Goal: Task Accomplishment & Management: Complete application form

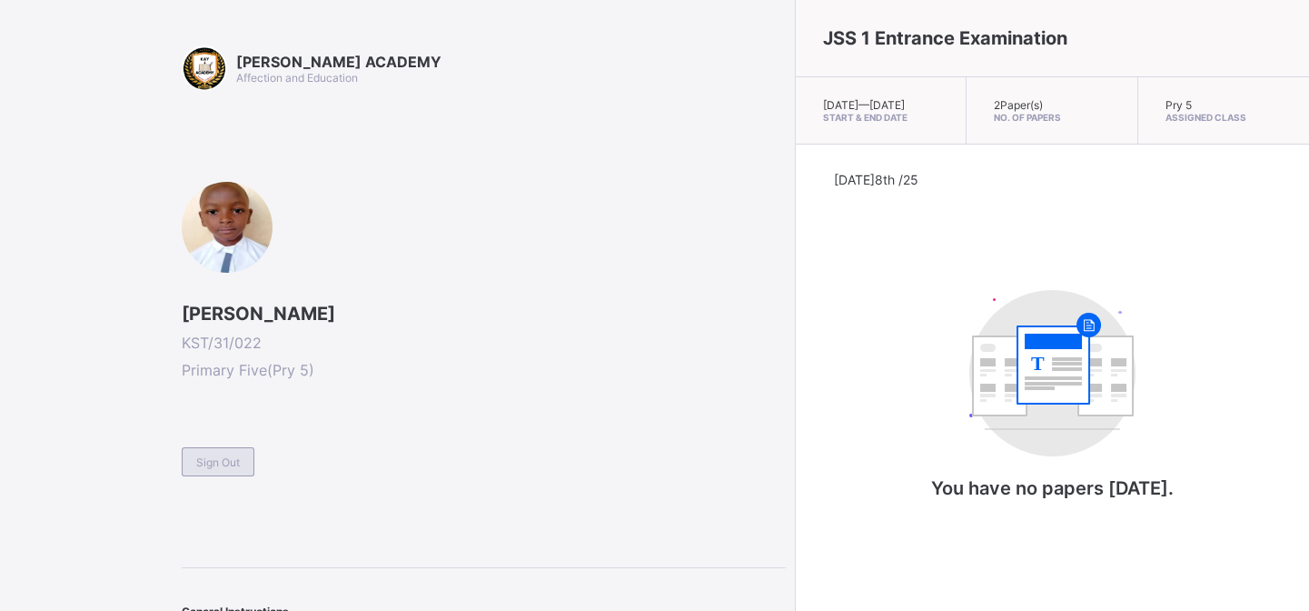
click at [216, 466] on div "Sign Out" at bounding box center [218, 461] width 73 height 29
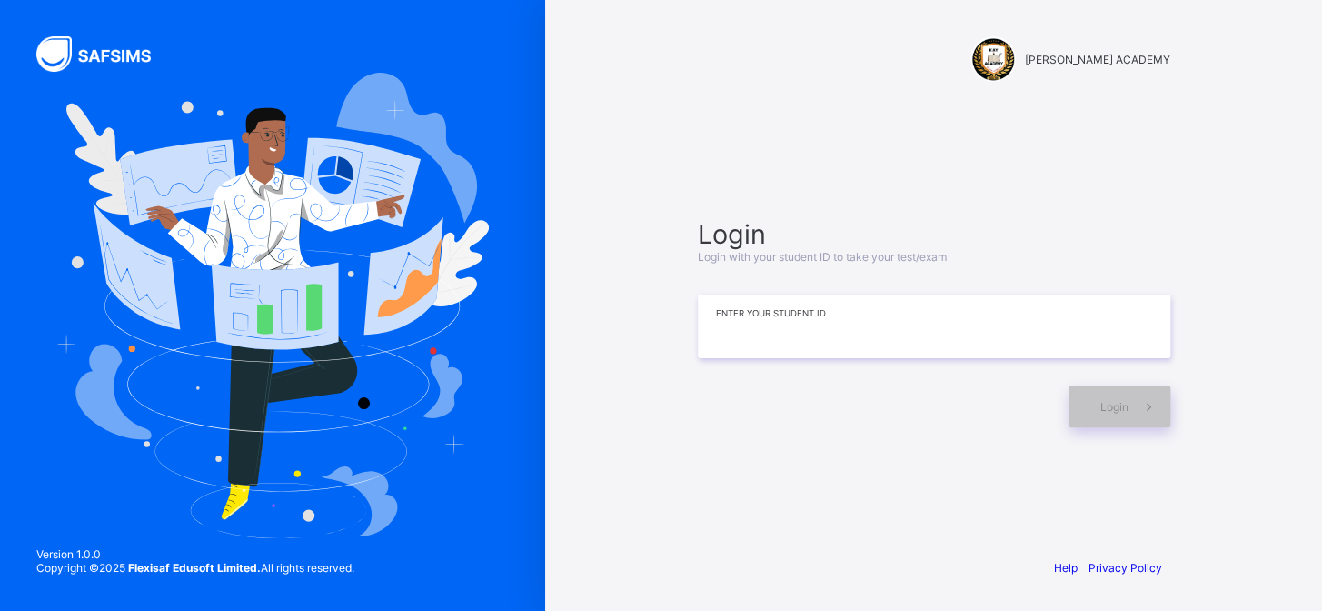
click at [800, 333] on input at bounding box center [934, 326] width 473 height 64
click at [1309, 261] on div "KAY ACADEMY Login Login with your student ID to take your test/exam ******* Ent…" at bounding box center [933, 305] width 777 height 611
click at [1116, 297] on input "*******" at bounding box center [934, 326] width 473 height 64
type input "**********"
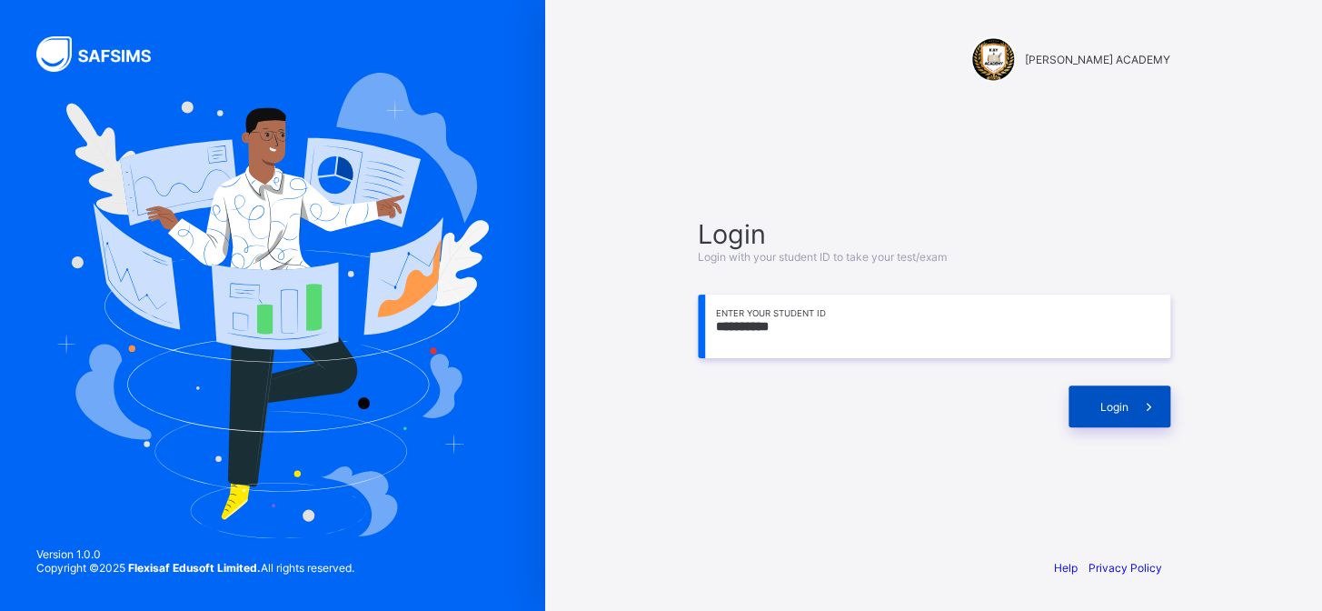
click at [1120, 400] on span "Login" at bounding box center [1114, 407] width 28 height 14
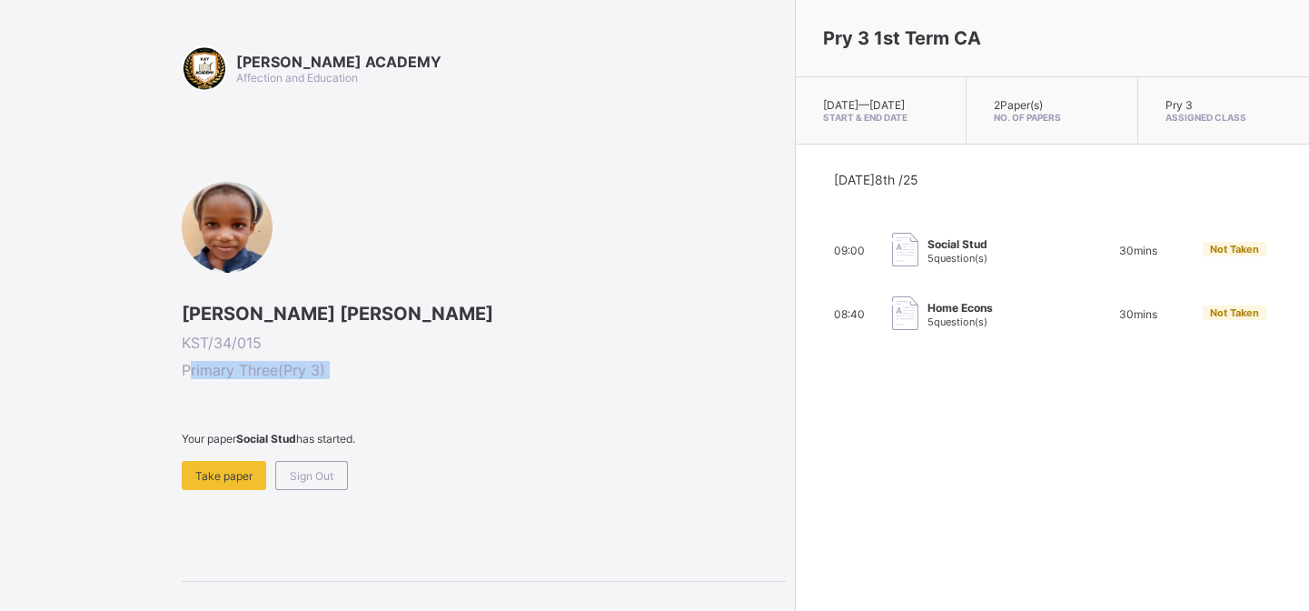
drag, startPoint x: 193, startPoint y: 374, endPoint x: 184, endPoint y: 440, distance: 66.1
click at [184, 440] on div "Aisha Musa Ahmed KST/34/015 Primary Three ( Pry 3 ) Your paper Social Stud has …" at bounding box center [484, 336] width 604 height 308
click at [224, 483] on div "Take paper" at bounding box center [224, 475] width 85 height 29
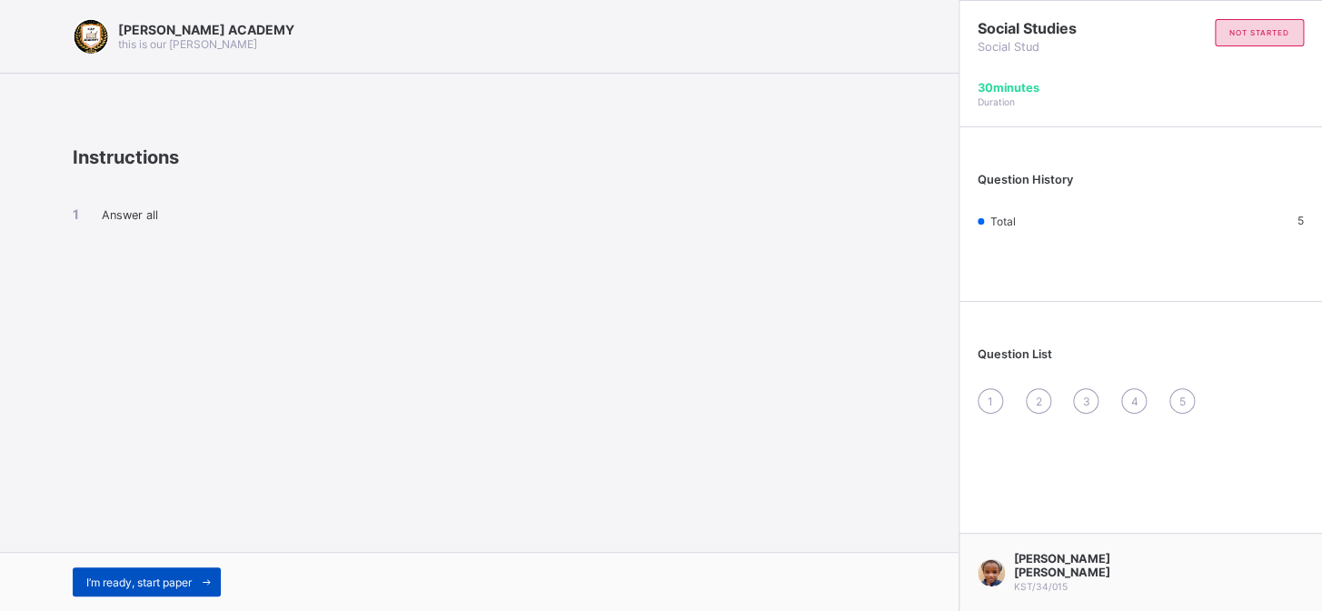
click at [95, 582] on span "I’m ready, start paper" at bounding box center [138, 582] width 105 height 14
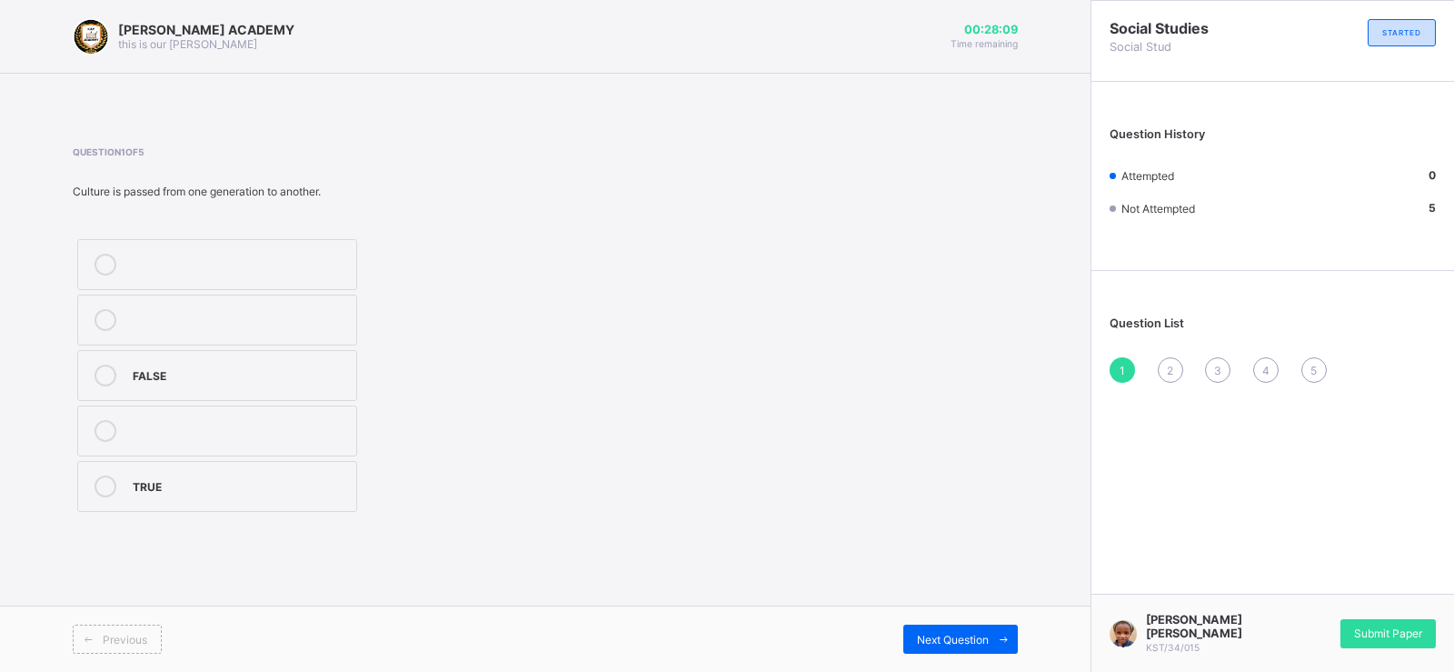
click at [158, 371] on div "FALSE" at bounding box center [240, 373] width 214 height 18
click at [118, 349] on div "FALSE TRUE" at bounding box center [217, 375] width 289 height 282
click at [14, 36] on div "KAY ACADEMY this is our motton 00:26:18 Time remaining" at bounding box center [545, 37] width 1090 height 74
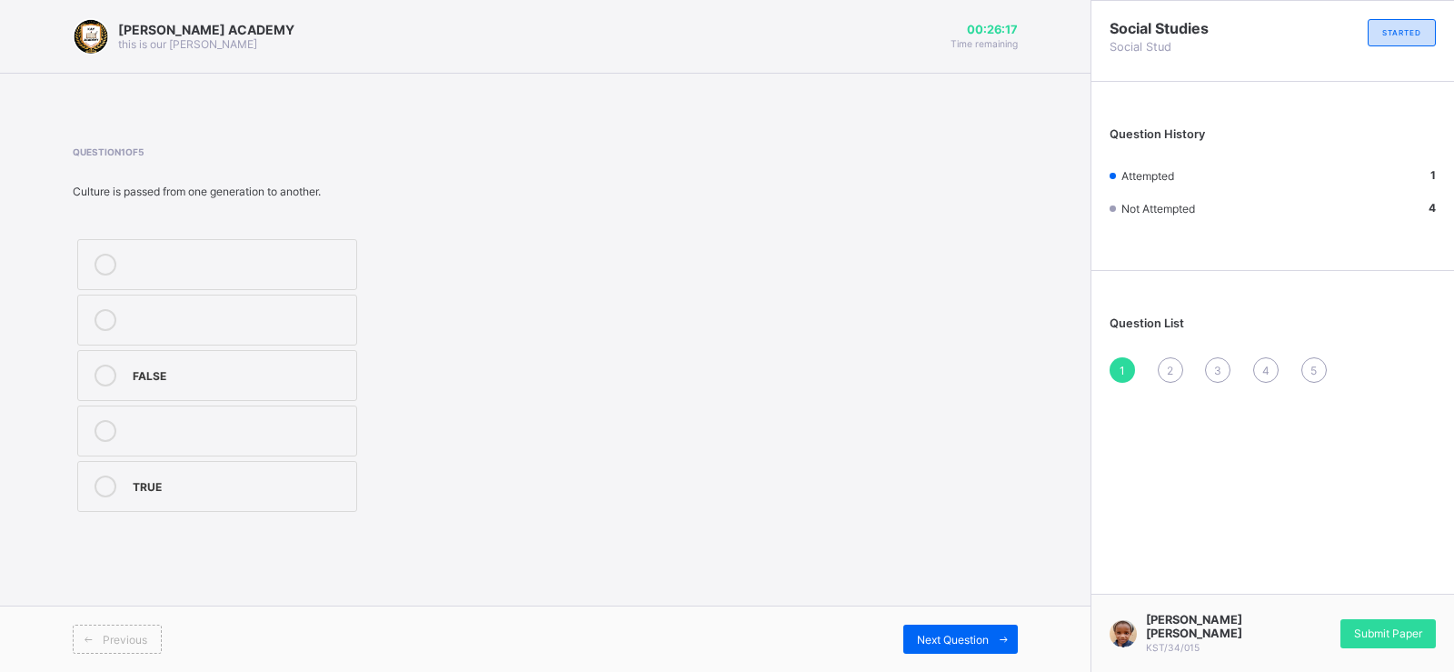
click at [14, 36] on div "KAY ACADEMY this is our motton 00:26:17 Time remaining" at bounding box center [545, 37] width 1090 height 74
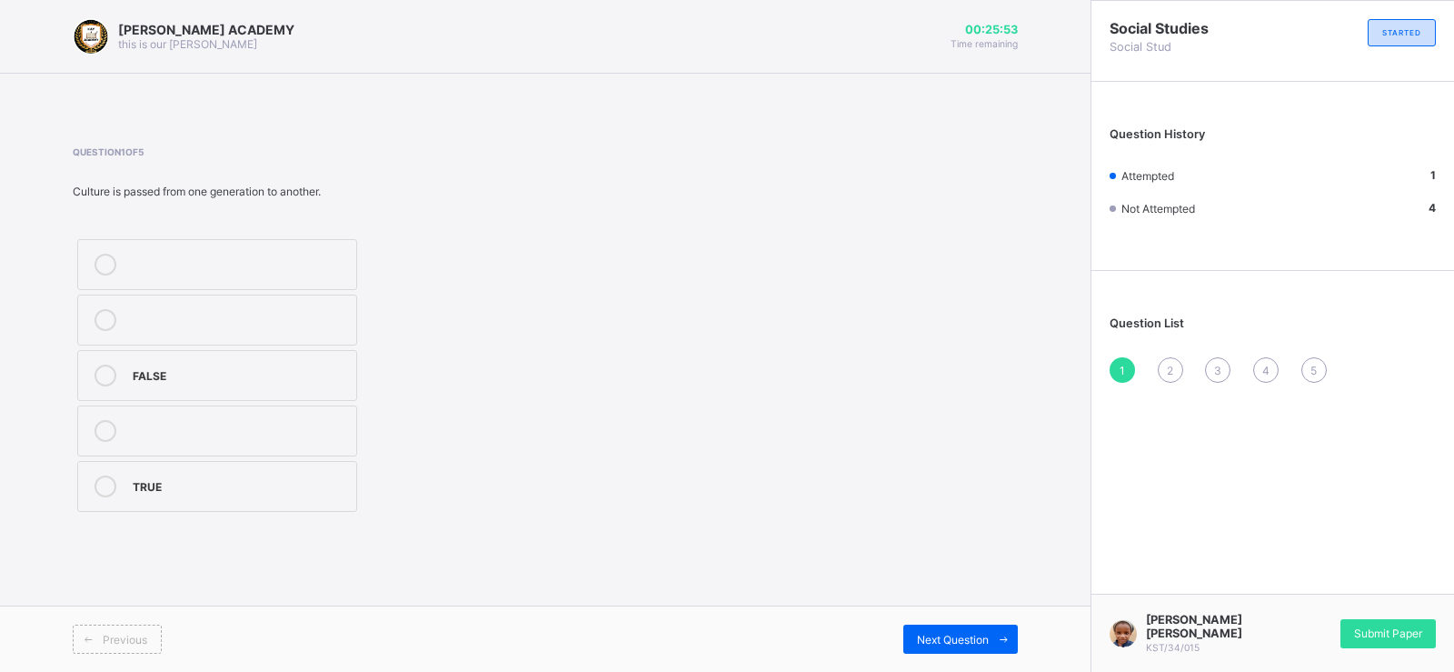
click at [14, 36] on div "KAY ACADEMY this is our motton 00:25:53 Time remaining" at bounding box center [545, 37] width 1090 height 74
click at [983, 610] on div "Next Question" at bounding box center [960, 638] width 114 height 29
click at [144, 610] on span "Previous" at bounding box center [125, 639] width 45 height 14
click at [135, 390] on label "2" at bounding box center [217, 375] width 280 height 51
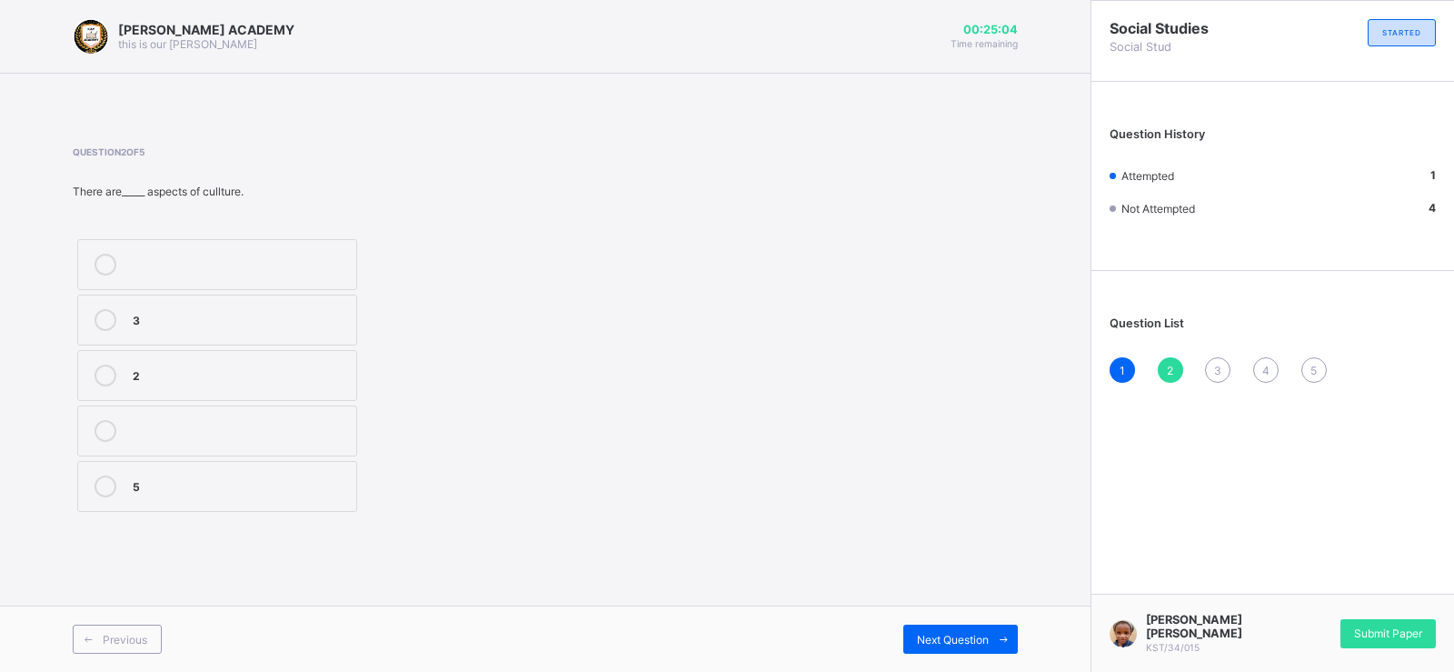
click at [960, 610] on div "Previous Next Question" at bounding box center [545, 638] width 1090 height 66
click at [965, 610] on span "Next Question" at bounding box center [953, 639] width 72 height 14
click at [106, 303] on label "life" at bounding box center [217, 319] width 280 height 51
click at [949, 610] on div "Next Question" at bounding box center [960, 638] width 114 height 29
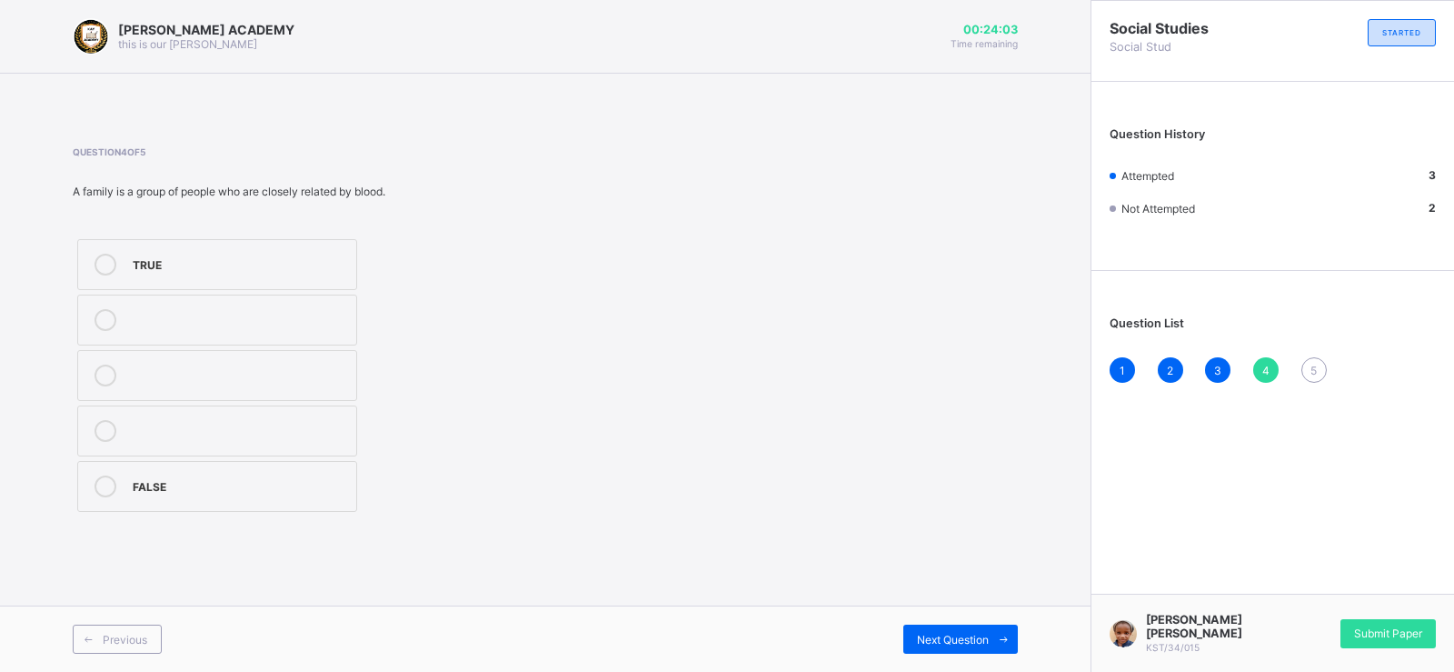
click at [153, 262] on div "TRUE" at bounding box center [240, 263] width 214 height 18
click at [970, 610] on div "Previous Next Question" at bounding box center [545, 638] width 1090 height 66
click at [961, 610] on span "Next Question" at bounding box center [953, 639] width 72 height 14
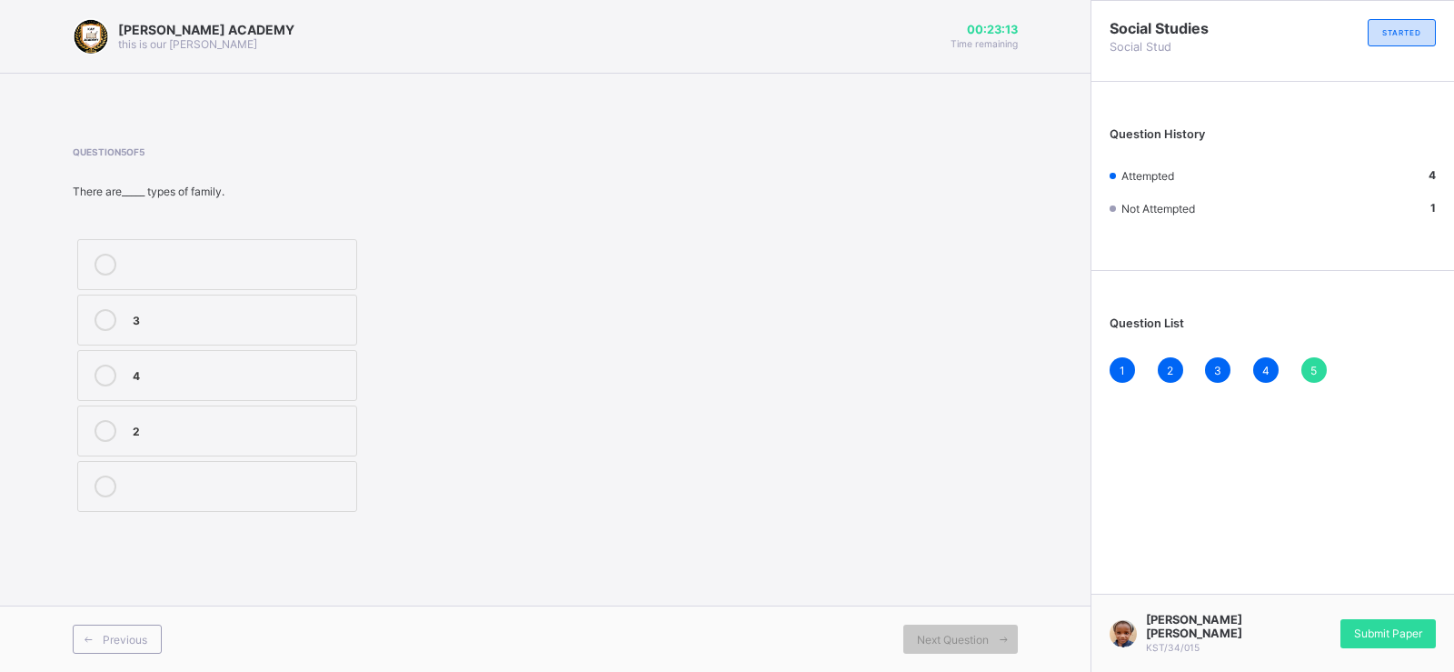
click at [139, 423] on div "2" at bounding box center [240, 429] width 214 height 18
click at [950, 610] on div "Next Question" at bounding box center [960, 638] width 114 height 29
click at [1309, 610] on div "Submit Paper" at bounding box center [1387, 633] width 95 height 29
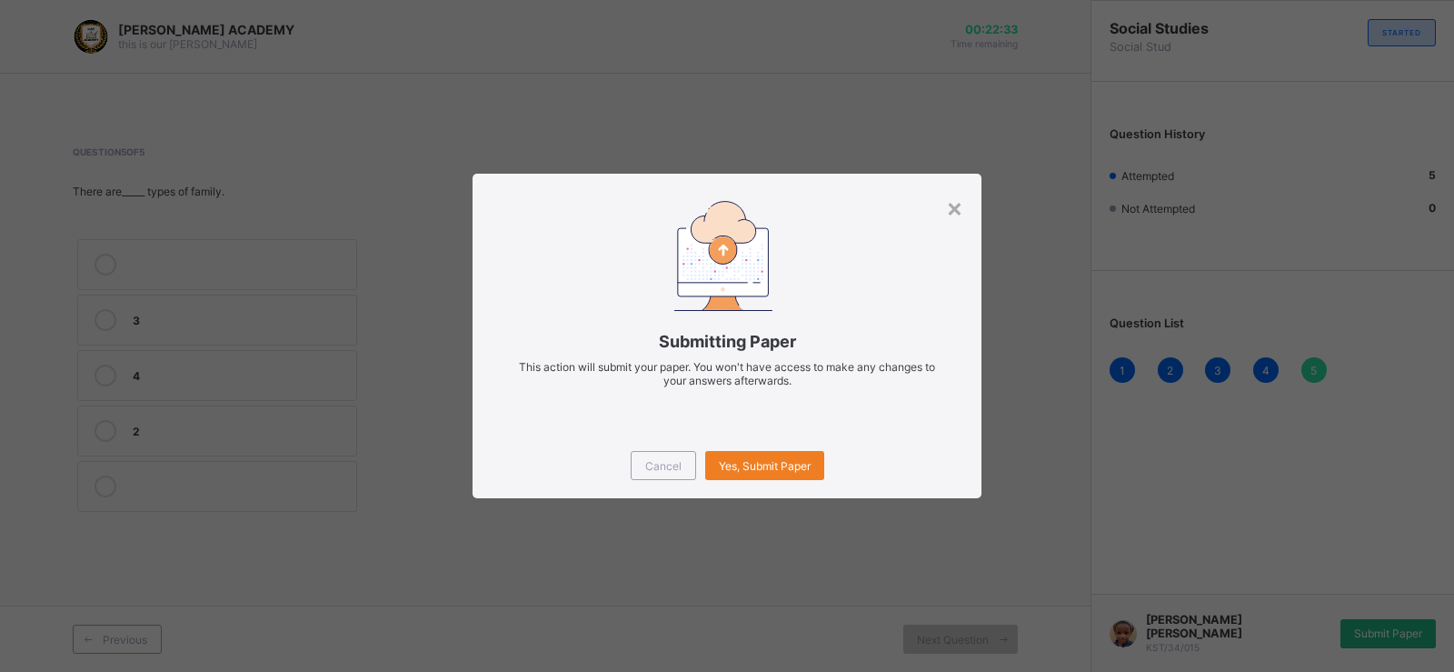
click at [1309, 610] on div "× Submitting Paper This action will submit your paper. You won't have access to…" at bounding box center [727, 336] width 1454 height 672
click at [781, 456] on div "Yes, Submit Paper" at bounding box center [764, 465] width 119 height 29
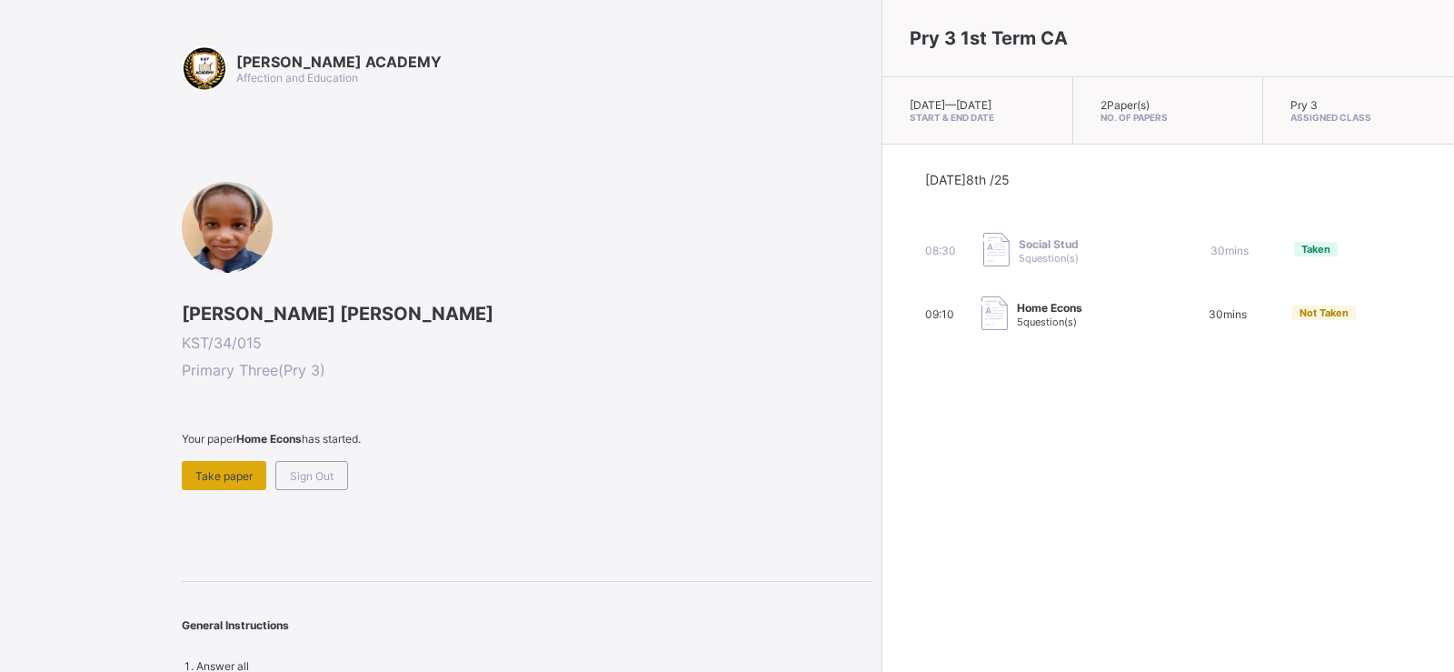
click at [195, 465] on div "Take paper" at bounding box center [224, 475] width 85 height 29
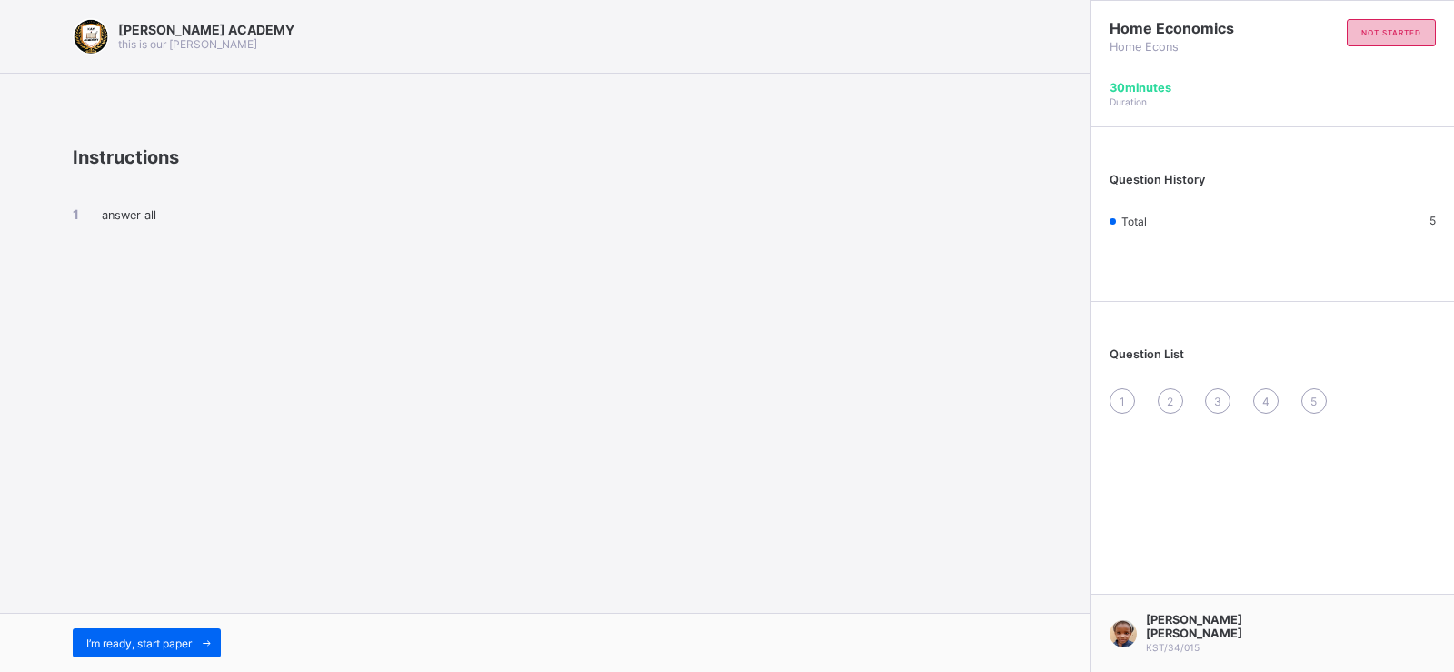
click at [1309, 31] on span "not started" at bounding box center [1391, 32] width 60 height 9
click at [154, 610] on span "I’m ready, start paper" at bounding box center [138, 643] width 105 height 14
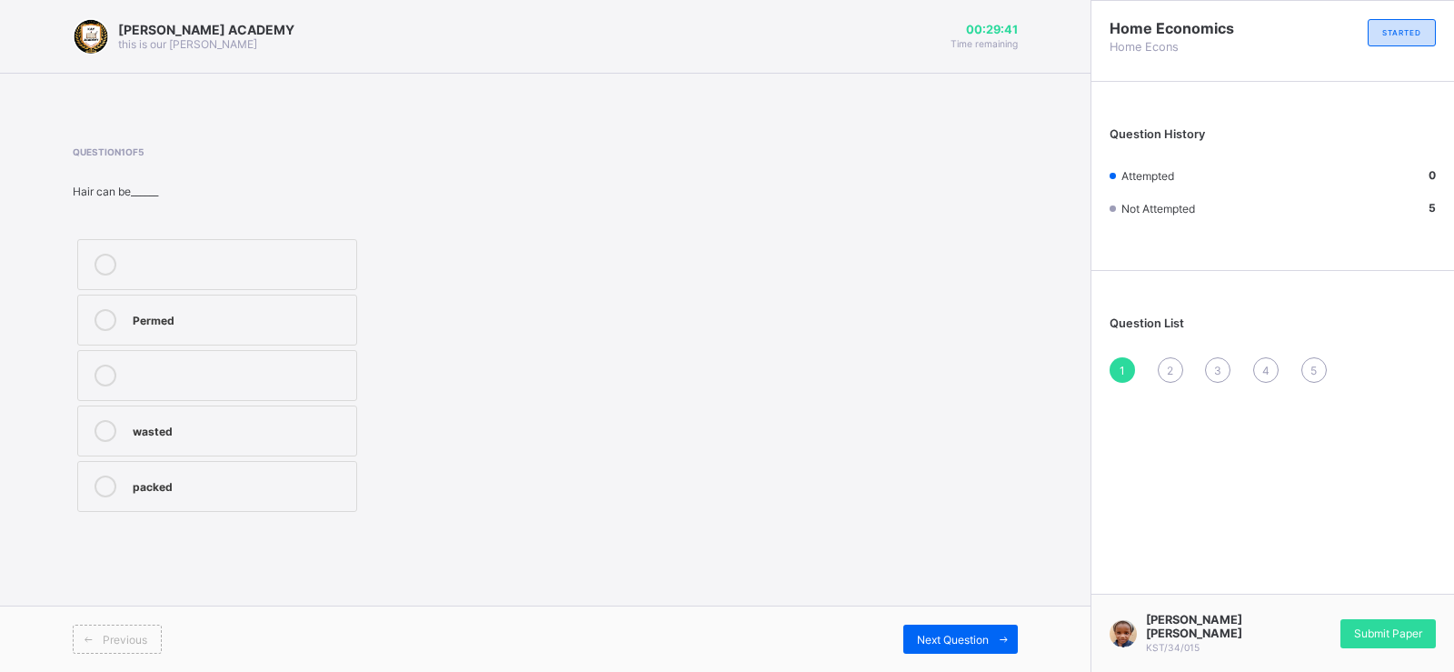
click at [150, 491] on div "packed" at bounding box center [240, 484] width 214 height 18
click at [946, 610] on span "Next Question" at bounding box center [953, 639] width 72 height 14
click at [170, 321] on div "Sponge" at bounding box center [240, 318] width 214 height 18
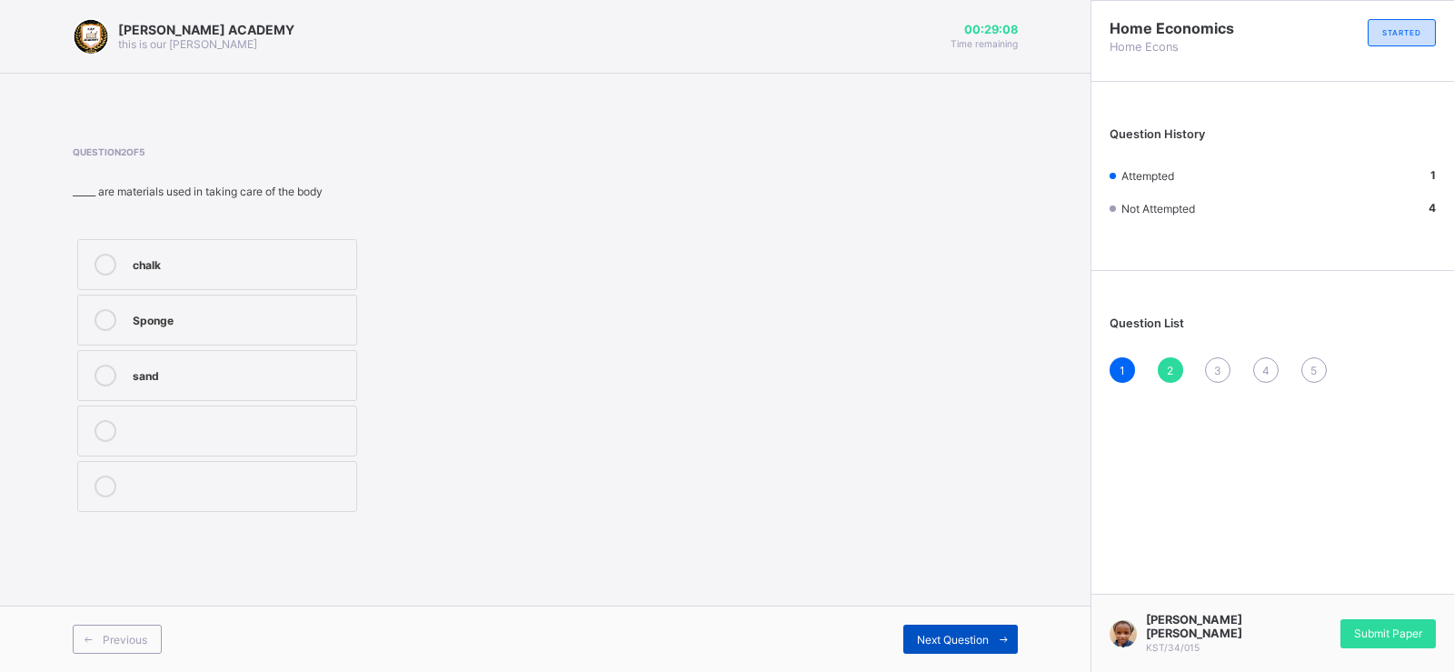
click at [956, 610] on div "Next Question" at bounding box center [960, 638] width 114 height 29
click at [178, 411] on label "Grooming" at bounding box center [217, 430] width 280 height 51
click at [960, 610] on span "Next Question" at bounding box center [953, 639] width 72 height 14
click at [143, 417] on label "FALSE" at bounding box center [217, 430] width 280 height 51
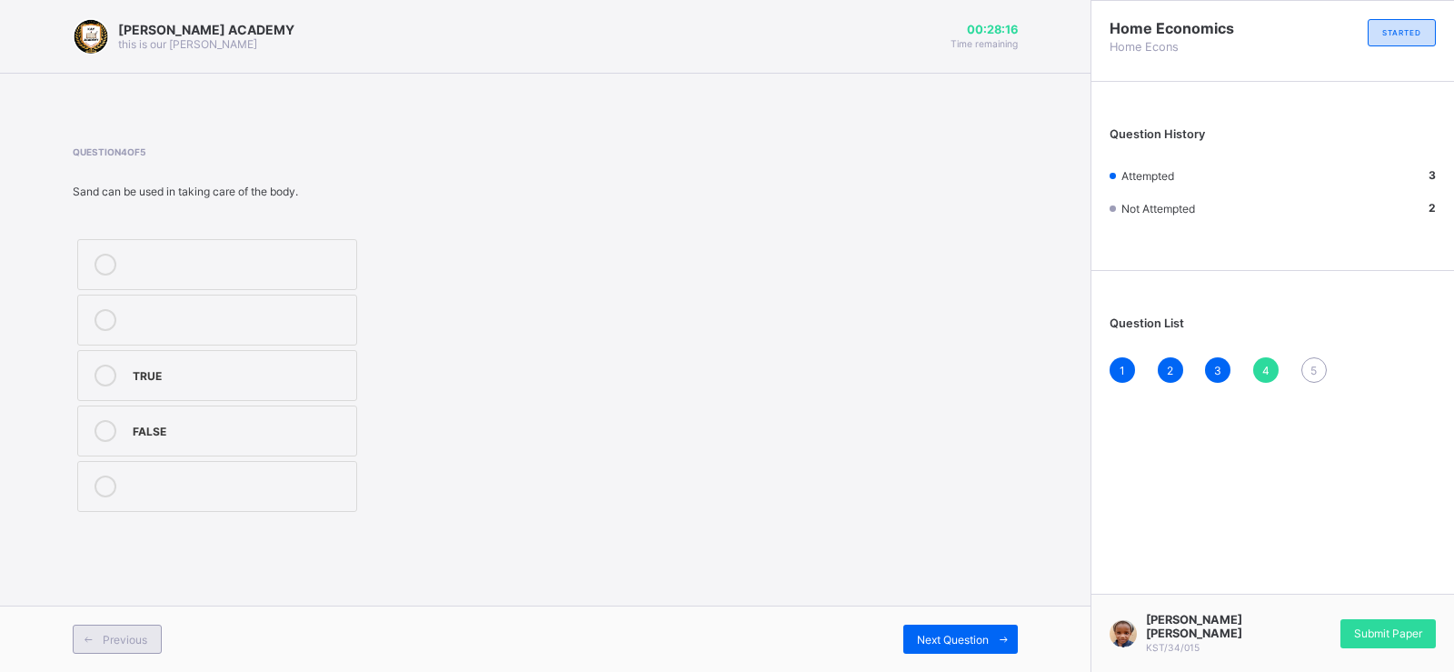
click at [140, 610] on div "Previous" at bounding box center [117, 638] width 89 height 29
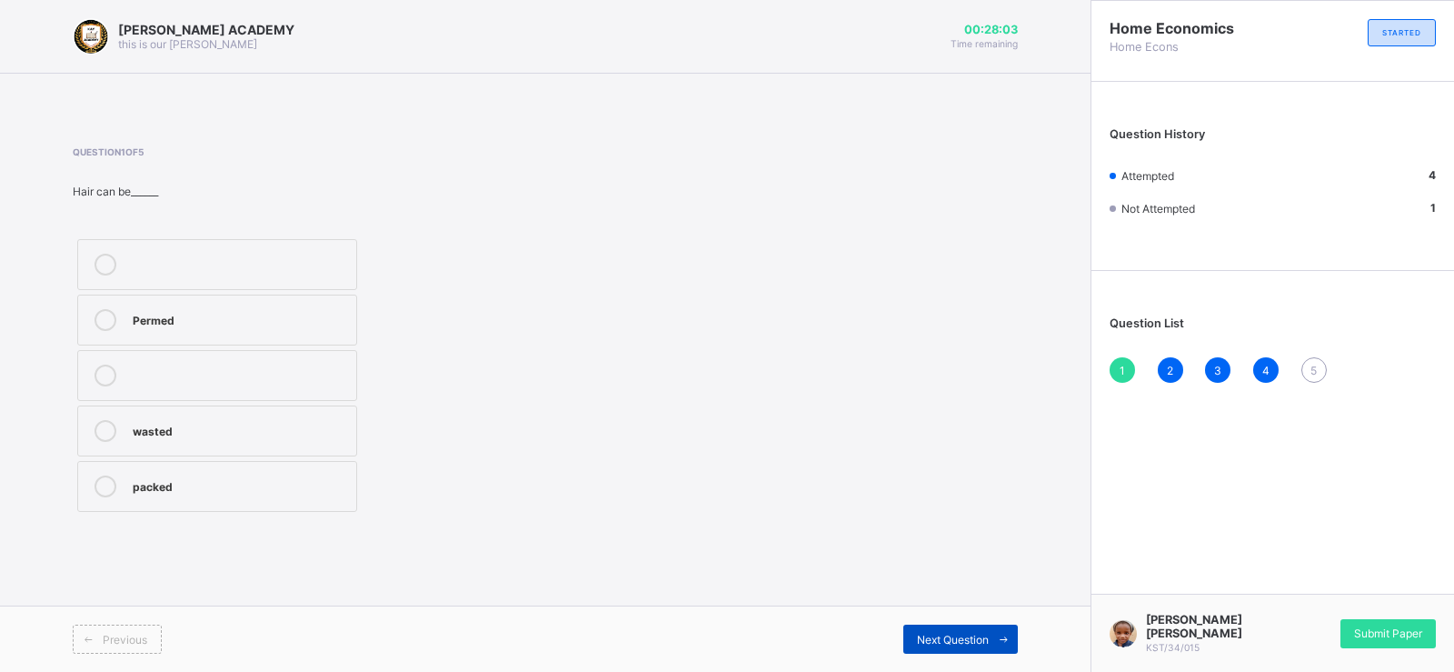
click at [941, 610] on span "Next Question" at bounding box center [953, 639] width 72 height 14
click at [934, 610] on div "Next Question" at bounding box center [960, 638] width 114 height 29
click at [975, 610] on div "Next Question" at bounding box center [960, 638] width 114 height 29
click at [993, 610] on span at bounding box center [1003, 638] width 29 height 29
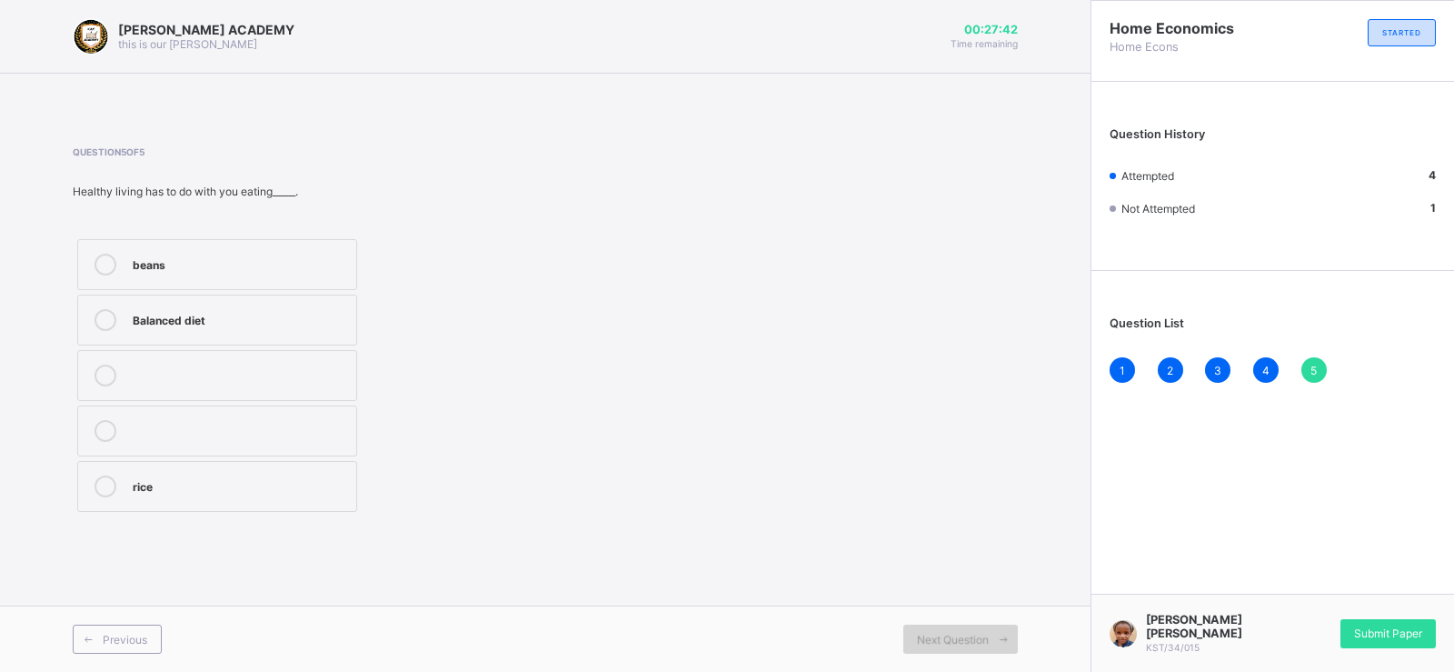
click at [992, 610] on span at bounding box center [1003, 638] width 29 height 29
click at [156, 319] on div "Balanced diet" at bounding box center [240, 318] width 214 height 18
click at [1309, 610] on div "Submit Paper" at bounding box center [1387, 633] width 95 height 29
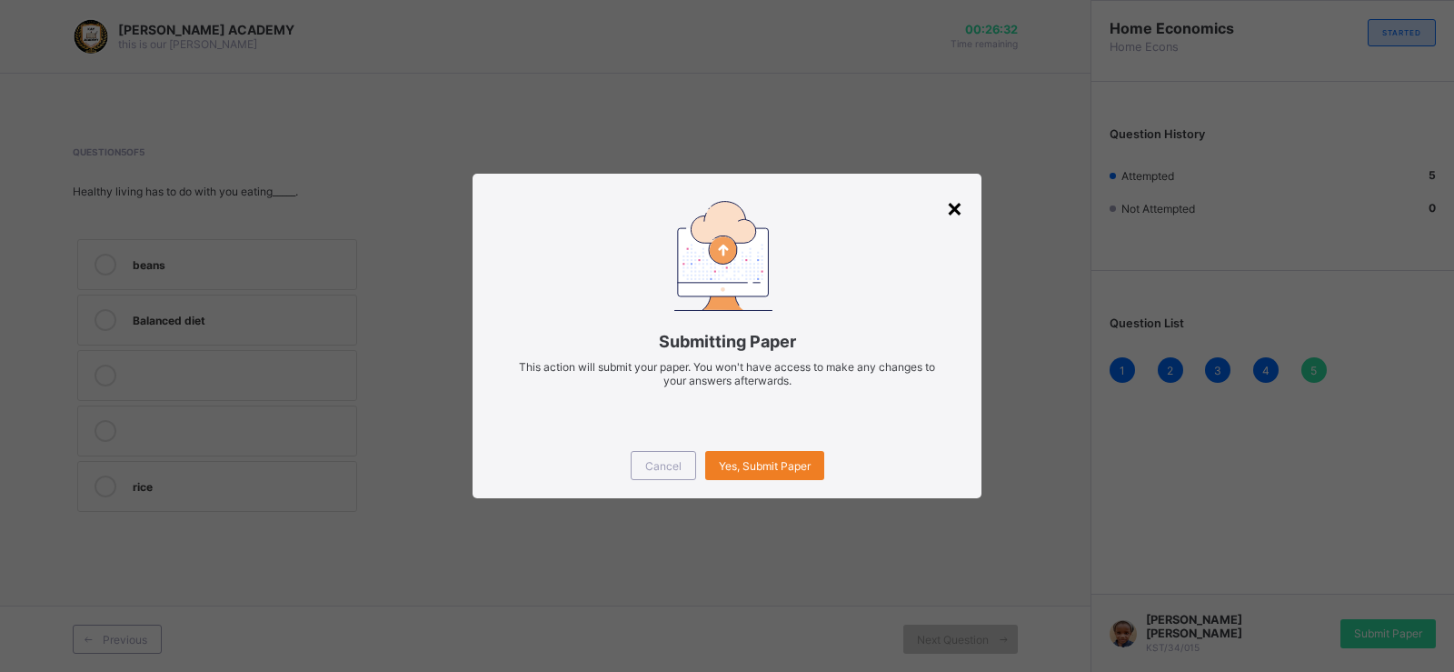
drag, startPoint x: 1398, startPoint y: 626, endPoint x: 947, endPoint y: 197, distance: 622.8
click at [947, 197] on div "×" at bounding box center [954, 207] width 17 height 31
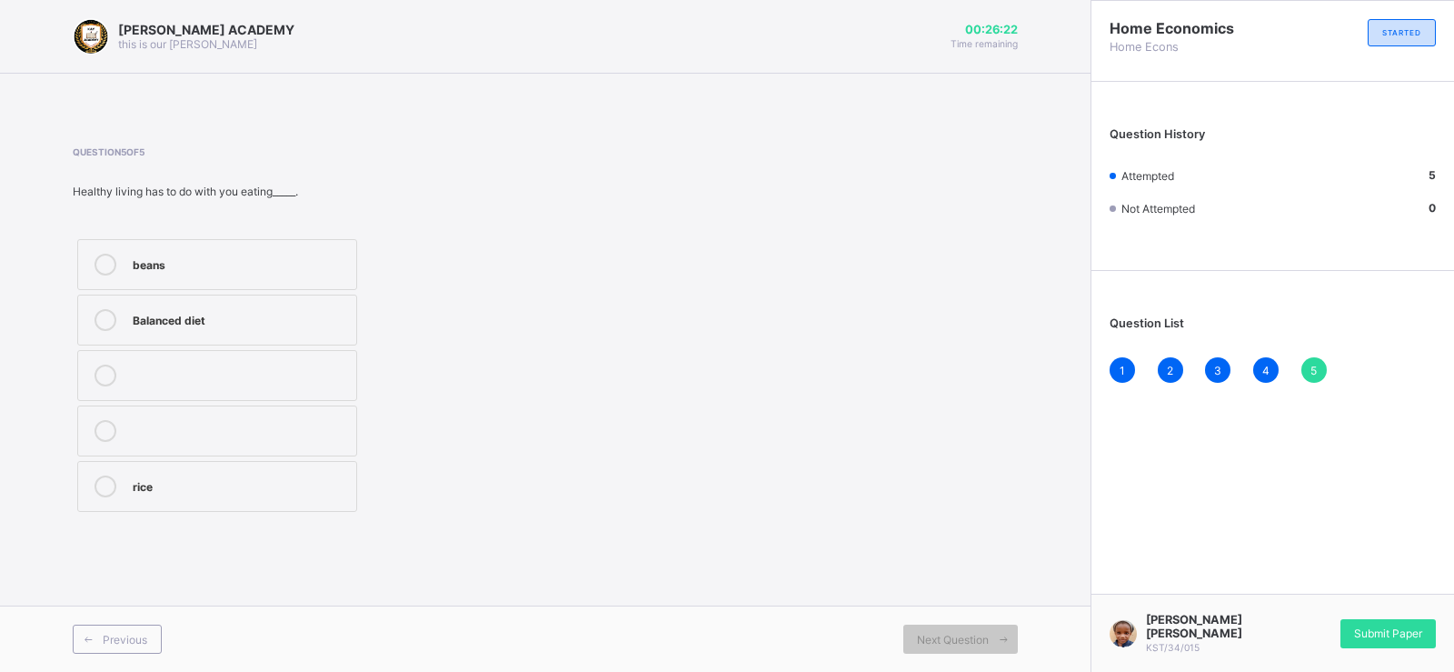
click at [947, 197] on div "Question 5 of 5 Healthy living has to do with you eating_____. beans Balanced d…" at bounding box center [545, 331] width 945 height 370
click at [1309, 610] on div "Submit Paper" at bounding box center [1387, 633] width 95 height 29
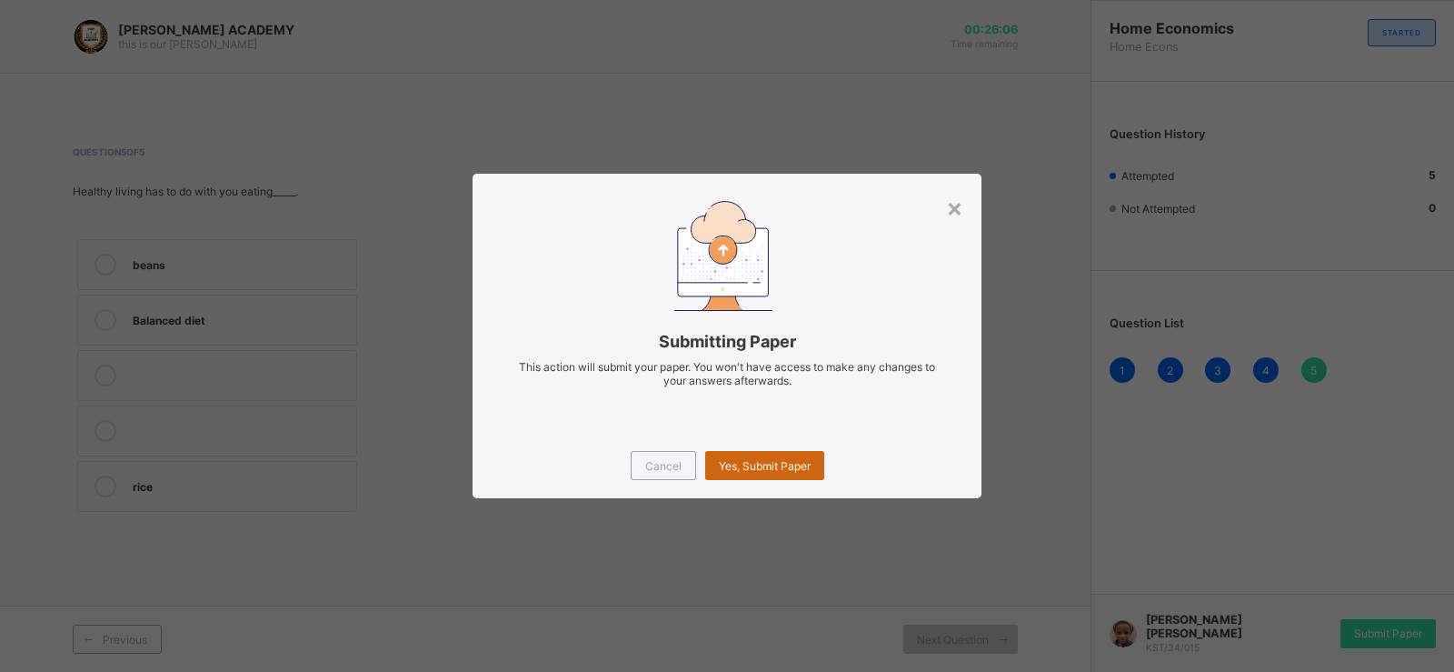
click at [754, 457] on div "Yes, Submit Paper" at bounding box center [764, 465] width 119 height 29
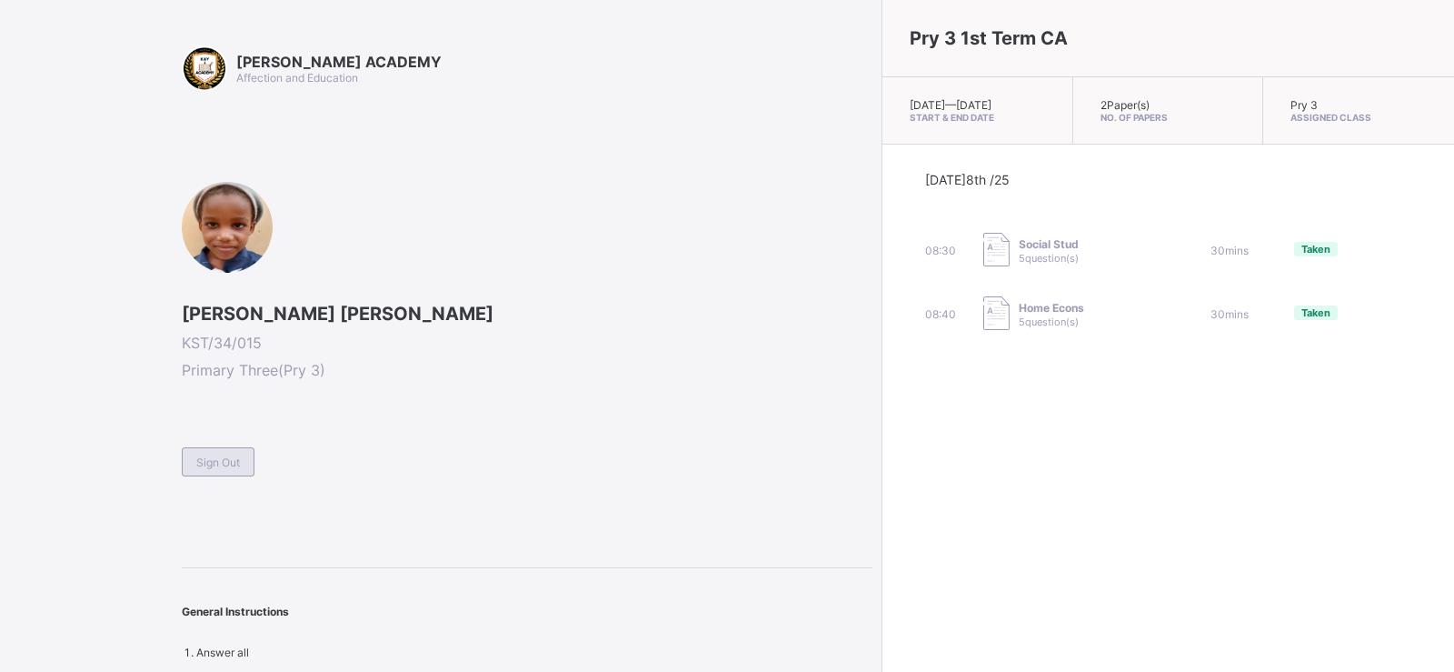
click at [217, 452] on div "Sign Out" at bounding box center [218, 461] width 73 height 29
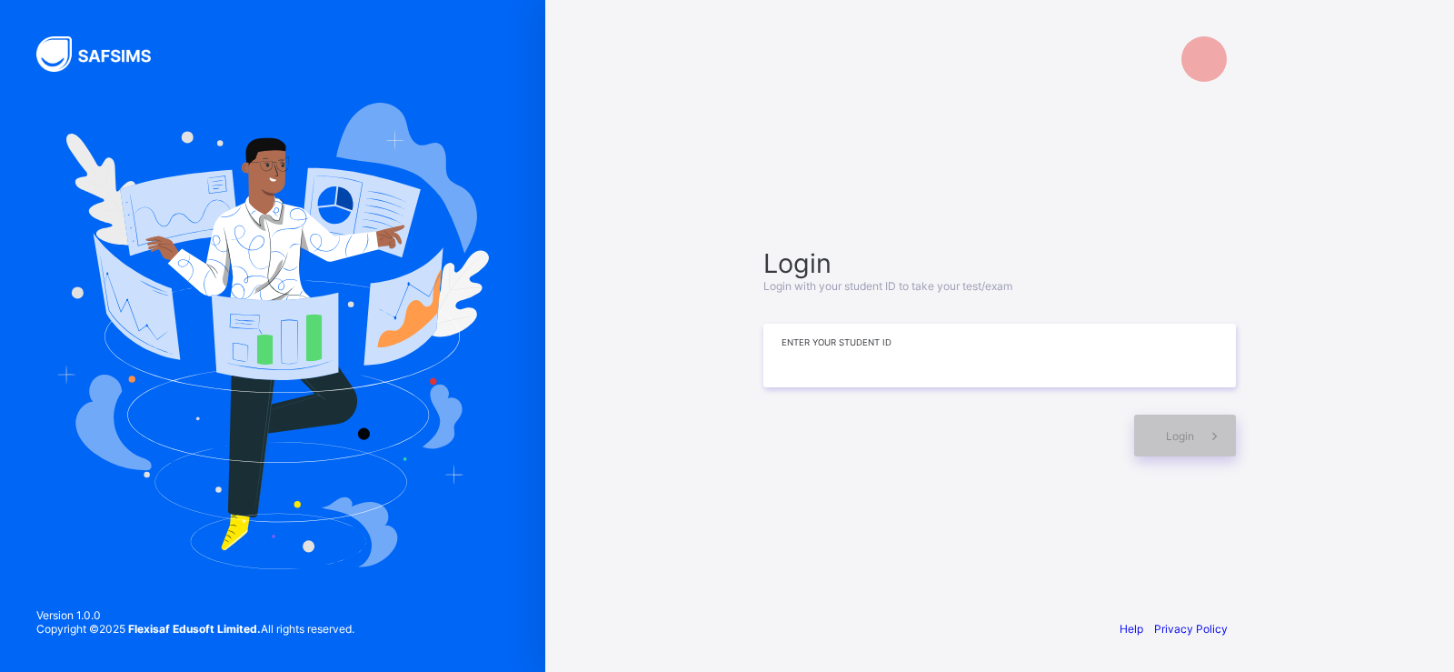
click at [813, 342] on input at bounding box center [999, 355] width 473 height 64
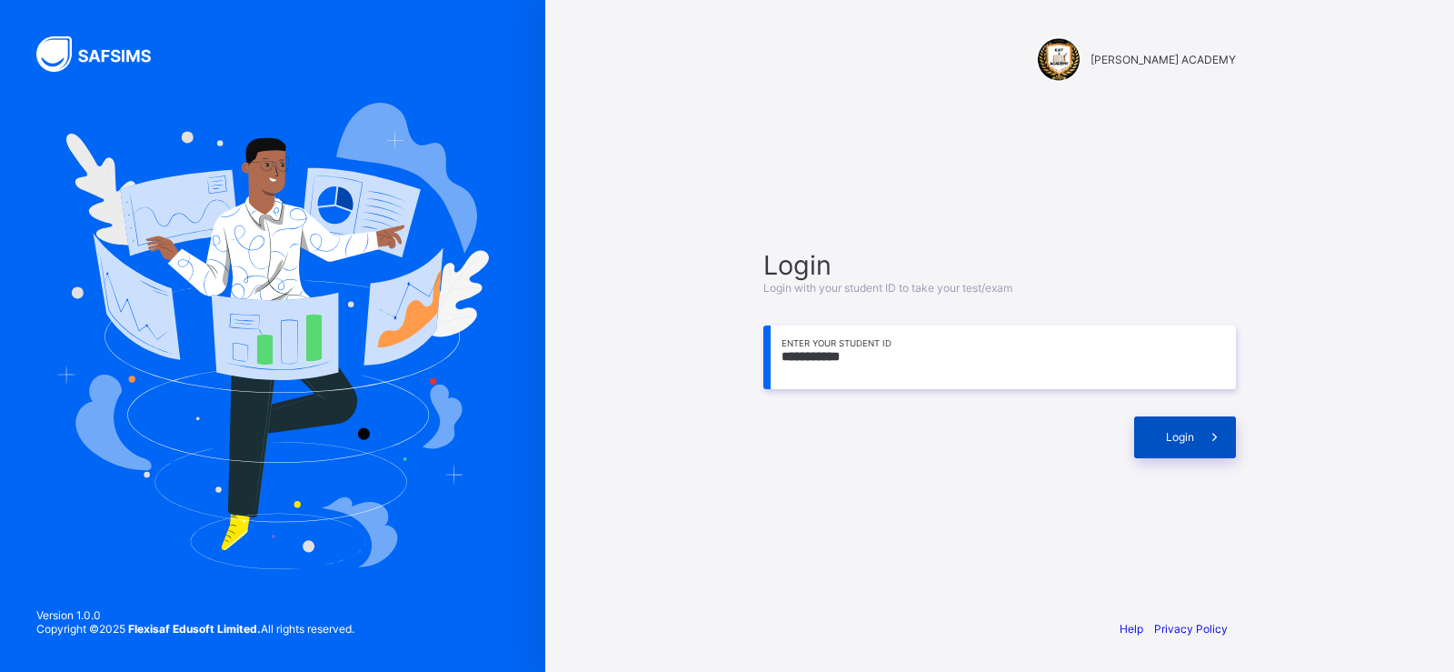
click at [1146, 445] on div "Login" at bounding box center [1185, 437] width 102 height 42
click at [1209, 433] on icon at bounding box center [1214, 436] width 19 height 17
drag, startPoint x: 1209, startPoint y: 430, endPoint x: 1341, endPoint y: 372, distance: 144.9
click at [1309, 372] on div "**********" at bounding box center [999, 336] width 909 height 672
click at [968, 545] on div "**********" at bounding box center [999, 353] width 509 height 428
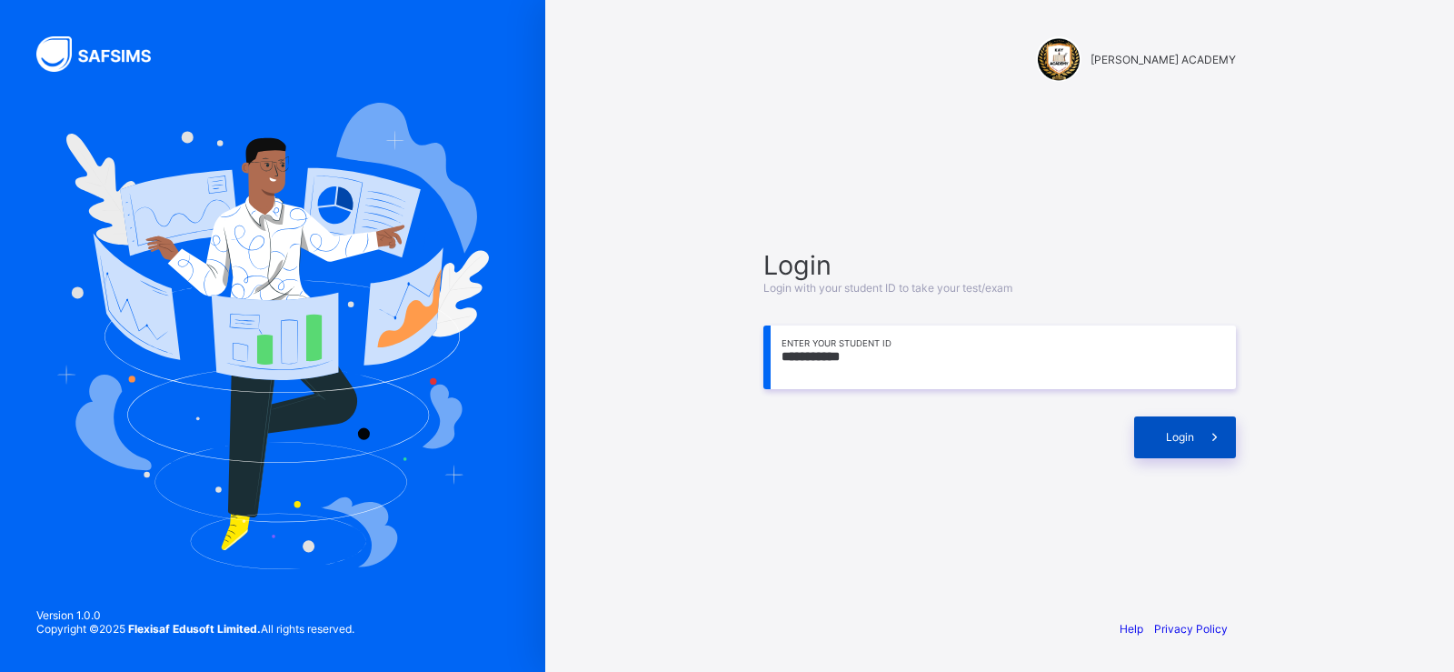
click at [1177, 450] on div "Login" at bounding box center [1185, 437] width 102 height 42
click at [838, 355] on input "**********" at bounding box center [999, 357] width 473 height 64
type input "**********"
click at [1175, 432] on span "Login" at bounding box center [1180, 437] width 28 height 14
click at [1175, 432] on div "Login" at bounding box center [1185, 437] width 102 height 42
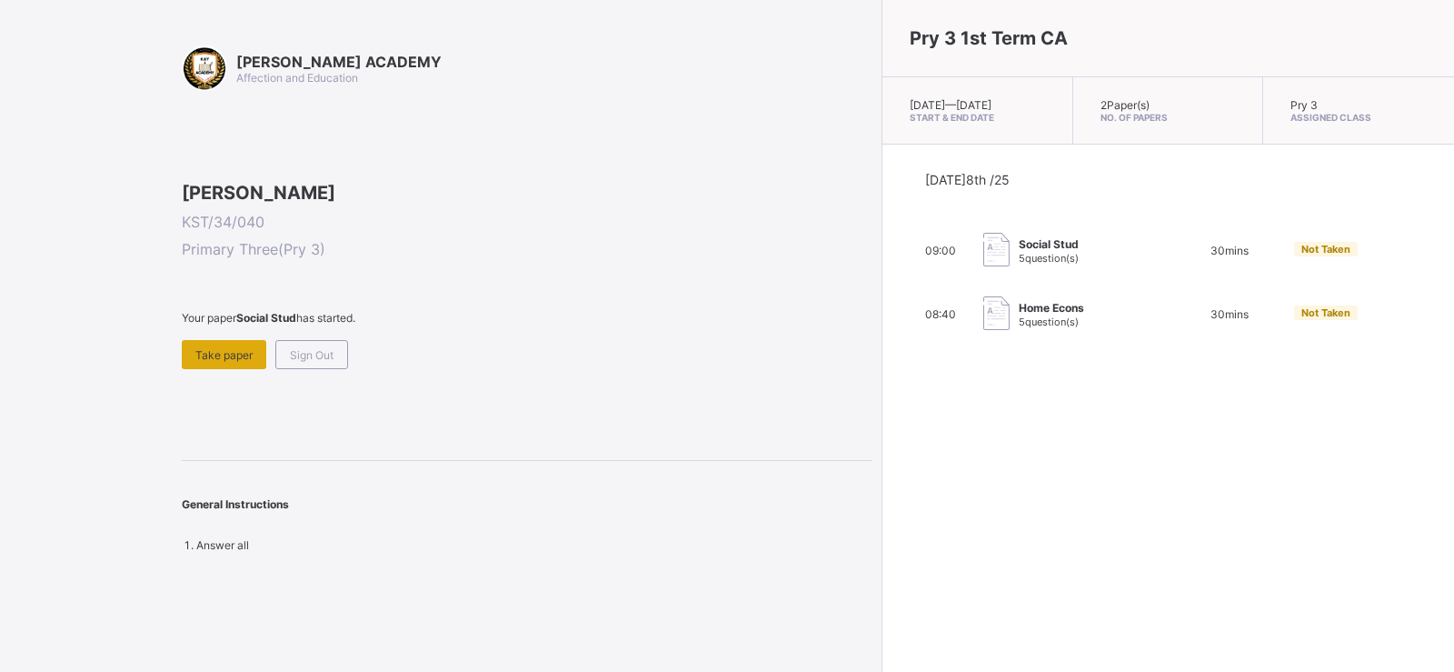
click at [247, 369] on div "Take paper" at bounding box center [224, 354] width 85 height 29
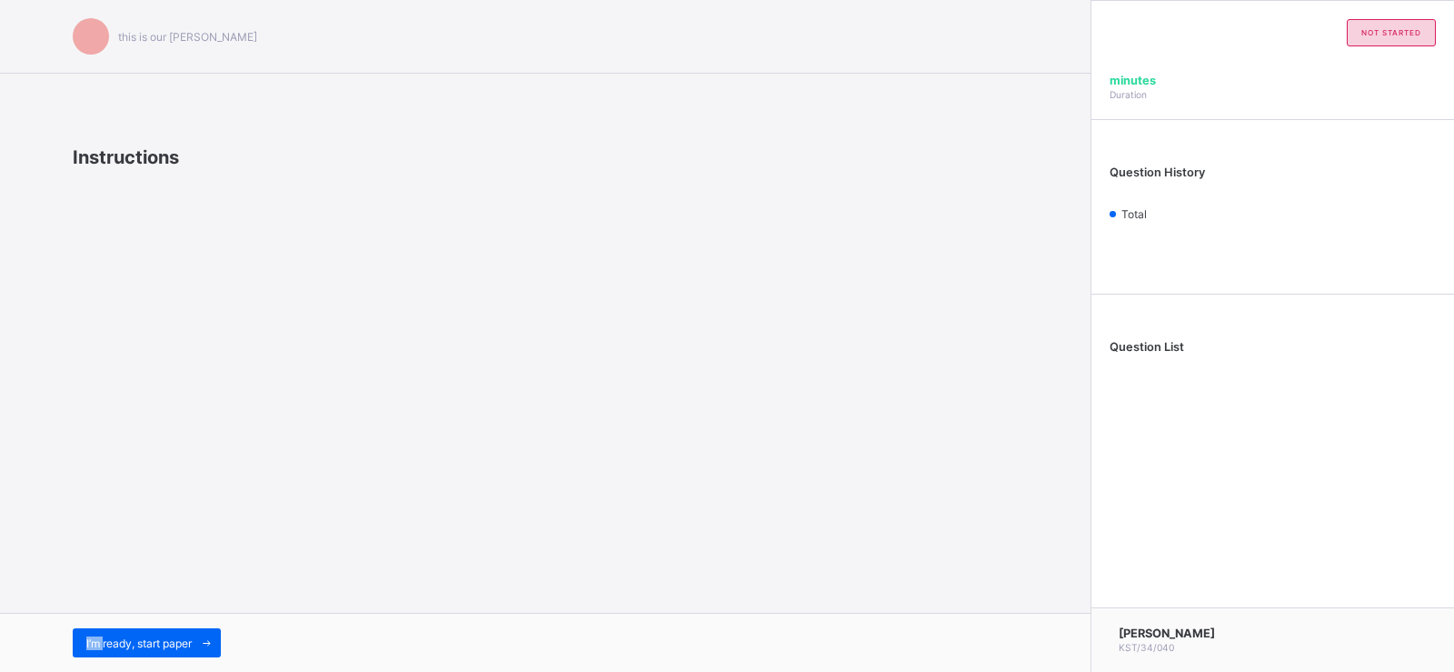
click at [246, 464] on div "this is our motton Instructions I’m ready, start paper" at bounding box center [545, 336] width 1090 height 672
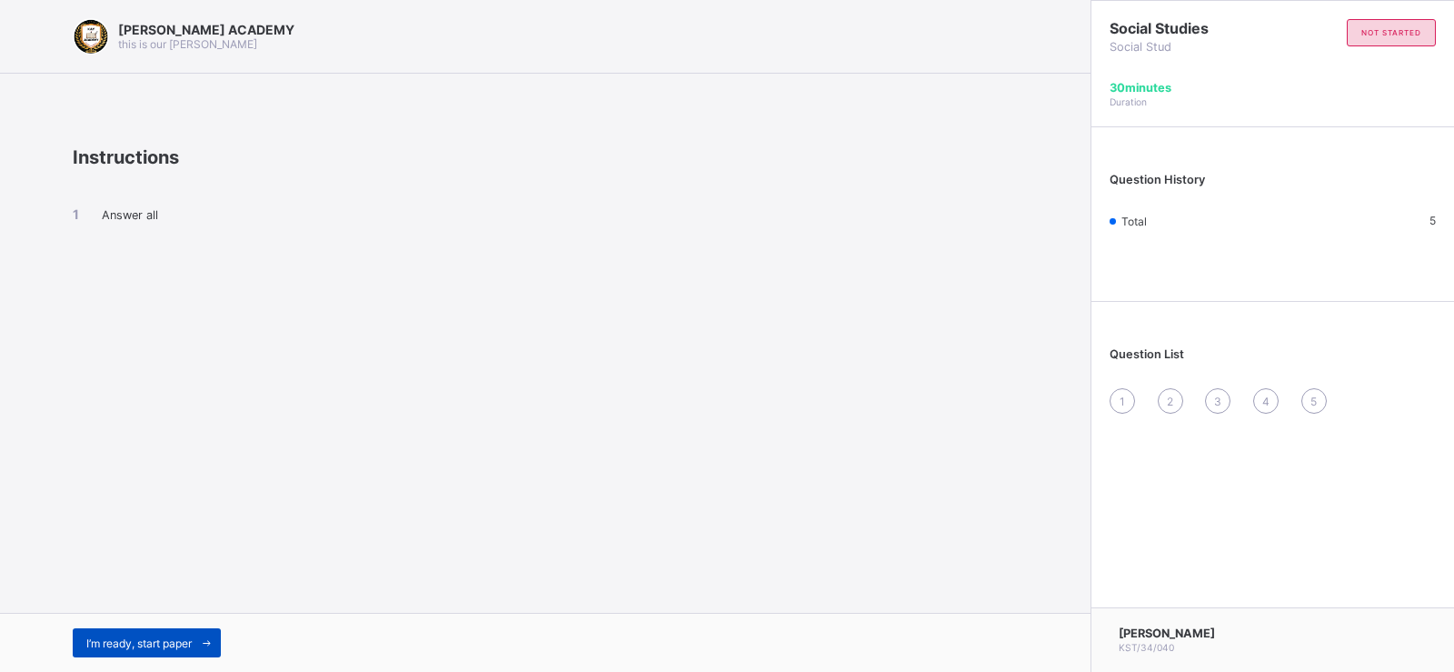
click at [152, 610] on div "I’m ready, start paper" at bounding box center [147, 642] width 148 height 29
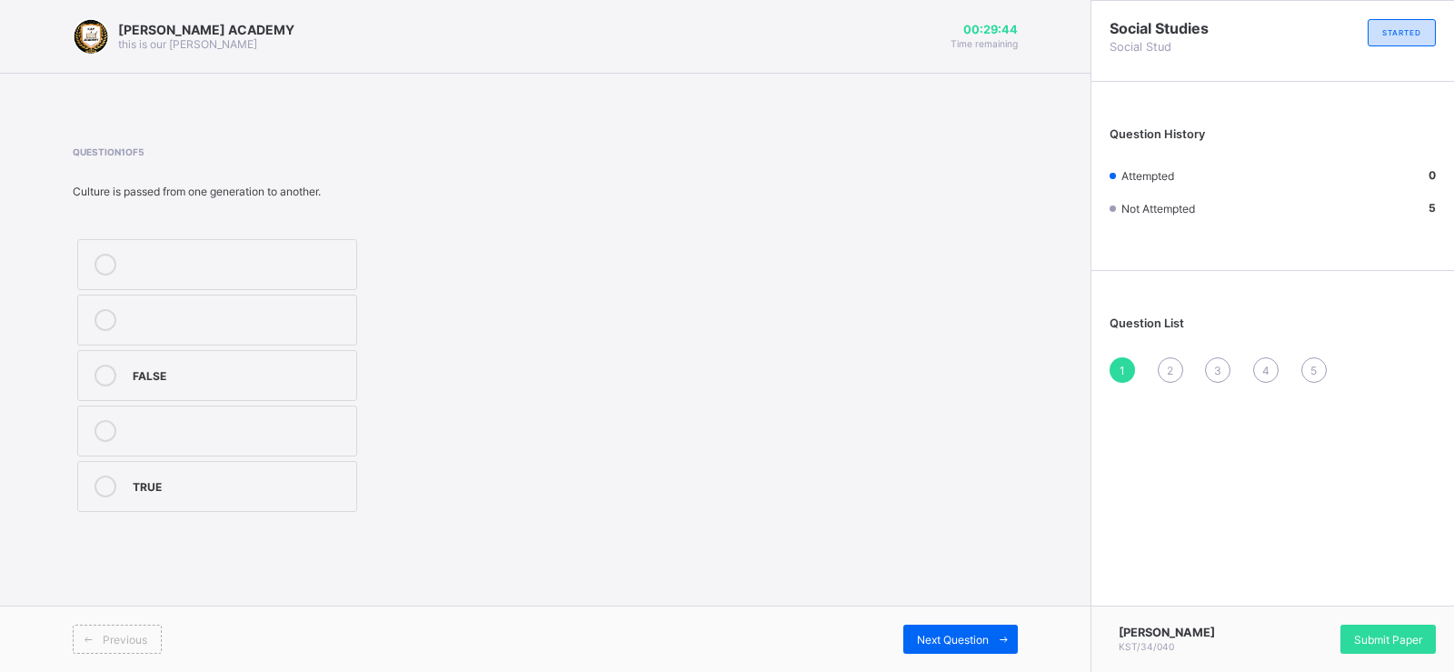
click at [197, 467] on label "TRUE" at bounding box center [217, 486] width 280 height 51
click at [197, 468] on label "TRUE" at bounding box center [217, 486] width 280 height 51
click at [197, 473] on label "TRUE" at bounding box center [217, 486] width 280 height 51
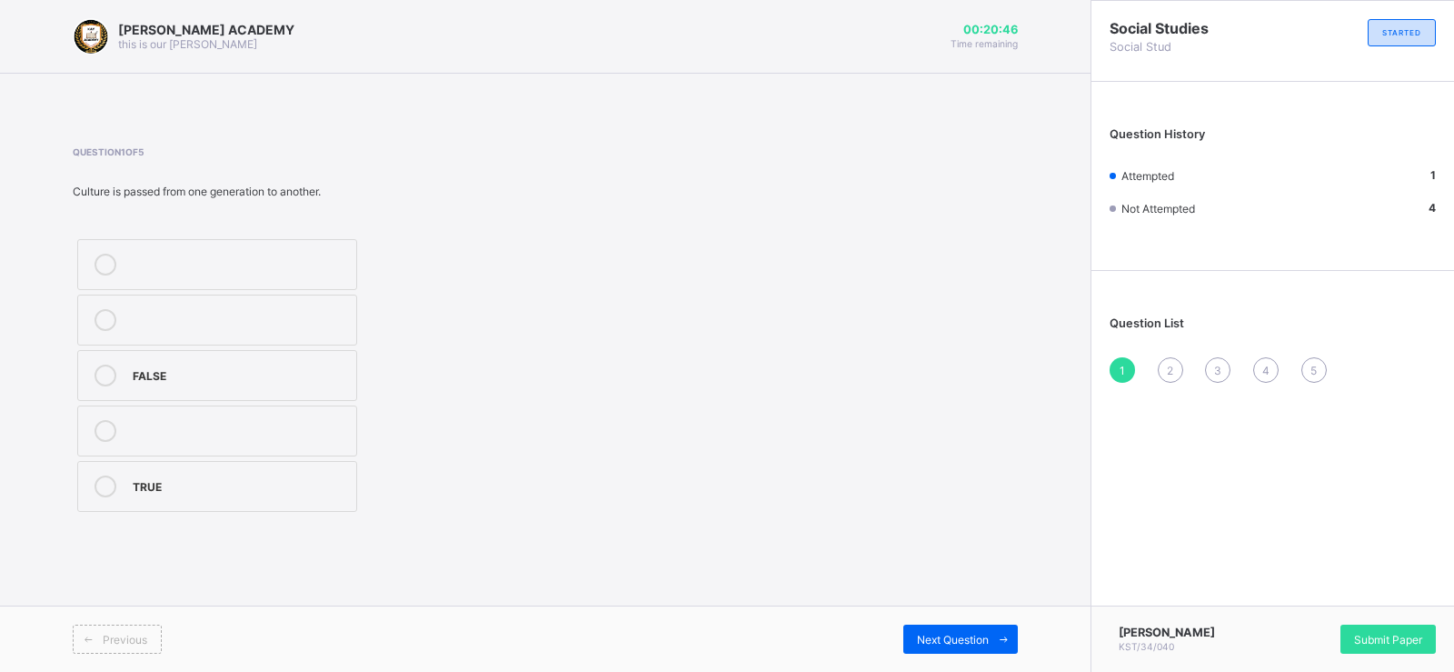
drag, startPoint x: 197, startPoint y: 473, endPoint x: 210, endPoint y: 469, distance: 13.5
click at [210, 469] on label "TRUE" at bounding box center [217, 486] width 280 height 51
click at [1161, 365] on div "2" at bounding box center [1170, 369] width 25 height 25
click at [304, 486] on div "5" at bounding box center [240, 486] width 214 height 22
click at [304, 486] on div "5" at bounding box center [240, 484] width 214 height 18
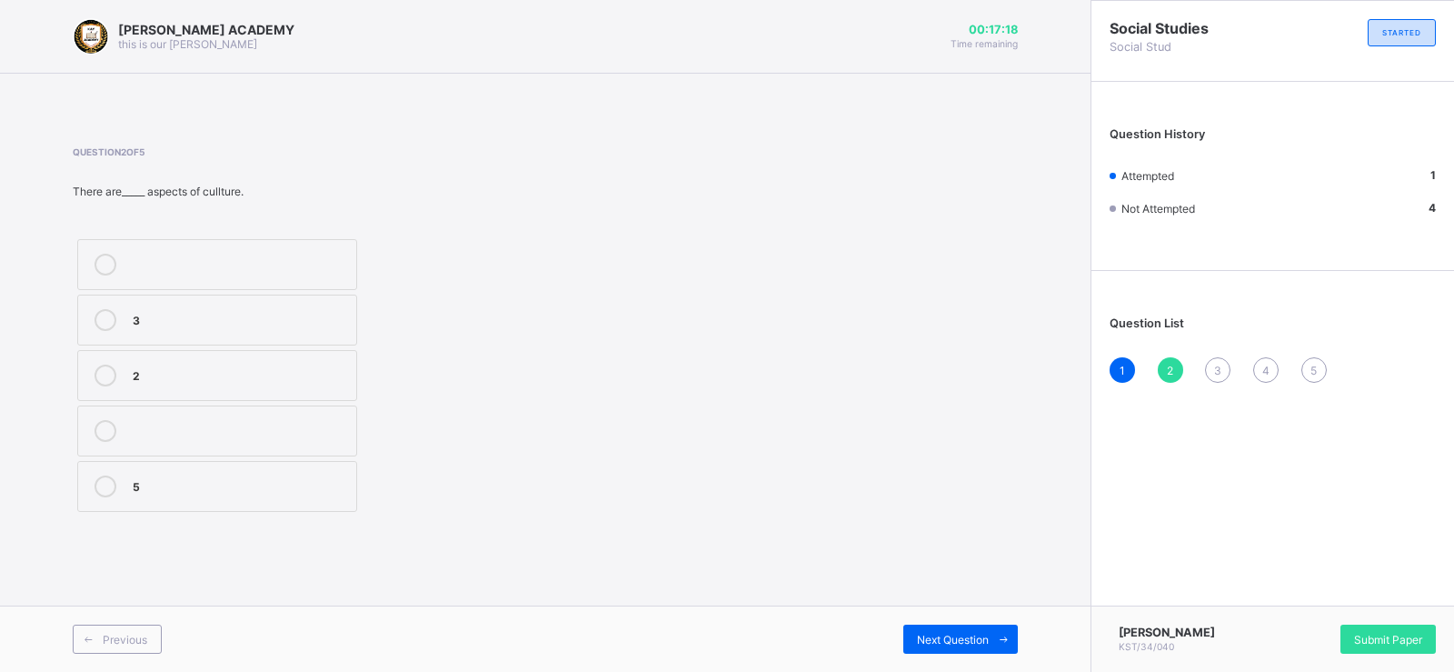
click at [304, 486] on div "5" at bounding box center [240, 484] width 214 height 18
click at [1211, 367] on div "3" at bounding box center [1217, 369] width 25 height 25
click at [139, 331] on label "life" at bounding box center [217, 319] width 280 height 51
click at [232, 252] on label "power" at bounding box center [217, 264] width 280 height 51
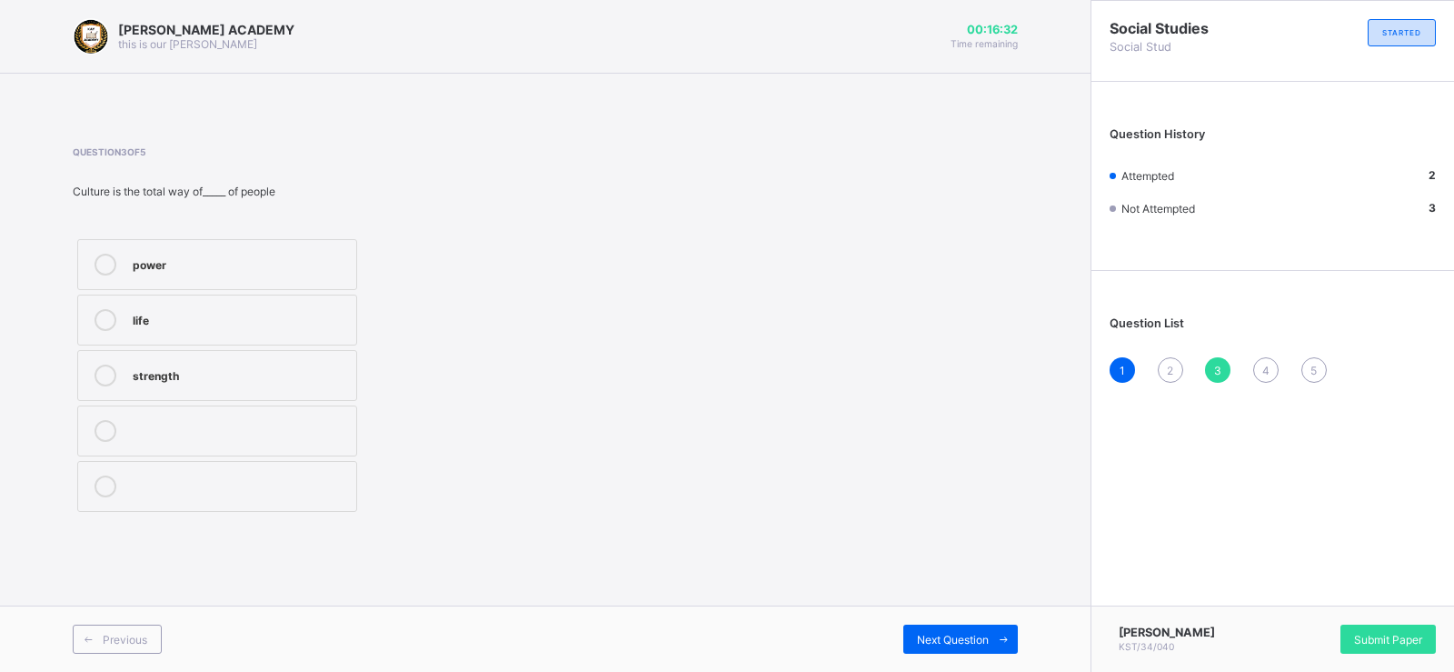
click at [1165, 359] on div "2" at bounding box center [1170, 369] width 25 height 25
click at [336, 320] on div "3" at bounding box center [240, 318] width 214 height 18
click at [335, 319] on div "3" at bounding box center [240, 318] width 214 height 18
click at [1264, 362] on div "4" at bounding box center [1265, 369] width 25 height 25
click at [139, 246] on label "TRUE" at bounding box center [217, 264] width 280 height 51
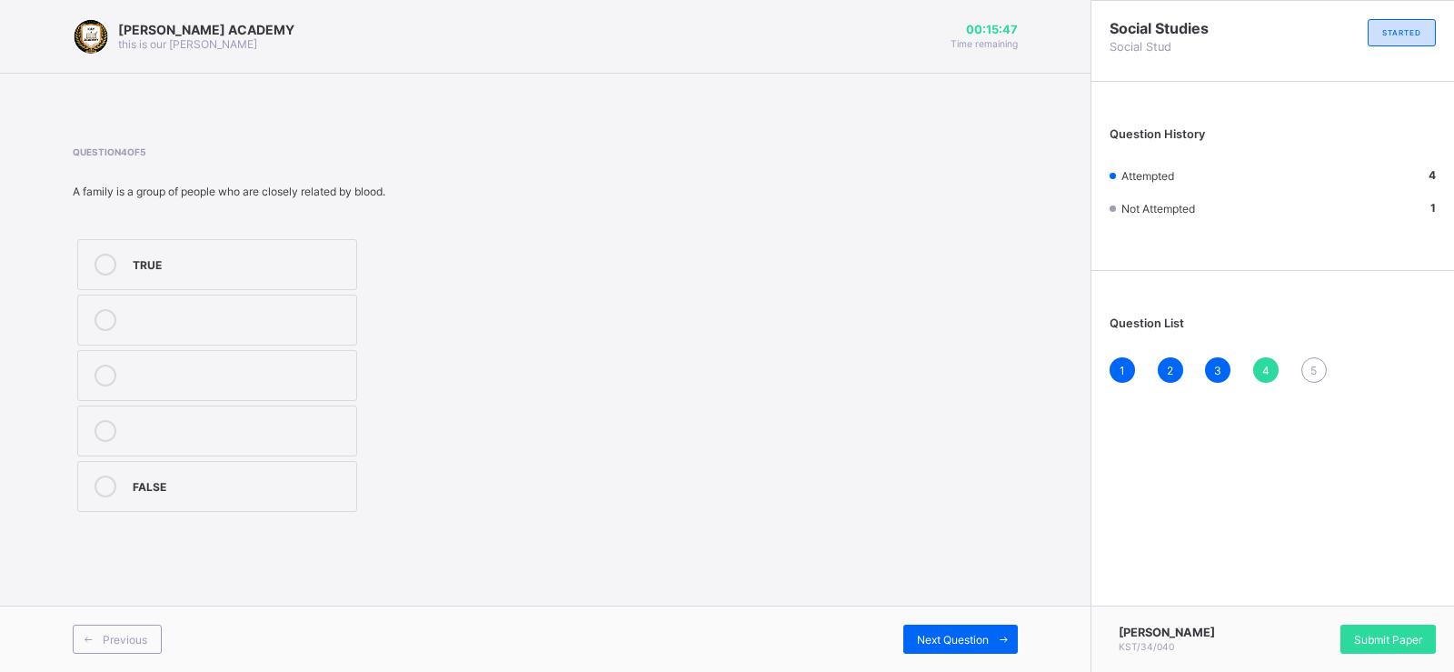
click at [139, 246] on label "TRUE" at bounding box center [217, 264] width 280 height 51
click at [1309, 358] on div "5" at bounding box center [1313, 369] width 25 height 25
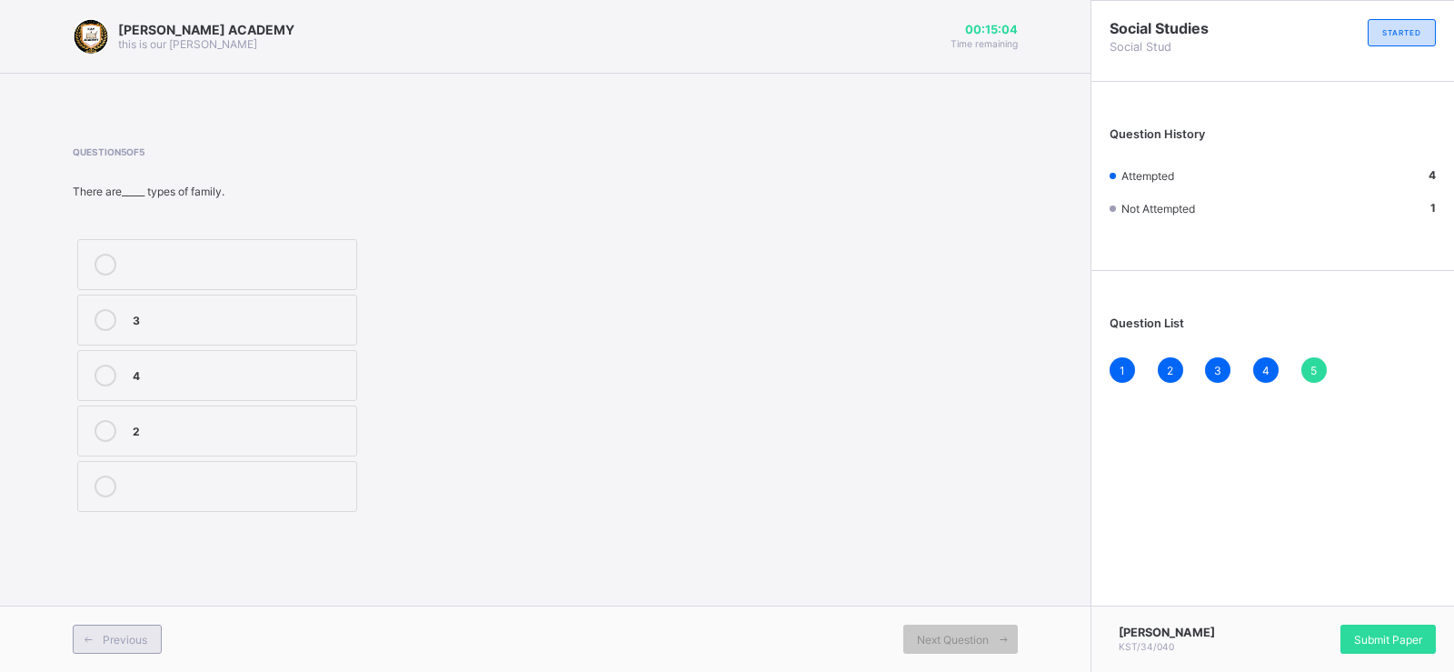
click at [131, 610] on span "Previous" at bounding box center [125, 639] width 45 height 14
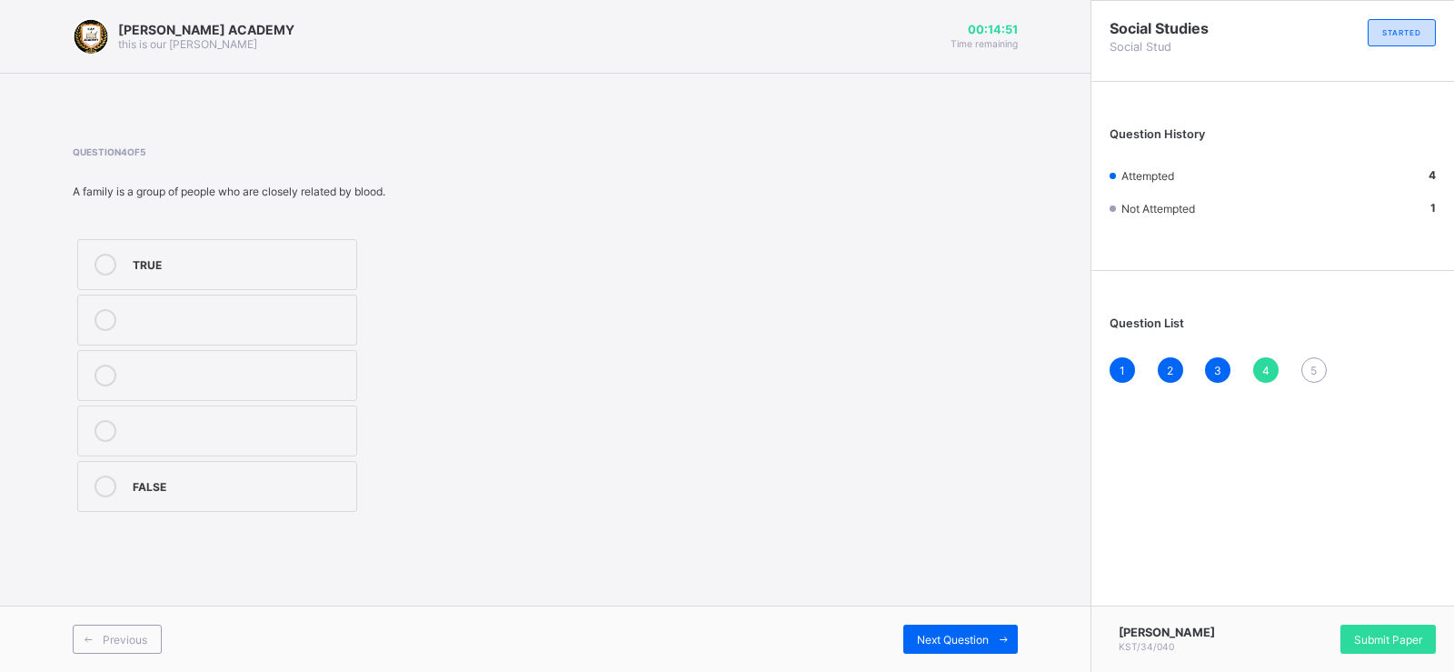
click at [290, 477] on div "FALSE" at bounding box center [240, 484] width 214 height 18
drag, startPoint x: 677, startPoint y: 331, endPoint x: 550, endPoint y: 237, distance: 157.9
click at [550, 237] on div "Question 4 of 5 A family is a group of people who are closely related by blood.…" at bounding box center [545, 331] width 945 height 370
click at [189, 248] on label "TRUE" at bounding box center [217, 264] width 280 height 51
click at [1308, 355] on div "Question List 1 2 3 4 5" at bounding box center [1272, 340] width 363 height 121
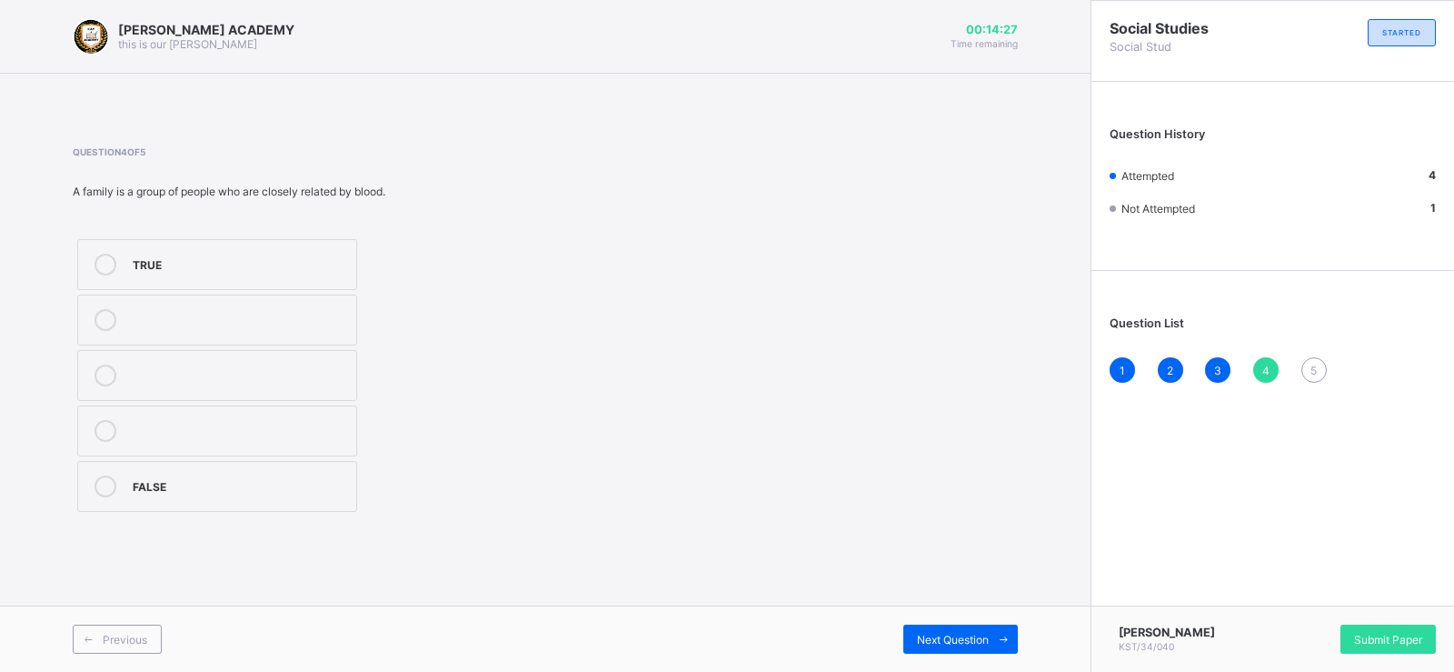
click at [1308, 355] on div "Question List 1 2 3 4 5" at bounding box center [1272, 340] width 363 height 121
click at [1309, 361] on div "5" at bounding box center [1313, 369] width 25 height 25
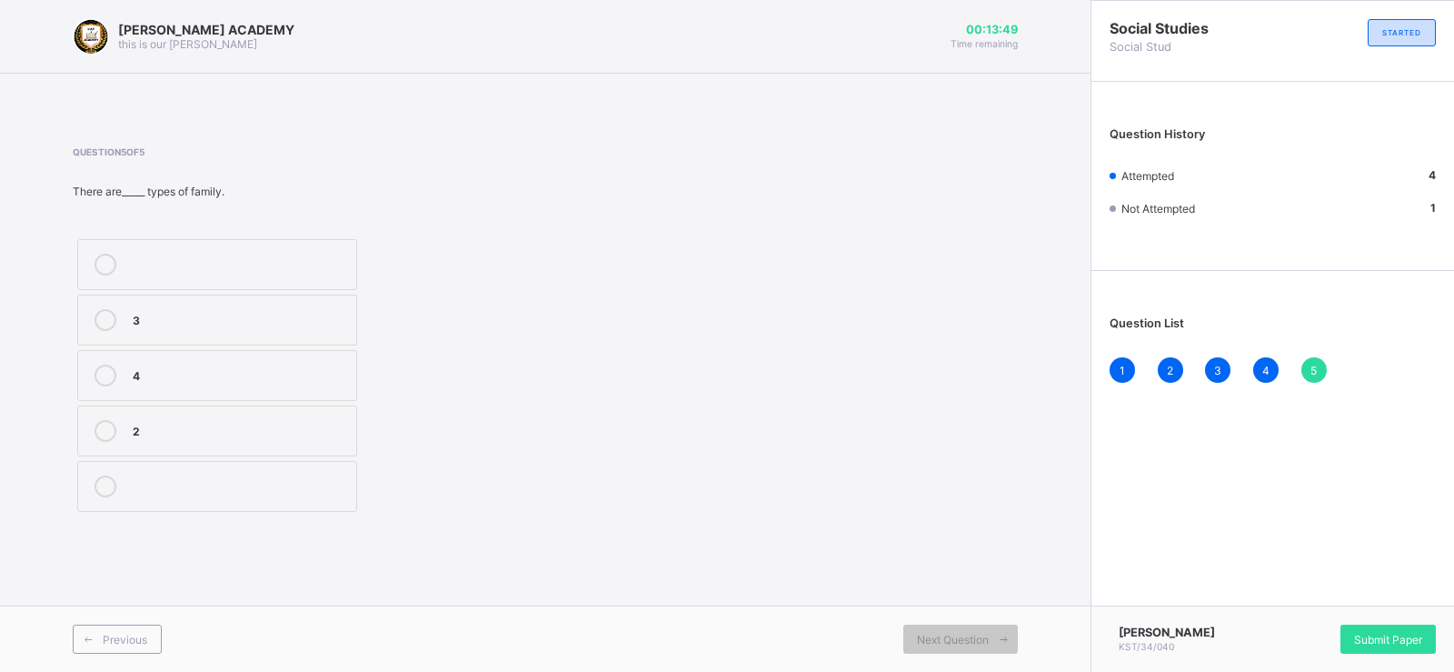
click at [338, 436] on div "2" at bounding box center [240, 429] width 214 height 18
click at [1309, 610] on div "Submit Paper" at bounding box center [1387, 638] width 95 height 29
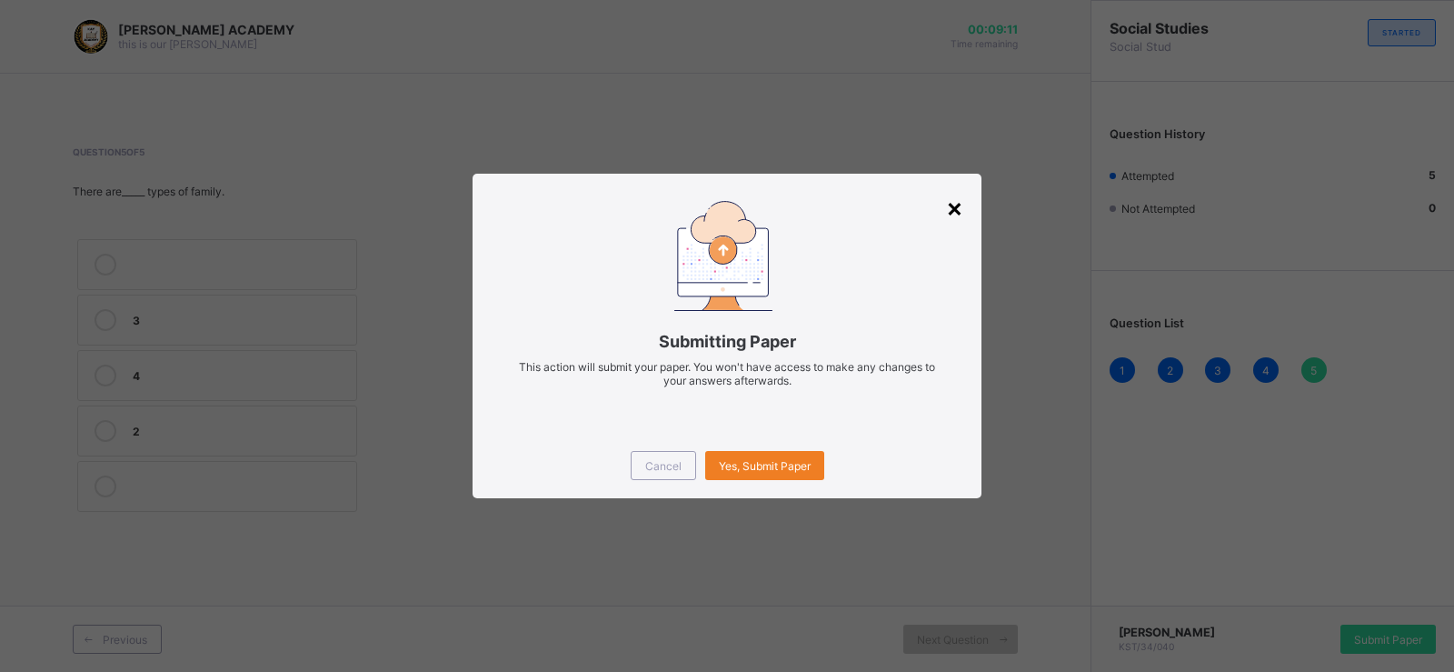
click at [951, 207] on div "×" at bounding box center [954, 207] width 17 height 31
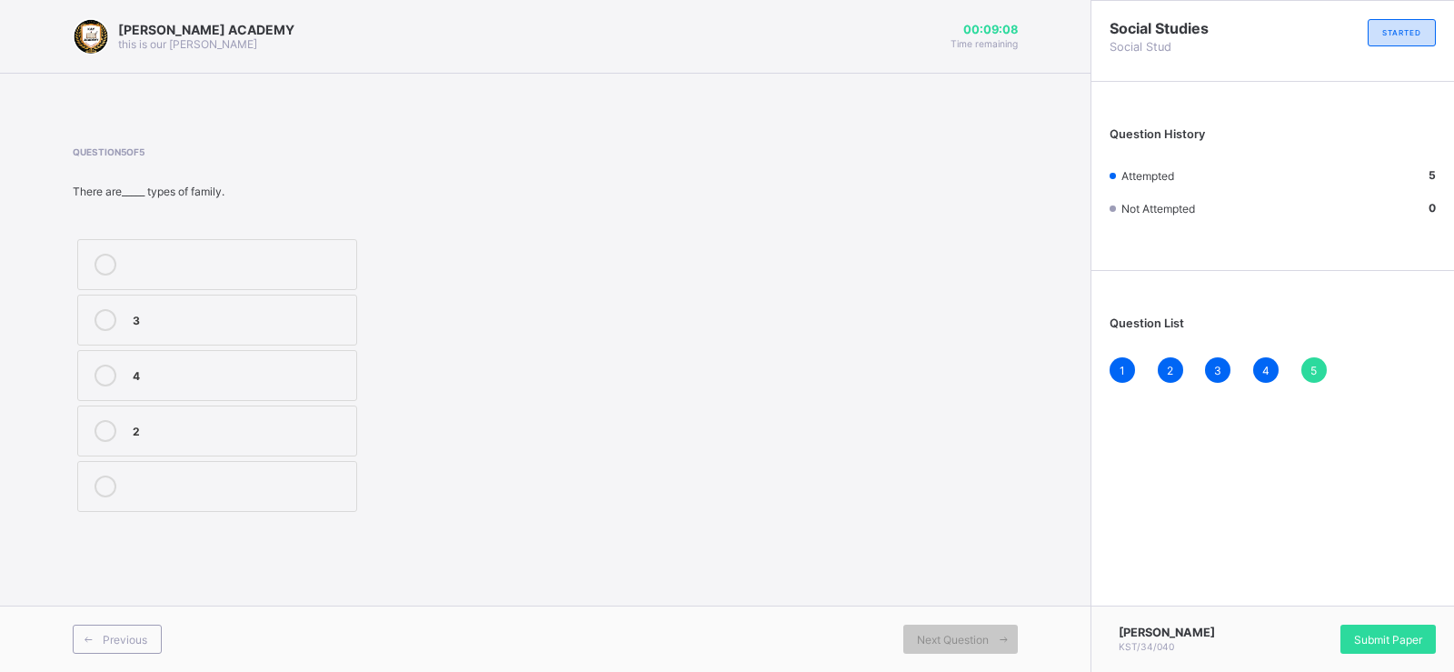
click at [951, 204] on div "Question 5 of 5 There are_____ types of family. 3 4 2" at bounding box center [545, 331] width 945 height 370
click at [951, 202] on div "Question 5 of 5 There are_____ types of family. 3 4 2" at bounding box center [545, 331] width 945 height 370
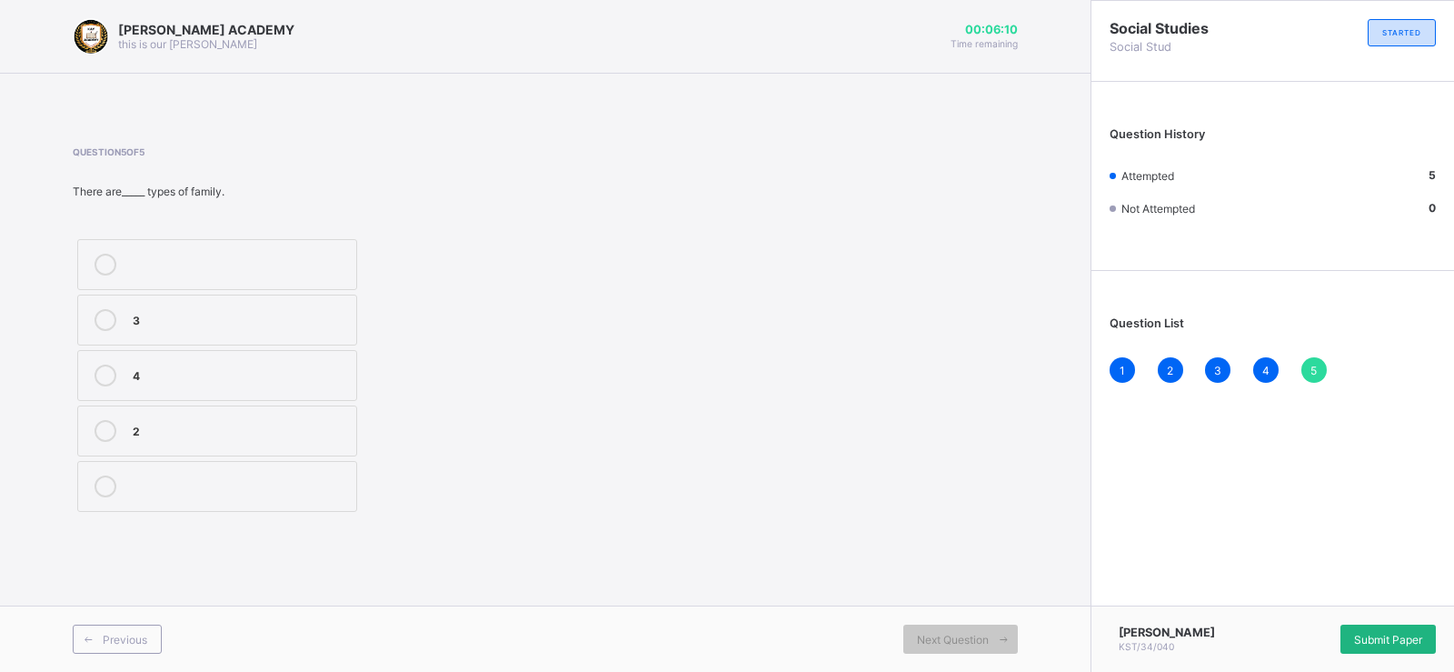
click at [1309, 610] on div "Submit Paper" at bounding box center [1387, 638] width 95 height 29
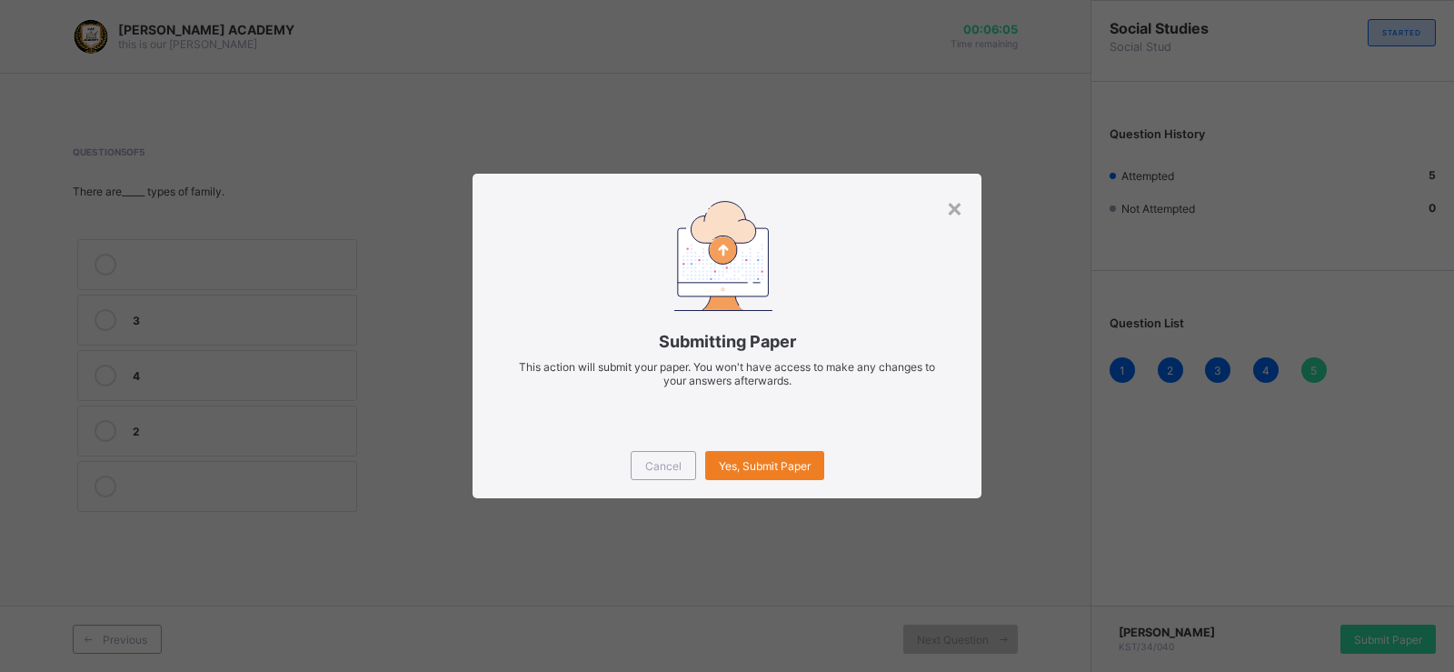
drag, startPoint x: 1205, startPoint y: 606, endPoint x: 1145, endPoint y: 588, distance: 62.7
click at [1145, 588] on div "× Submitting Paper This action will submit your paper. You won't have access to…" at bounding box center [727, 336] width 1454 height 672
click at [782, 456] on div "Yes, Submit Paper" at bounding box center [764, 465] width 119 height 29
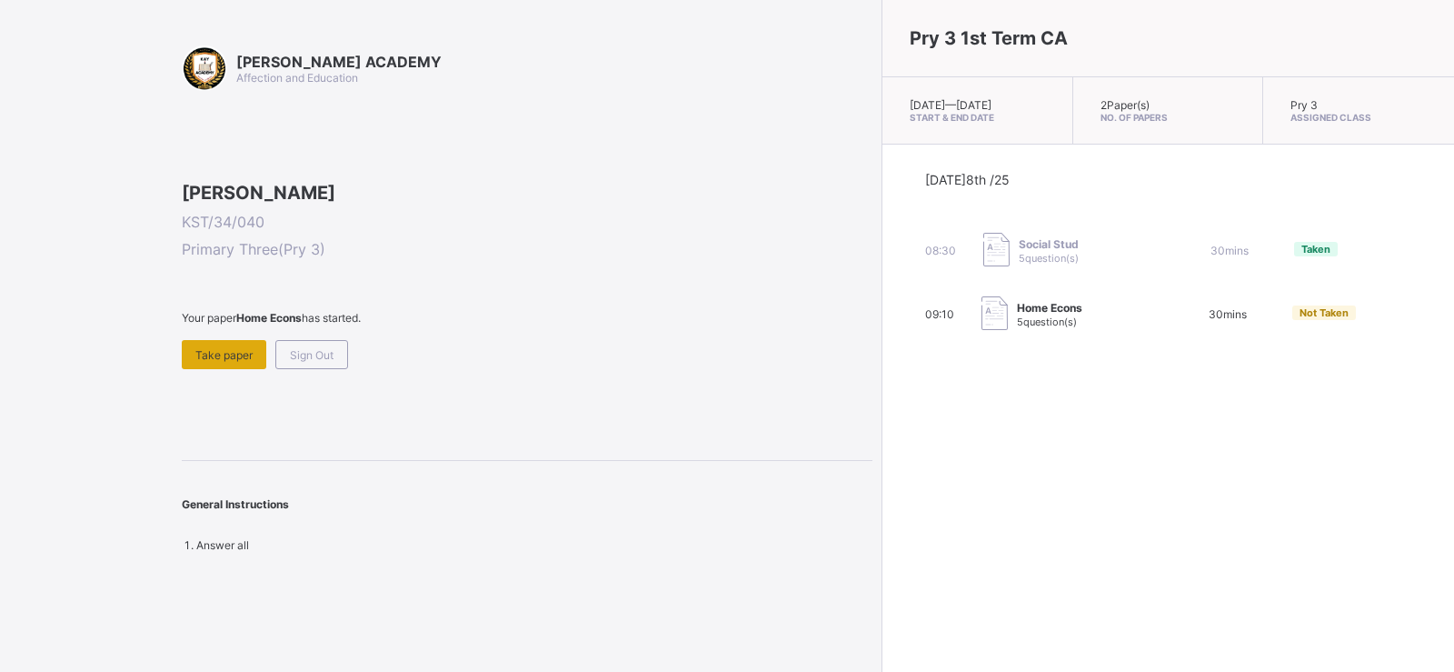
click at [231, 362] on span "Take paper" at bounding box center [223, 355] width 57 height 14
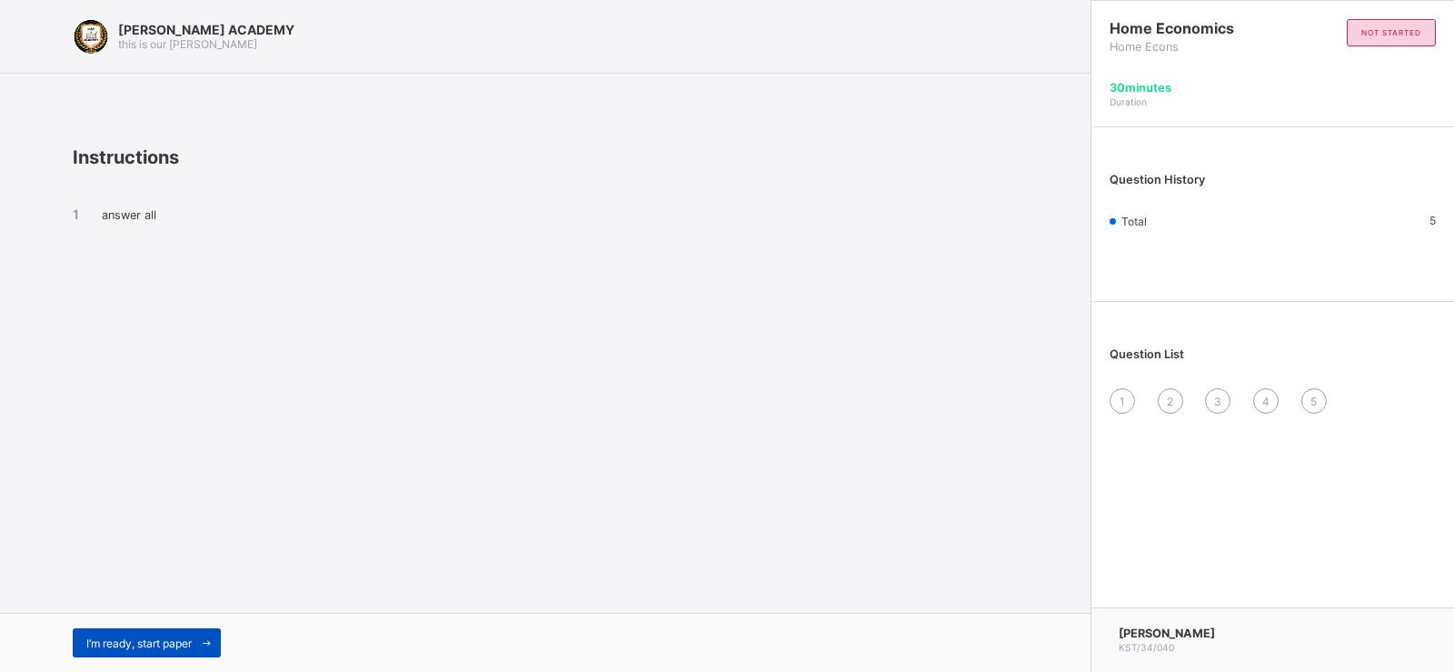
click at [199, 610] on span at bounding box center [206, 642] width 29 height 29
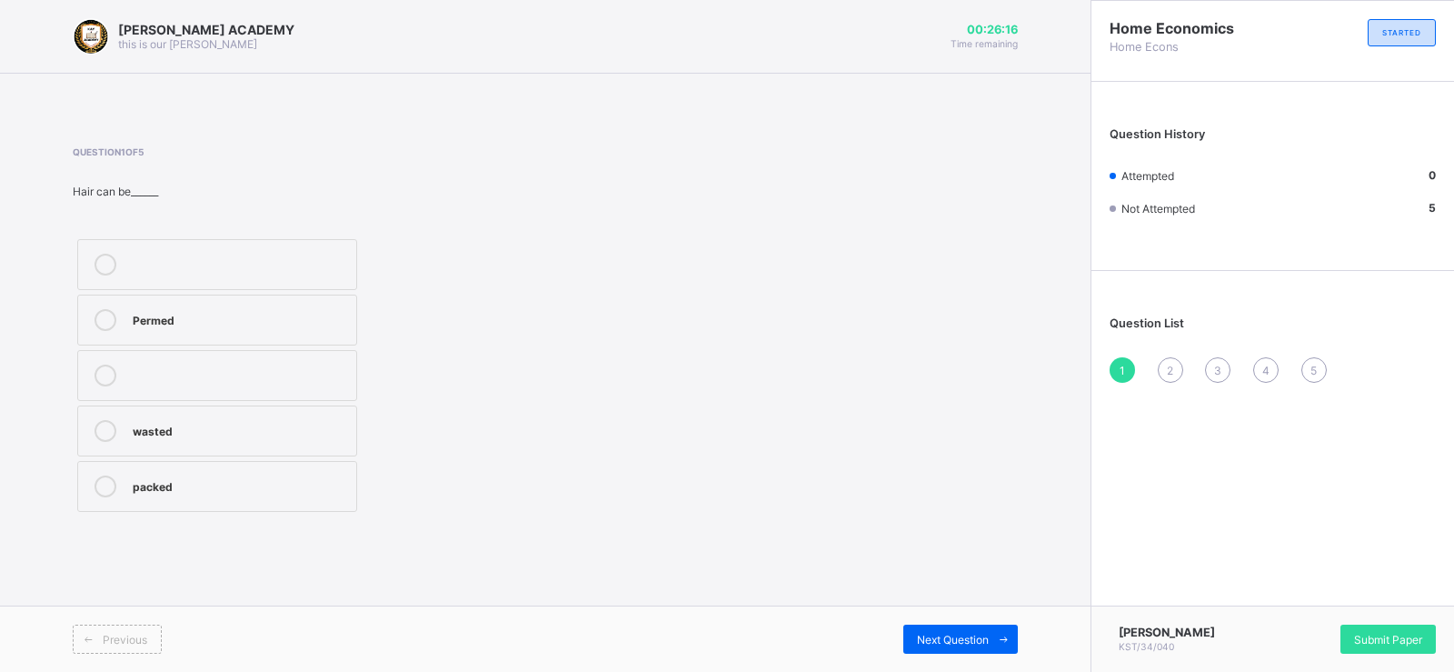
click at [129, 316] on label "Permed" at bounding box center [217, 319] width 280 height 51
click at [915, 610] on div "Next Question" at bounding box center [960, 638] width 114 height 29
click at [274, 323] on div "Sponge" at bounding box center [240, 318] width 214 height 18
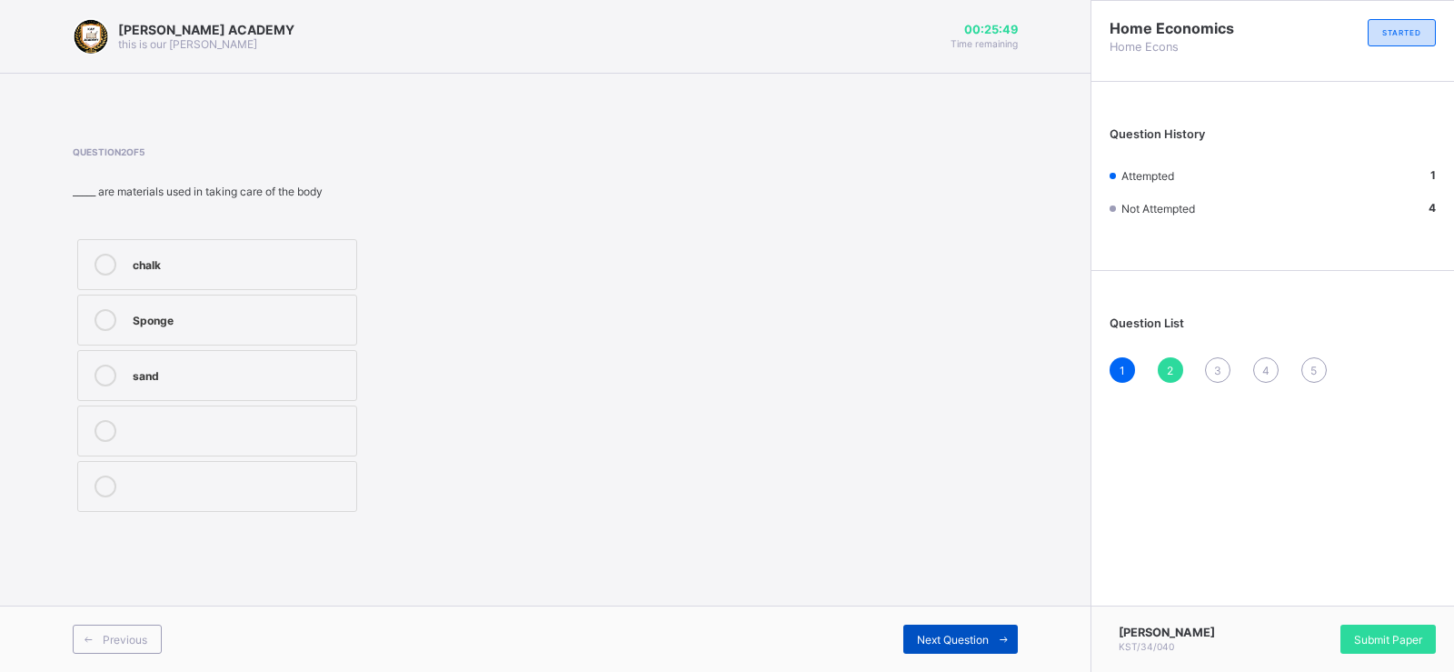
click at [941, 610] on span "Next Question" at bounding box center [953, 639] width 72 height 14
click at [1170, 371] on span "2" at bounding box center [1170, 370] width 6 height 14
click at [234, 319] on div "Sponge" at bounding box center [240, 318] width 214 height 18
click at [976, 610] on span "Next Question" at bounding box center [953, 639] width 72 height 14
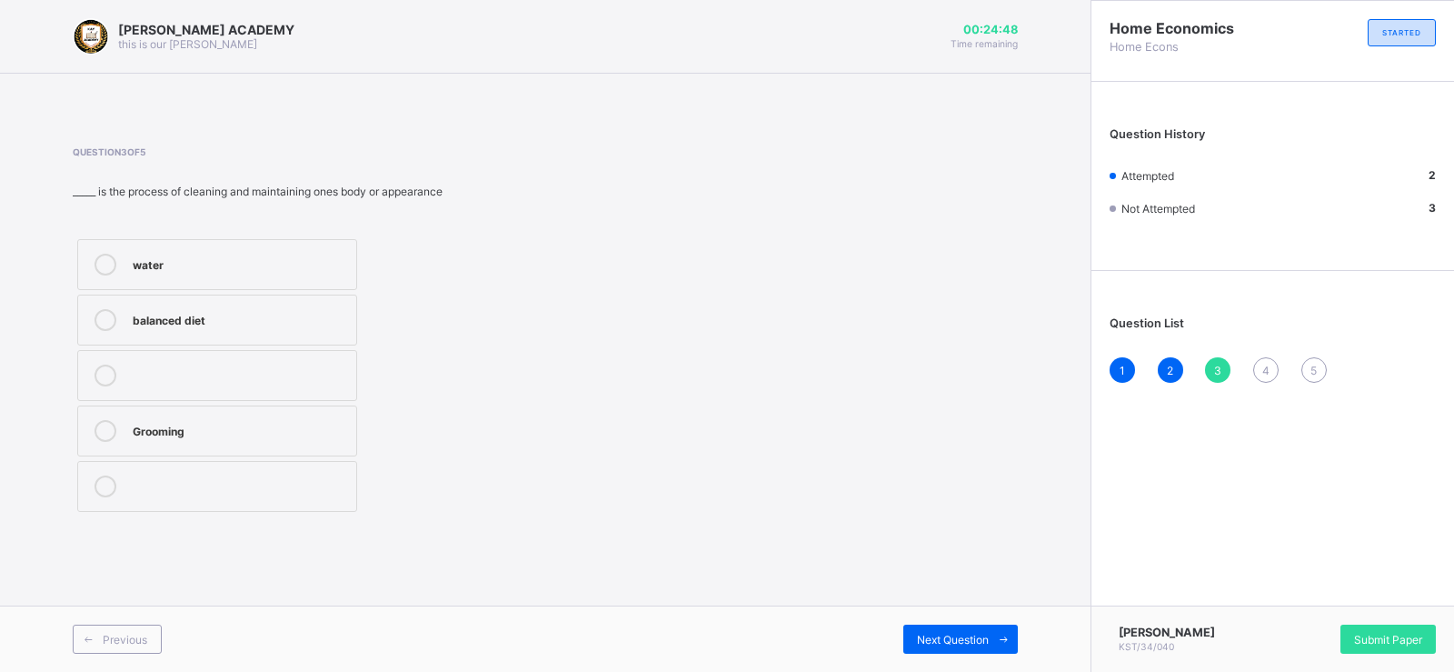
click at [300, 266] on div "water" at bounding box center [240, 263] width 214 height 18
click at [978, 610] on span "Next Question" at bounding box center [953, 639] width 72 height 14
drag, startPoint x: 978, startPoint y: 635, endPoint x: 861, endPoint y: 608, distance: 120.4
click at [861, 608] on div "Previous Next Question" at bounding box center [545, 638] width 1090 height 66
click at [312, 415] on label "FALSE" at bounding box center [217, 430] width 280 height 51
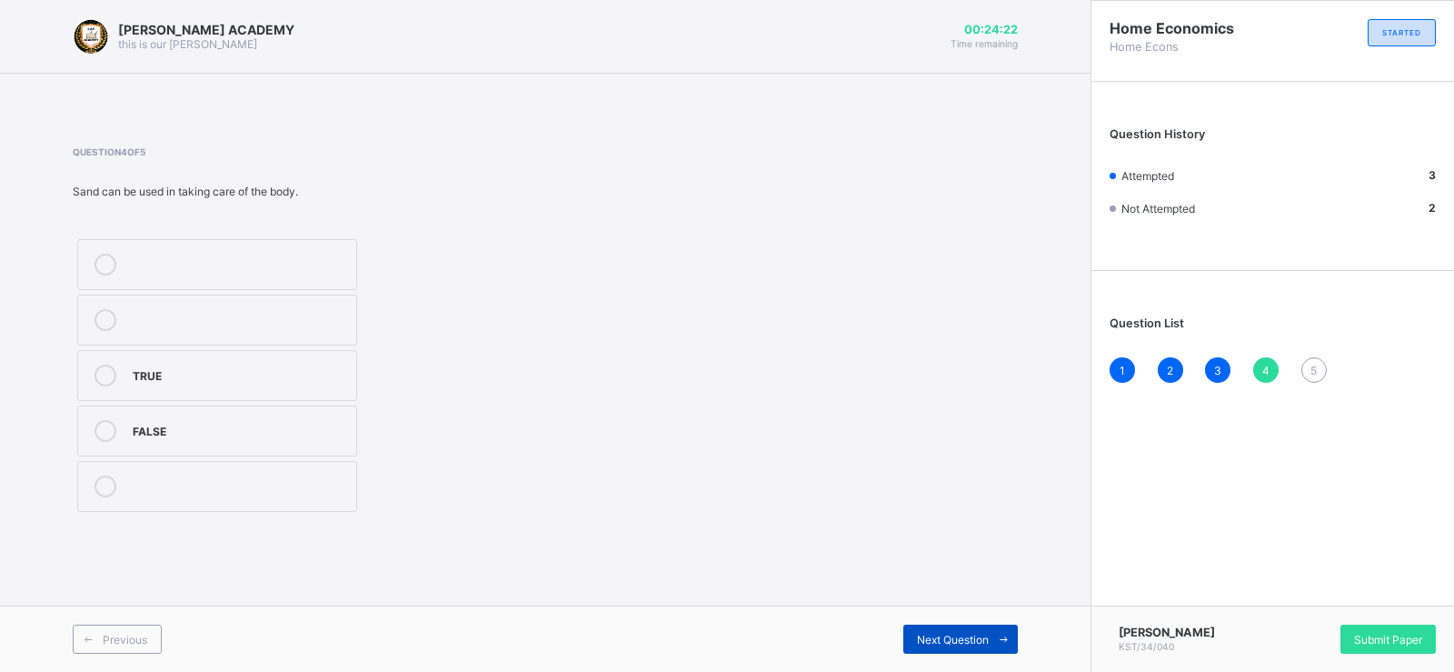
click at [950, 610] on span "Next Question" at bounding box center [953, 639] width 72 height 14
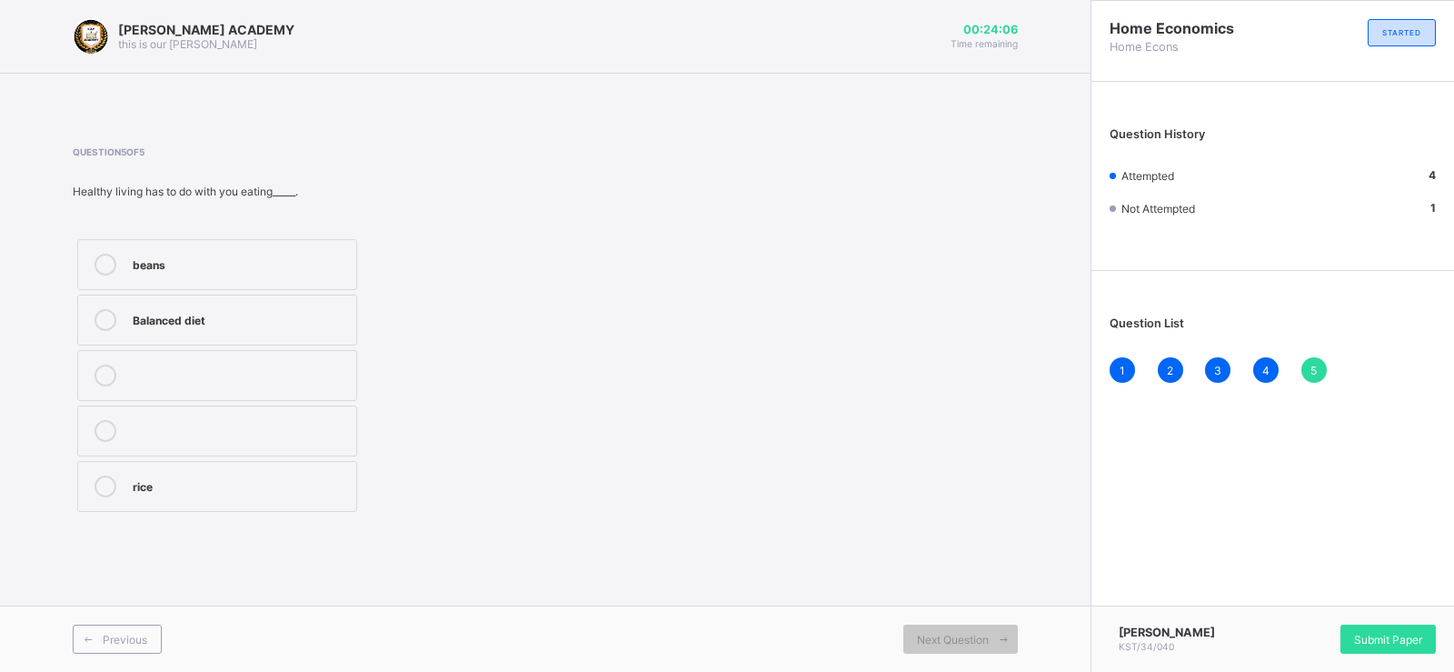
click at [327, 316] on div "Balanced diet" at bounding box center [240, 318] width 214 height 18
click at [1309, 610] on span "Submit Paper" at bounding box center [1388, 639] width 68 height 14
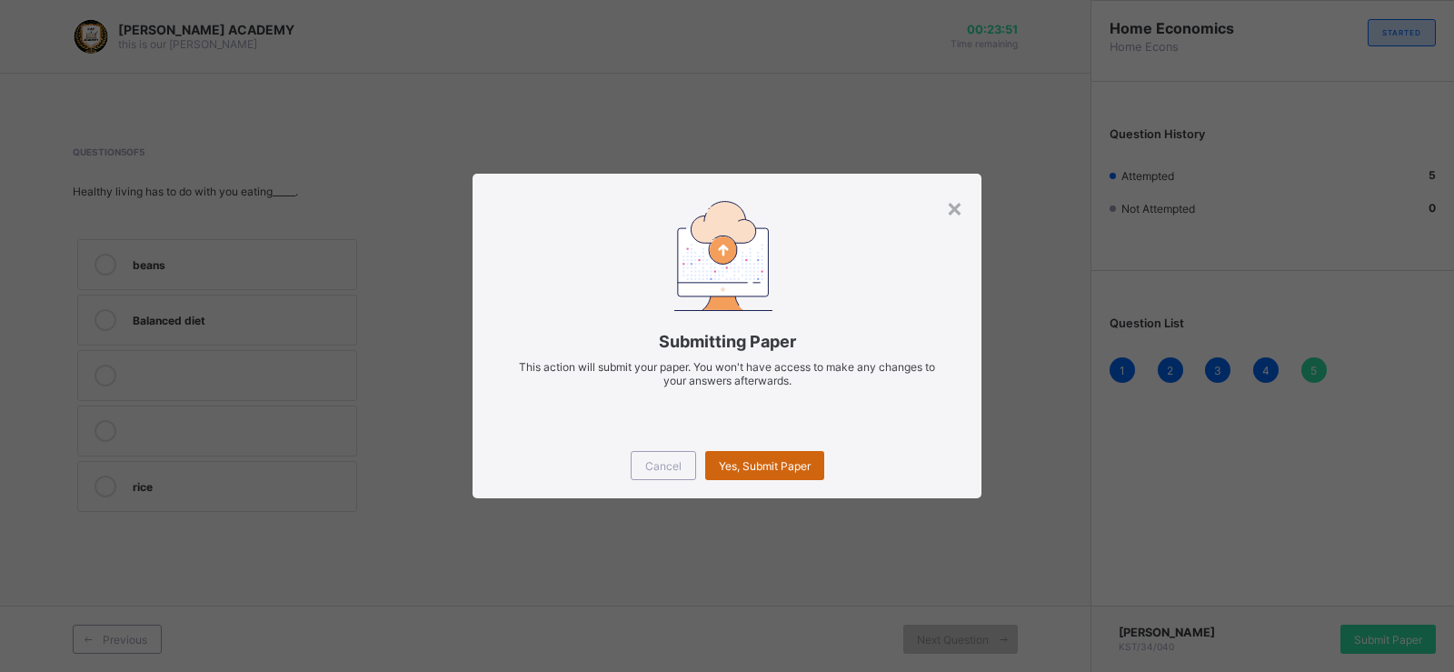
click at [791, 470] on span "Yes, Submit Paper" at bounding box center [765, 466] width 92 height 14
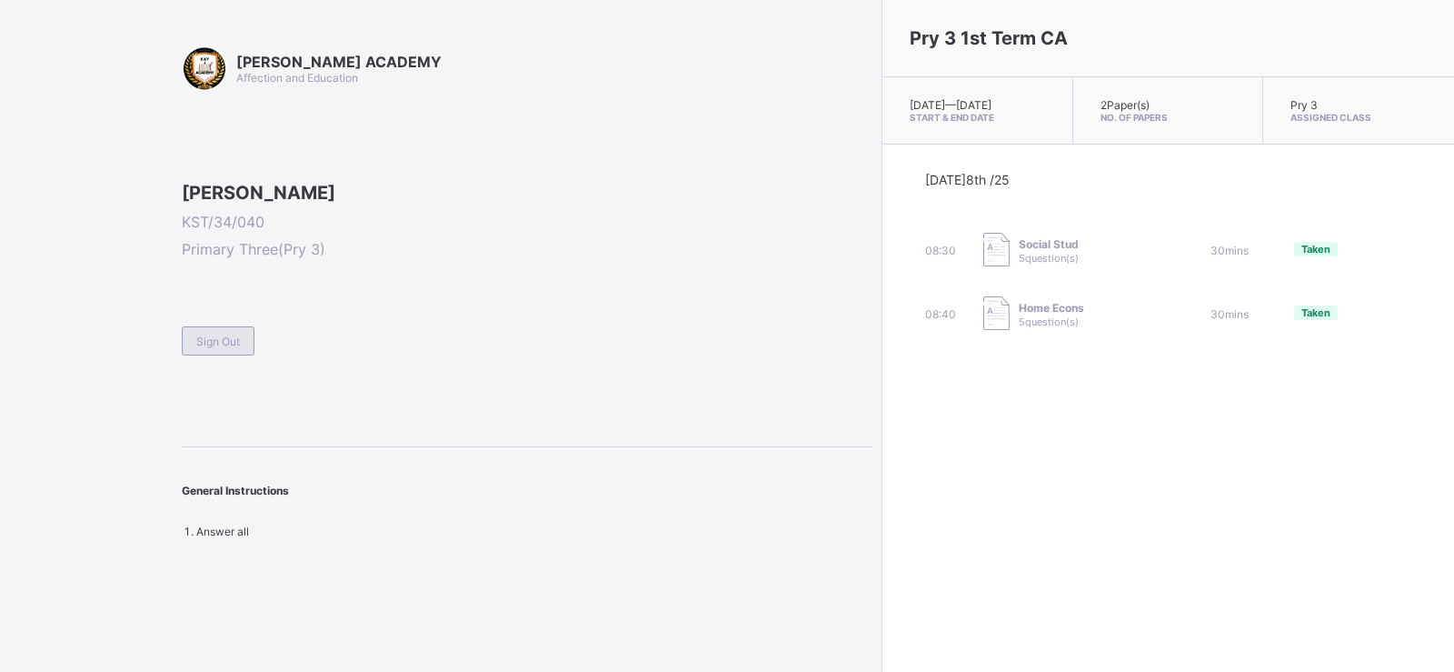
drag, startPoint x: 791, startPoint y: 470, endPoint x: 217, endPoint y: 458, distance: 574.4
click at [217, 348] on span "Sign Out" at bounding box center [218, 341] width 44 height 14
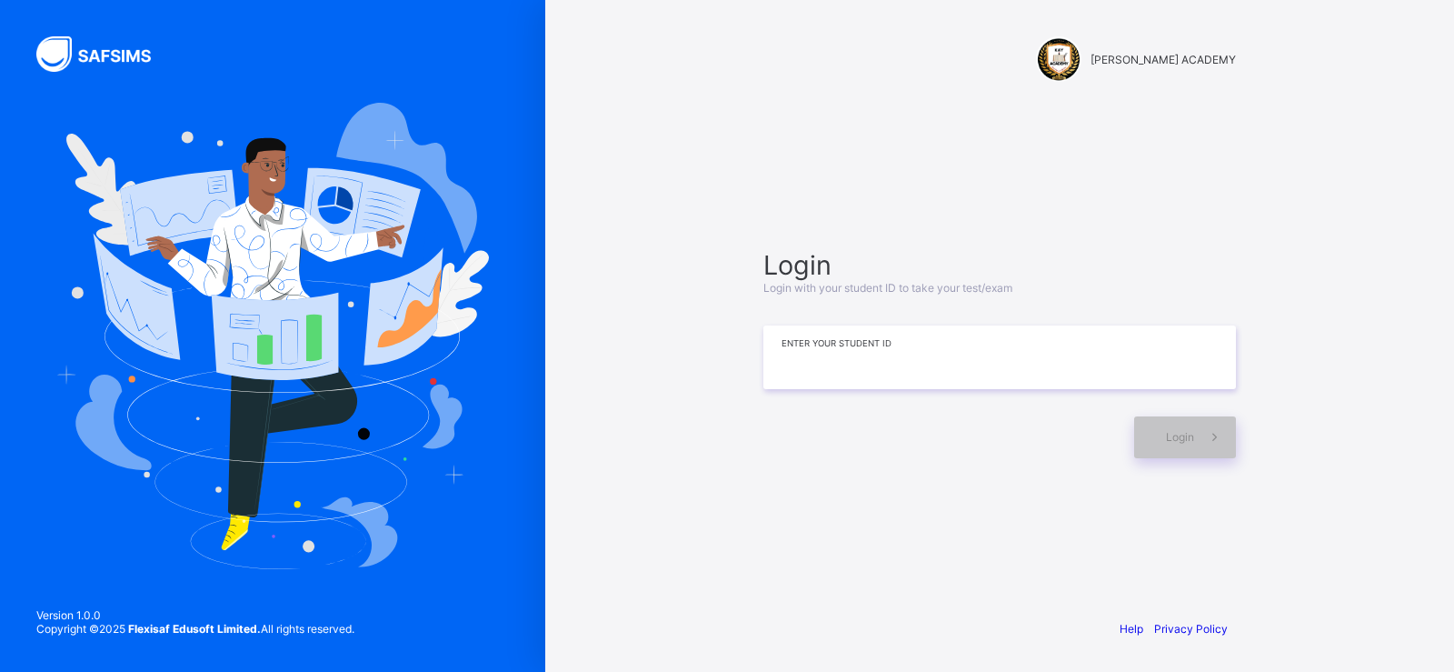
click at [785, 361] on input at bounding box center [999, 357] width 473 height 64
type input "**********"
click at [1174, 440] on span "Login" at bounding box center [1180, 437] width 28 height 14
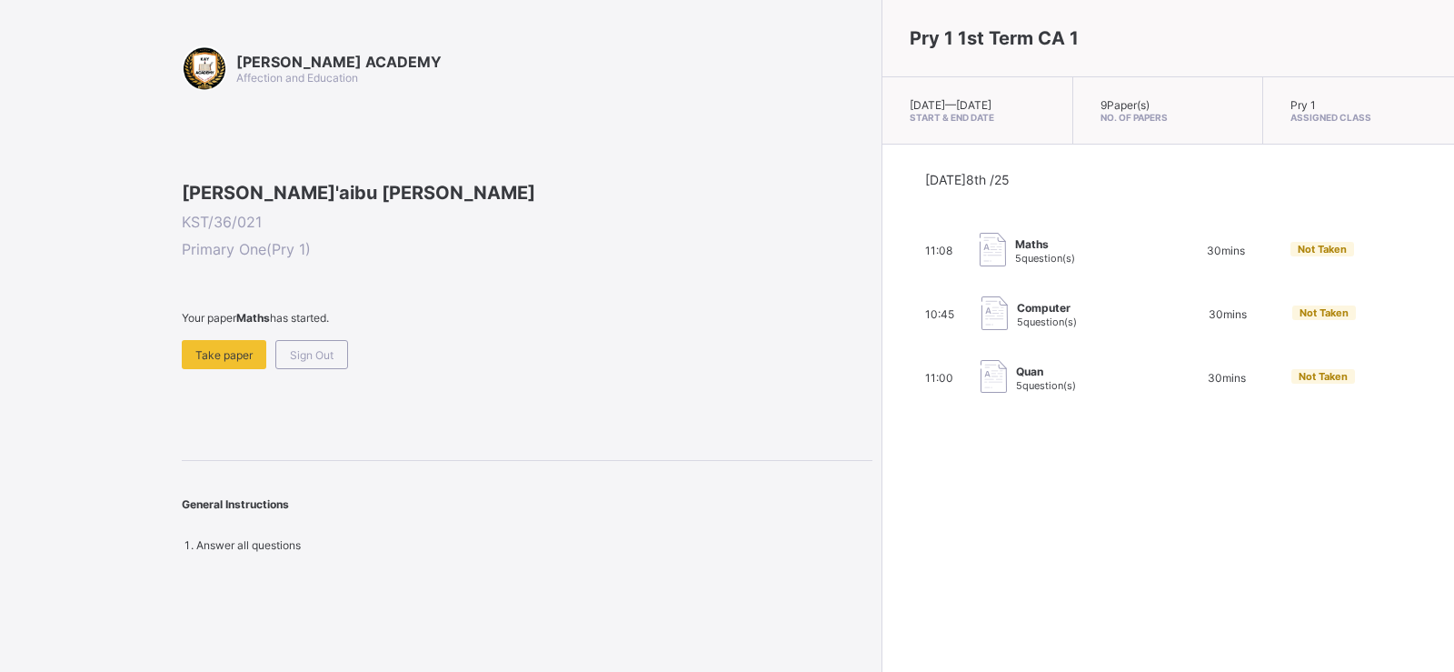
click at [1174, 440] on div "Pry 1 1st Term CA 1 Mon, Oct 6th 2025 — Fri, Oct 10th 2025 Start & End Date 9 P…" at bounding box center [1167, 336] width 572 height 672
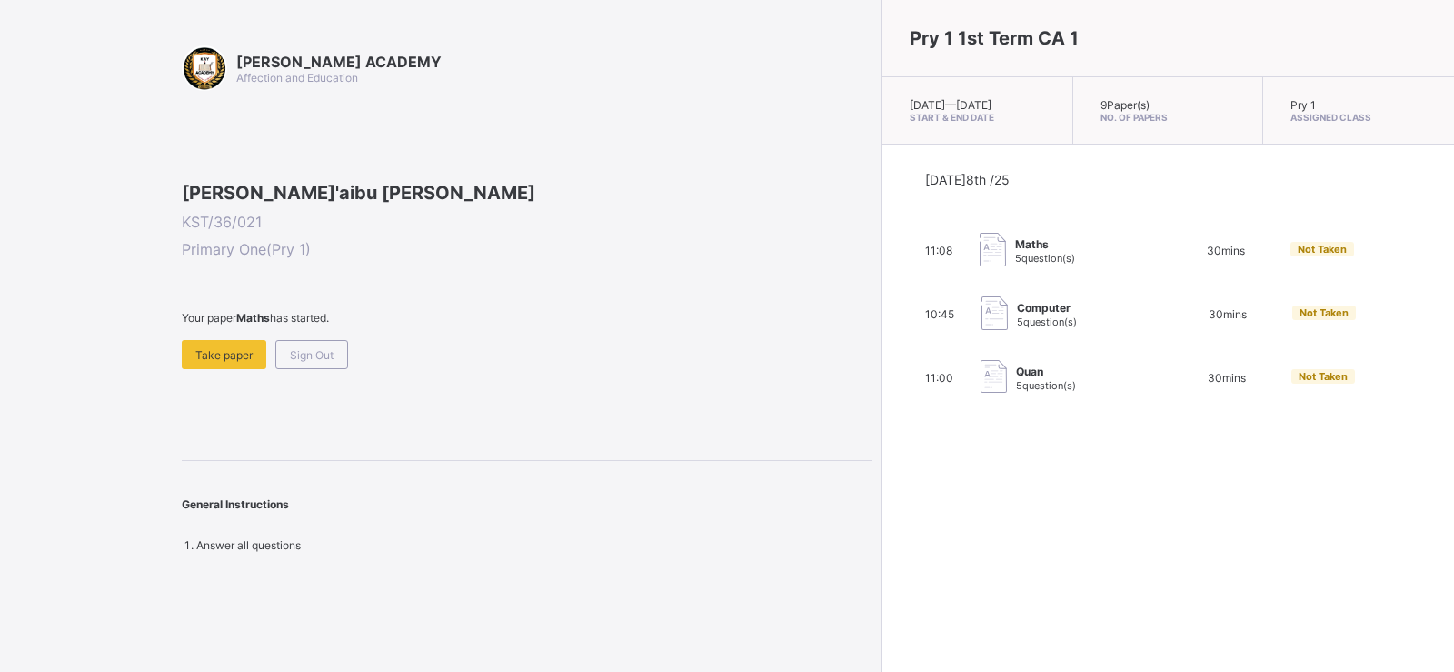
click at [1172, 439] on div "Pry 1 1st Term CA 1 Mon, Oct 6th 2025 — Fri, Oct 10th 2025 Start & End Date 9 P…" at bounding box center [1167, 336] width 572 height 672
click at [1066, 548] on div "Pry 1 1st Term CA 1 Mon, Oct 6th 2025 — Fri, Oct 10th 2025 Start & End Date 9 P…" at bounding box center [1167, 336] width 572 height 672
drag, startPoint x: 1066, startPoint y: 548, endPoint x: 1058, endPoint y: 528, distance: 21.6
click at [1058, 528] on div "Pry 1 1st Term CA 1 Mon, Oct 6th 2025 — Fri, Oct 10th 2025 Start & End Date 9 P…" at bounding box center [1167, 336] width 572 height 672
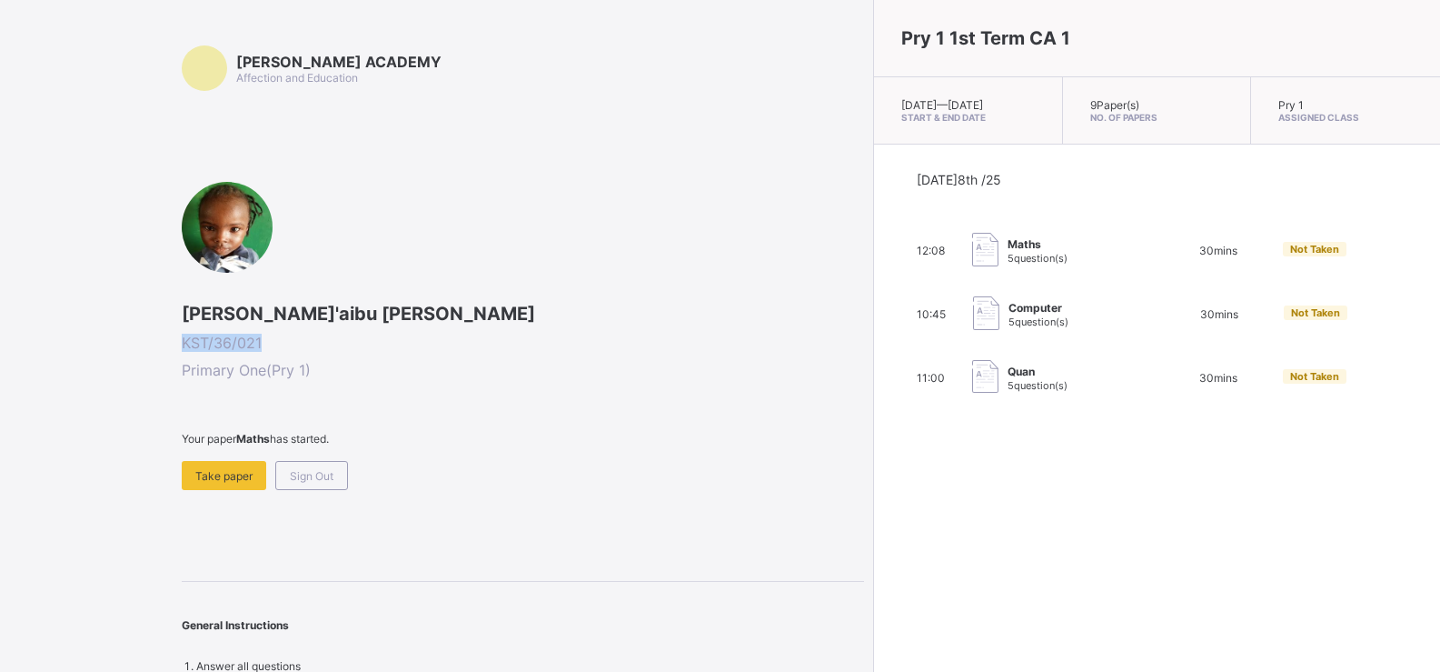
drag, startPoint x: 185, startPoint y: 338, endPoint x: 267, endPoint y: 349, distance: 82.5
click at [267, 349] on span "KST/36/021" at bounding box center [523, 342] width 682 height 18
copy span "KST/36/021"
click at [204, 475] on span "Take paper" at bounding box center [223, 476] width 57 height 14
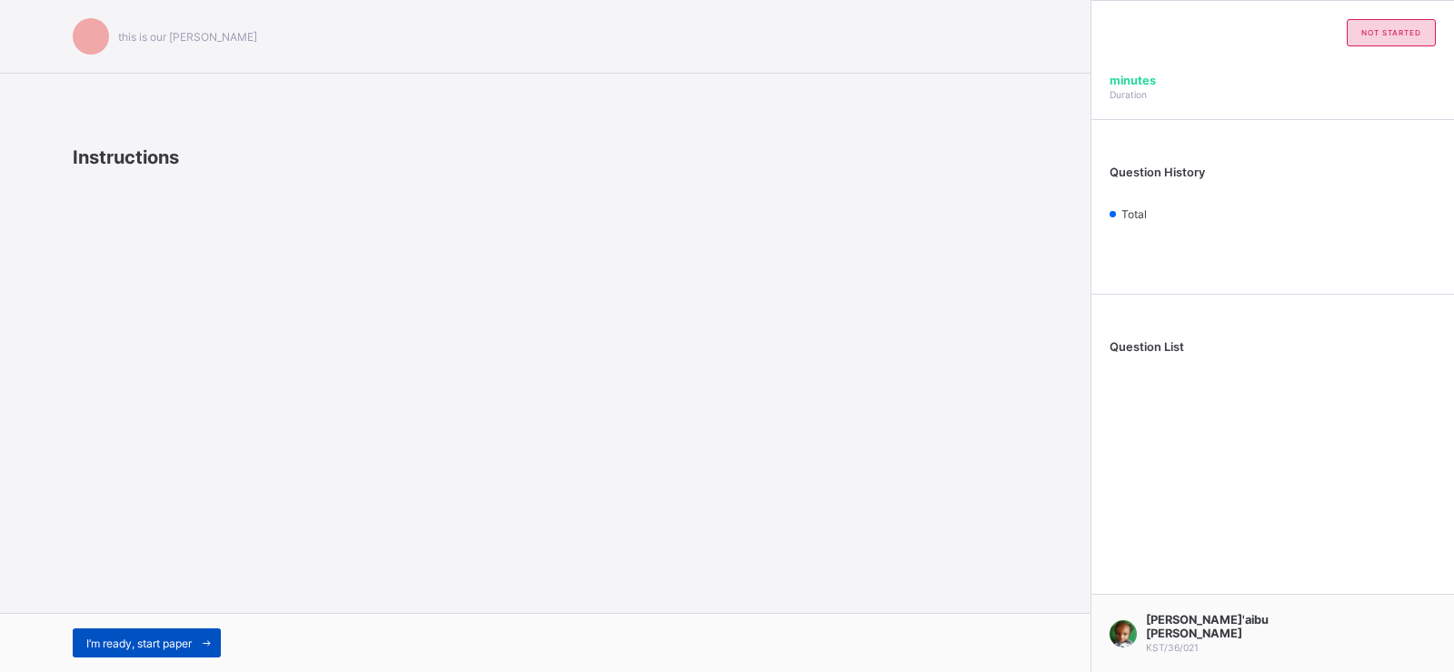
click at [105, 632] on div "I’m ready, start paper" at bounding box center [147, 642] width 148 height 29
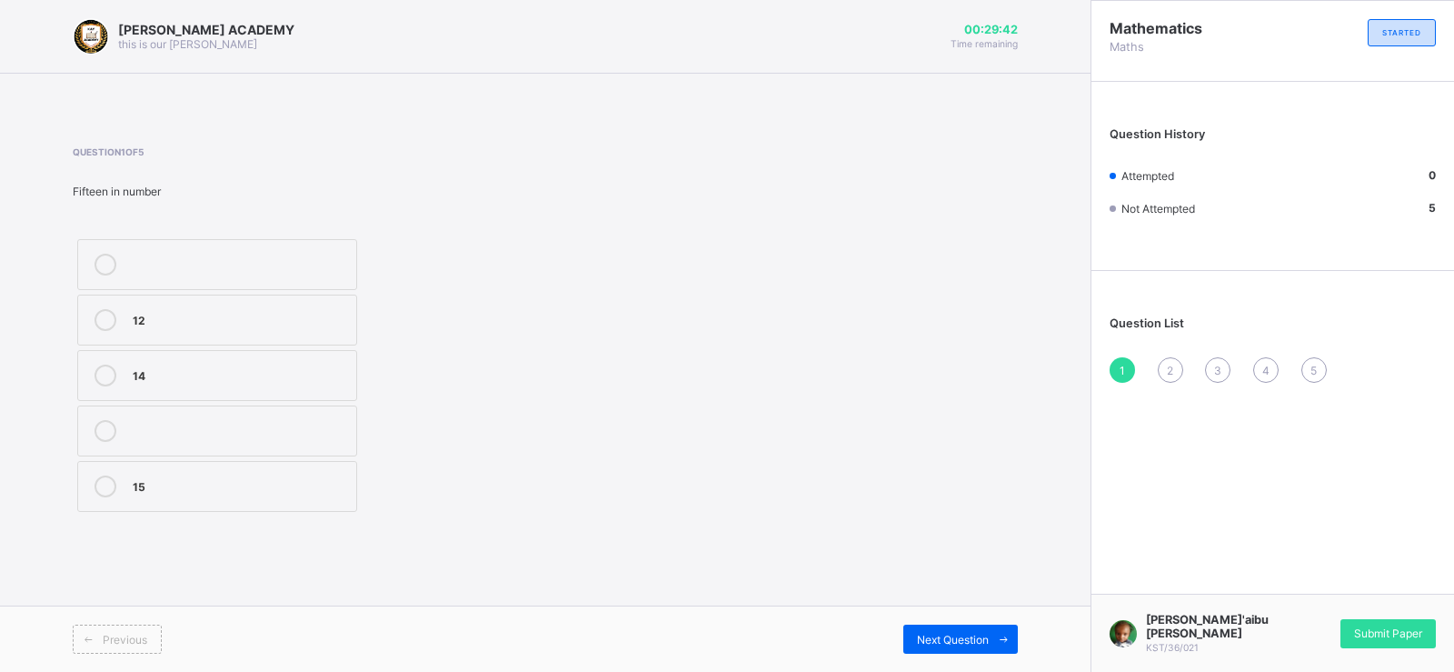
click at [148, 504] on label "15" at bounding box center [217, 486] width 280 height 51
click at [706, 471] on div "Question 1 of 5 Fifteen in number 12 14 15" at bounding box center [545, 331] width 945 height 370
click at [923, 621] on div "Previous Next Question" at bounding box center [545, 638] width 1090 height 66
click at [931, 639] on span "Next Question" at bounding box center [953, 639] width 72 height 14
click at [285, 413] on label "TWENTY SEVEN" at bounding box center [217, 430] width 280 height 51
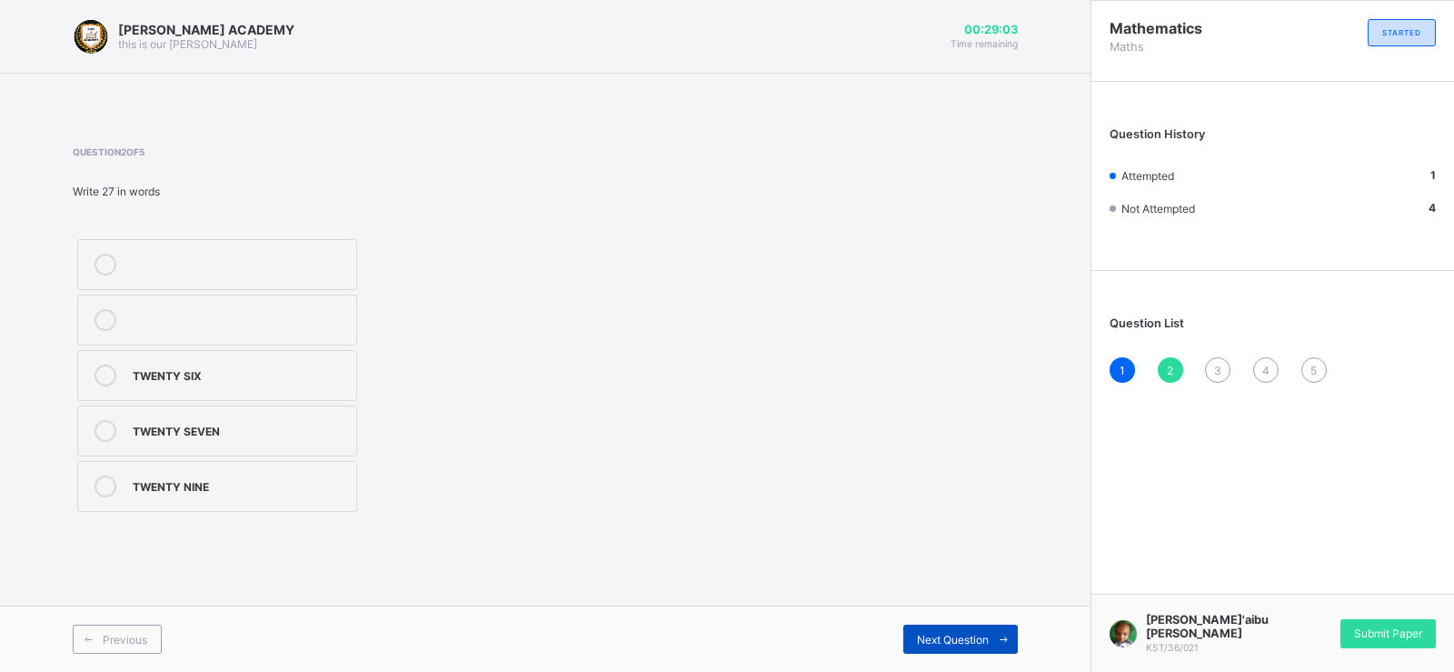
click at [978, 632] on span "Next Question" at bounding box center [953, 639] width 72 height 14
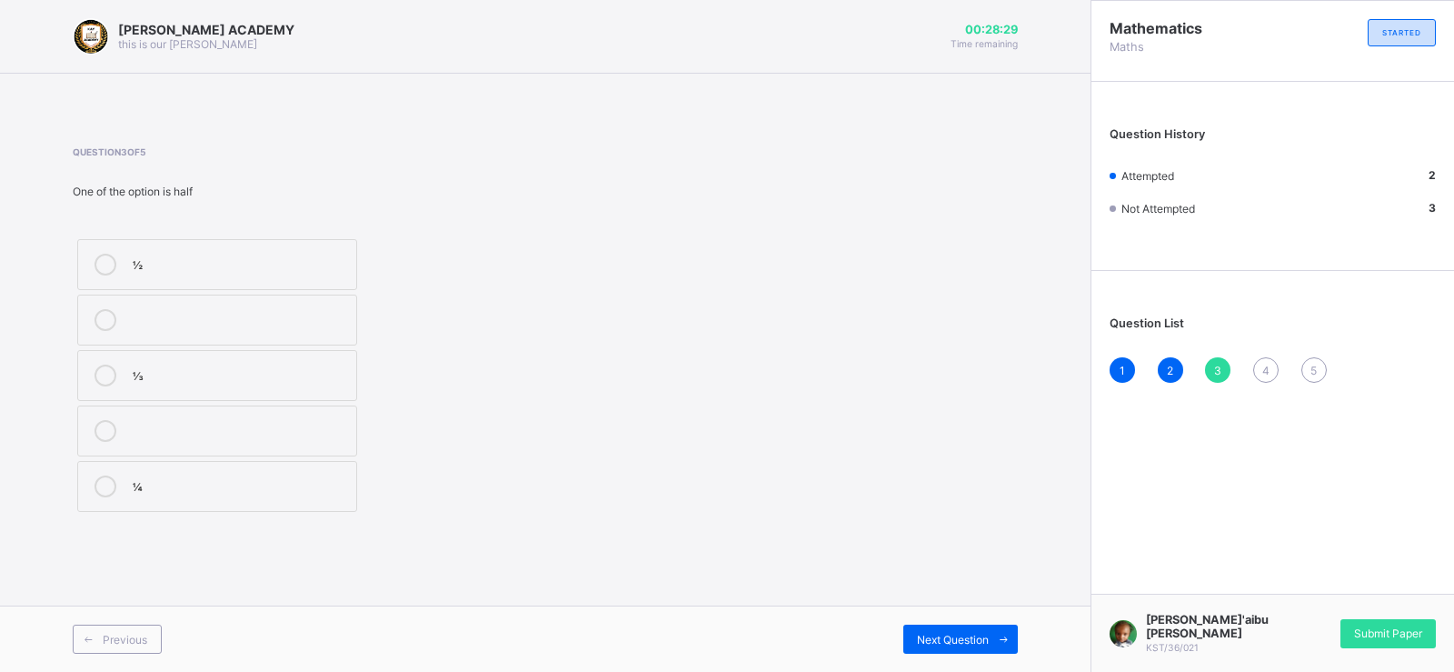
click at [215, 253] on label "½" at bounding box center [217, 264] width 280 height 51
click at [945, 638] on span "Next Question" at bounding box center [953, 639] width 72 height 14
click at [222, 424] on div "THIRTY FIVE" at bounding box center [240, 429] width 214 height 18
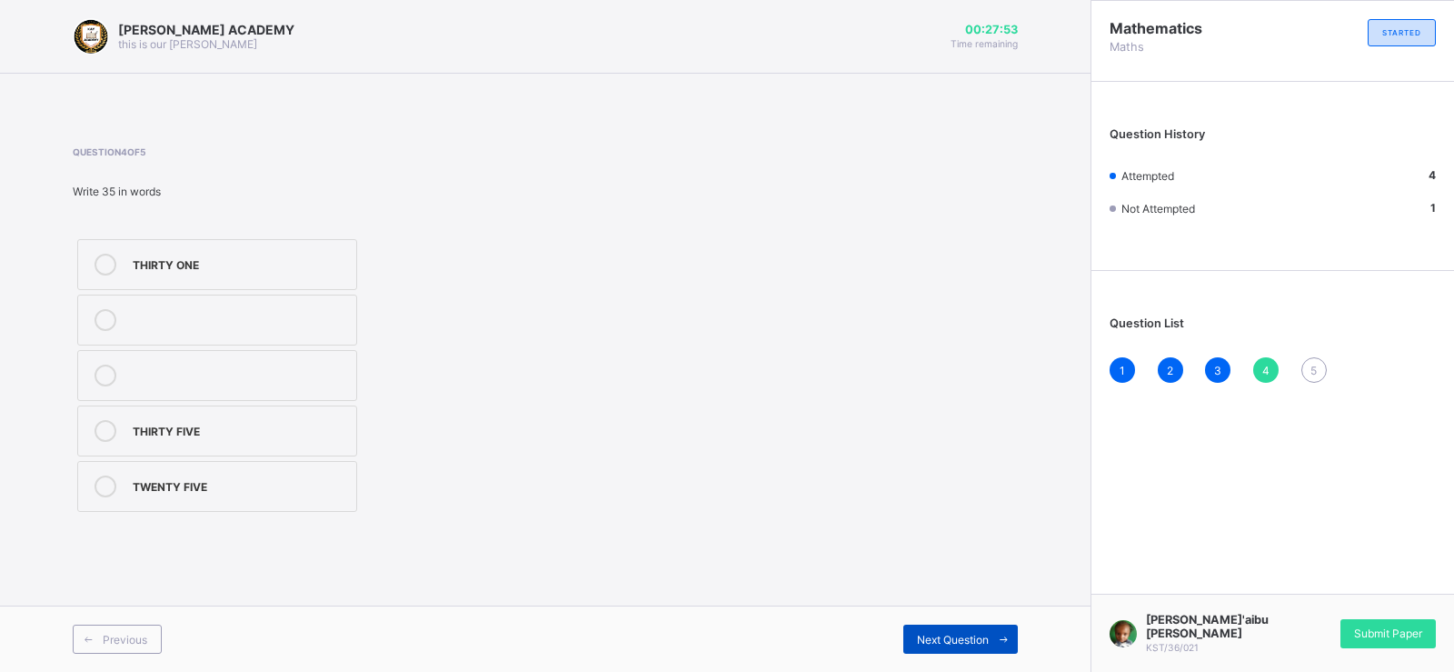
click at [980, 636] on span "Next Question" at bounding box center [953, 639] width 72 height 14
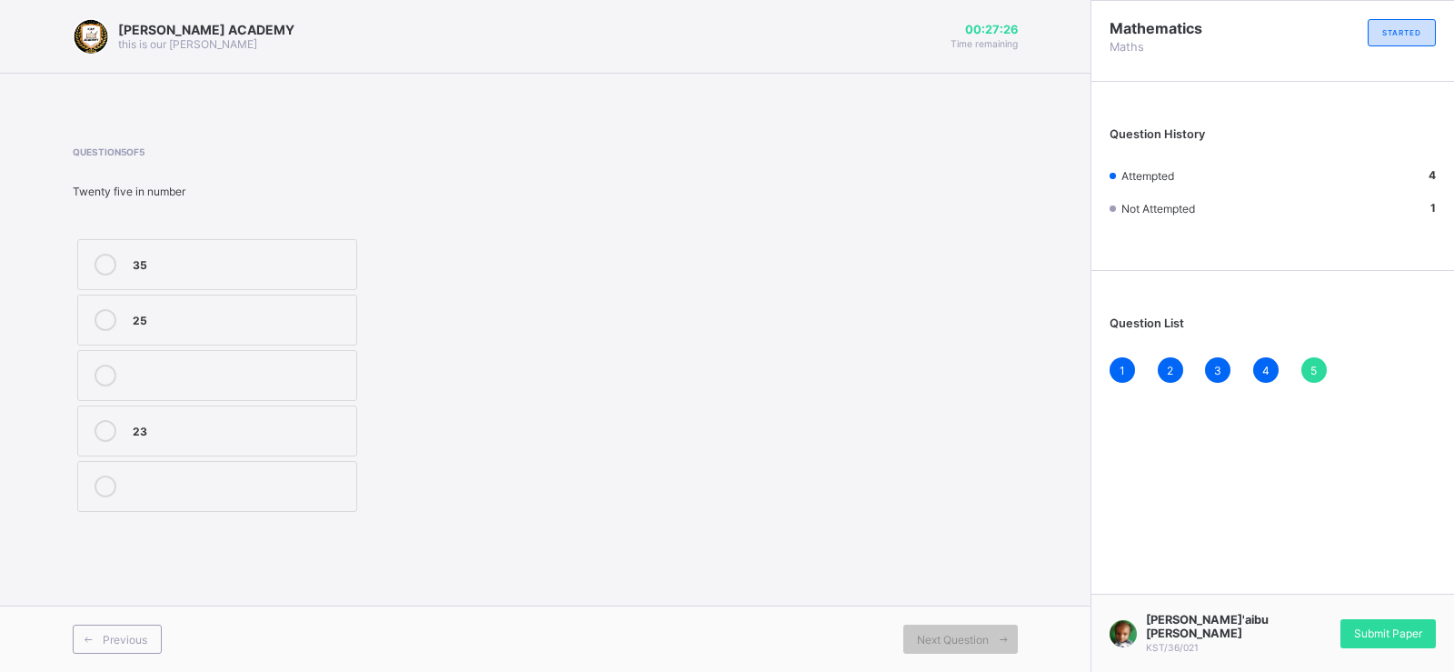
click at [202, 301] on label "25" at bounding box center [217, 319] width 280 height 51
click at [312, 331] on label "25" at bounding box center [217, 319] width 280 height 51
click at [1007, 644] on icon at bounding box center [1004, 639] width 14 height 12
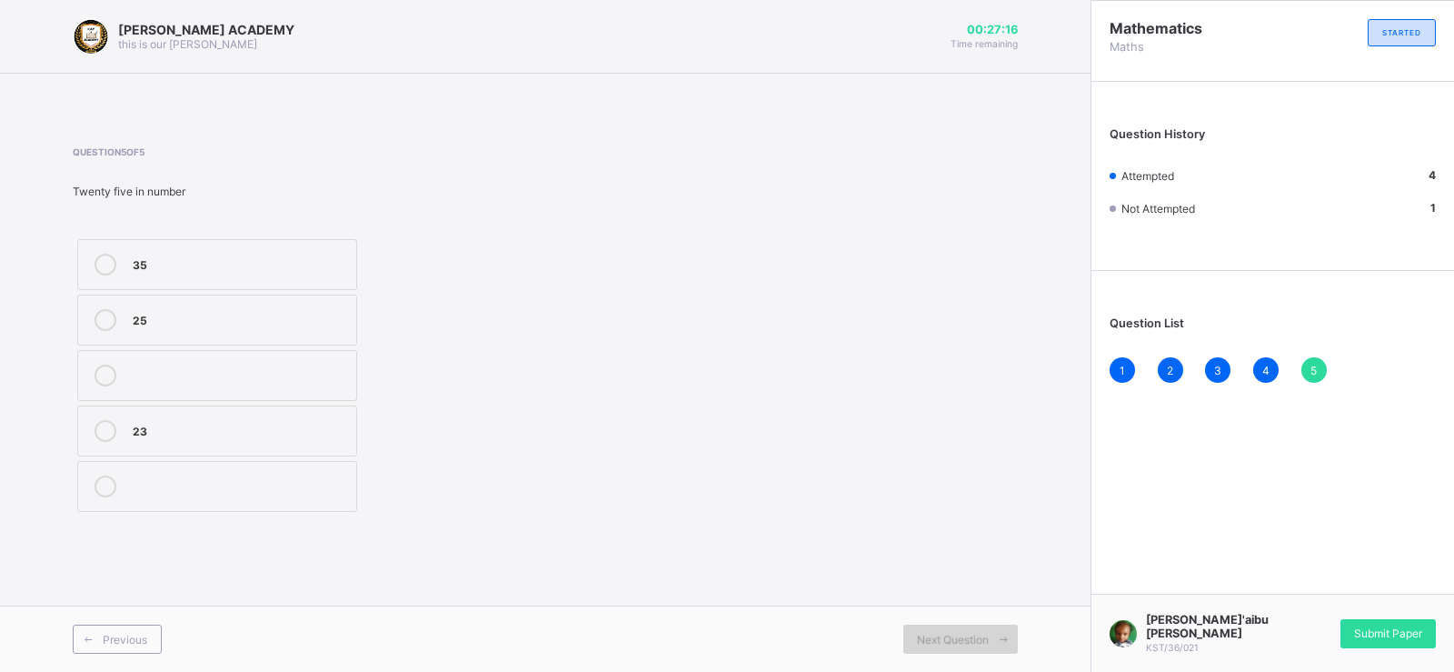
click at [1007, 643] on icon at bounding box center [1004, 639] width 14 height 12
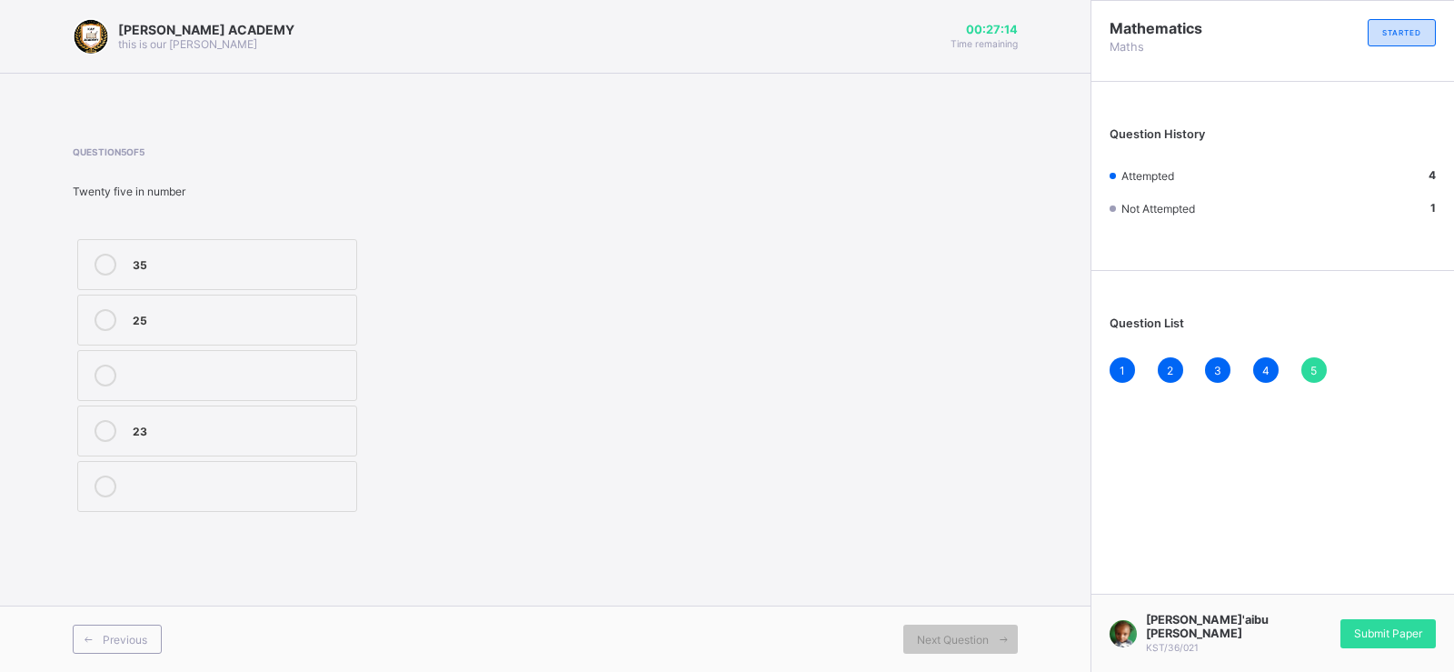
click at [894, 354] on div "Question 5 of 5 Twenty five in number 35 25 23" at bounding box center [545, 331] width 945 height 370
click at [294, 339] on label "25" at bounding box center [217, 319] width 280 height 51
click at [911, 647] on div "Next Question" at bounding box center [960, 638] width 114 height 29
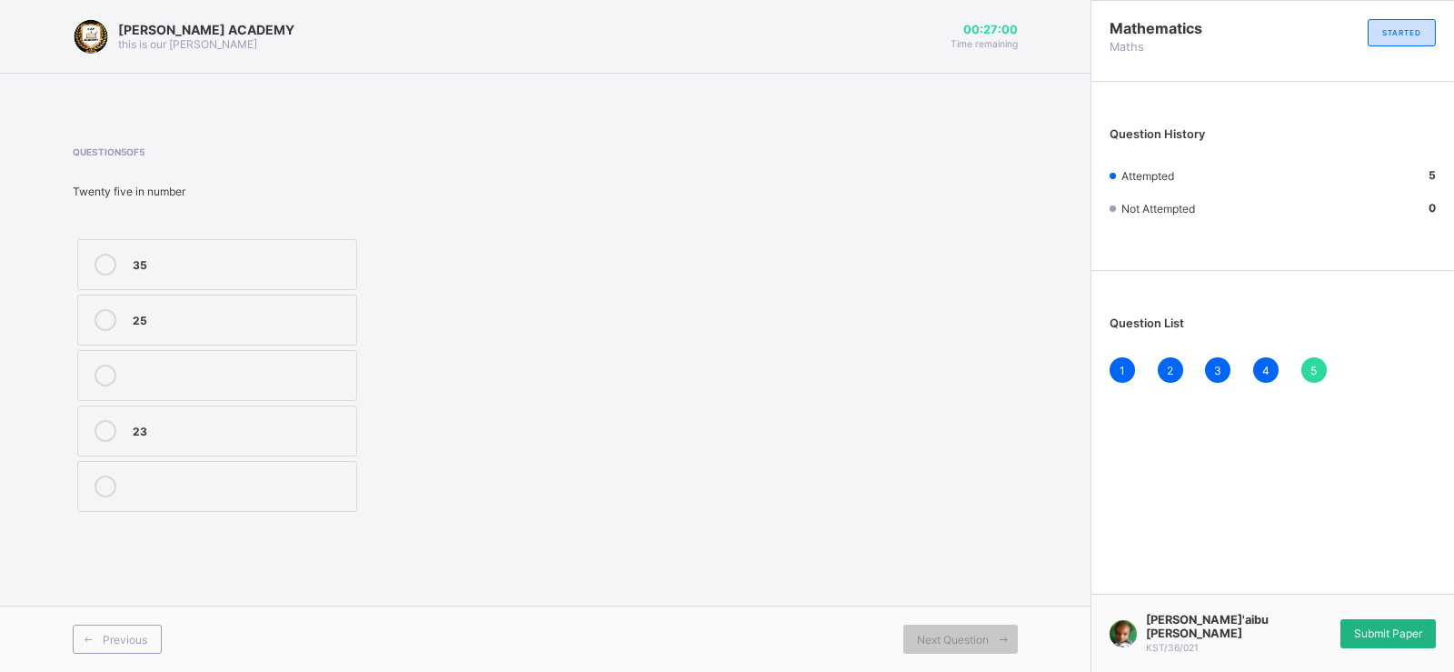
click at [1348, 631] on div "Submit Paper" at bounding box center [1387, 633] width 95 height 29
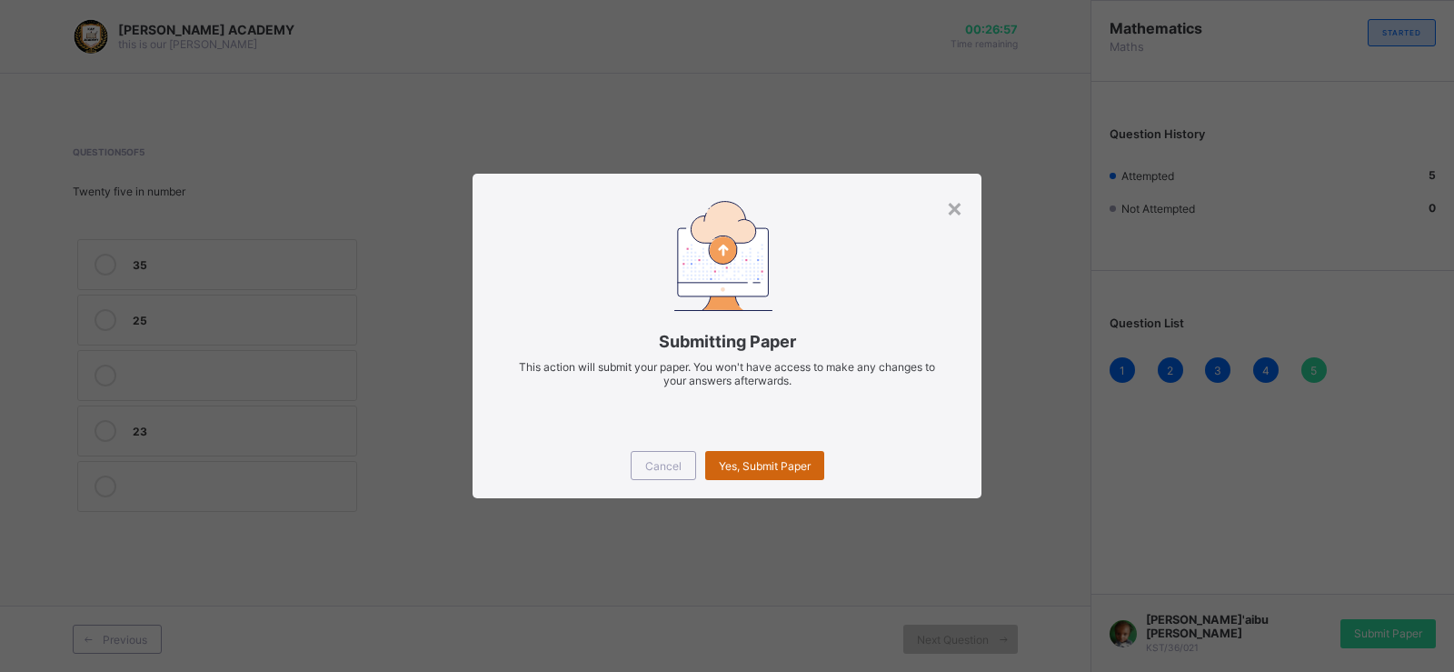
click at [811, 474] on div "Yes, Submit Paper" at bounding box center [764, 465] width 119 height 29
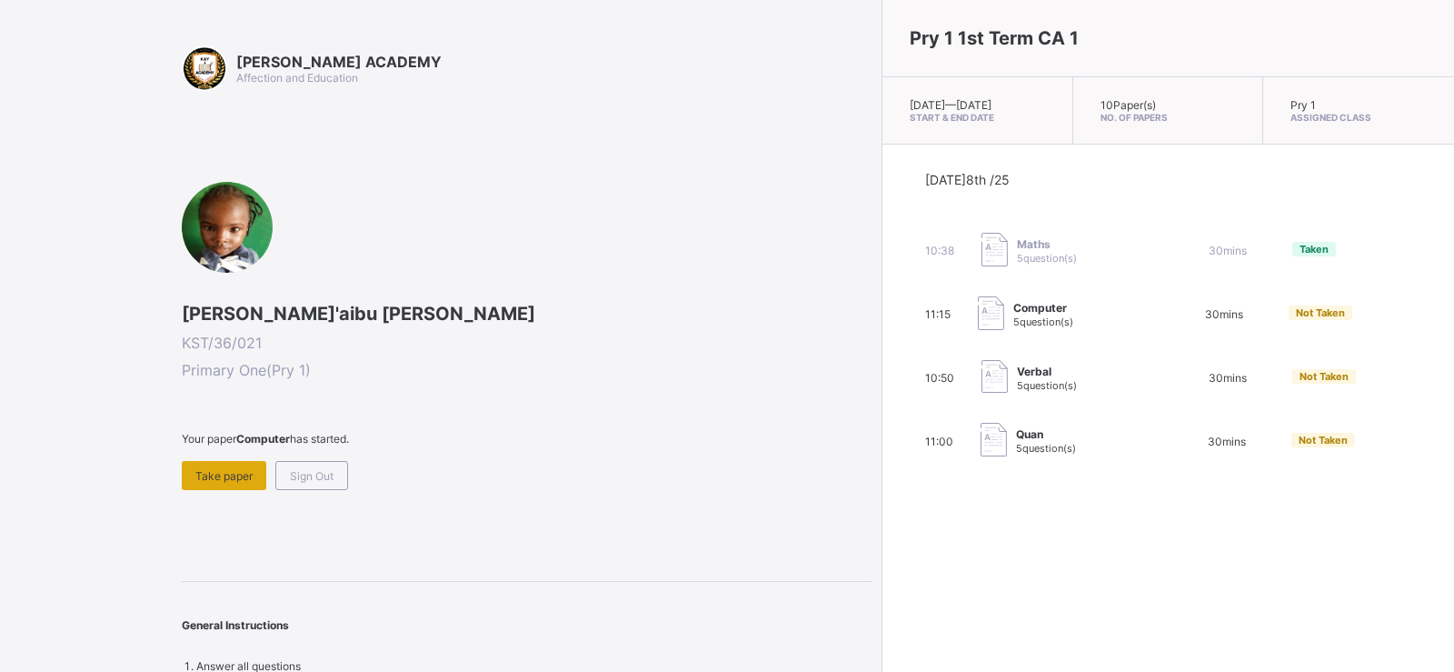
click at [199, 480] on span "Take paper" at bounding box center [223, 476] width 57 height 14
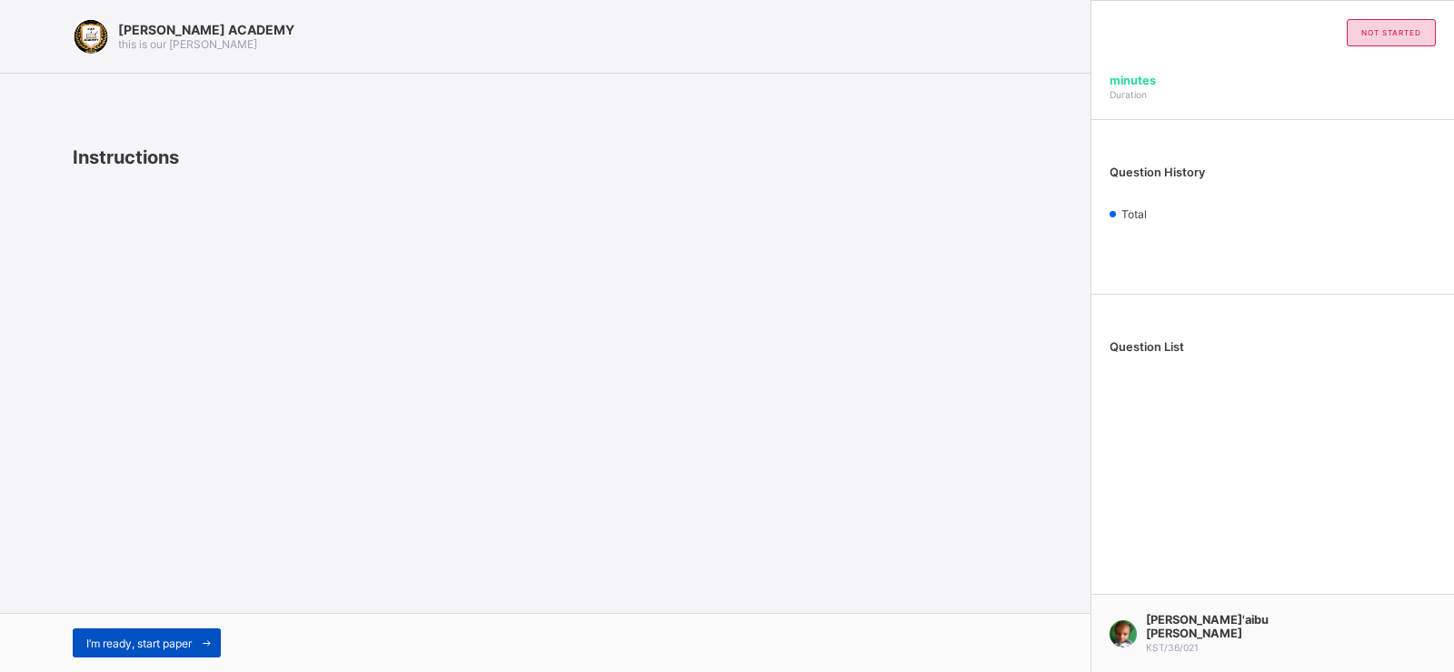
click at [129, 649] on span "I’m ready, start paper" at bounding box center [138, 643] width 105 height 14
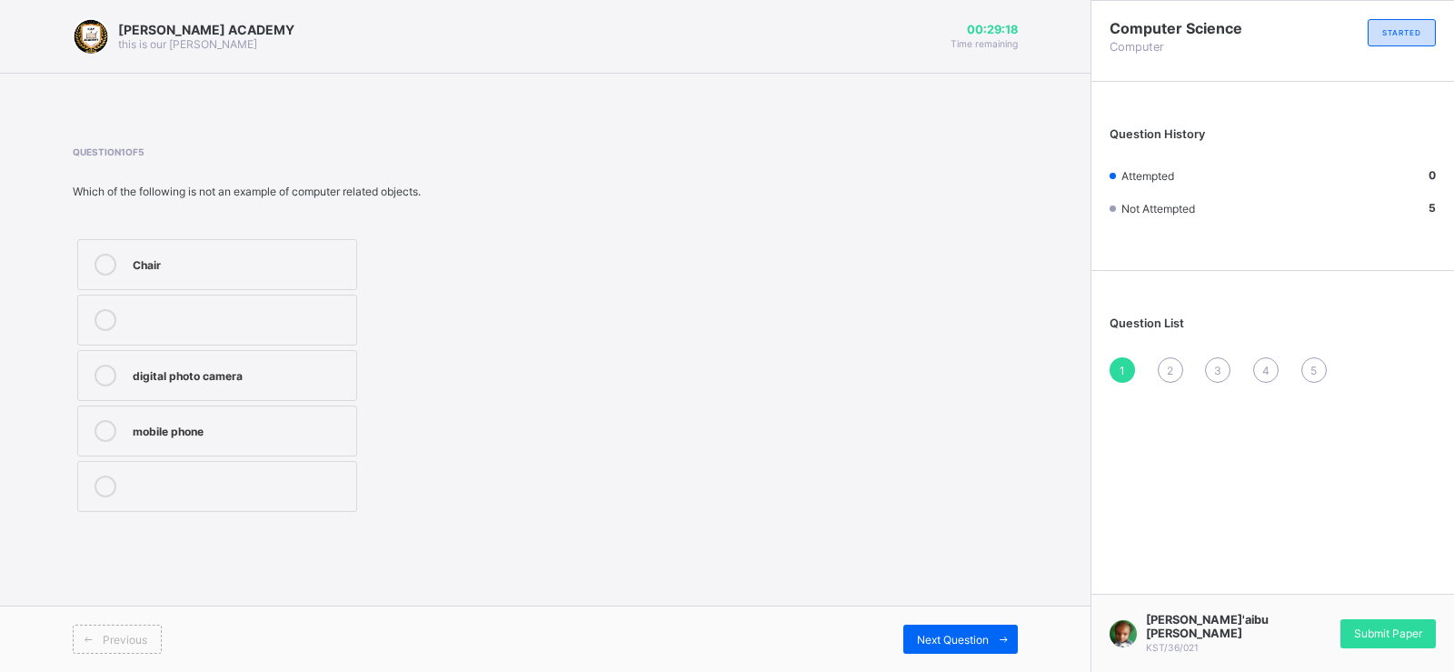
click at [203, 269] on div "Chair" at bounding box center [240, 263] width 214 height 18
click at [960, 639] on span "Next Question" at bounding box center [953, 639] width 72 height 14
click at [336, 380] on div "Pictures" at bounding box center [240, 373] width 214 height 18
click at [944, 644] on span "Next Question" at bounding box center [953, 639] width 72 height 14
click at [285, 258] on div "Mobile phones" at bounding box center [240, 263] width 214 height 18
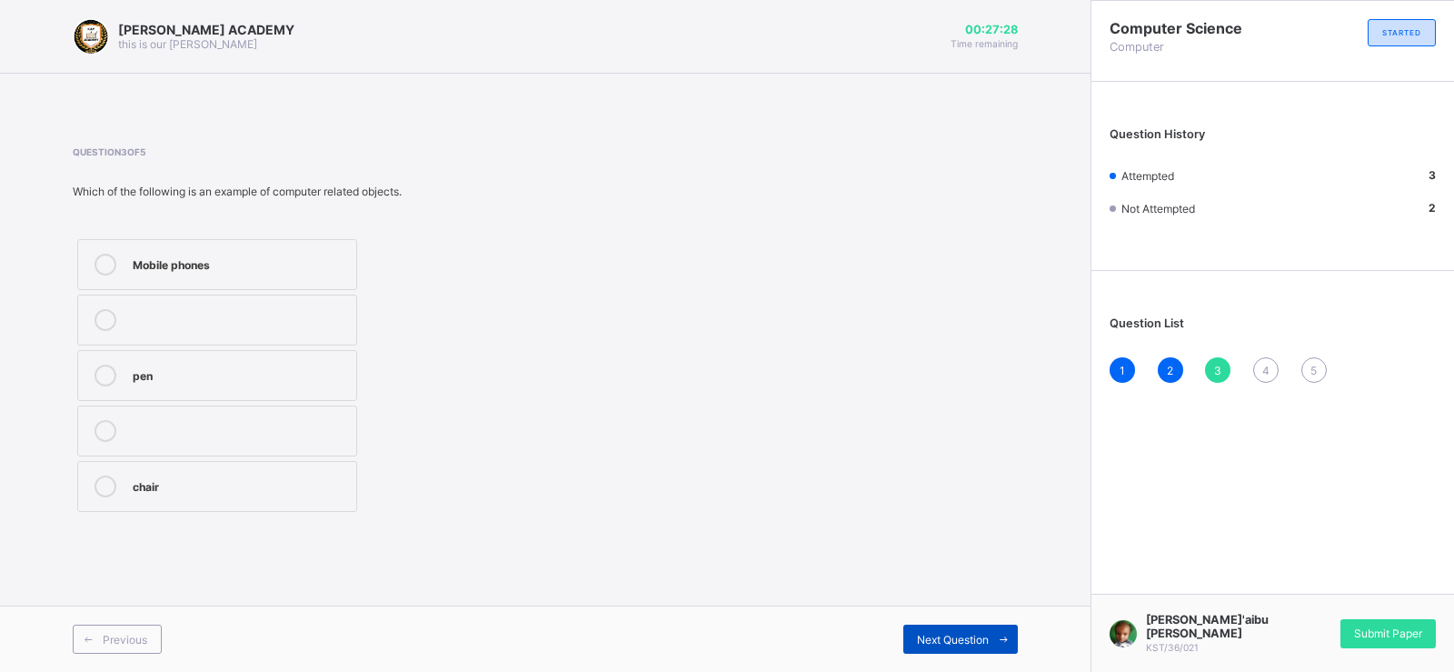
click at [959, 634] on span "Next Question" at bounding box center [953, 639] width 72 height 14
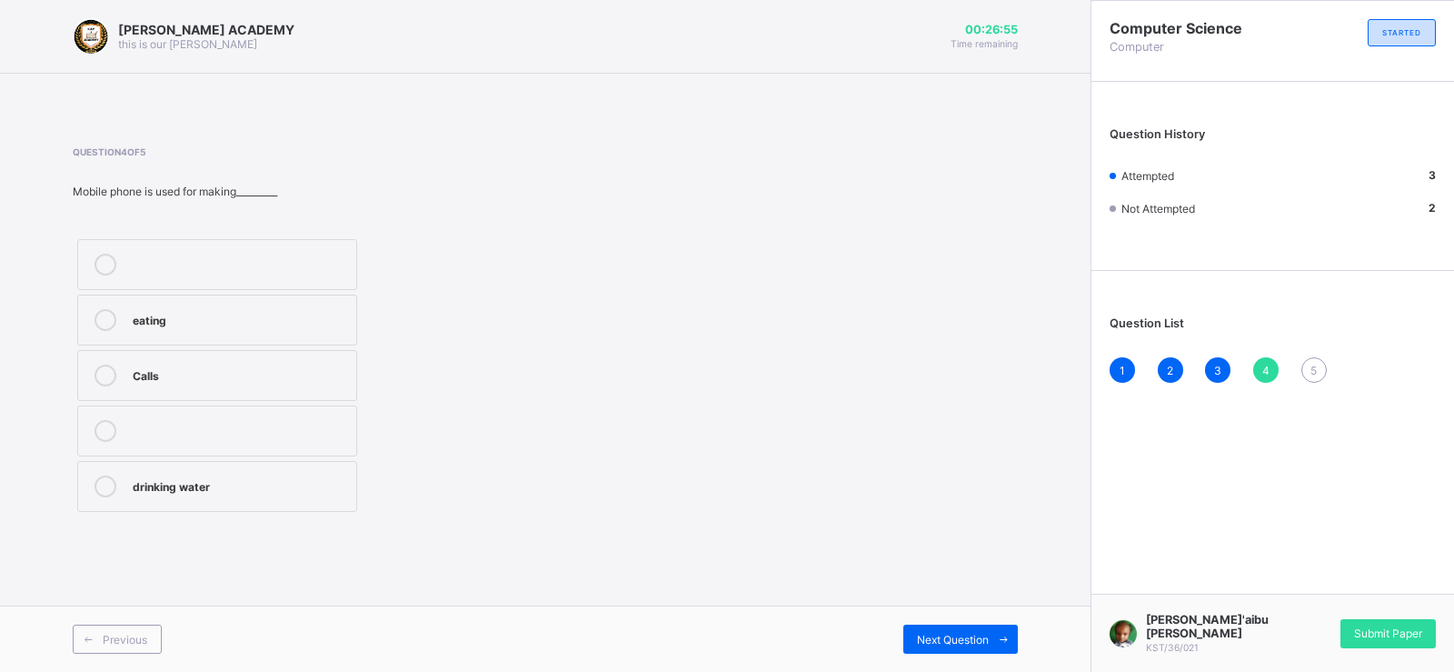
click at [330, 360] on label "Calls" at bounding box center [217, 375] width 280 height 51
click at [935, 638] on span "Next Question" at bounding box center [953, 639] width 72 height 14
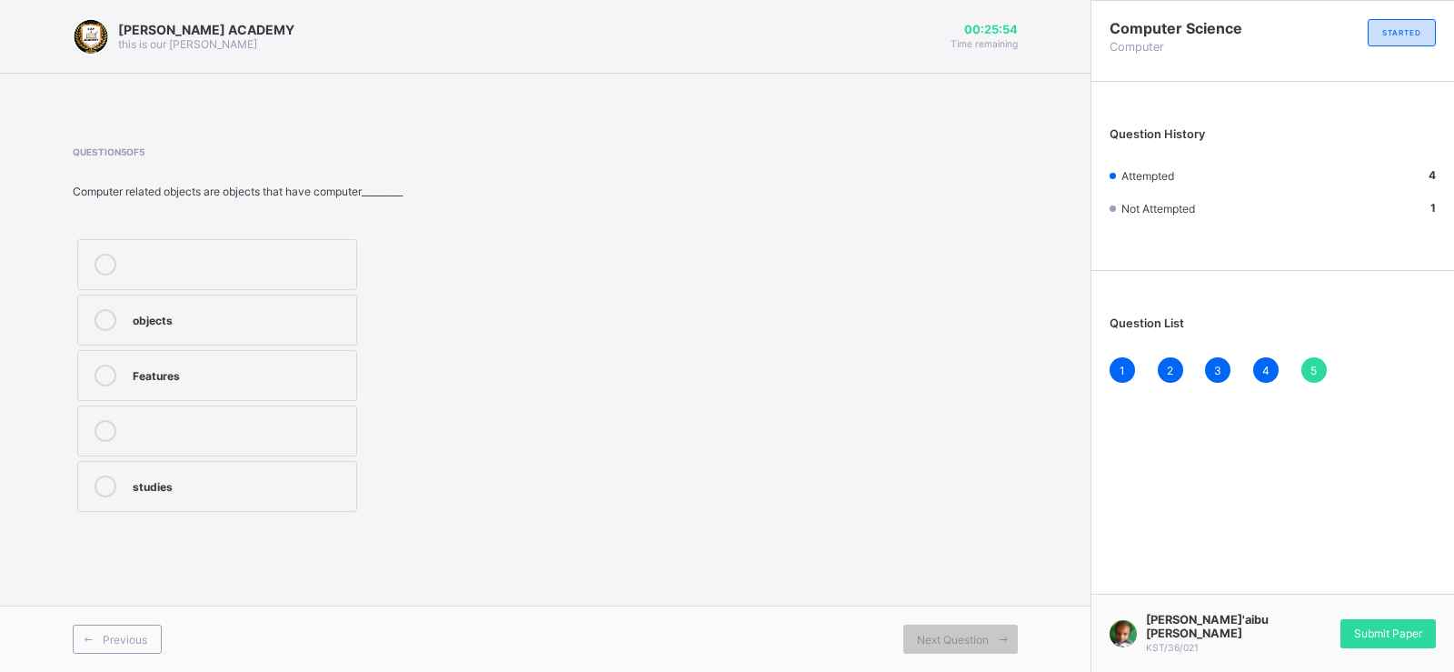
click at [273, 359] on label "Features" at bounding box center [217, 375] width 280 height 51
drag, startPoint x: 275, startPoint y: 362, endPoint x: 674, endPoint y: 509, distance: 425.2
drag, startPoint x: 674, startPoint y: 509, endPoint x: 910, endPoint y: 552, distance: 239.4
click at [910, 552] on div "KAY ACADEMY this is our motton 00:25:43 Time remaining Question 5 of 5 Computer…" at bounding box center [545, 336] width 1090 height 672
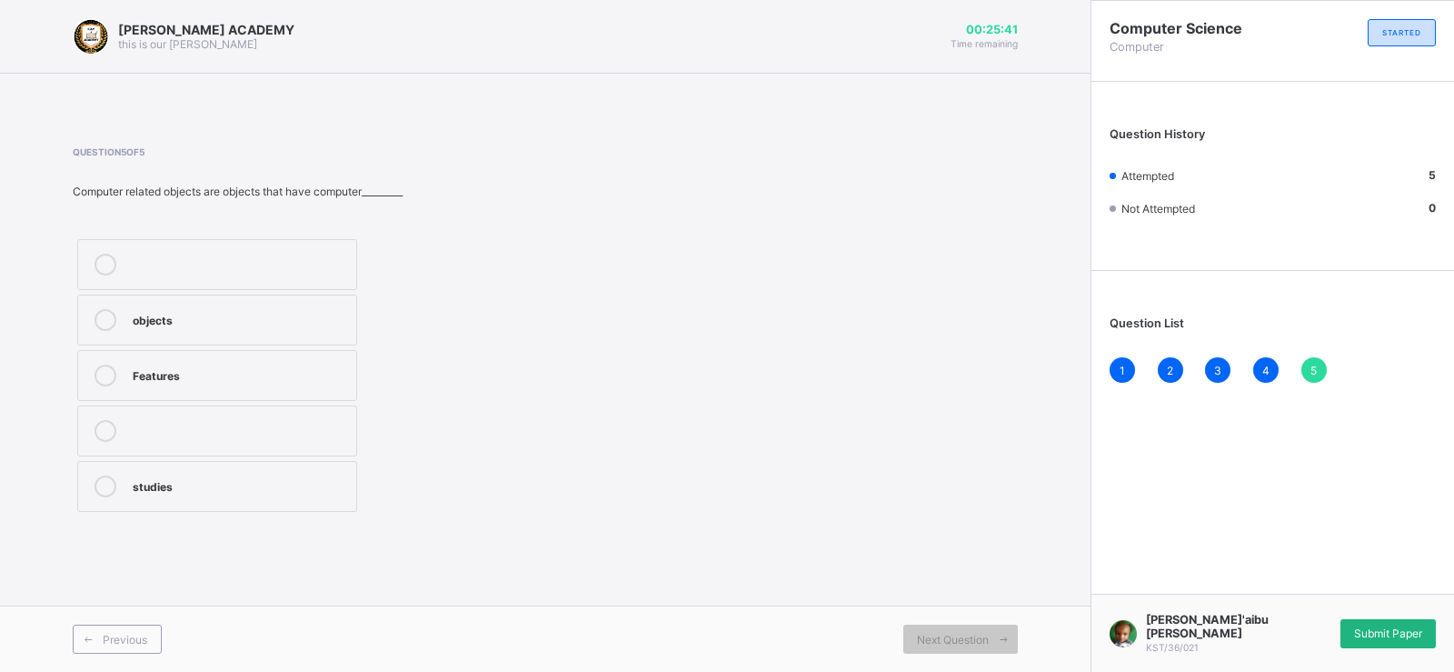
click at [1387, 628] on span "Submit Paper" at bounding box center [1388, 633] width 68 height 14
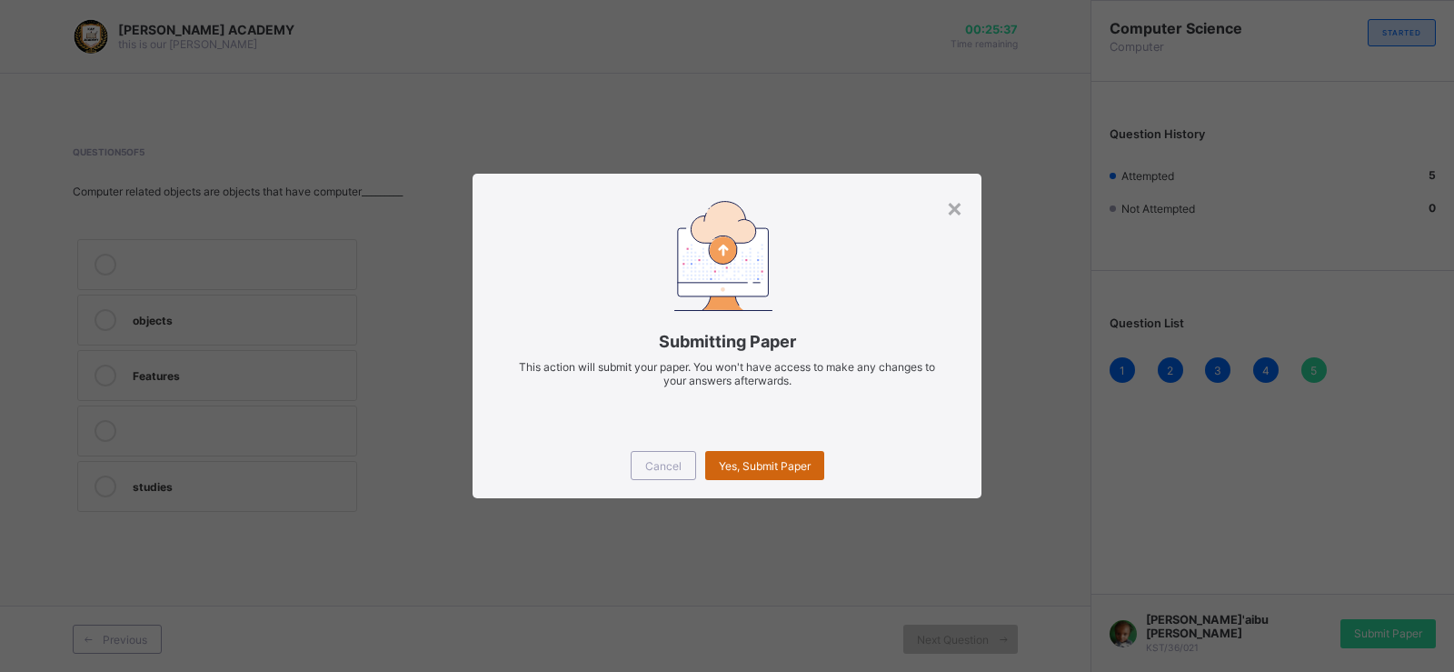
click at [759, 473] on div "Yes, Submit Paper" at bounding box center [764, 465] width 119 height 29
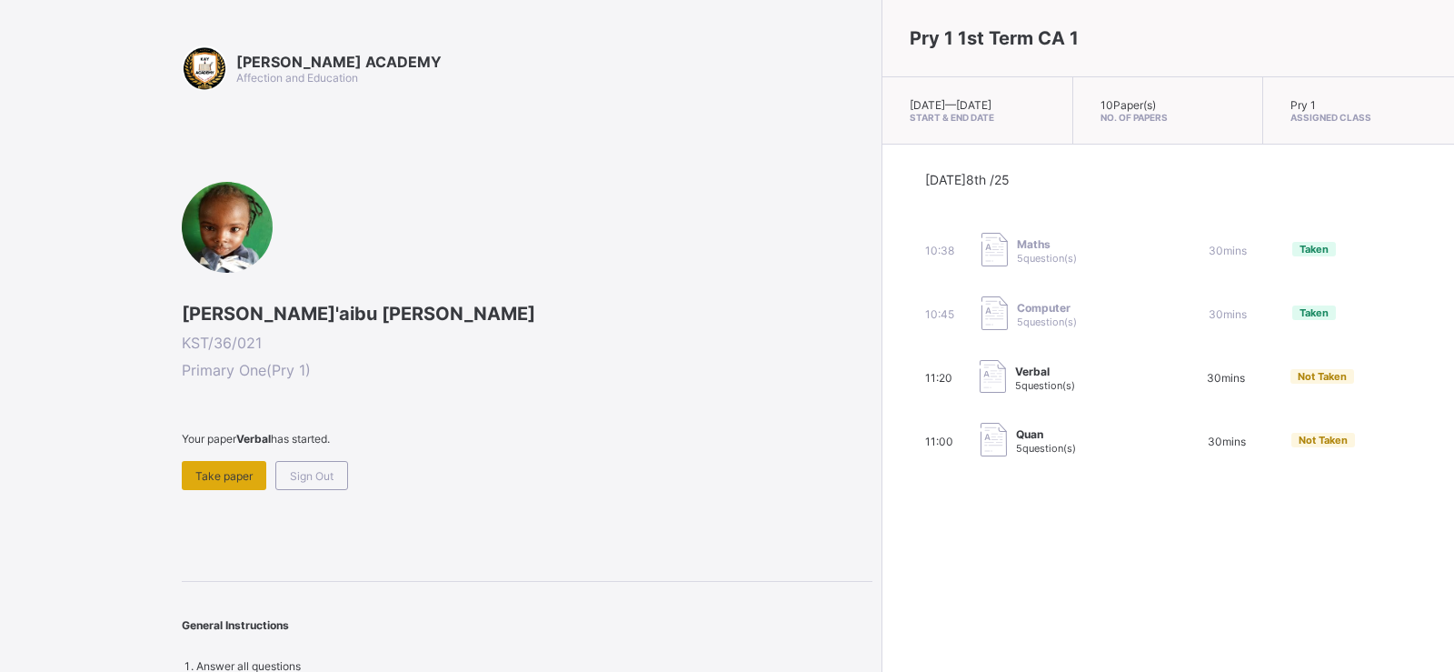
click at [241, 478] on span "Take paper" at bounding box center [223, 476] width 57 height 14
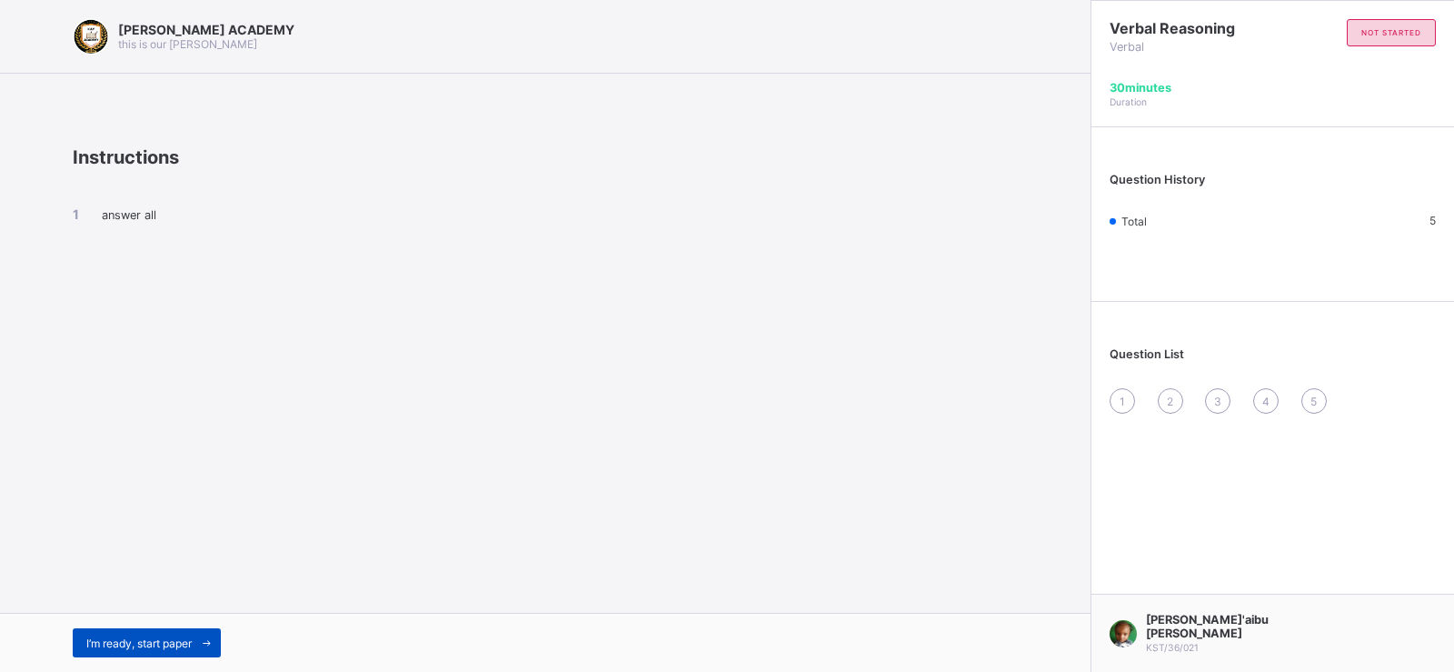
click at [170, 640] on span "I’m ready, start paper" at bounding box center [138, 643] width 105 height 14
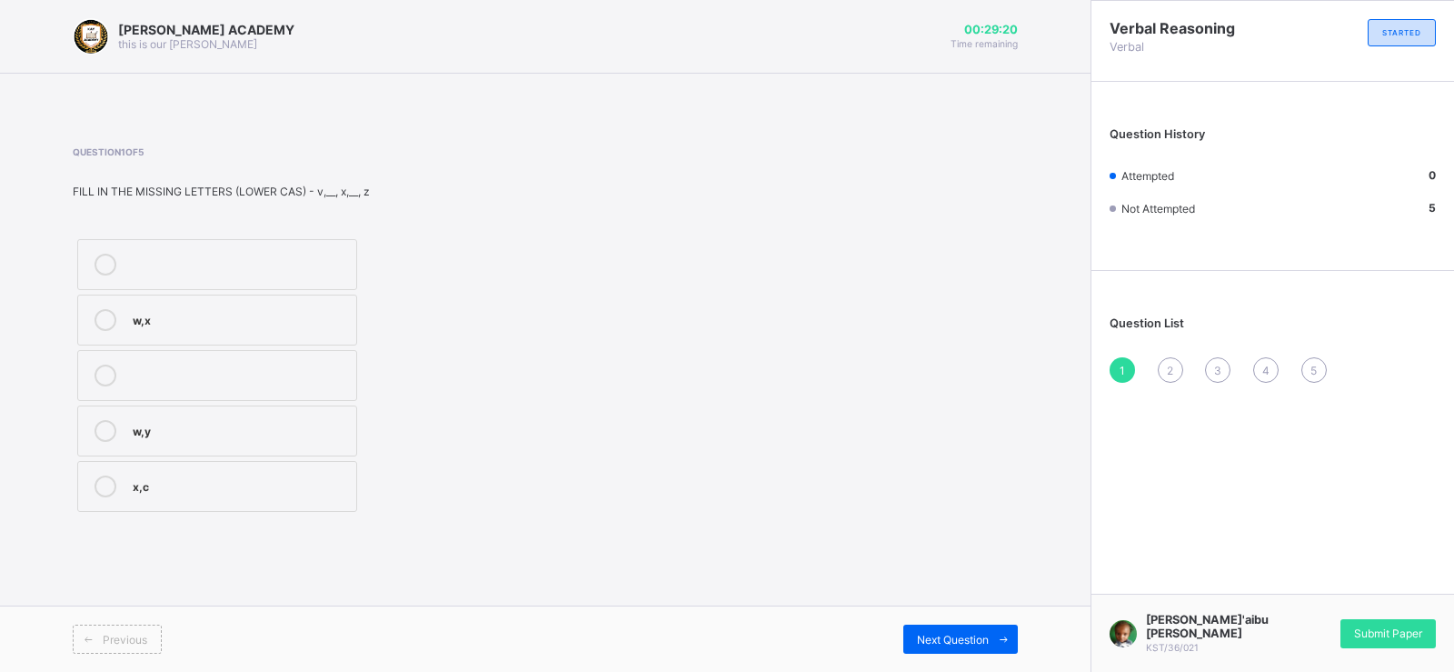
click at [162, 423] on div "w,y" at bounding box center [240, 429] width 214 height 18
click at [931, 638] on span "Next Question" at bounding box center [953, 639] width 72 height 14
click at [347, 259] on label "L,N" at bounding box center [217, 264] width 280 height 51
click at [958, 646] on div "Next Question" at bounding box center [960, 638] width 114 height 29
click at [321, 330] on div "C,E" at bounding box center [240, 320] width 214 height 22
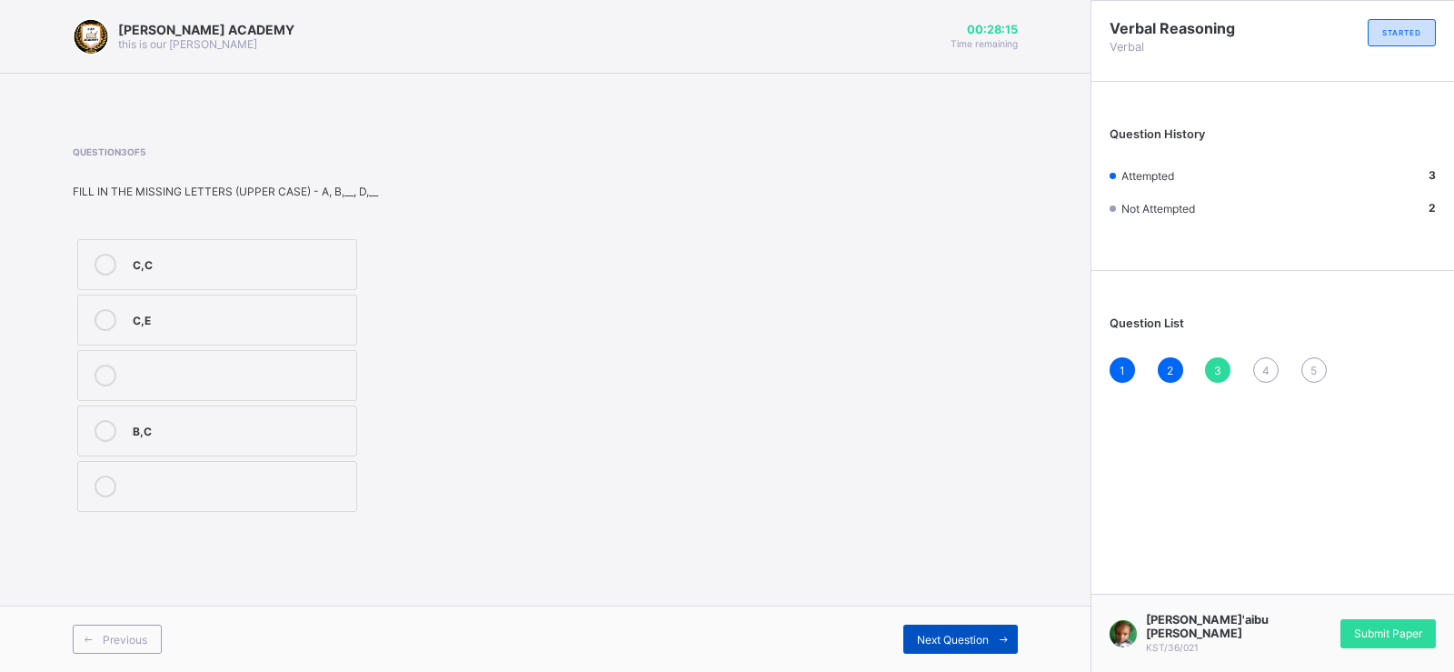
click at [971, 632] on span "Next Question" at bounding box center [953, 639] width 72 height 14
click at [265, 274] on div "F,H,K" at bounding box center [240, 265] width 214 height 22
click at [984, 642] on span "Next Question" at bounding box center [953, 639] width 72 height 14
click at [267, 329] on div "r,t" at bounding box center [240, 320] width 214 height 22
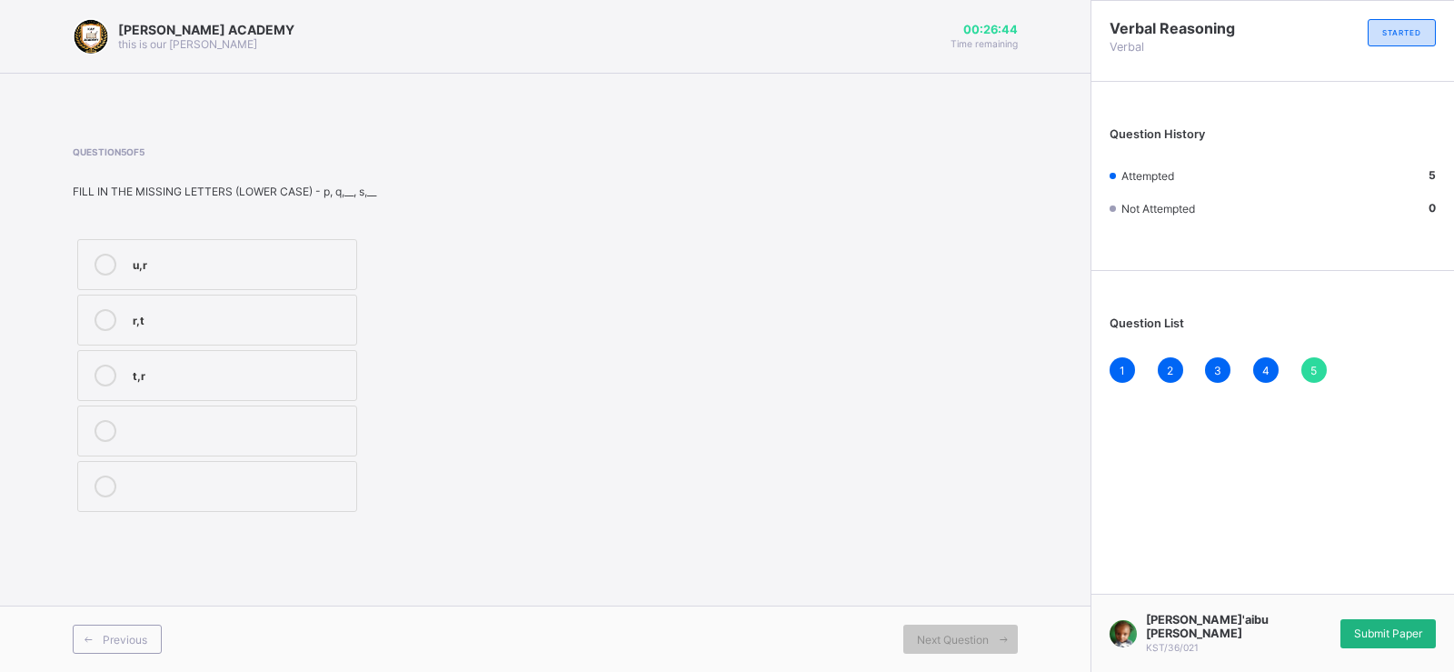
click at [1370, 623] on div "Submit Paper" at bounding box center [1387, 633] width 95 height 29
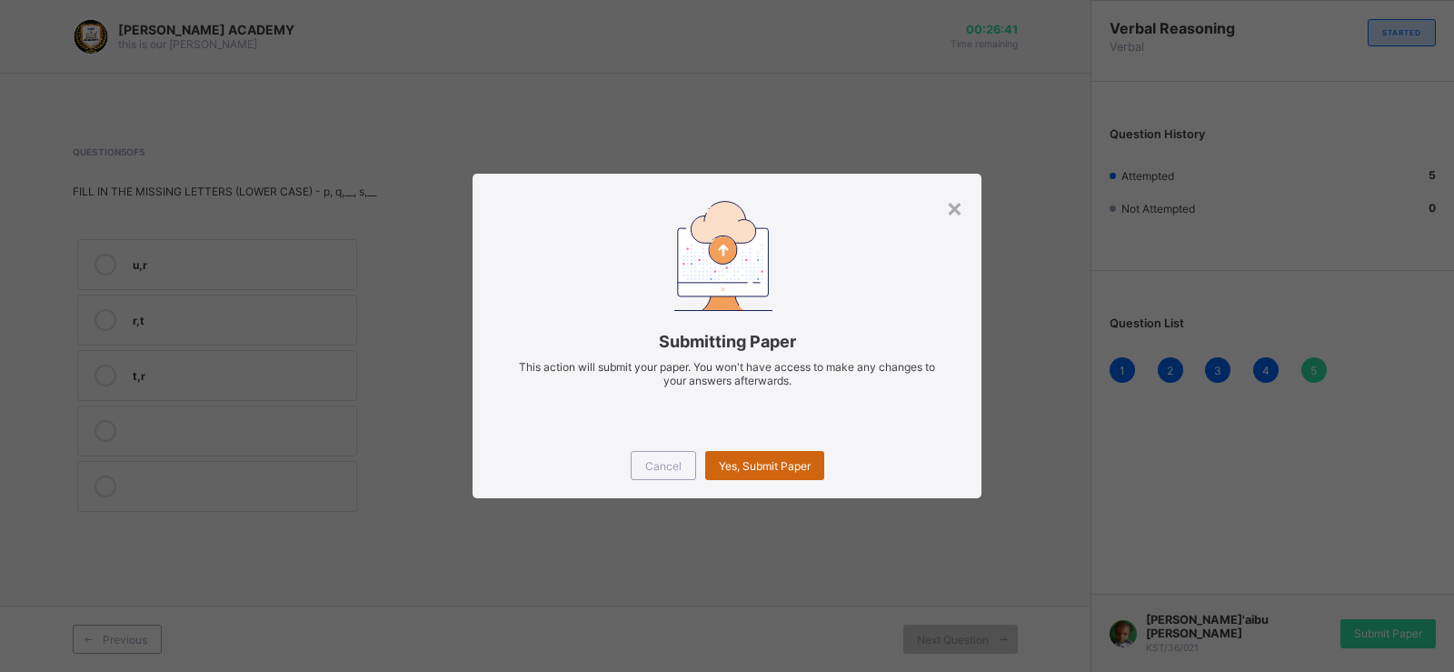
click at [757, 457] on div "Yes, Submit Paper" at bounding box center [764, 465] width 119 height 29
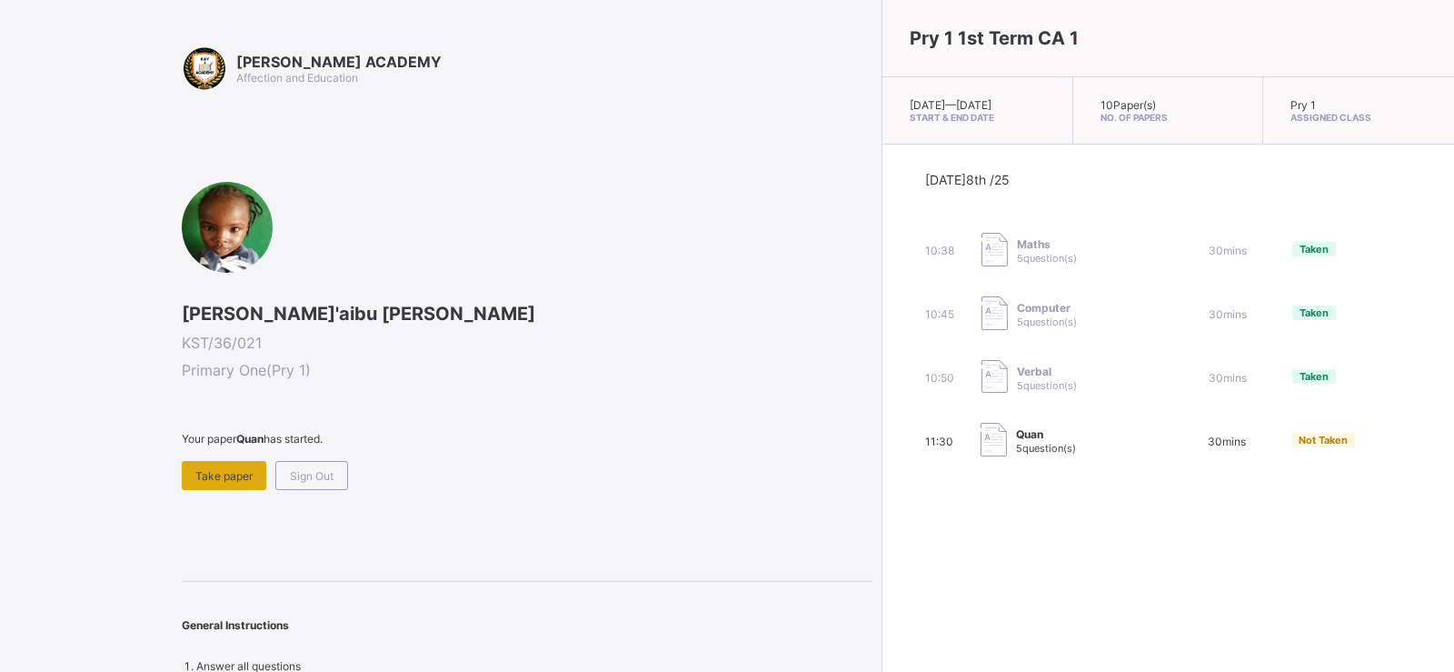
click at [241, 476] on span "Take paper" at bounding box center [223, 476] width 57 height 14
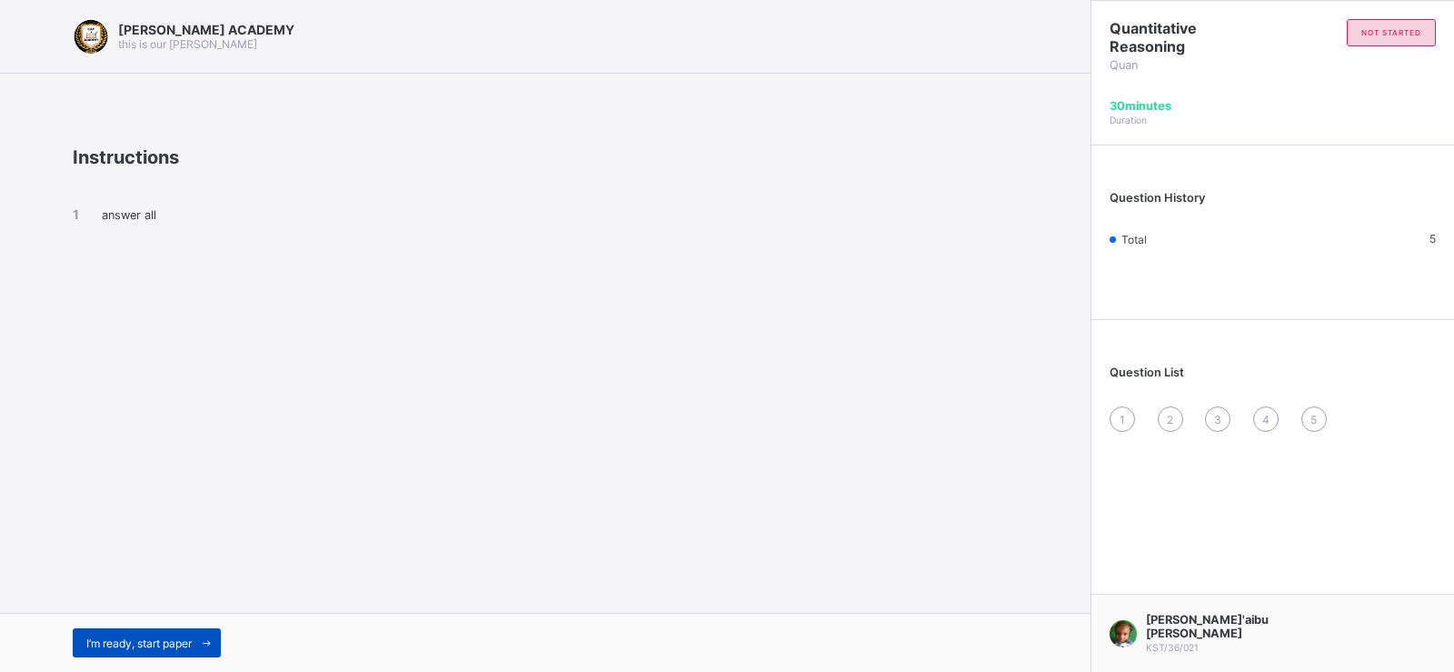
click at [191, 641] on span "I’m ready, start paper" at bounding box center [138, 643] width 105 height 14
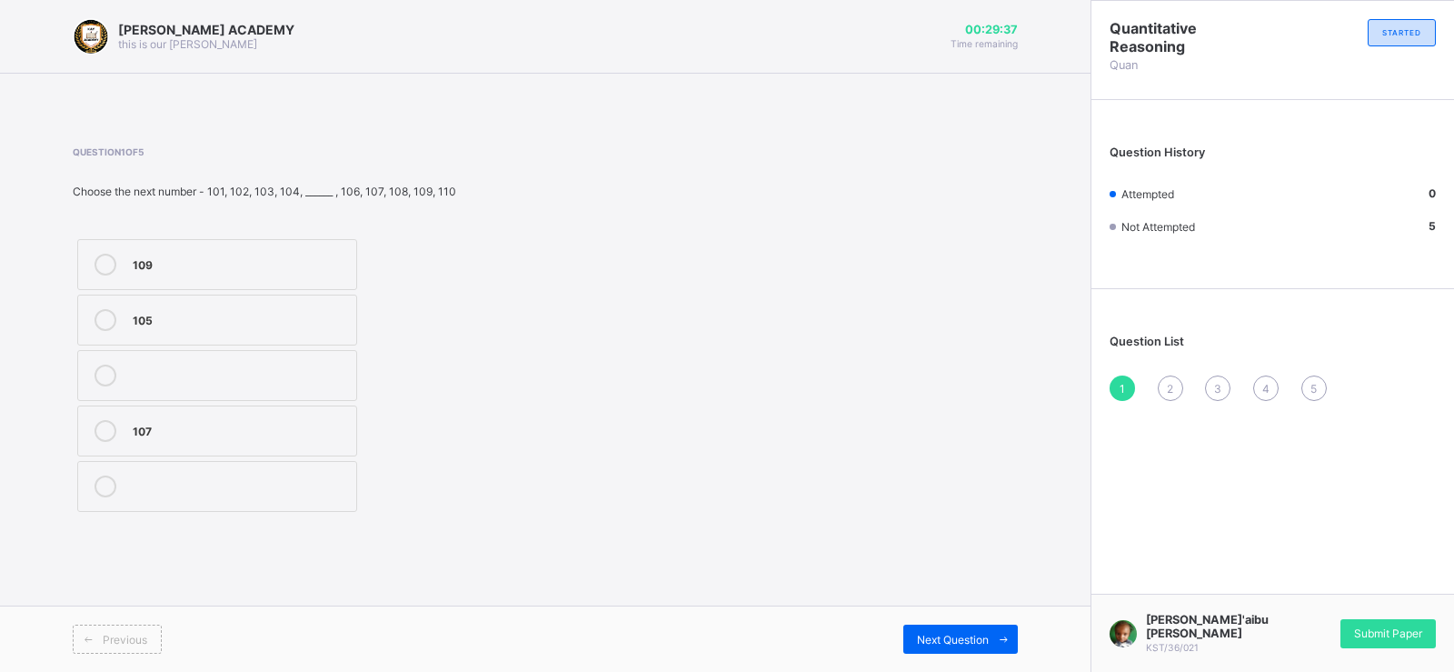
drag, startPoint x: 338, startPoint y: 345, endPoint x: 274, endPoint y: 301, distance: 78.4
click at [274, 301] on label "105" at bounding box center [217, 319] width 280 height 51
click at [947, 645] on span "Next Question" at bounding box center [953, 639] width 72 height 14
click at [353, 481] on label "8" at bounding box center [217, 486] width 280 height 51
click at [950, 651] on div "Next Question" at bounding box center [960, 638] width 114 height 29
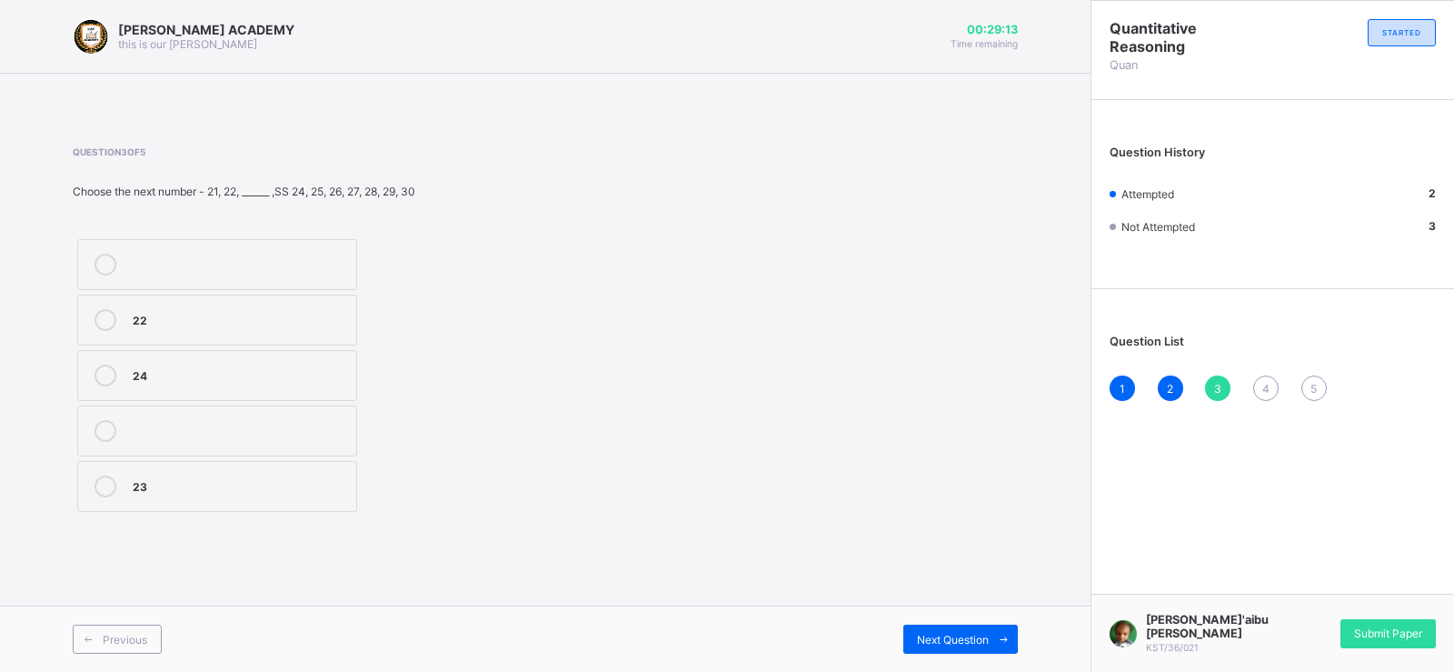
click at [322, 312] on div "22" at bounding box center [240, 318] width 214 height 18
click at [959, 631] on div "Next Question" at bounding box center [960, 638] width 114 height 29
click at [333, 338] on label "70" at bounding box center [217, 319] width 280 height 51
click at [950, 651] on div "Next Question" at bounding box center [960, 638] width 114 height 29
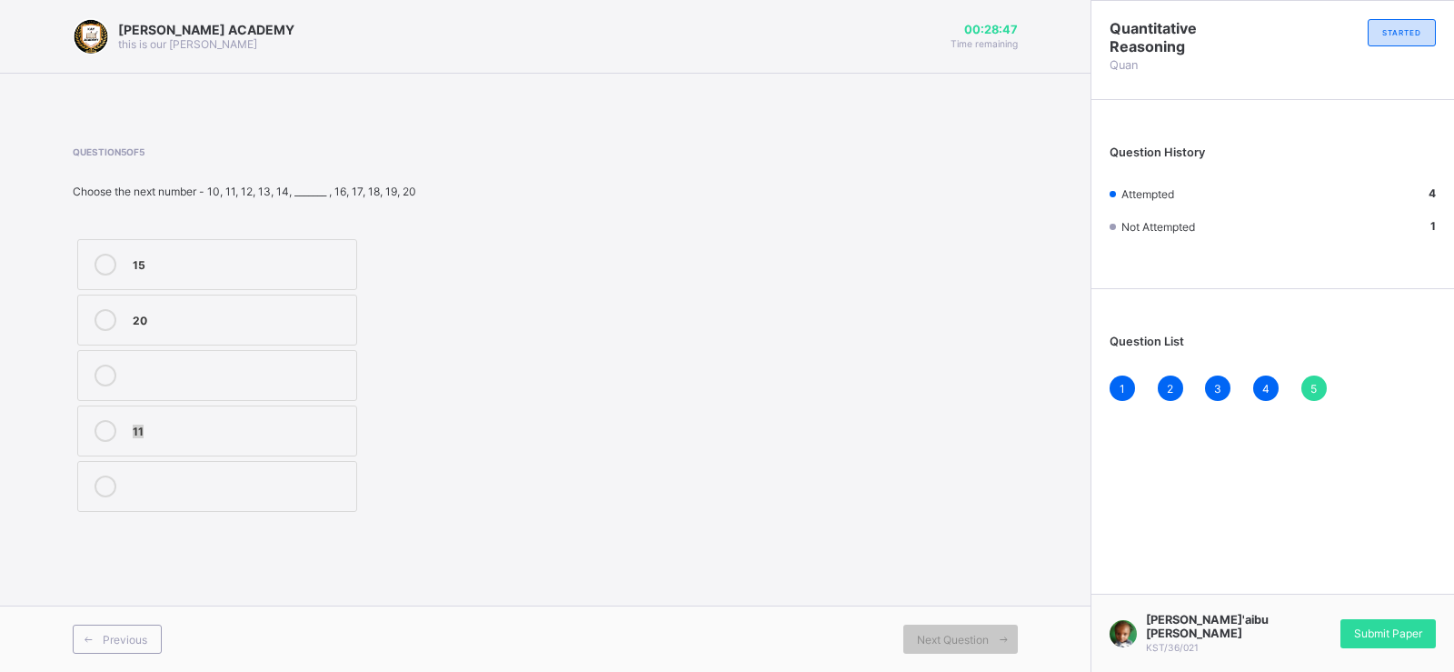
drag, startPoint x: 921, startPoint y: 458, endPoint x: 652, endPoint y: 371, distance: 281.9
click at [661, 371] on div "Question 5 of 5 Choose the next number - 10, 11, 12, 13, 14, _______ , 16, 17, …" at bounding box center [545, 331] width 945 height 370
click at [302, 254] on div "15" at bounding box center [240, 263] width 214 height 18
click at [1343, 194] on div "Attempted" at bounding box center [1240, 193] width 261 height 15
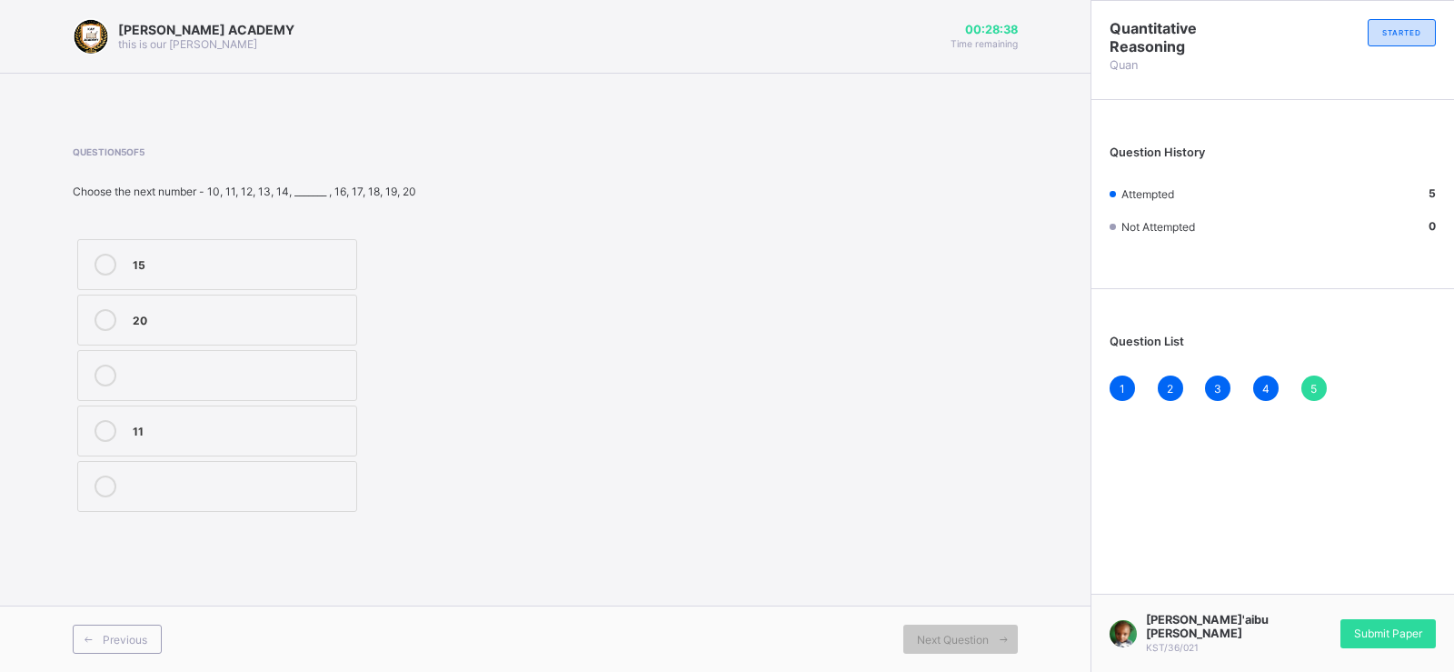
click at [1343, 194] on div "Attempted" at bounding box center [1240, 193] width 261 height 15
click at [1398, 640] on div "Submit Paper" at bounding box center [1387, 633] width 95 height 29
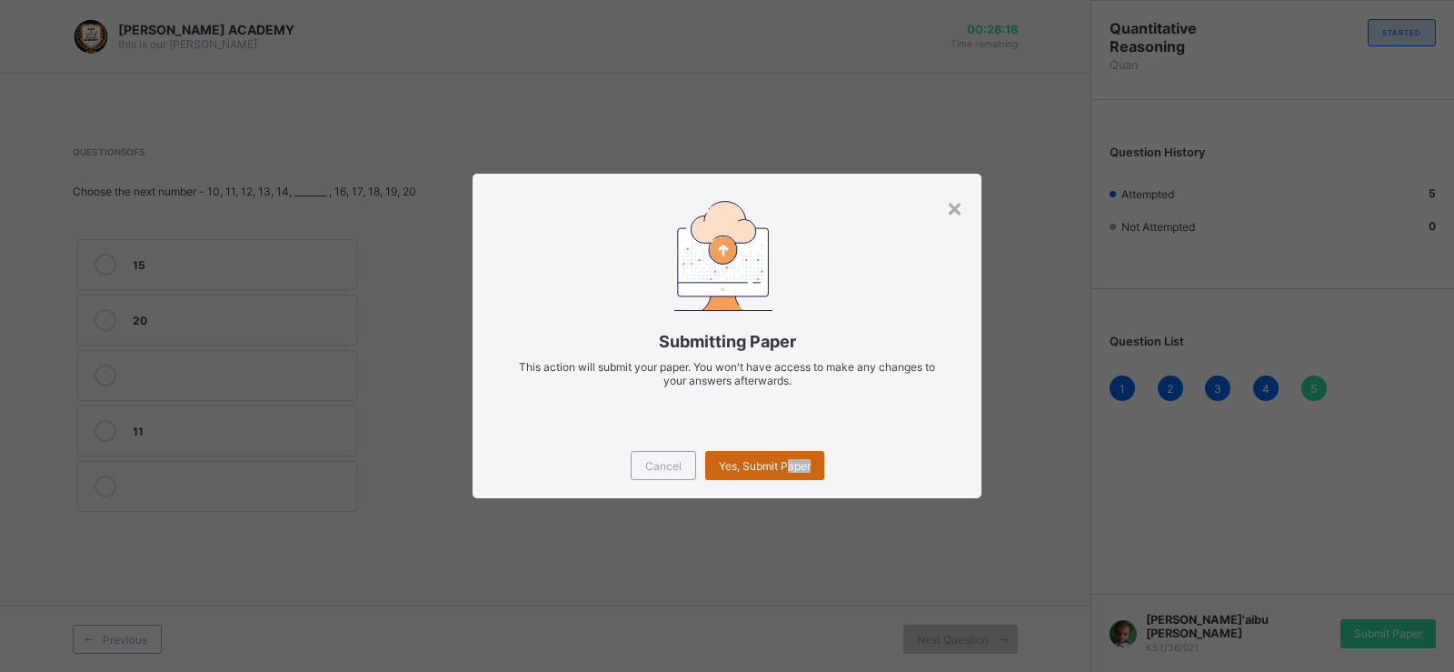
drag, startPoint x: 791, startPoint y: 480, endPoint x: 790, endPoint y: 468, distance: 11.8
click at [790, 468] on div "Cancel Yes, Submit Paper" at bounding box center [727, 465] width 509 height 65
click at [790, 467] on span "Yes, Submit Paper" at bounding box center [765, 466] width 92 height 14
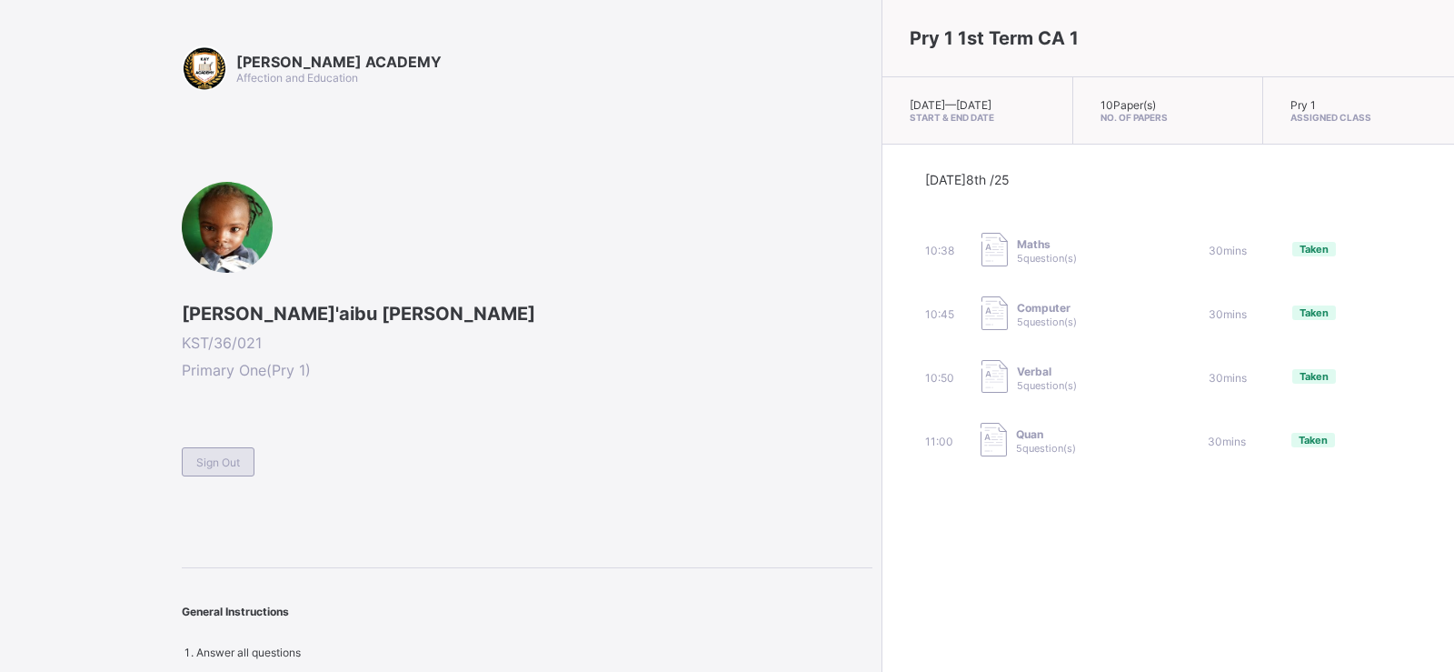
click at [225, 460] on span "Sign Out" at bounding box center [218, 462] width 44 height 14
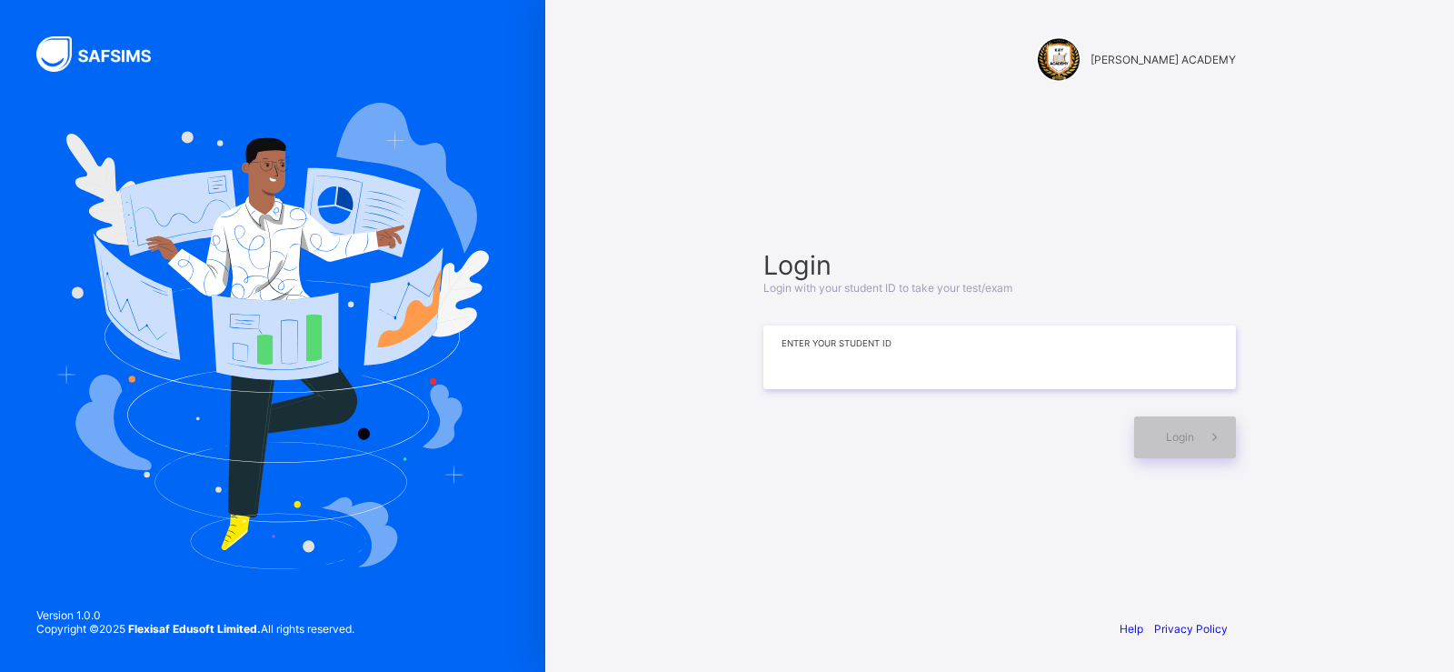
click at [958, 352] on input at bounding box center [999, 357] width 473 height 64
type input "*"
type input "*********"
click at [1176, 433] on span "Login" at bounding box center [1180, 437] width 28 height 14
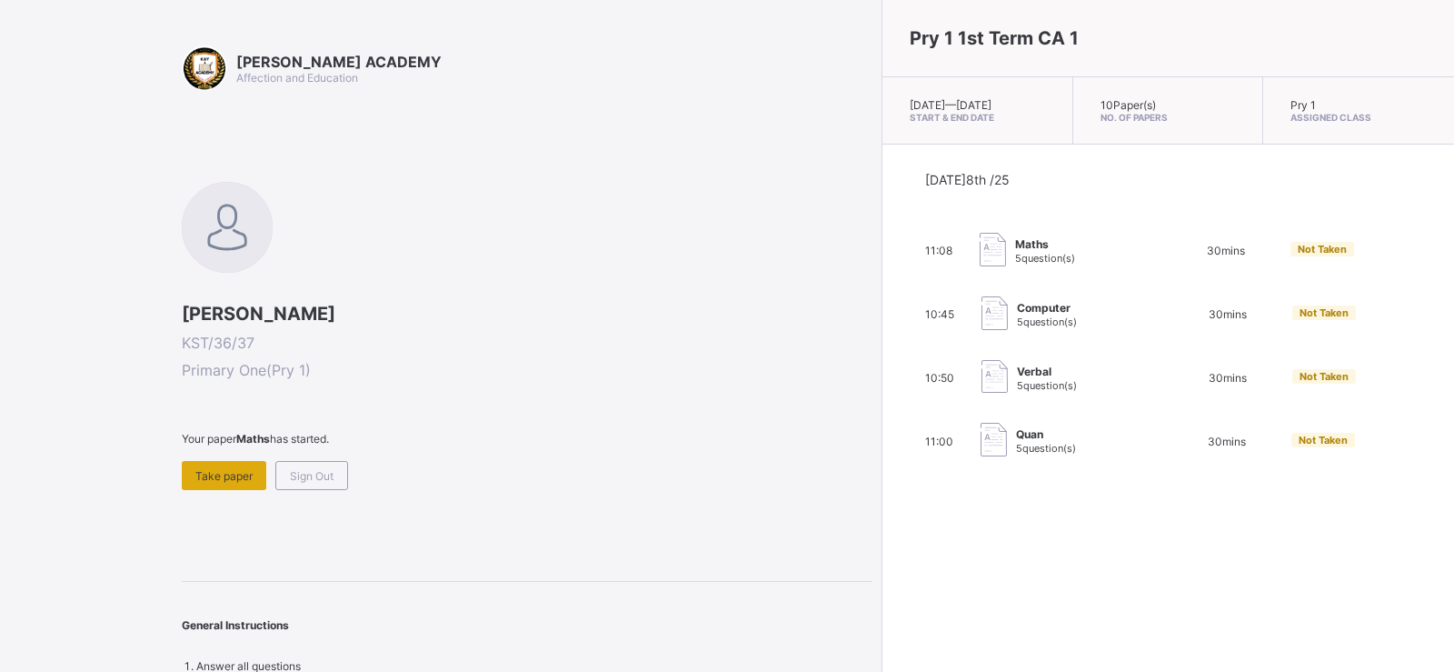
click at [229, 473] on span "Take paper" at bounding box center [223, 476] width 57 height 14
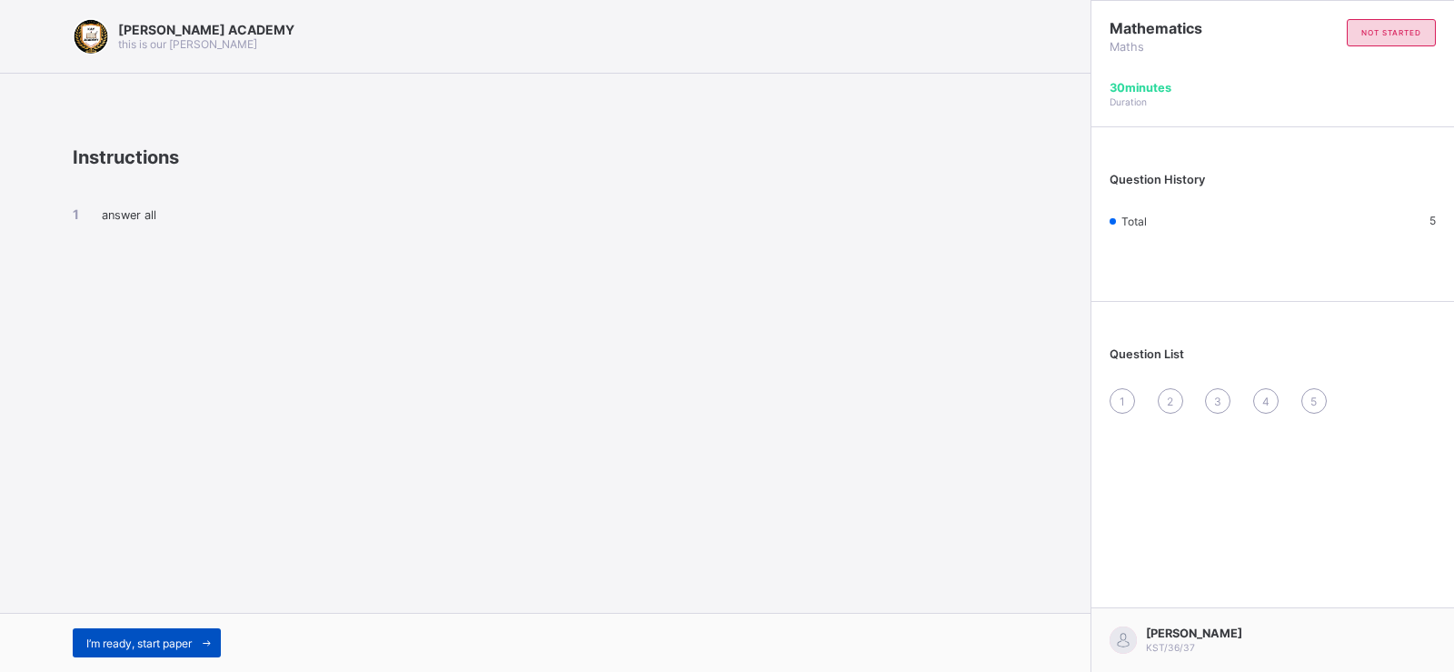
click at [202, 646] on span at bounding box center [206, 642] width 29 height 29
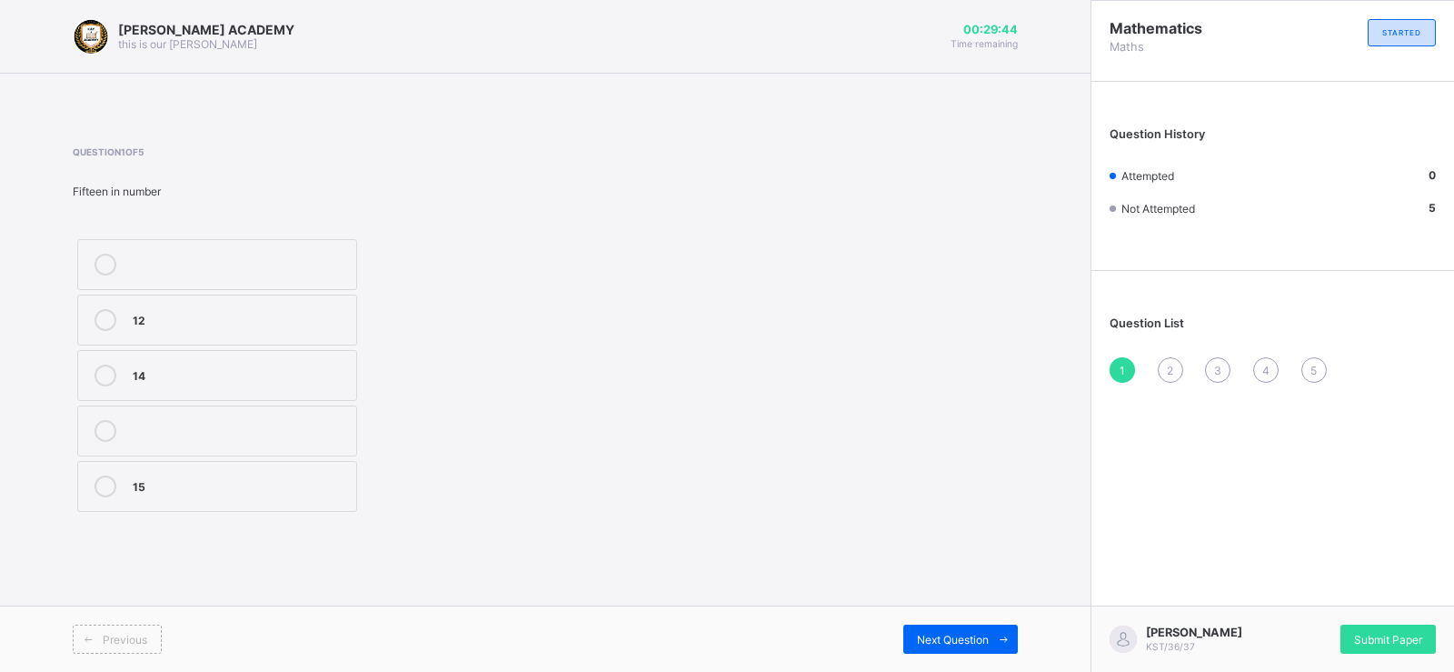
click at [105, 478] on icon at bounding box center [106, 486] width 22 height 22
click at [934, 639] on span "Next Question" at bounding box center [953, 639] width 72 height 14
drag, startPoint x: 274, startPoint y: 458, endPoint x: 161, endPoint y: 408, distance: 123.3
click at [161, 408] on div "TWENTY SIX TWENTY SEVEN TWENTY NINE" at bounding box center [217, 375] width 289 height 282
click at [107, 427] on icon at bounding box center [106, 431] width 22 height 22
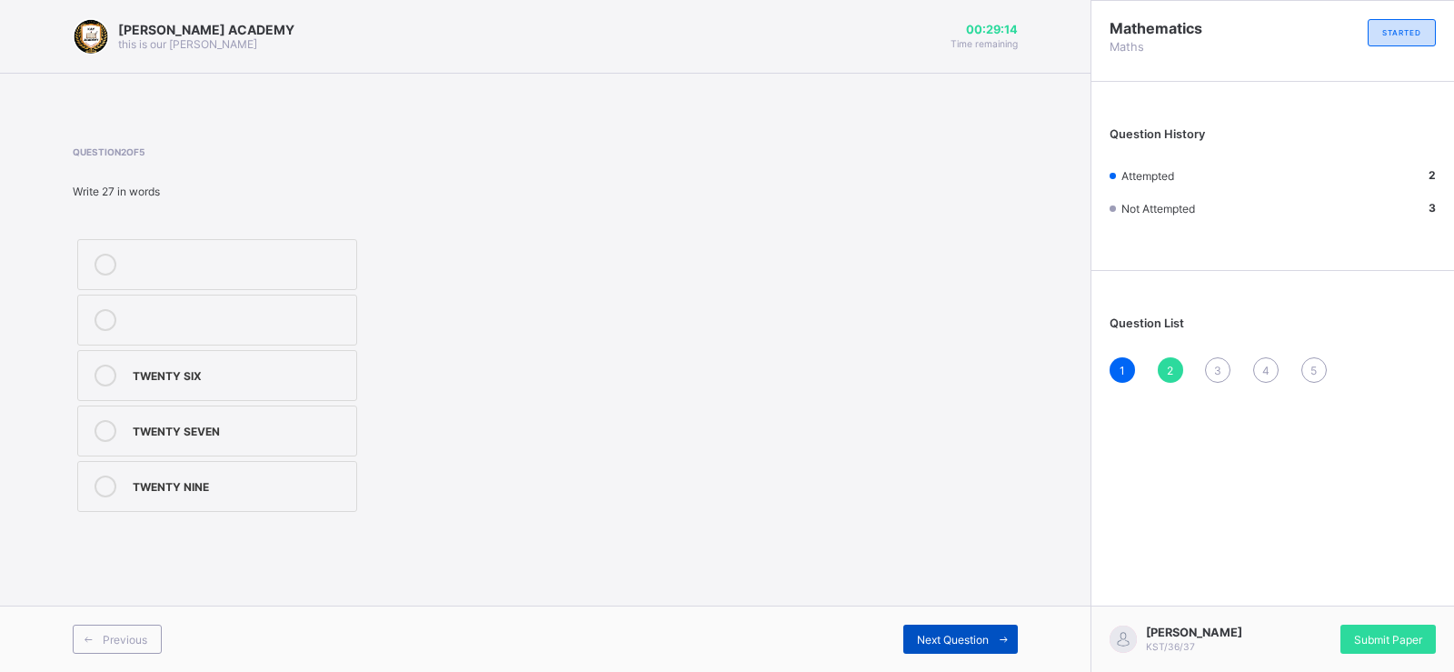
click at [973, 640] on span "Next Question" at bounding box center [953, 639] width 72 height 14
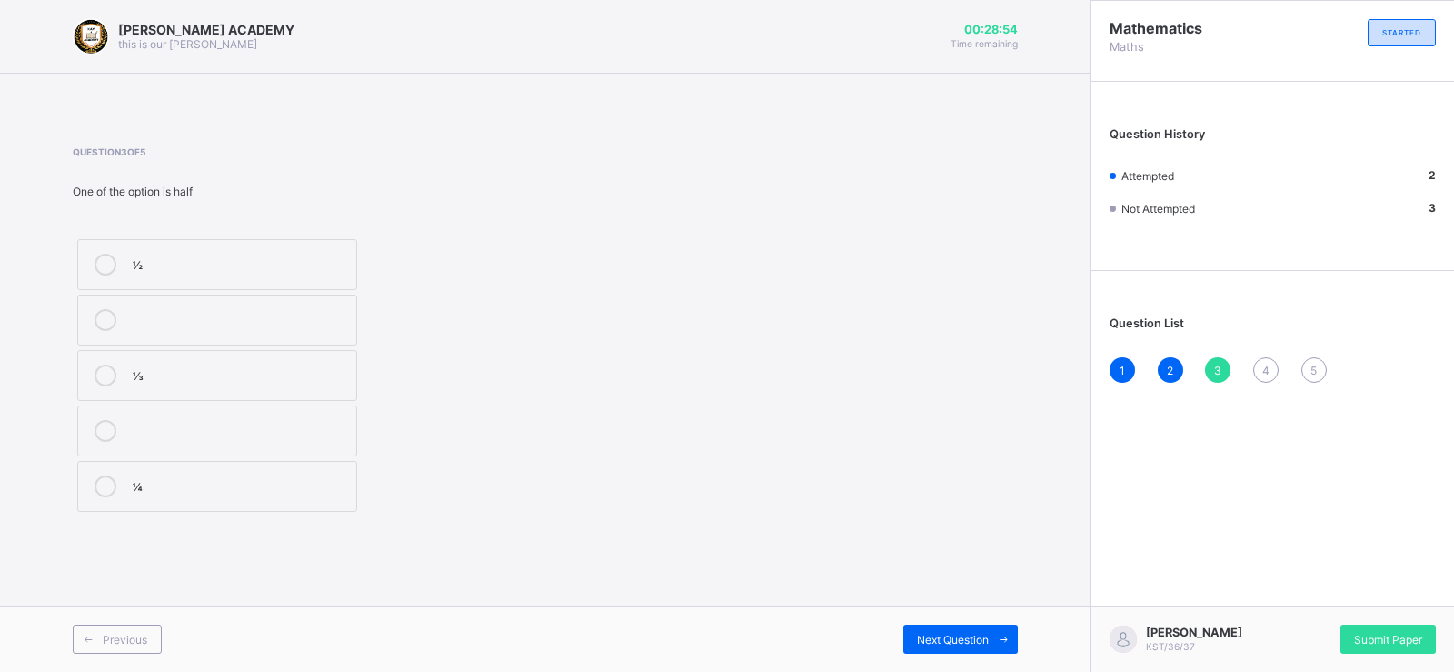
click at [103, 268] on icon at bounding box center [106, 265] width 22 height 22
click at [935, 629] on div "Next Question" at bounding box center [960, 638] width 114 height 29
click at [715, 531] on div "Question 4 of 5 Write 35 in words THIRTY ONE THIRTY FIVE TWENTY FIVE" at bounding box center [545, 331] width 945 height 424
click at [100, 421] on icon at bounding box center [106, 431] width 22 height 22
click at [943, 592] on div "KAY ACADEMY this is our motton 00:28:18 Time remaining Question 4 of 5 Write 35…" at bounding box center [545, 336] width 1090 height 672
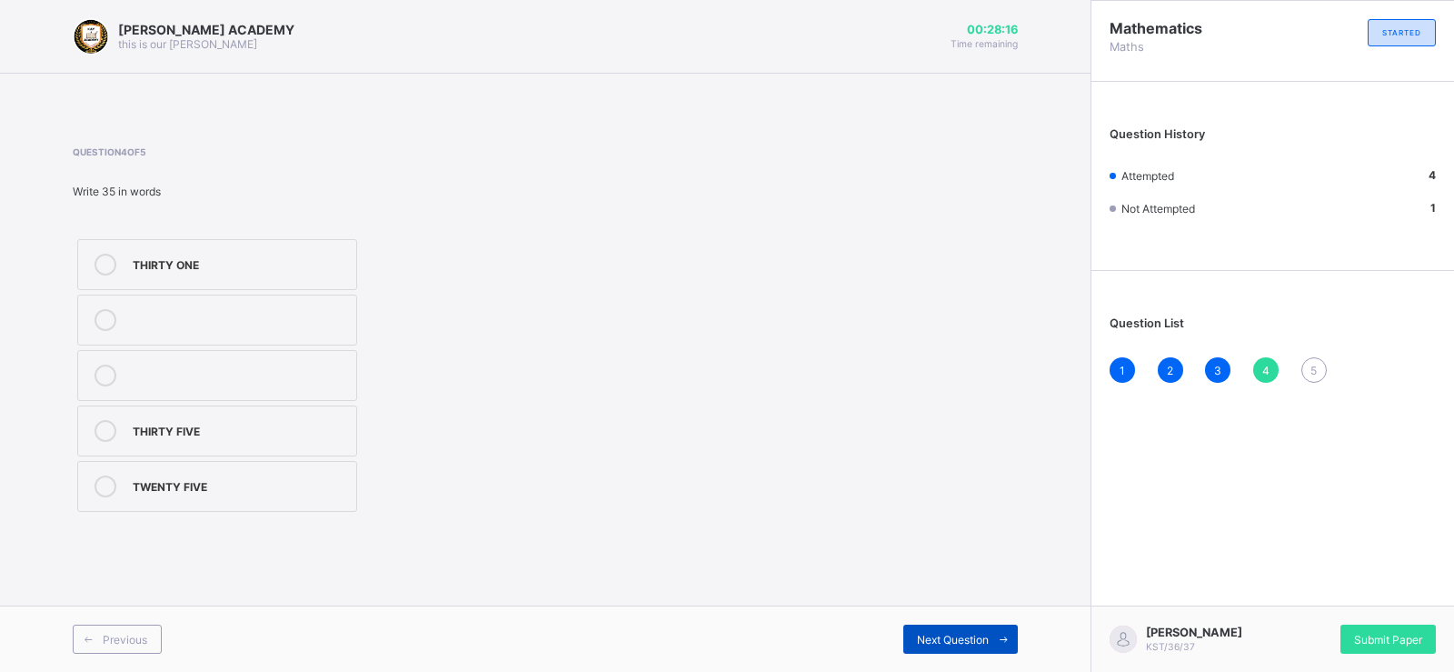
click at [939, 627] on div "Next Question" at bounding box center [960, 638] width 114 height 29
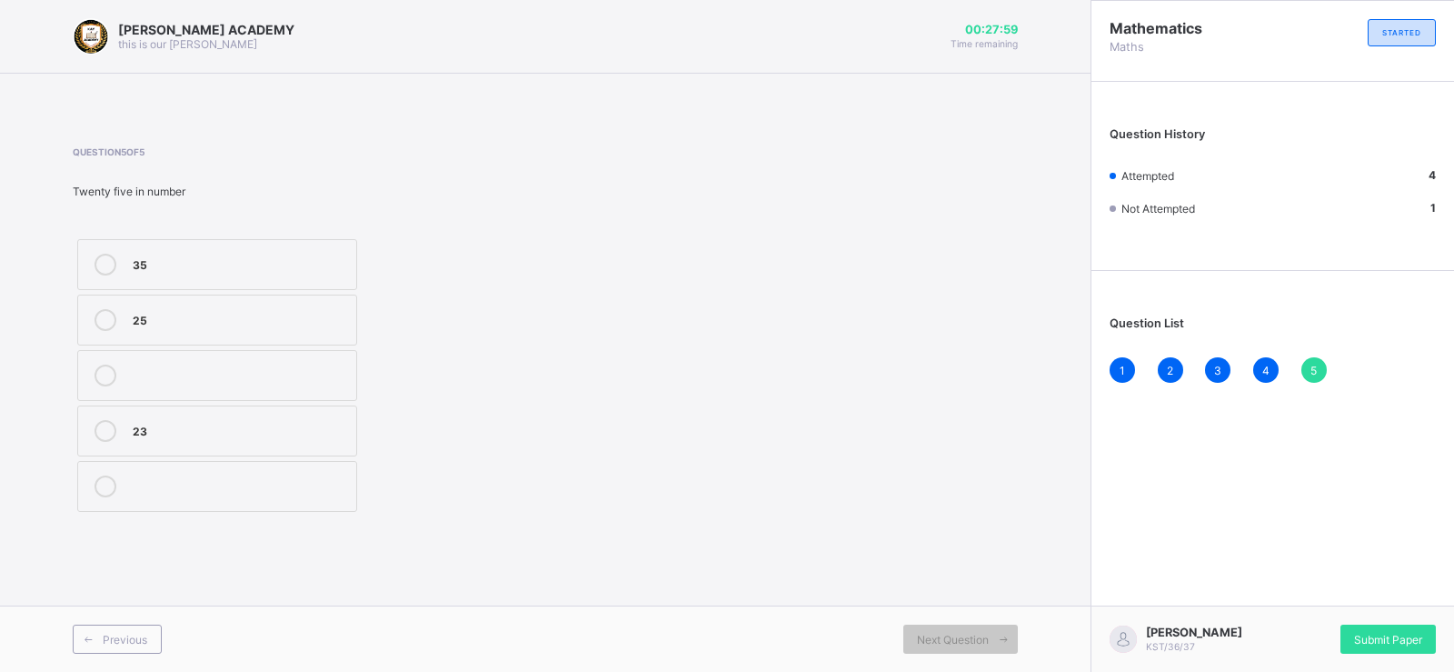
click at [107, 318] on icon at bounding box center [106, 320] width 22 height 22
click at [1366, 630] on div "Submit Paper" at bounding box center [1387, 638] width 95 height 29
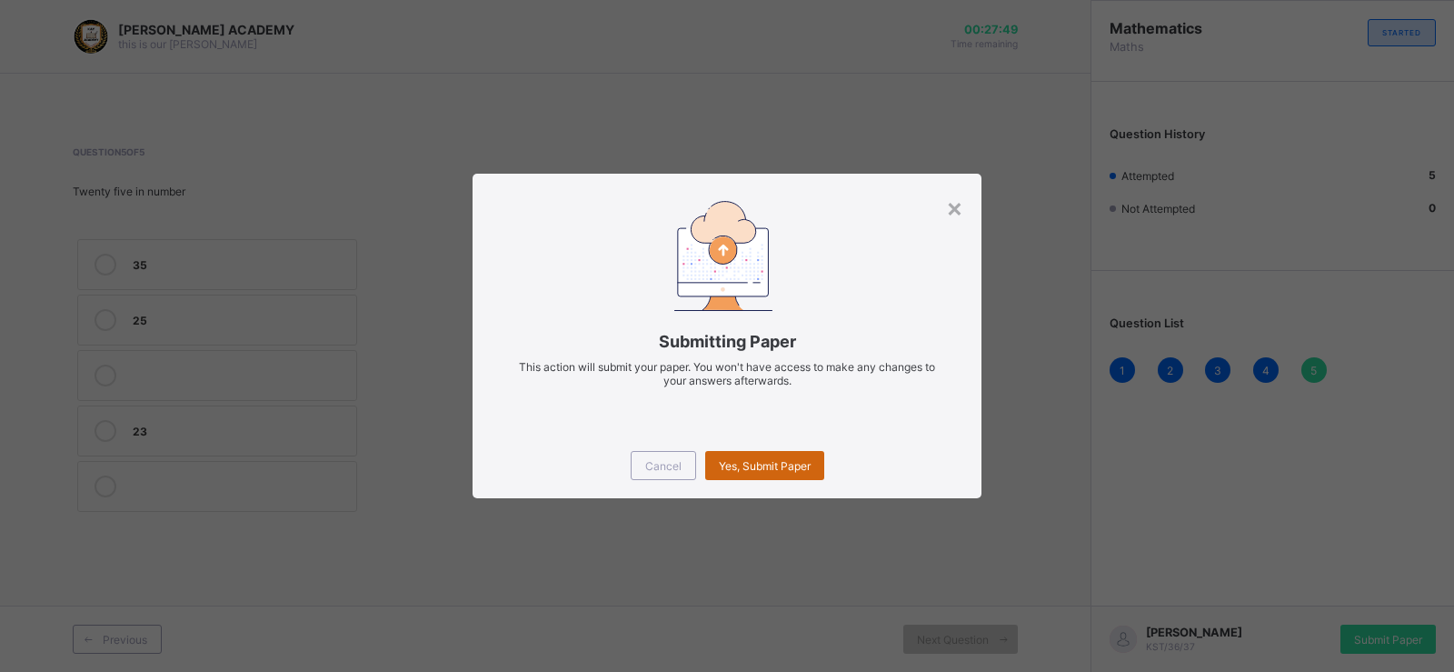
click at [737, 462] on span "Yes, Submit Paper" at bounding box center [765, 466] width 92 height 14
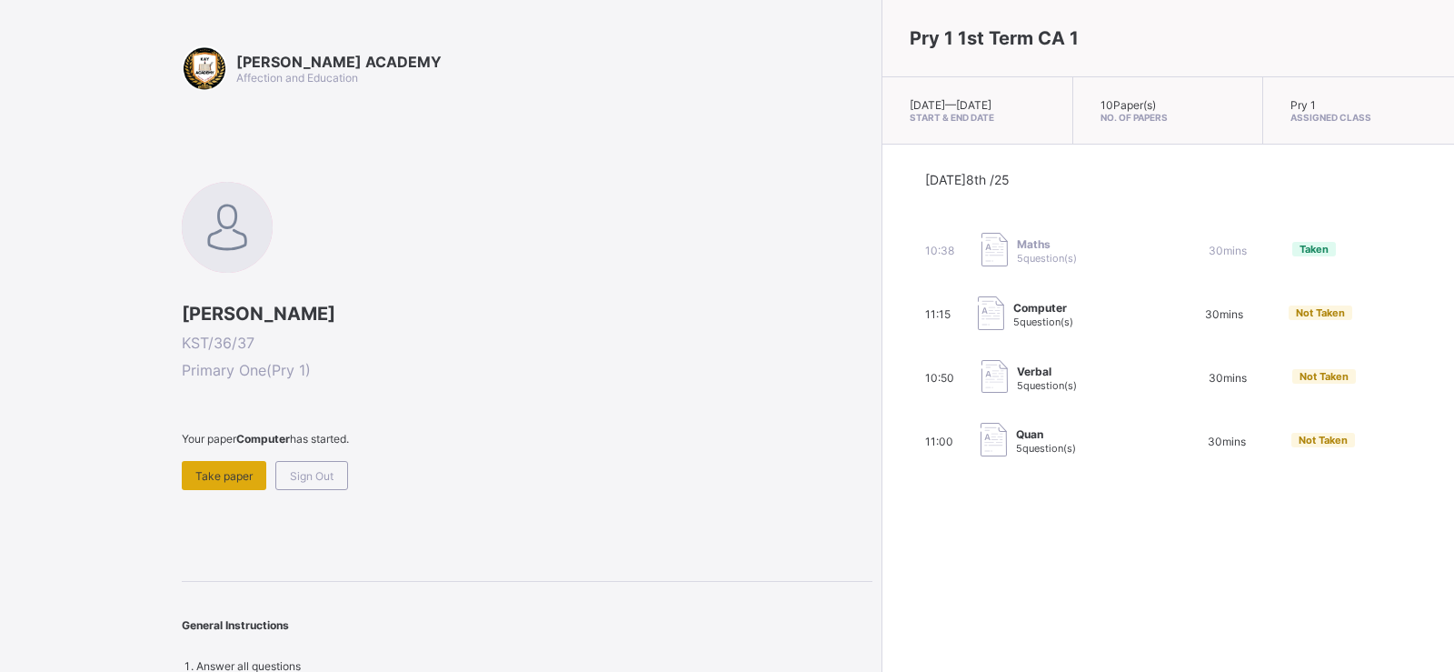
click at [224, 481] on span "Take paper" at bounding box center [223, 476] width 57 height 14
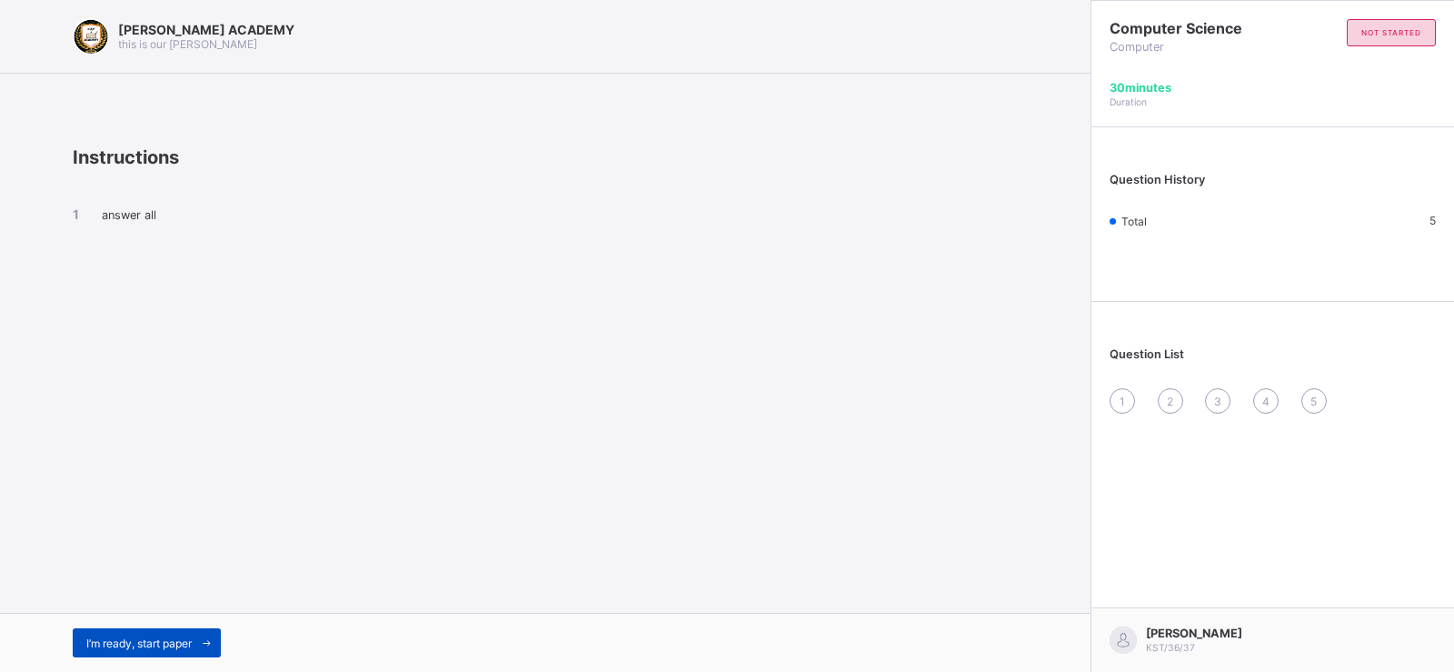
click at [114, 630] on div "I’m ready, start paper" at bounding box center [147, 642] width 148 height 29
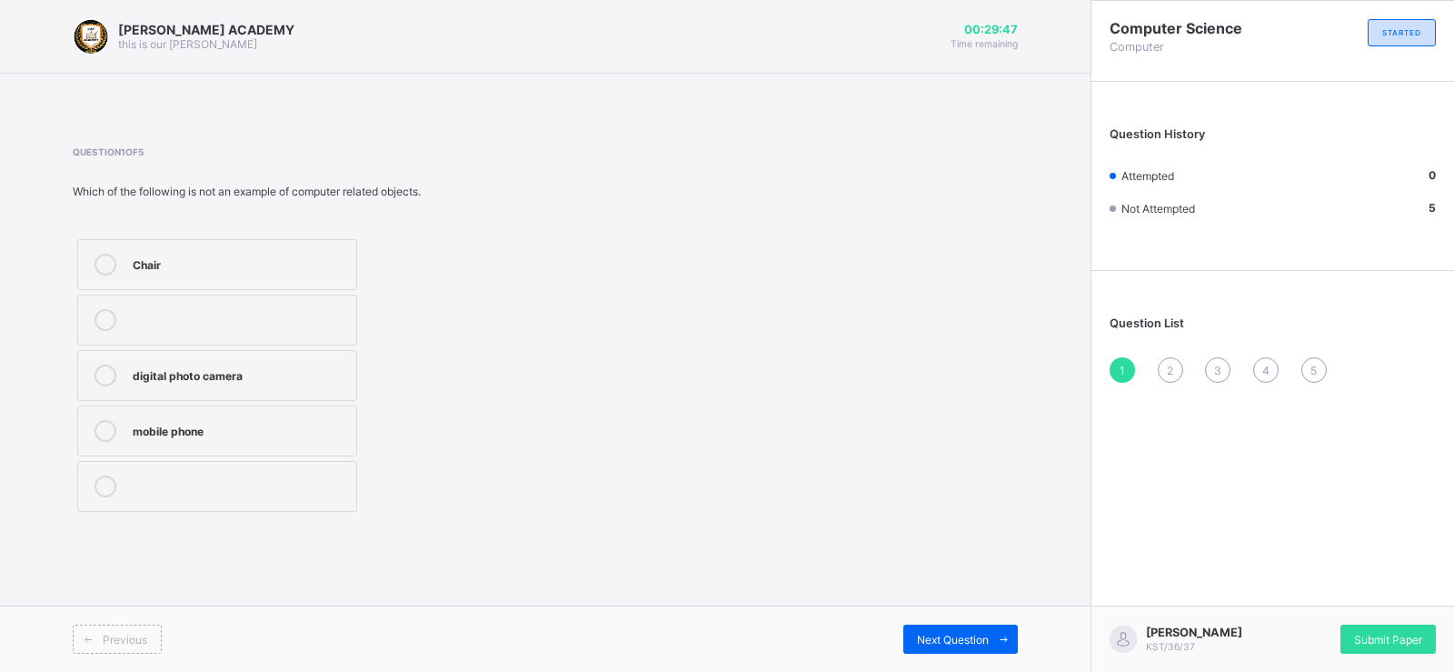
click at [102, 264] on icon at bounding box center [106, 265] width 22 height 22
click at [945, 629] on div "Next Question" at bounding box center [960, 638] width 114 height 29
click at [495, 420] on div "objects Pictures pen" at bounding box center [314, 375] width 482 height 282
click at [105, 373] on icon at bounding box center [106, 375] width 22 height 22
click at [940, 637] on span "Next Question" at bounding box center [953, 639] width 72 height 14
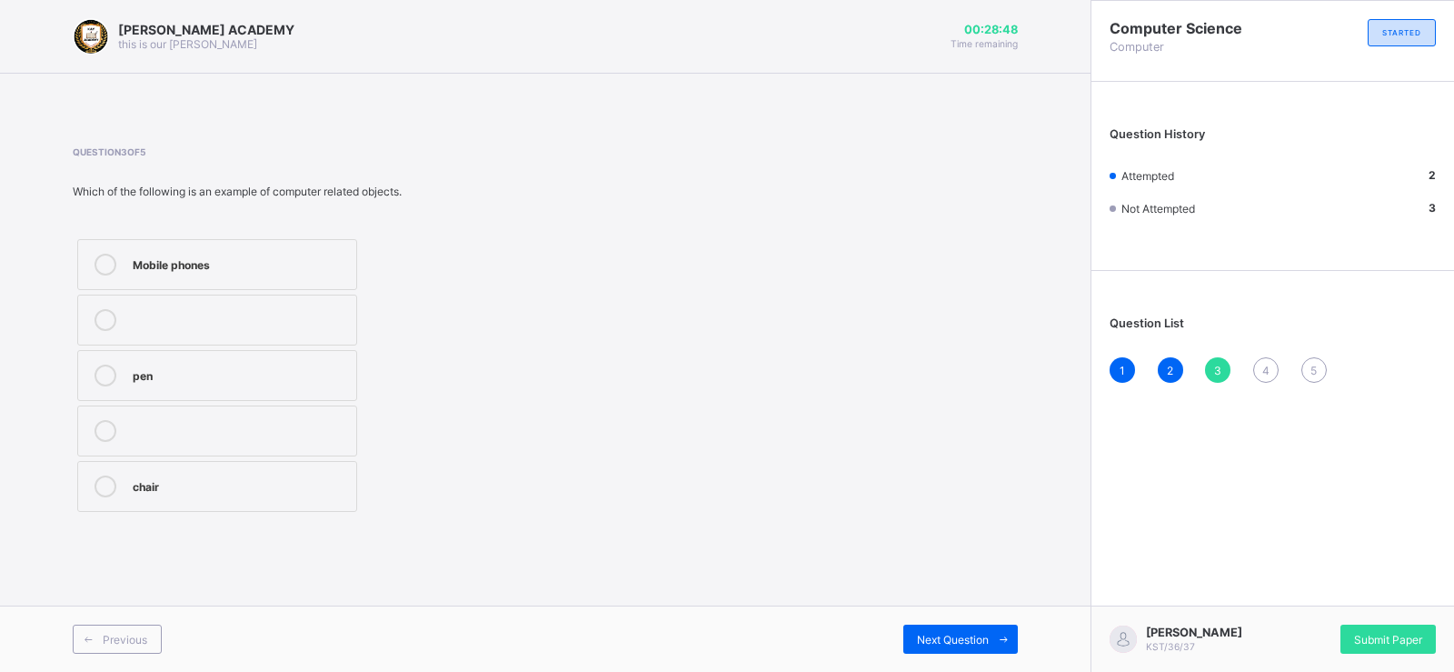
click at [88, 274] on div at bounding box center [105, 265] width 36 height 22
click at [967, 633] on span "Next Question" at bounding box center [953, 639] width 72 height 14
click at [93, 387] on label "Calls" at bounding box center [217, 375] width 280 height 51
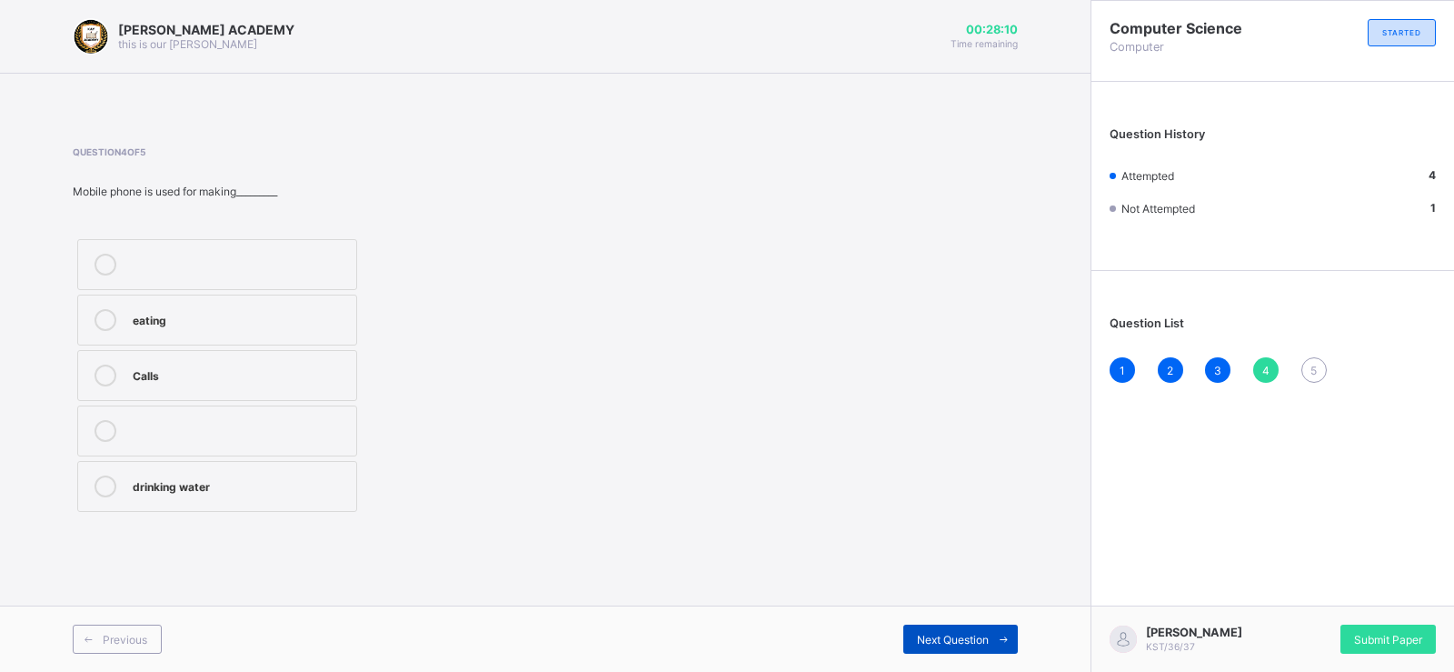
click at [957, 644] on span "Next Question" at bounding box center [953, 639] width 72 height 14
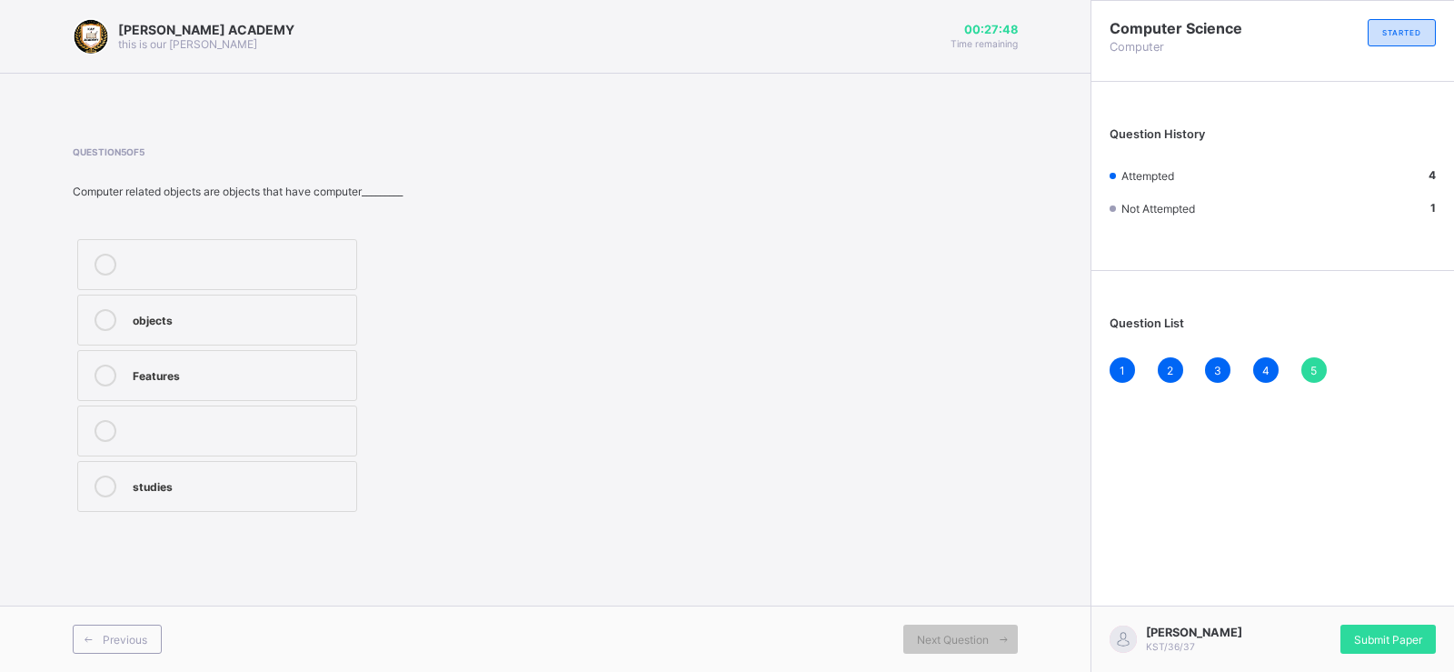
click at [110, 373] on icon at bounding box center [106, 375] width 22 height 22
click at [1404, 647] on div "Submit Paper" at bounding box center [1387, 638] width 95 height 29
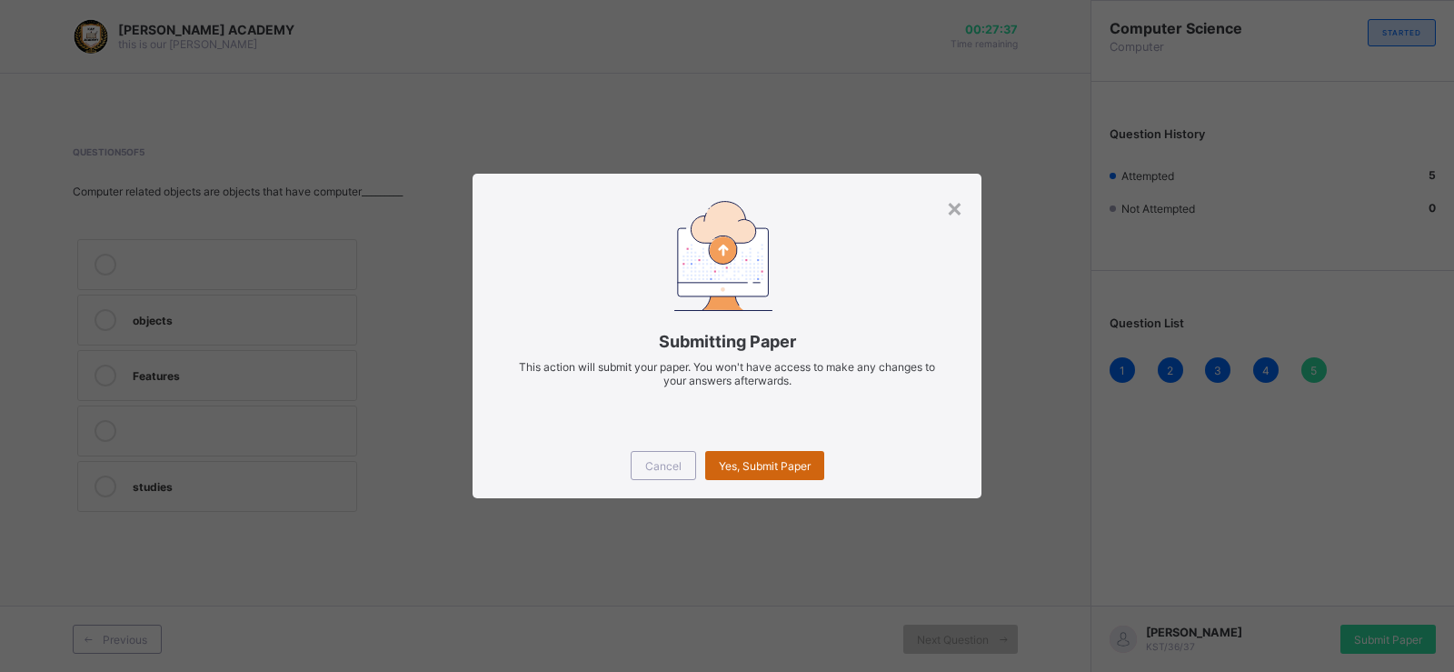
click at [755, 454] on div "Yes, Submit Paper" at bounding box center [764, 465] width 119 height 29
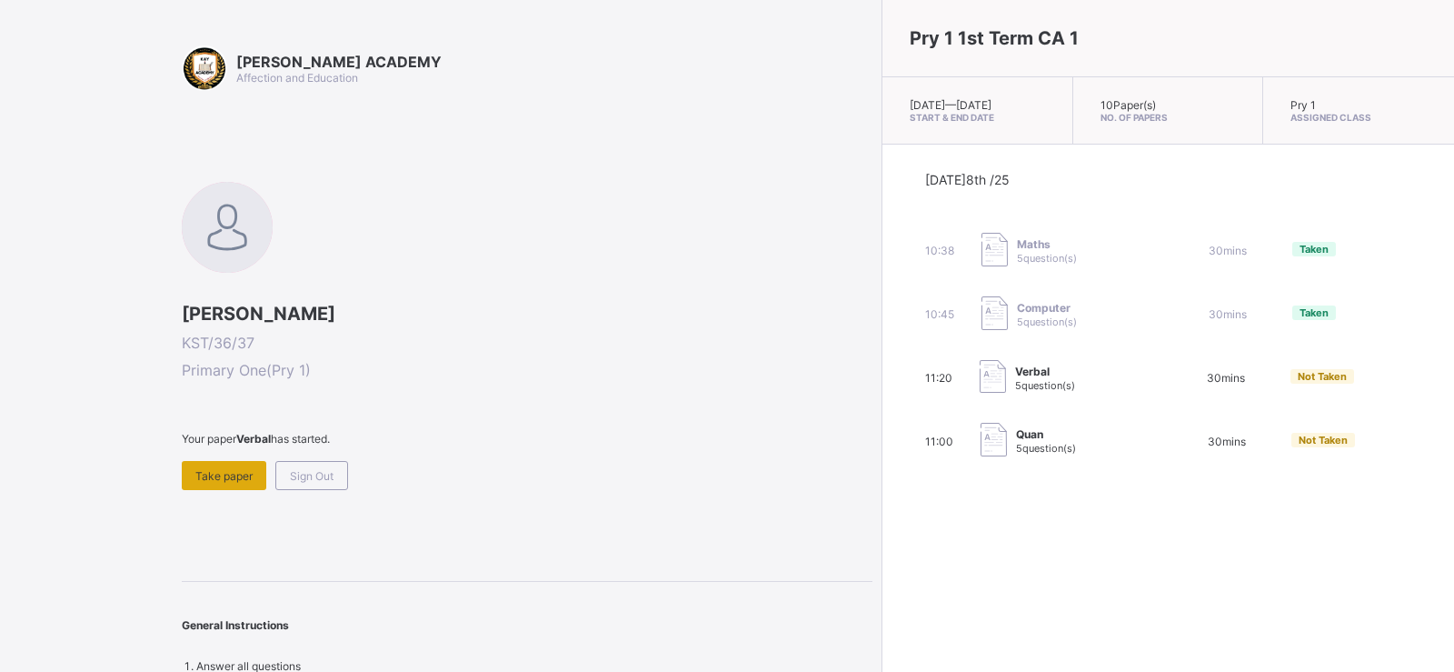
click at [244, 476] on span "Take paper" at bounding box center [223, 476] width 57 height 14
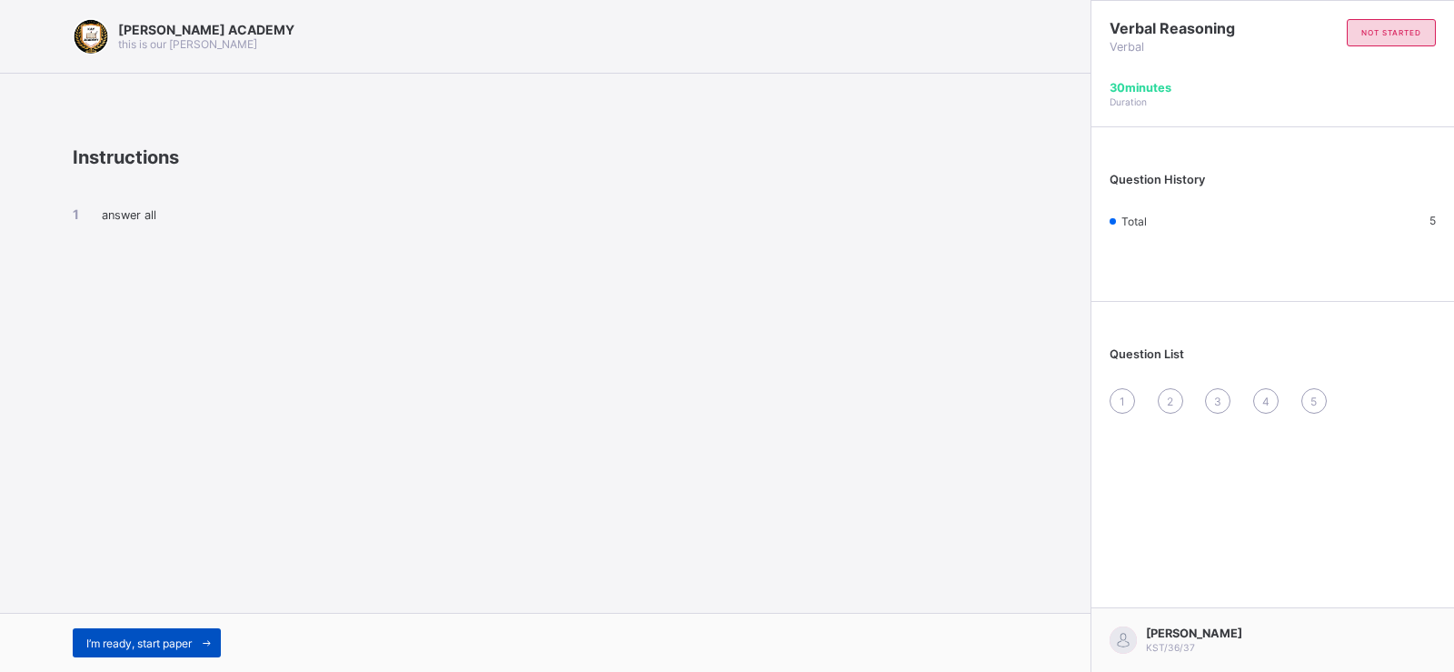
click at [177, 646] on span "I’m ready, start paper" at bounding box center [138, 643] width 105 height 14
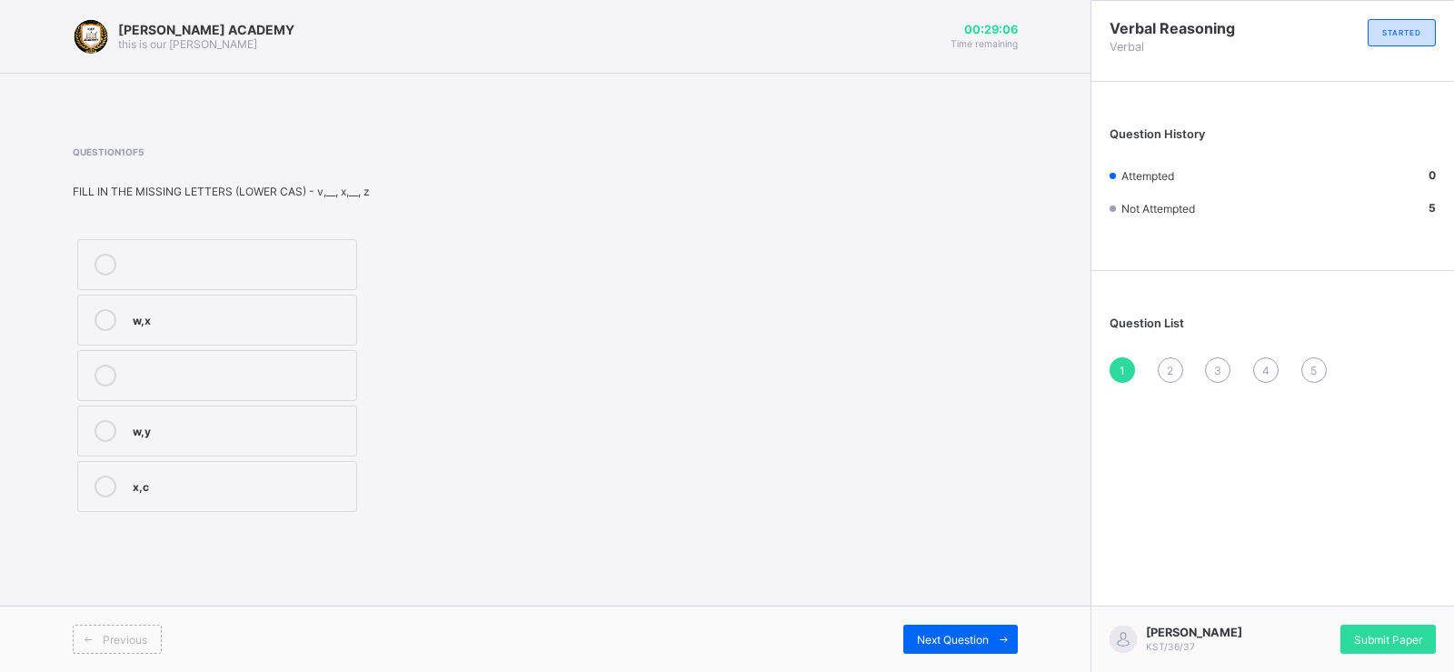
click at [95, 450] on label "w,y" at bounding box center [217, 430] width 280 height 51
click at [932, 632] on span "Next Question" at bounding box center [953, 639] width 72 height 14
click at [104, 478] on icon at bounding box center [106, 486] width 22 height 22
click at [931, 629] on div "Next Question" at bounding box center [960, 638] width 114 height 29
click at [102, 327] on icon at bounding box center [106, 320] width 22 height 22
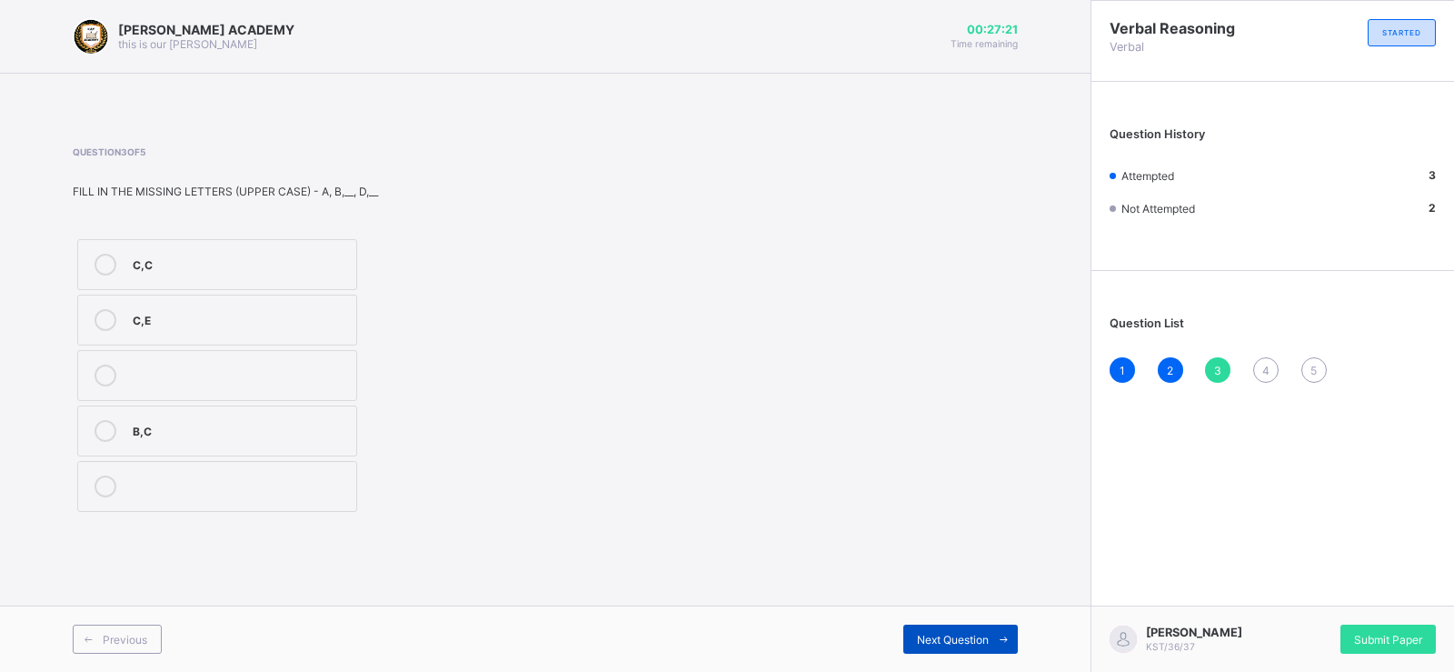
click at [978, 629] on div "Next Question" at bounding box center [960, 638] width 114 height 29
click at [100, 263] on icon at bounding box center [106, 265] width 22 height 22
click at [969, 638] on span "Next Question" at bounding box center [953, 639] width 72 height 14
click at [88, 327] on div at bounding box center [105, 320] width 36 height 22
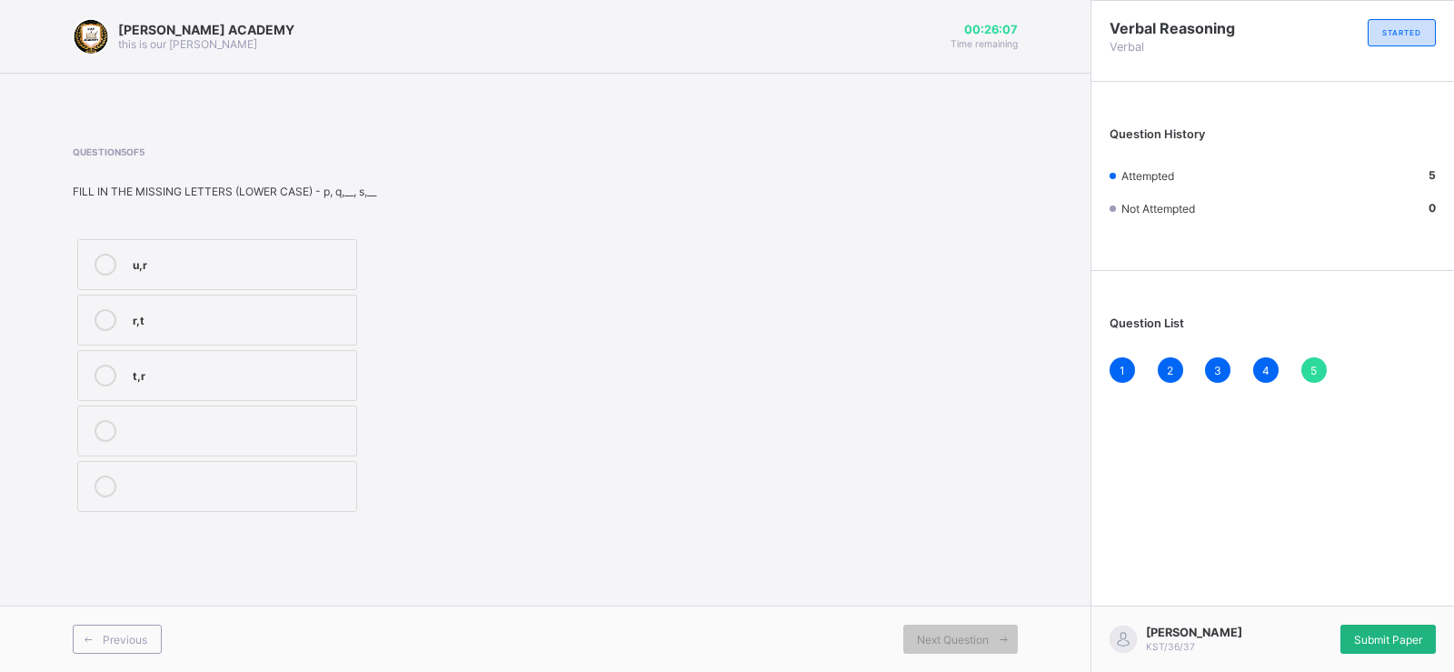
click at [1391, 625] on div "Submit Paper" at bounding box center [1387, 638] width 95 height 29
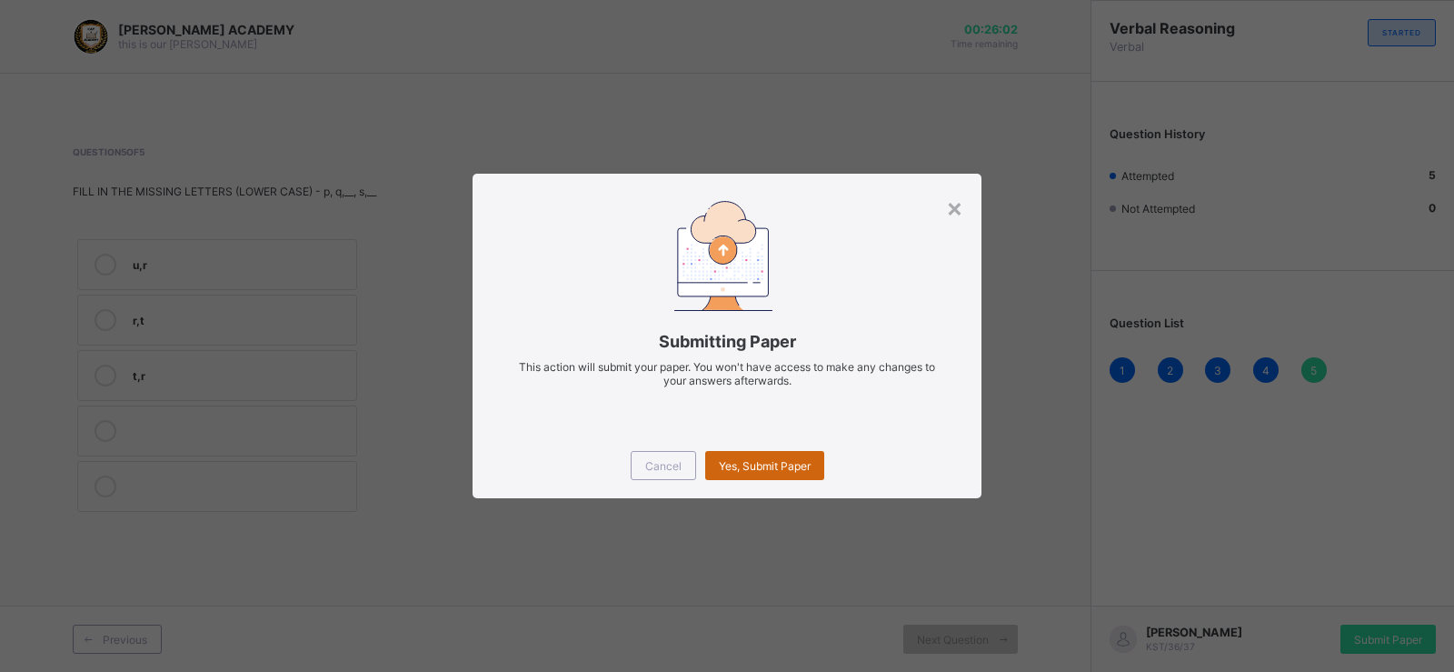
click at [728, 454] on div "Yes, Submit Paper" at bounding box center [764, 465] width 119 height 29
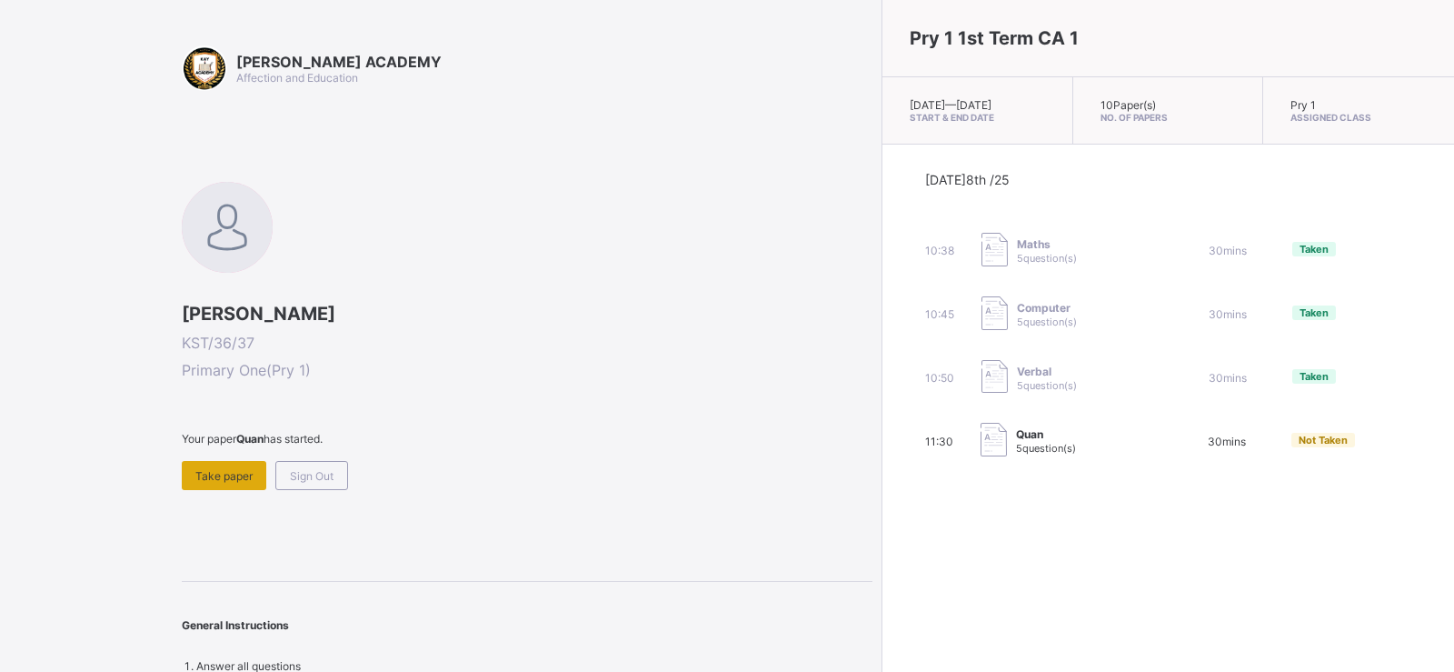
click at [234, 481] on span "Take paper" at bounding box center [223, 476] width 57 height 14
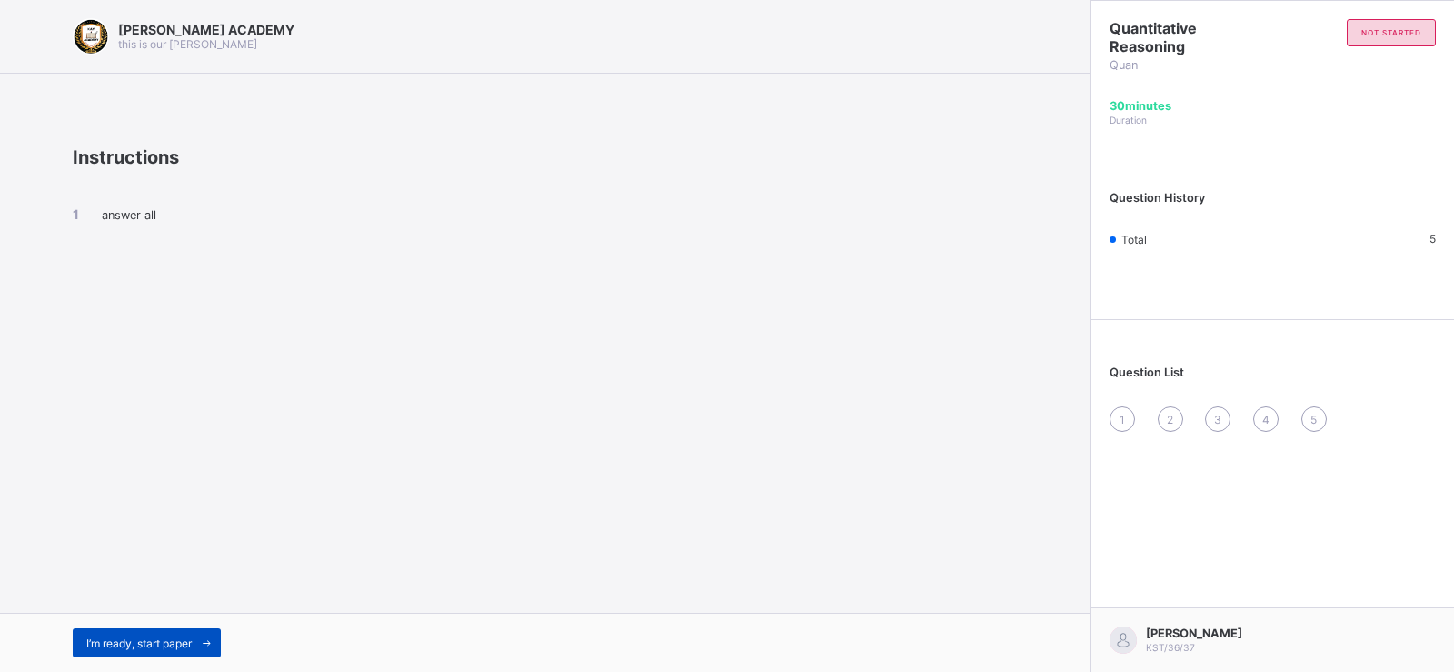
click at [175, 637] on span "I’m ready, start paper" at bounding box center [138, 643] width 105 height 14
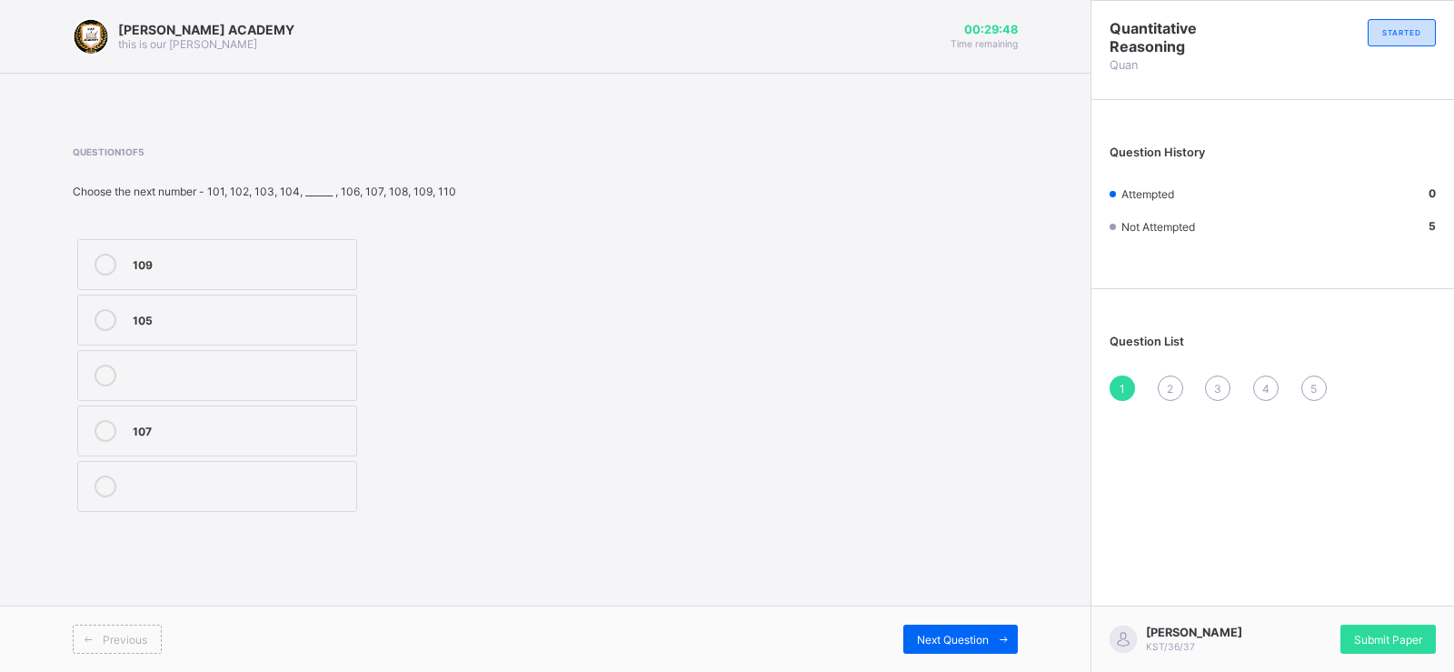
click at [105, 327] on icon at bounding box center [106, 320] width 22 height 22
click at [939, 633] on span "Next Question" at bounding box center [953, 639] width 72 height 14
click at [105, 494] on icon at bounding box center [106, 486] width 22 height 22
click at [960, 623] on div "Previous Next Question" at bounding box center [545, 638] width 1090 height 66
drag, startPoint x: 960, startPoint y: 623, endPoint x: 990, endPoint y: 632, distance: 31.1
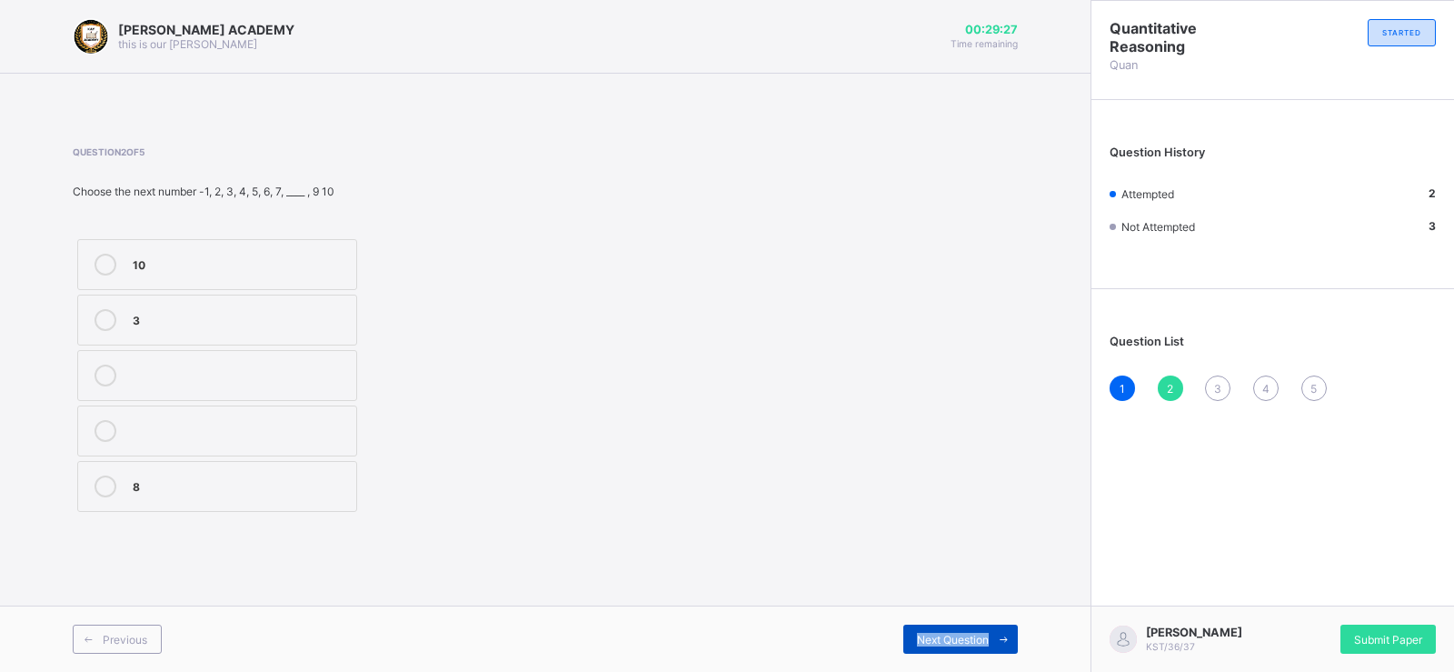
click at [990, 632] on div "Previous Next Question" at bounding box center [545, 638] width 1090 height 66
click at [990, 637] on span at bounding box center [1003, 638] width 29 height 29
click at [101, 496] on icon at bounding box center [106, 486] width 22 height 22
click at [1012, 639] on span at bounding box center [1003, 638] width 29 height 29
click at [873, 618] on div "Previous Next Question" at bounding box center [545, 638] width 1090 height 66
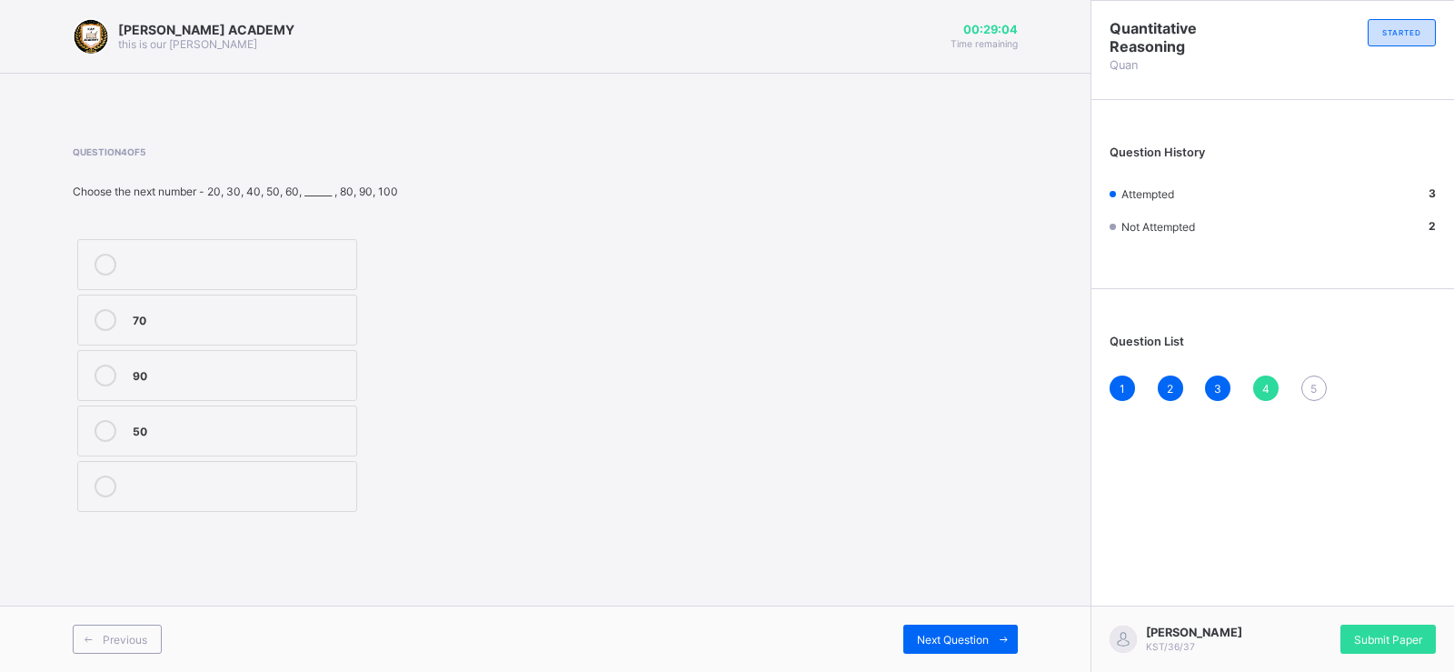
click at [873, 618] on div "Previous Next Question" at bounding box center [545, 638] width 1090 height 66
click at [304, 320] on div "70" at bounding box center [240, 318] width 214 height 18
click at [956, 623] on div "Previous Next Question" at bounding box center [545, 638] width 1090 height 66
click at [952, 628] on div "Next Question" at bounding box center [960, 638] width 114 height 29
click at [107, 272] on icon at bounding box center [106, 265] width 22 height 22
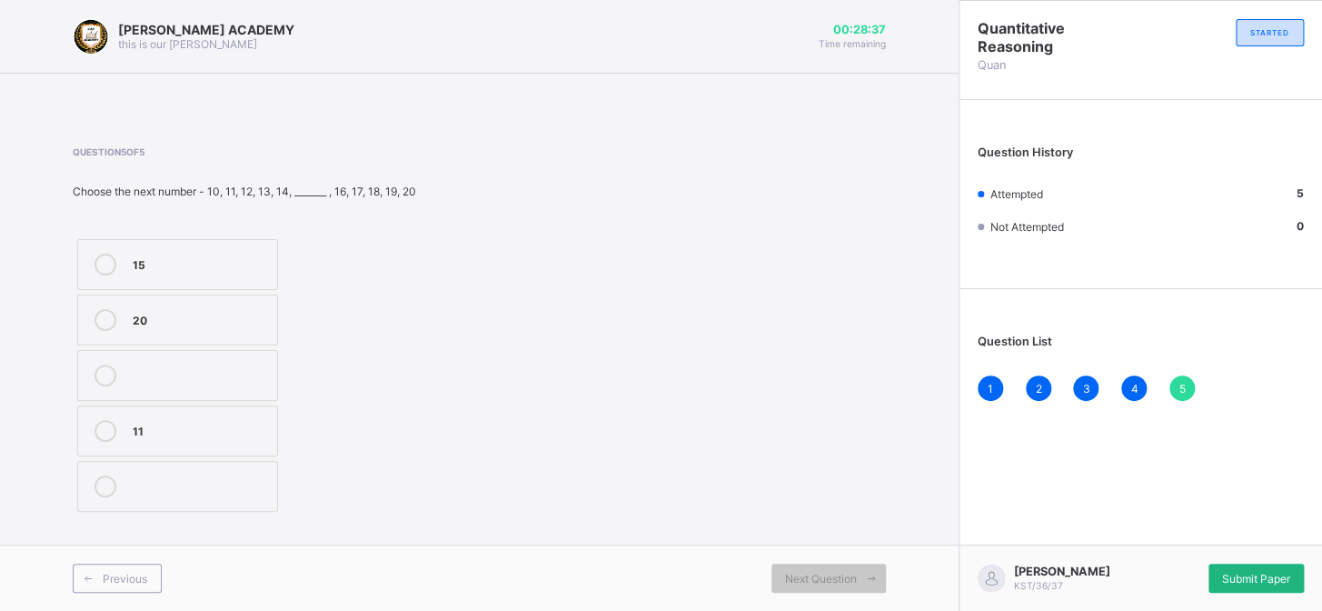
click at [1239, 572] on span "Submit Paper" at bounding box center [1256, 579] width 68 height 14
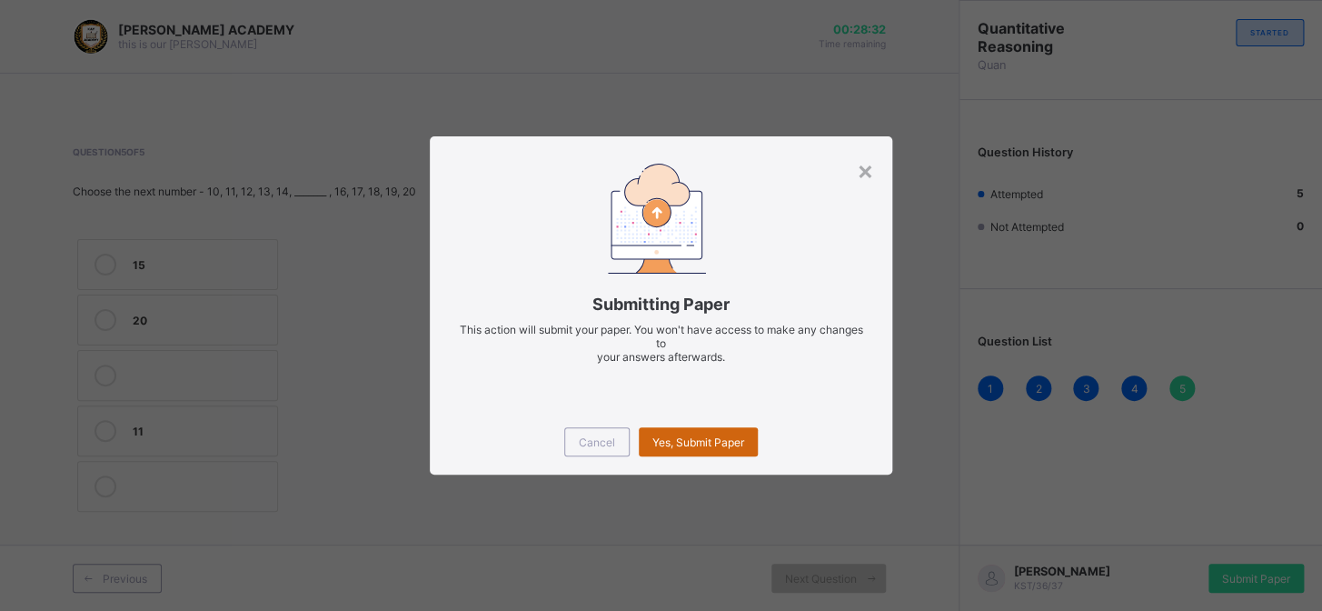
click at [730, 436] on span "Yes, Submit Paper" at bounding box center [698, 442] width 92 height 14
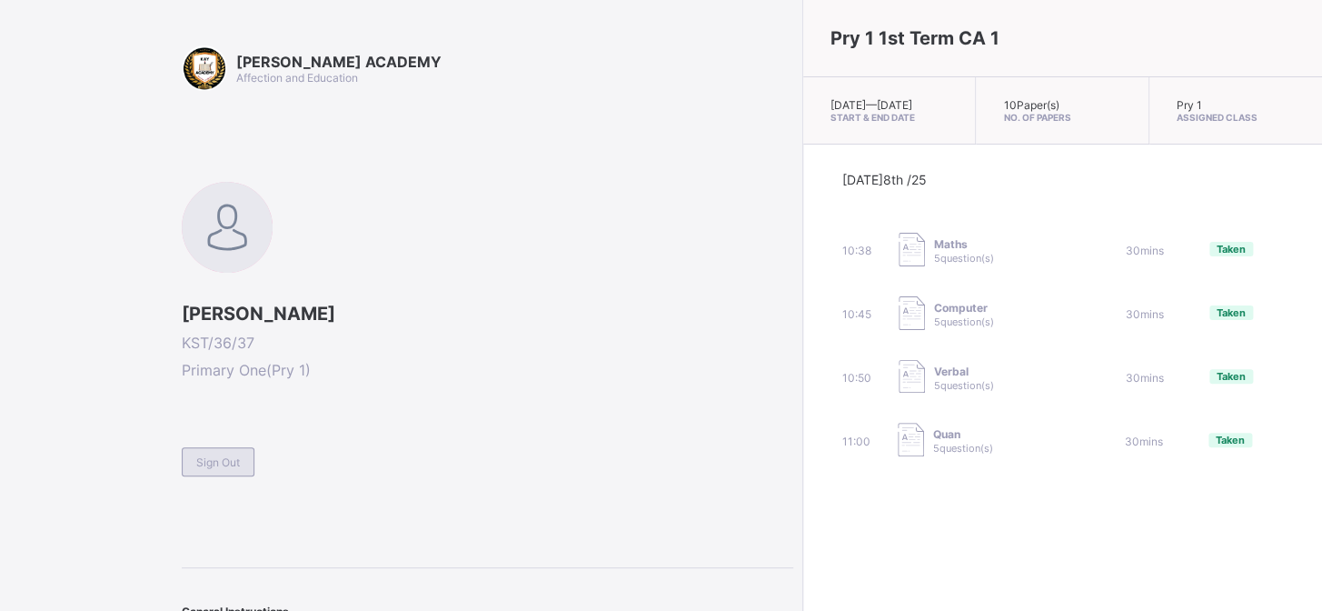
click at [202, 455] on span "Sign Out" at bounding box center [218, 462] width 44 height 14
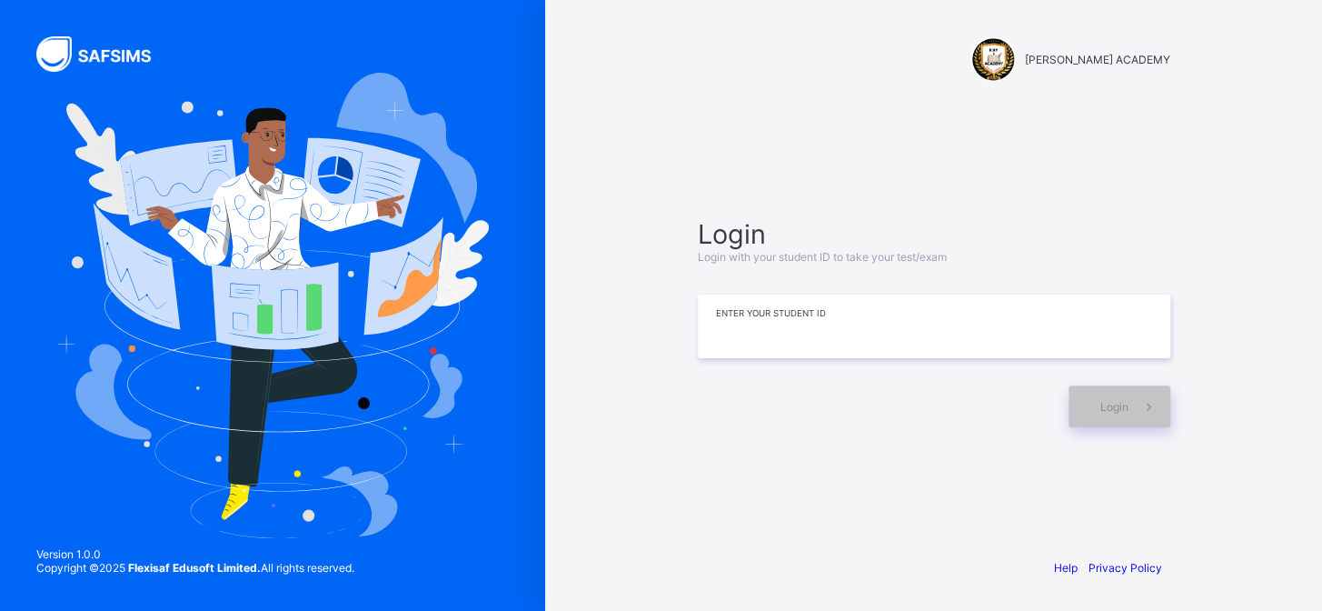
click at [808, 348] on input at bounding box center [934, 326] width 473 height 64
type input "**********"
click at [1091, 399] on div "Login" at bounding box center [1120, 406] width 102 height 42
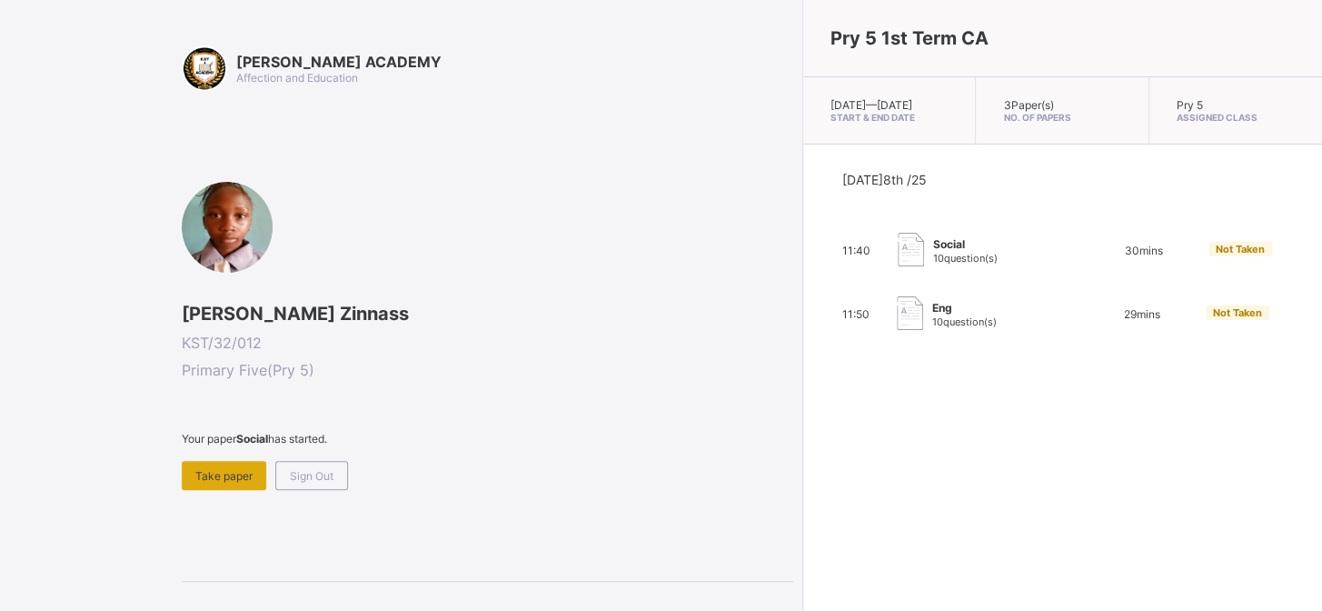
click at [232, 469] on span "Take paper" at bounding box center [223, 476] width 57 height 14
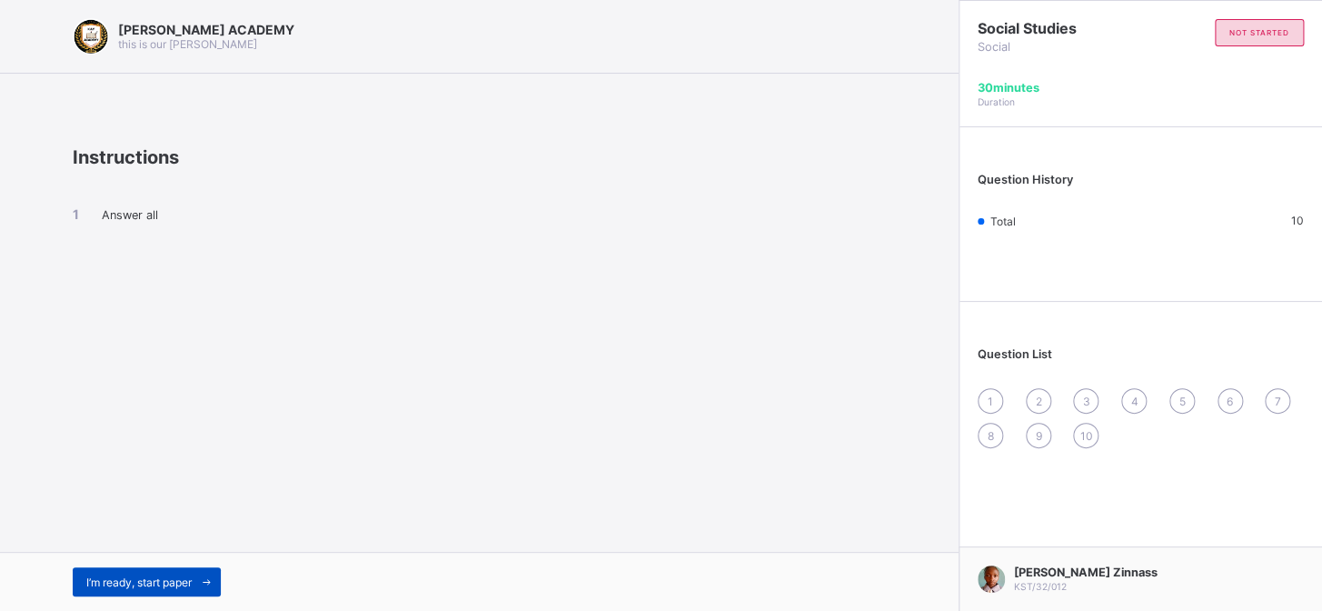
click at [148, 579] on span "I’m ready, start paper" at bounding box center [138, 582] width 105 height 14
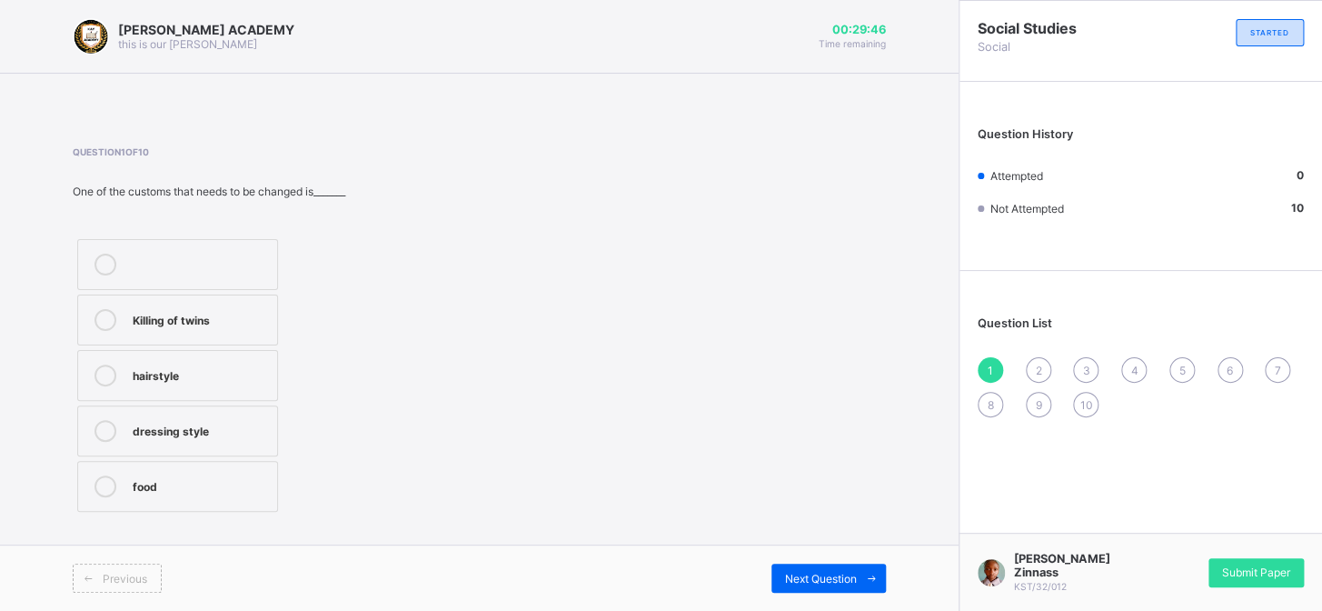
click at [149, 323] on div "Killing of twins" at bounding box center [200, 318] width 135 height 18
click at [814, 572] on span "Next Question" at bounding box center [821, 579] width 72 height 14
click at [214, 309] on div "English" at bounding box center [200, 318] width 135 height 18
click at [843, 573] on span "Next Question" at bounding box center [821, 579] width 72 height 14
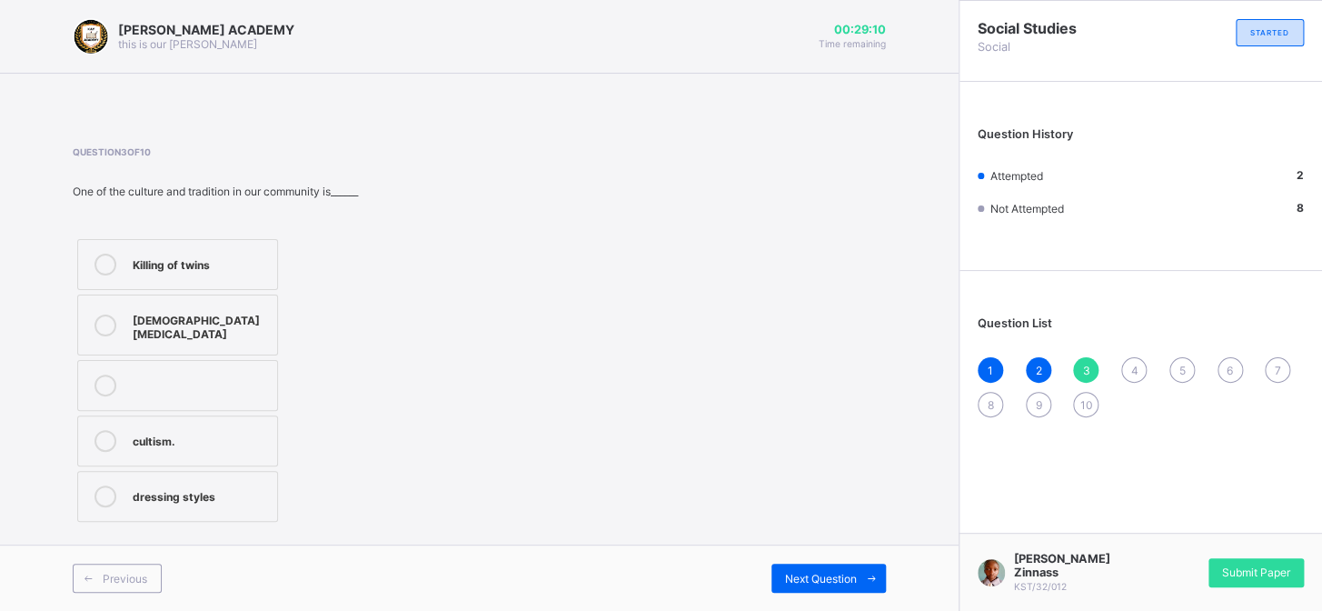
click at [195, 485] on div "dressing styles" at bounding box center [200, 494] width 135 height 18
click at [833, 568] on div "Next Question" at bounding box center [828, 577] width 114 height 29
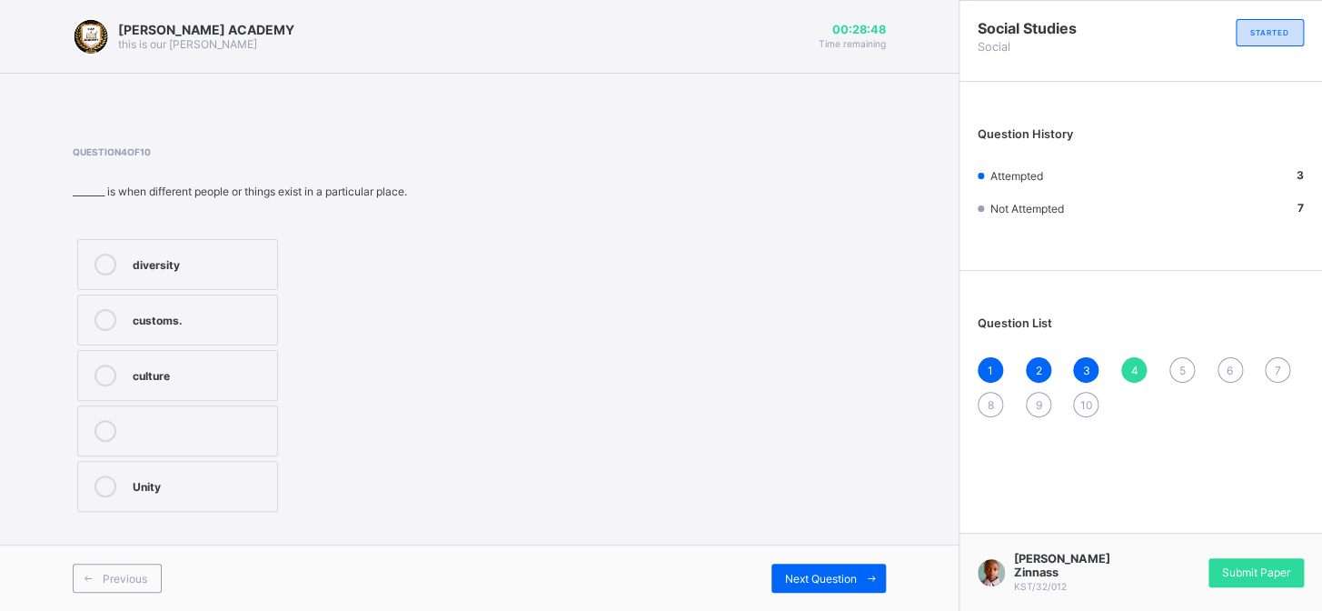
click at [151, 476] on div "Unity" at bounding box center [200, 484] width 135 height 18
click at [848, 566] on div "Next Question" at bounding box center [828, 577] width 114 height 29
click at [174, 248] on label "diversity" at bounding box center [177, 264] width 201 height 51
click at [811, 580] on span "Next Question" at bounding box center [821, 579] width 72 height 14
click at [168, 357] on label "cousin" at bounding box center [177, 375] width 201 height 51
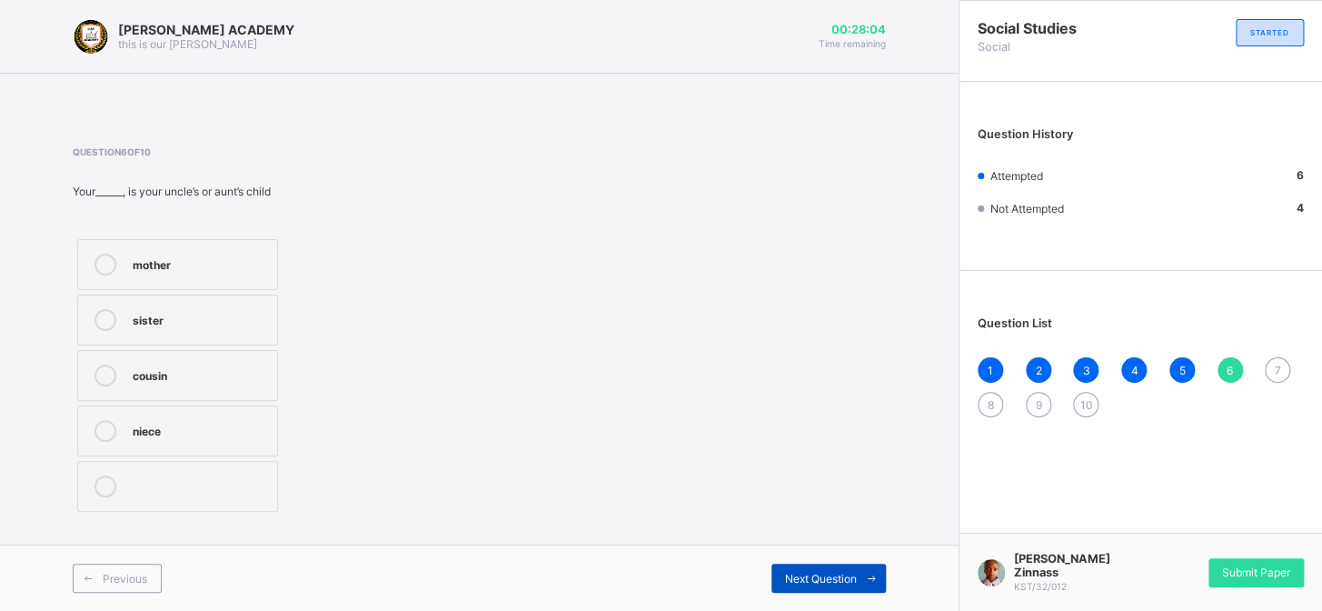
click at [833, 568] on div "Next Question" at bounding box center [828, 577] width 114 height 29
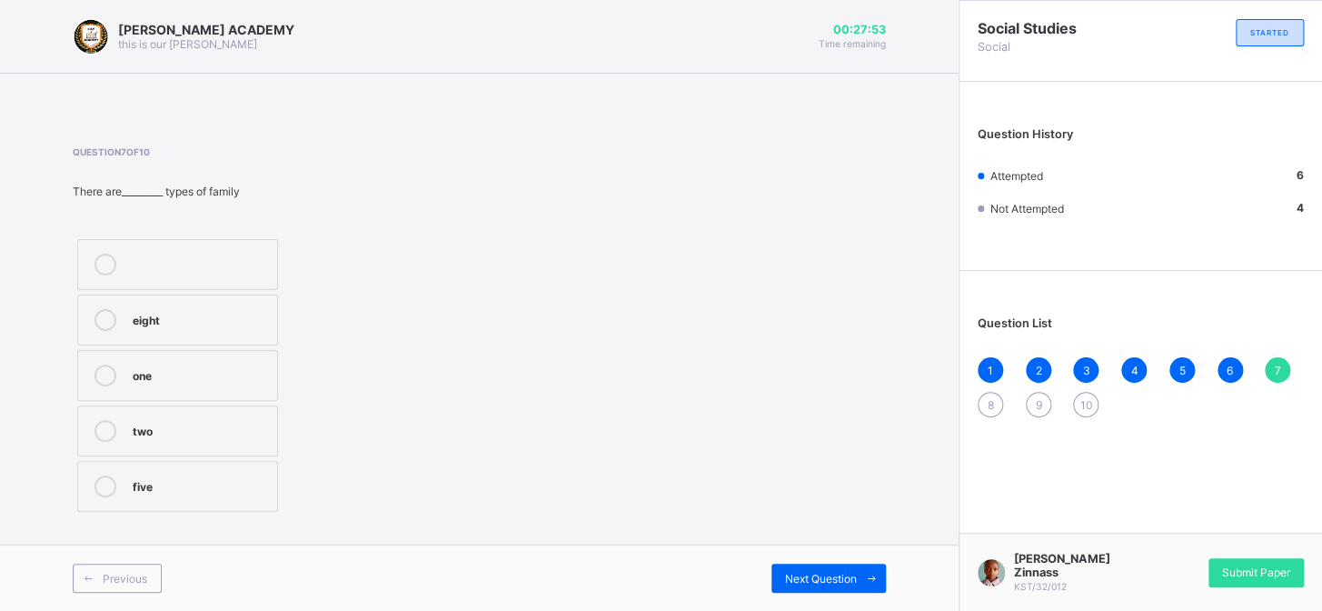
click at [151, 420] on div "two" at bounding box center [200, 429] width 135 height 18
click at [816, 572] on span "Next Question" at bounding box center [821, 579] width 72 height 14
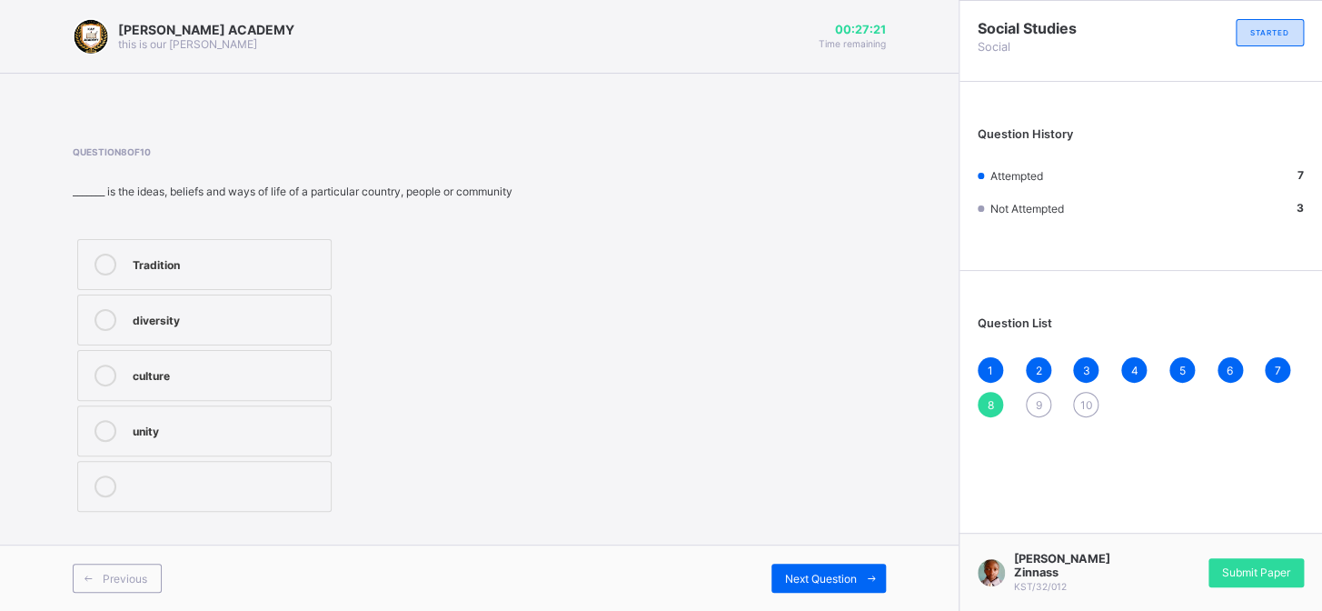
click at [214, 368] on div "culture" at bounding box center [227, 373] width 189 height 18
click at [829, 570] on div "Next Question" at bounding box center [828, 577] width 114 height 29
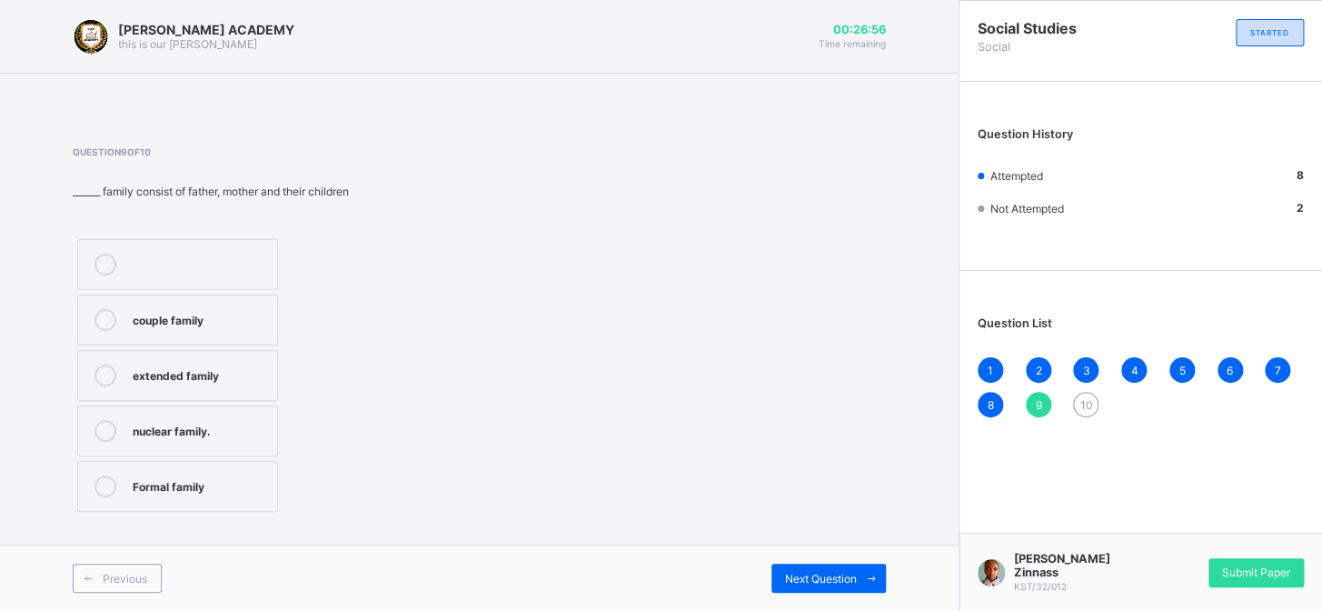
click at [182, 403] on div "couple family extended family nuclear family. Formal family" at bounding box center [178, 375] width 210 height 282
click at [188, 424] on div "nuclear family." at bounding box center [200, 429] width 135 height 18
click at [835, 572] on span "Next Question" at bounding box center [821, 579] width 72 height 14
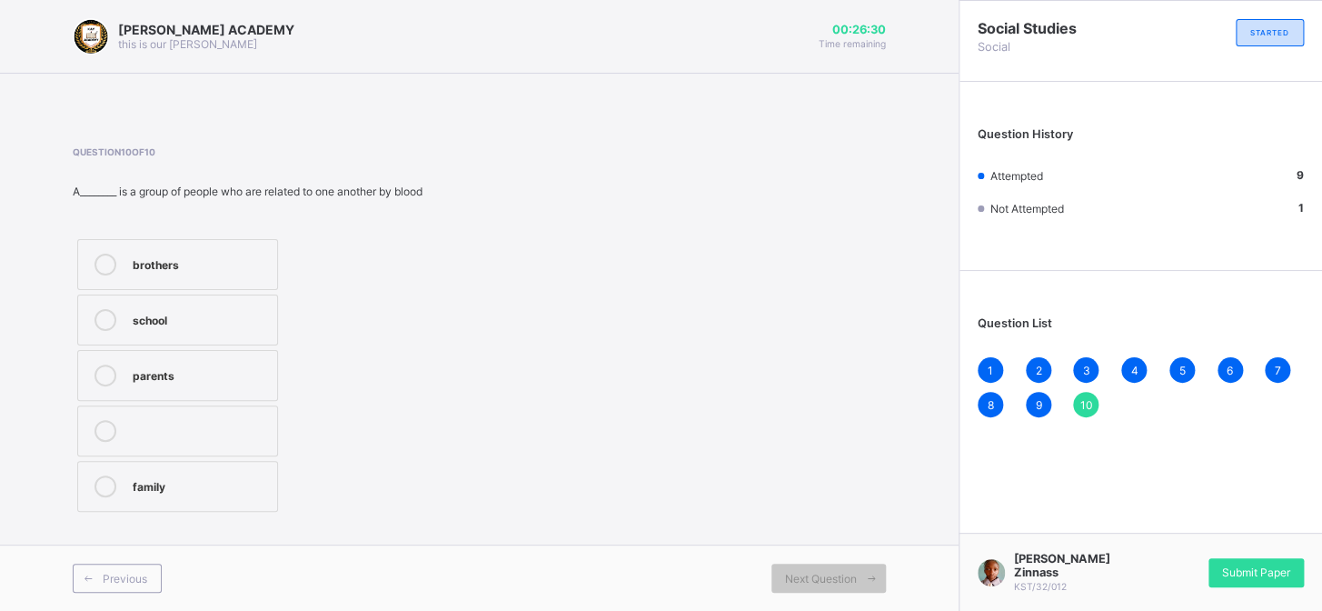
click at [174, 466] on label "family" at bounding box center [177, 486] width 201 height 51
click at [1255, 566] on div "Submit Paper" at bounding box center [1256, 572] width 95 height 29
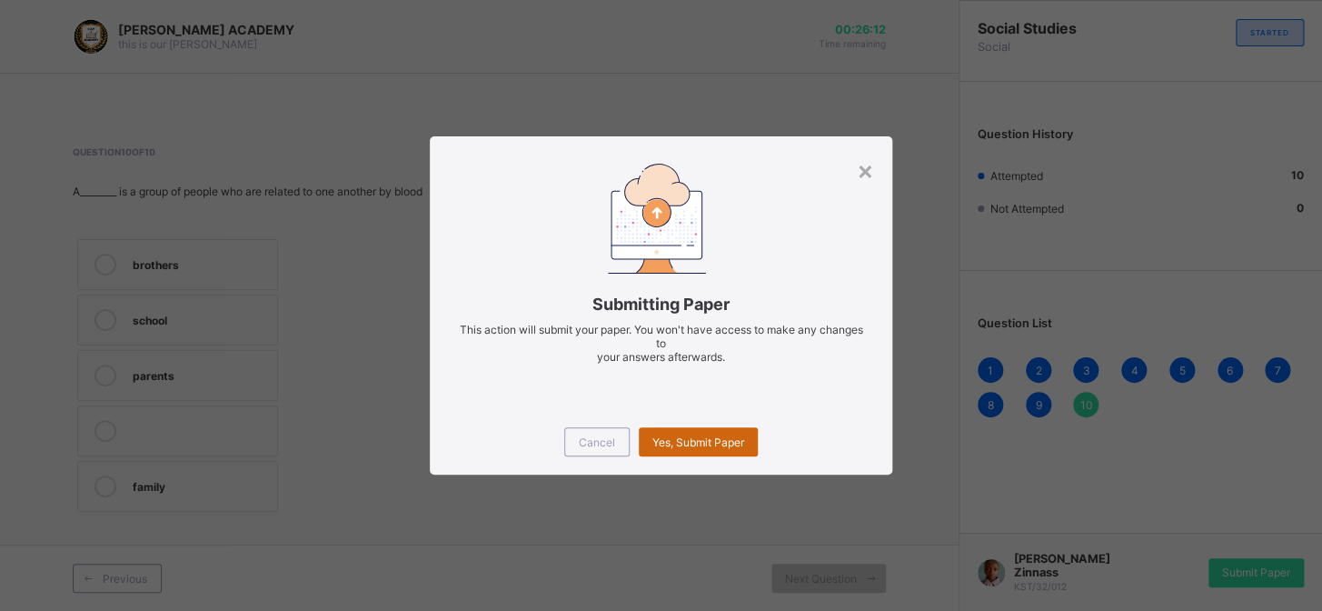
click at [689, 431] on div "Yes, Submit Paper" at bounding box center [698, 441] width 119 height 29
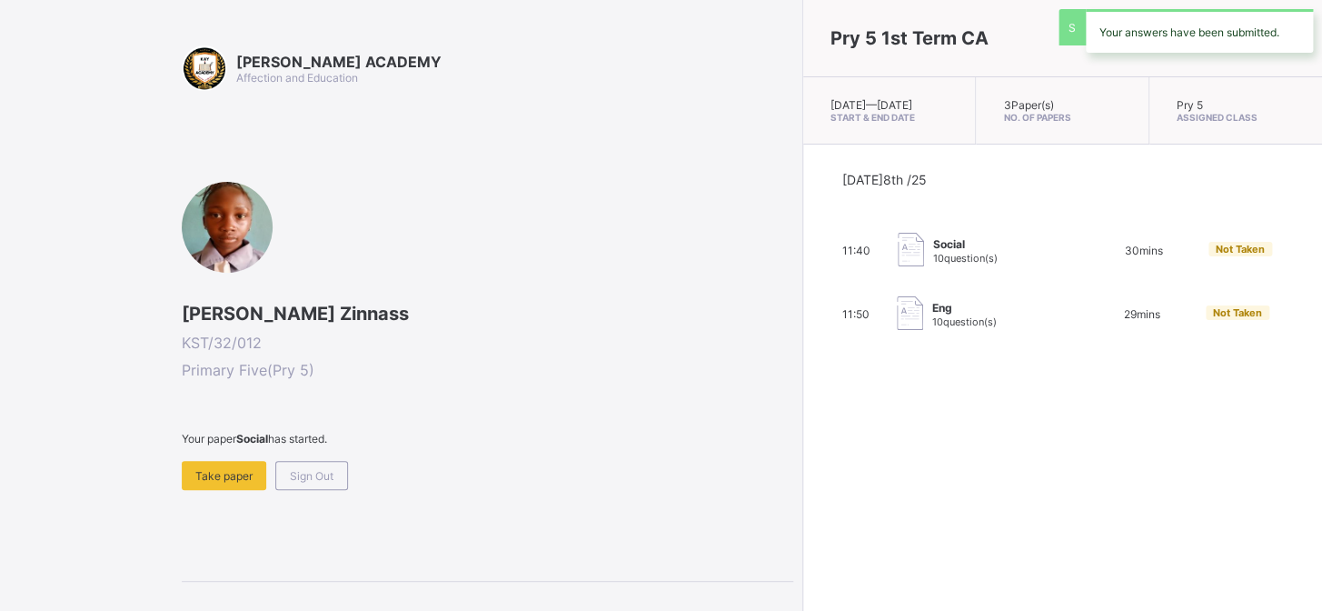
click at [802, 431] on div "Pry 5 1st Term CA Tue, Oct 7th 2025 — Tue, Oct 7th 2025 Start & End Date 3 Pape…" at bounding box center [1062, 305] width 520 height 611
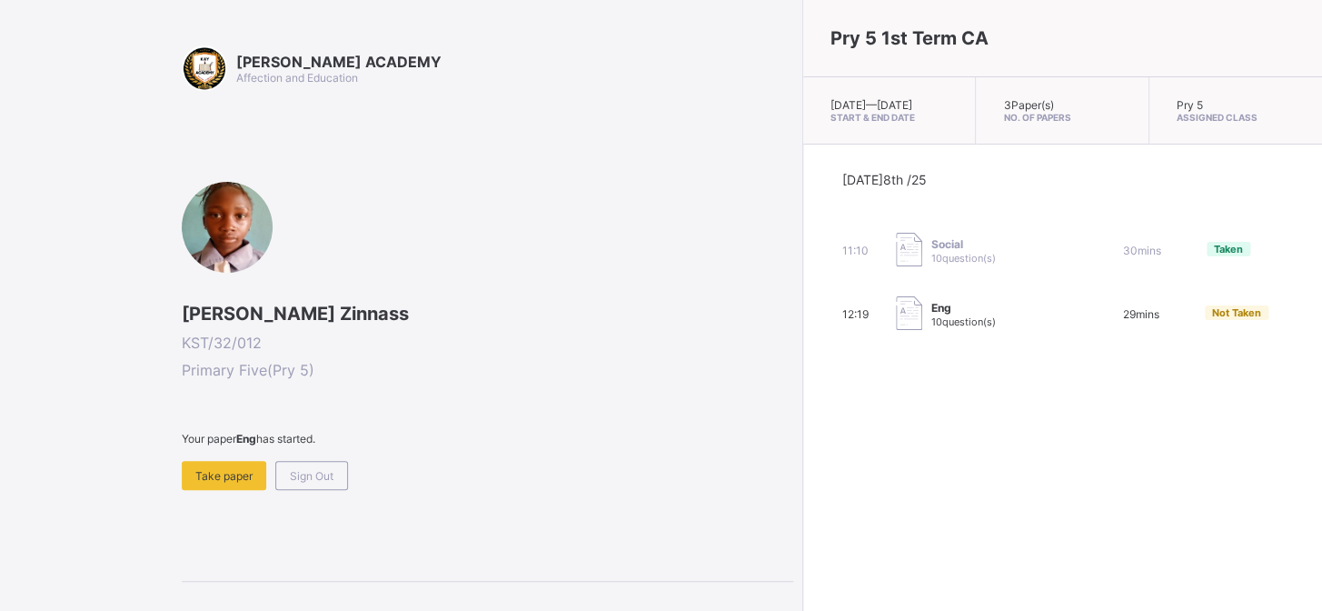
drag, startPoint x: 542, startPoint y: 473, endPoint x: 271, endPoint y: 463, distance: 271.9
click at [271, 463] on div "Your paper Eng has started. Take paper Sign Out" at bounding box center [488, 461] width 612 height 58
click at [220, 462] on div "Take paper" at bounding box center [224, 475] width 85 height 29
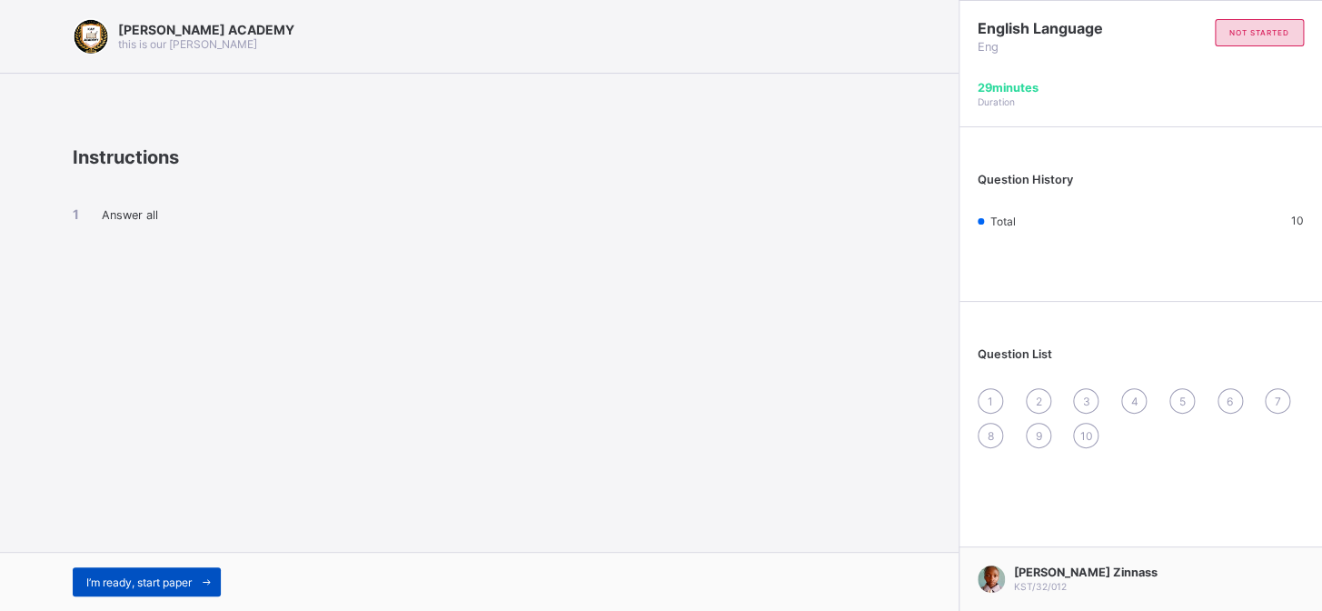
click at [124, 575] on span "I’m ready, start paper" at bounding box center [138, 582] width 105 height 14
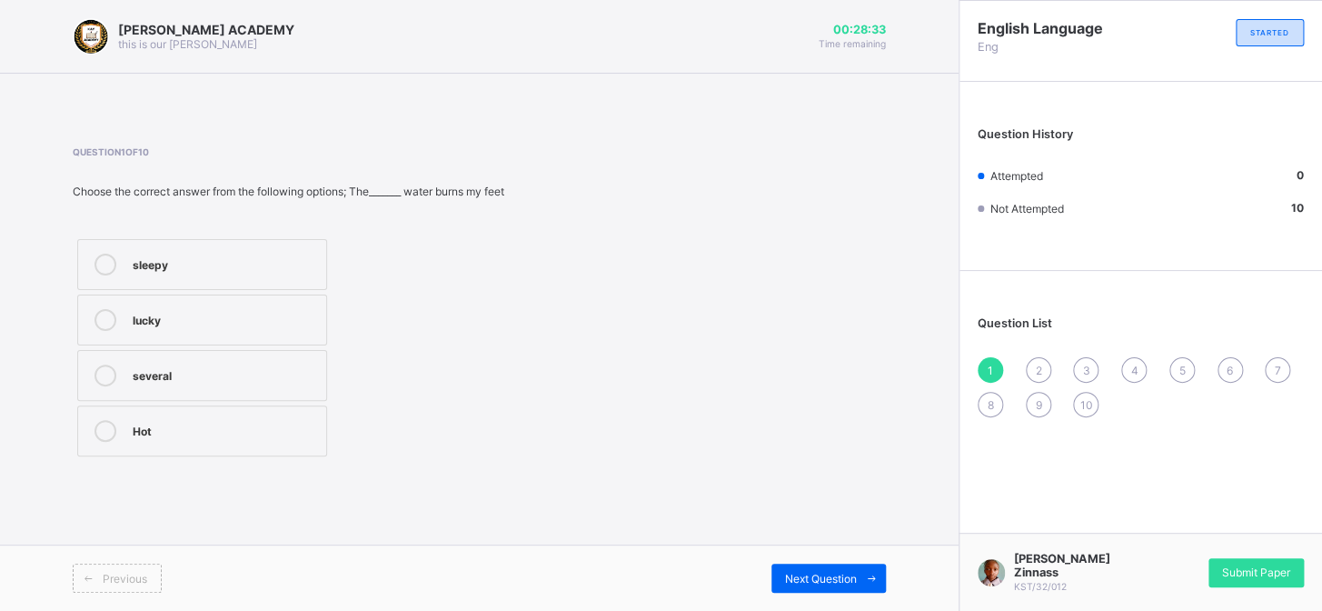
click at [131, 419] on label "Hot" at bounding box center [202, 430] width 250 height 51
click at [806, 563] on div "Next Question" at bounding box center [828, 577] width 114 height 29
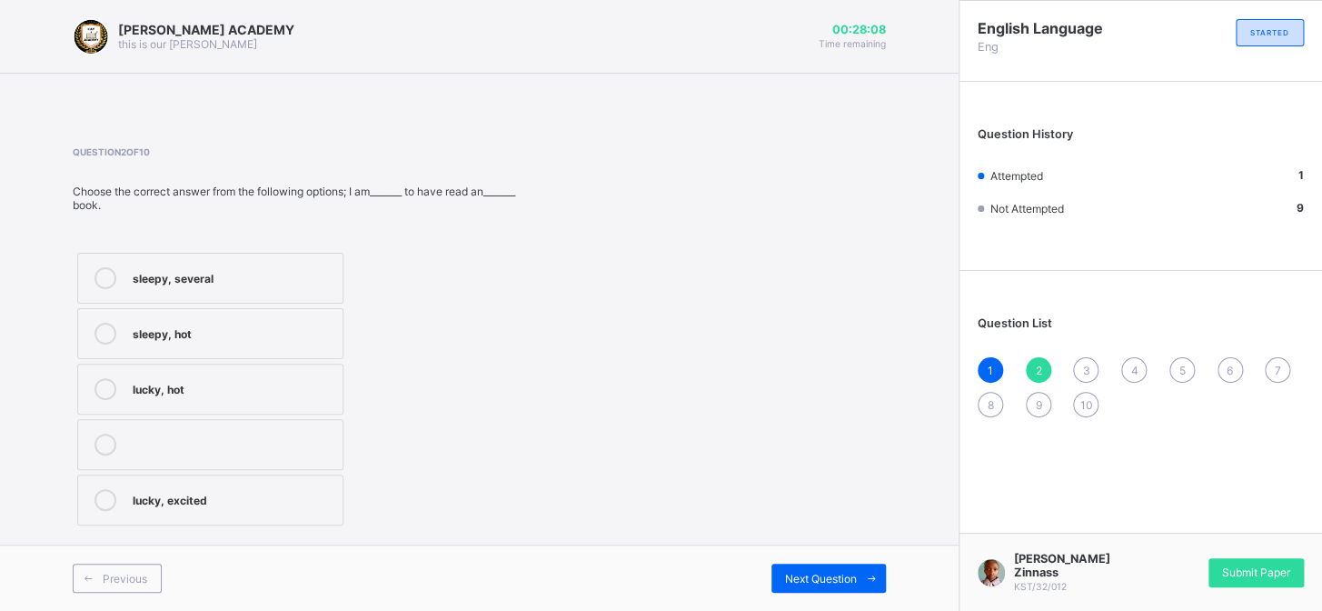
click at [192, 273] on div "sleepy, several" at bounding box center [233, 276] width 201 height 18
click at [827, 582] on span "Next Question" at bounding box center [821, 579] width 72 height 14
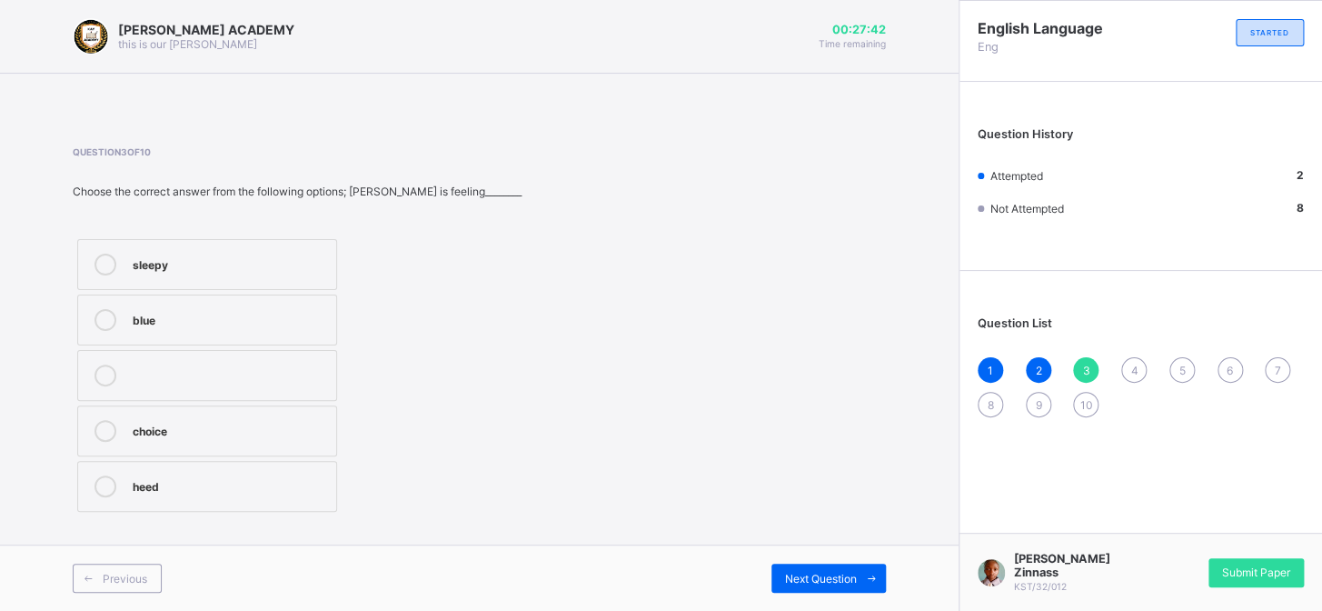
click at [203, 262] on div "sleepy" at bounding box center [230, 263] width 194 height 18
click at [828, 568] on div "Next Question" at bounding box center [828, 577] width 114 height 29
click at [200, 493] on div "severel" at bounding box center [230, 484] width 194 height 18
click at [821, 573] on span "Next Question" at bounding box center [821, 579] width 72 height 14
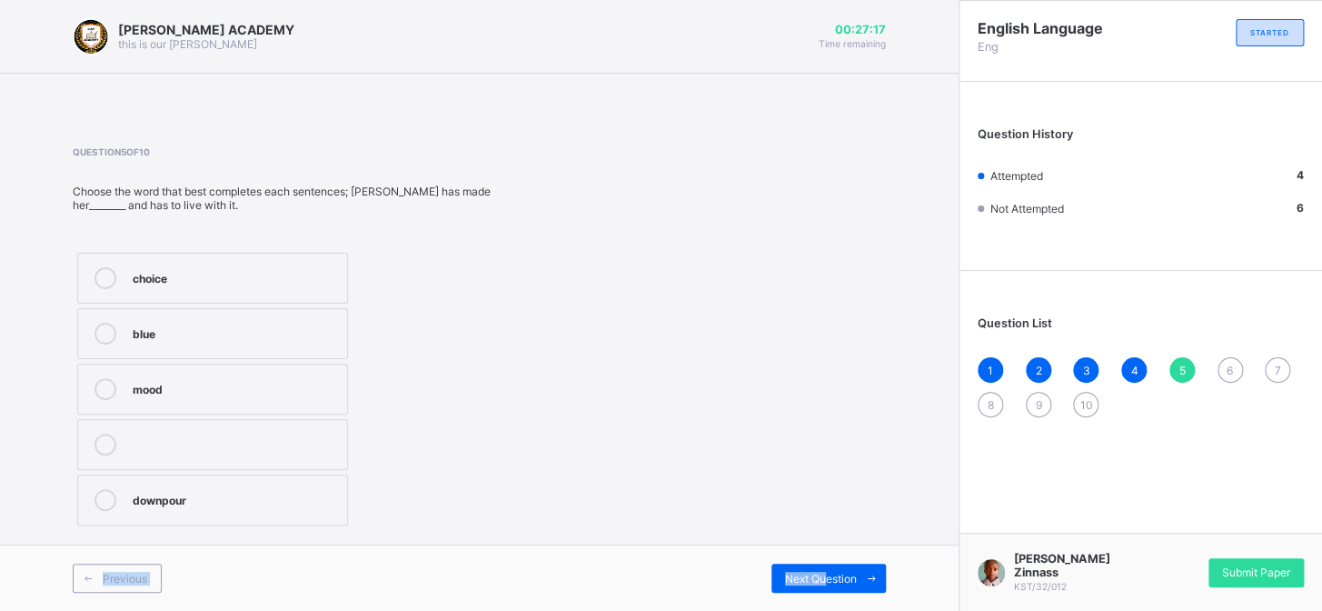
drag, startPoint x: 821, startPoint y: 573, endPoint x: 709, endPoint y: 531, distance: 120.5
click at [709, 531] on div "KAY ACADEMY this is our motton 00:27:17 Time remaining Question 5 of 10 Choose …" at bounding box center [479, 305] width 959 height 611
click at [165, 264] on label "choice" at bounding box center [212, 278] width 271 height 51
click at [819, 564] on div "Next Question" at bounding box center [828, 577] width 114 height 29
click at [267, 483] on label "announcer" at bounding box center [212, 499] width 271 height 51
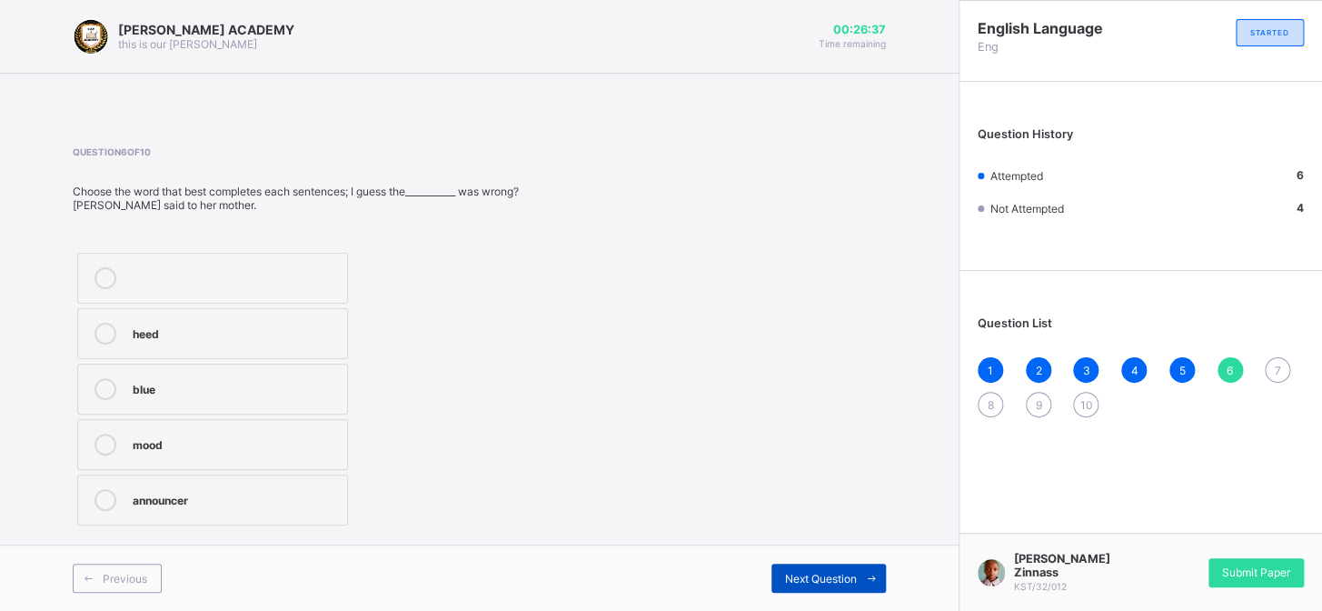
click at [831, 572] on span "Next Question" at bounding box center [821, 579] width 72 height 14
click at [318, 501] on div "drenched" at bounding box center [235, 498] width 205 height 18
click at [806, 564] on div "Next Question" at bounding box center [828, 577] width 114 height 29
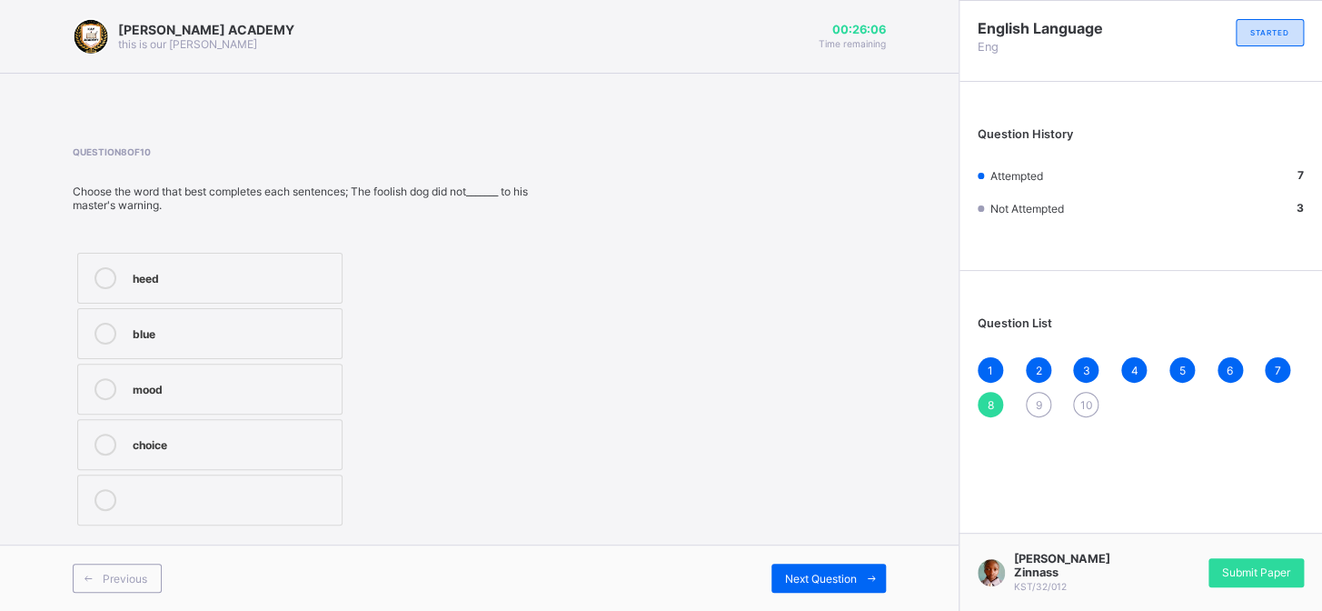
click at [254, 264] on label "heed" at bounding box center [209, 278] width 265 height 51
click at [818, 572] on span "Next Question" at bounding box center [821, 579] width 72 height 14
click at [134, 329] on div "downpour" at bounding box center [235, 332] width 205 height 18
click at [841, 580] on span "Next Question" at bounding box center [821, 579] width 72 height 14
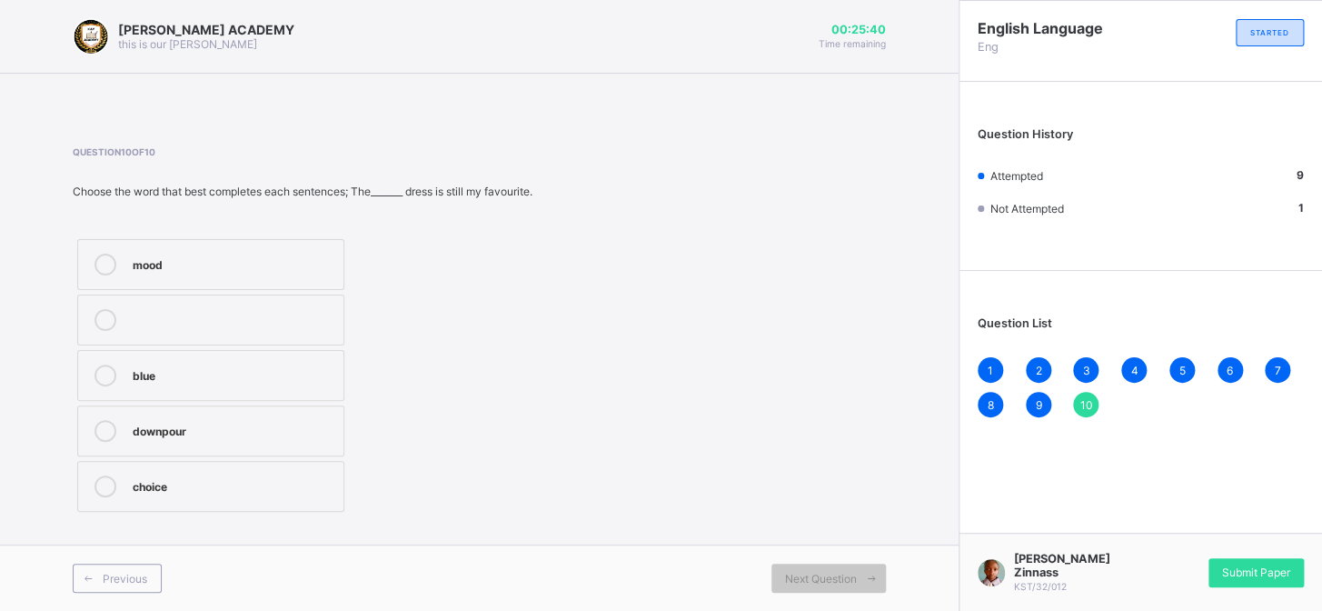
click at [285, 383] on div "blue" at bounding box center [234, 373] width 202 height 18
click at [1260, 574] on span "Submit Paper" at bounding box center [1256, 572] width 68 height 14
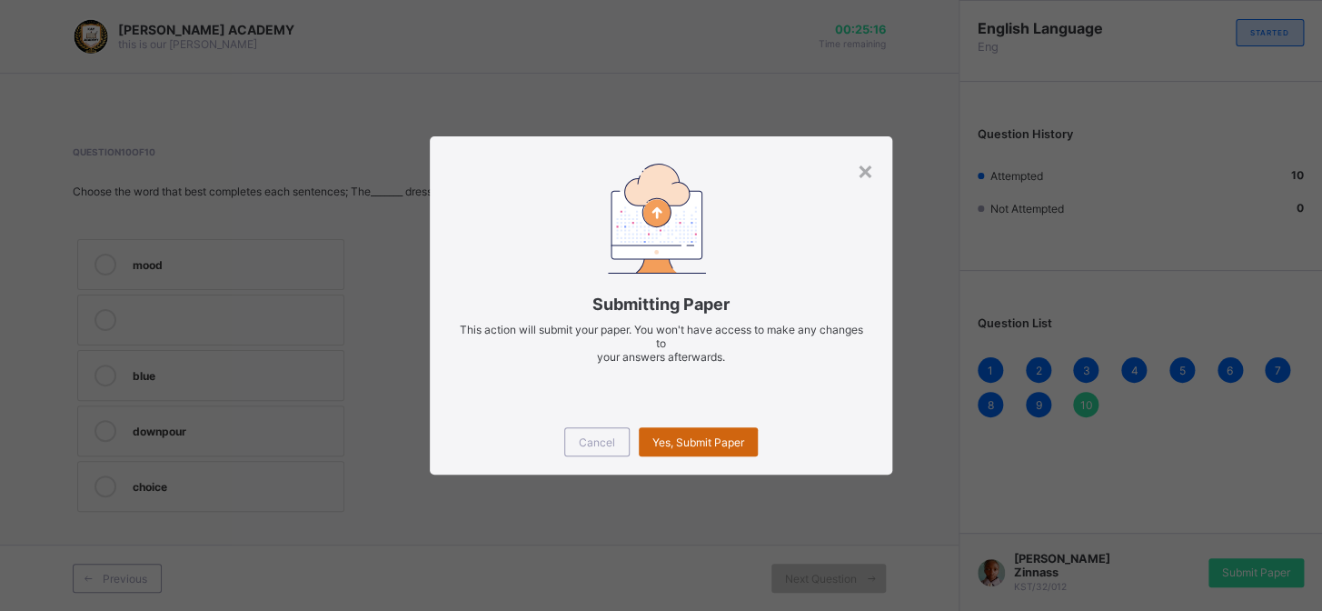
click at [711, 437] on span "Yes, Submit Paper" at bounding box center [698, 442] width 92 height 14
click at [711, 437] on div "Yes, Submit Paper" at bounding box center [698, 441] width 119 height 29
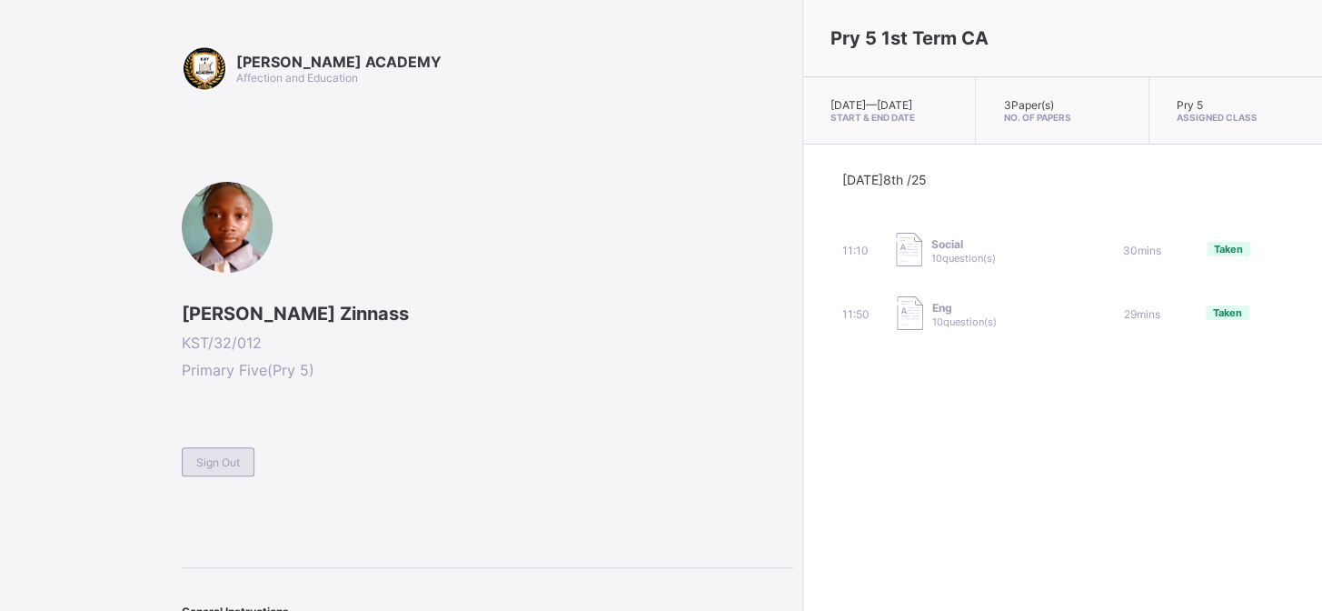
click at [239, 455] on span "Sign Out" at bounding box center [218, 462] width 44 height 14
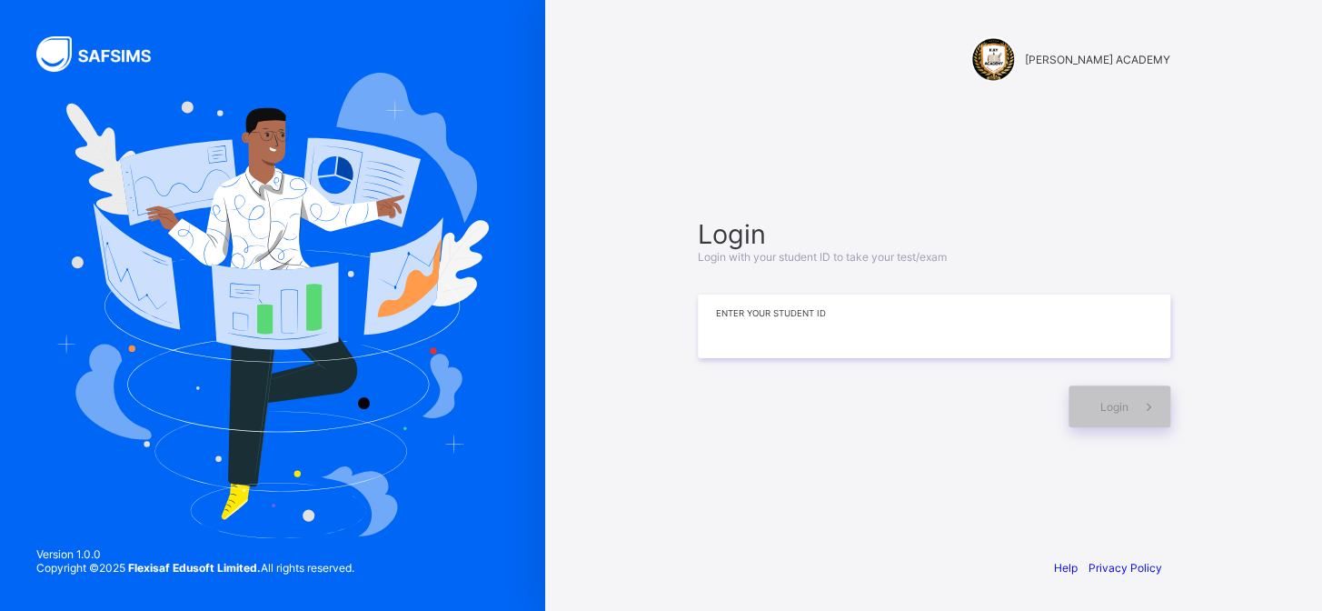
click at [763, 343] on input at bounding box center [934, 326] width 473 height 64
type input "**********"
click at [1080, 397] on div "Login" at bounding box center [1120, 406] width 102 height 42
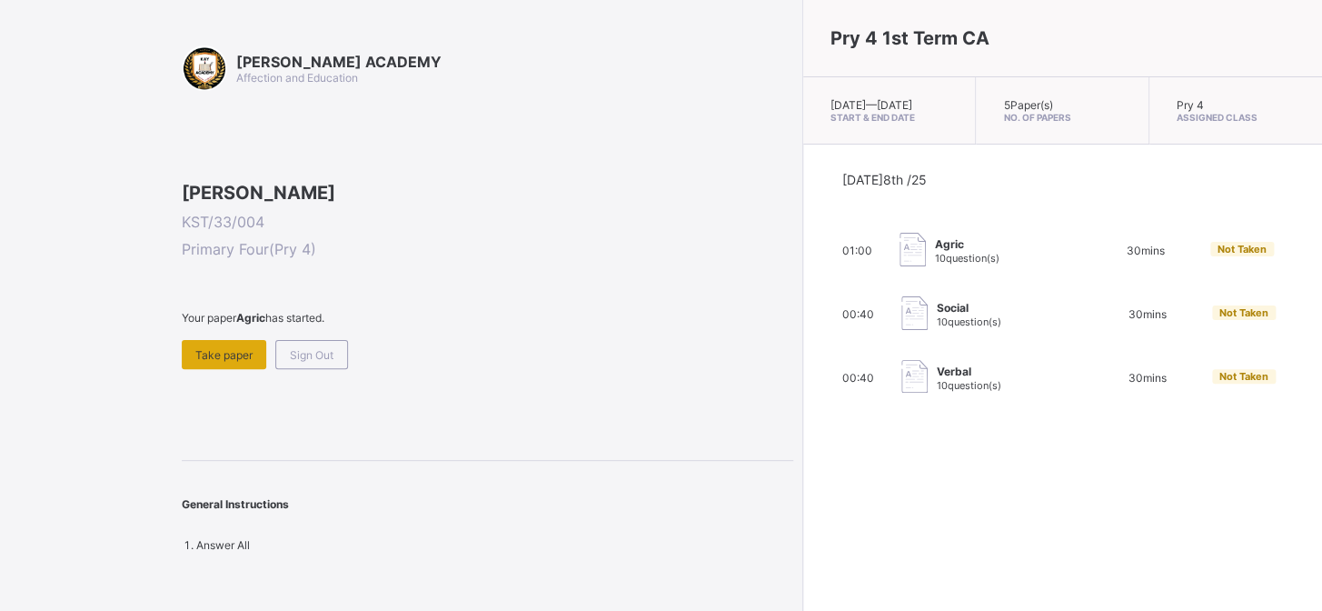
click at [218, 369] on div "Take paper" at bounding box center [224, 354] width 85 height 29
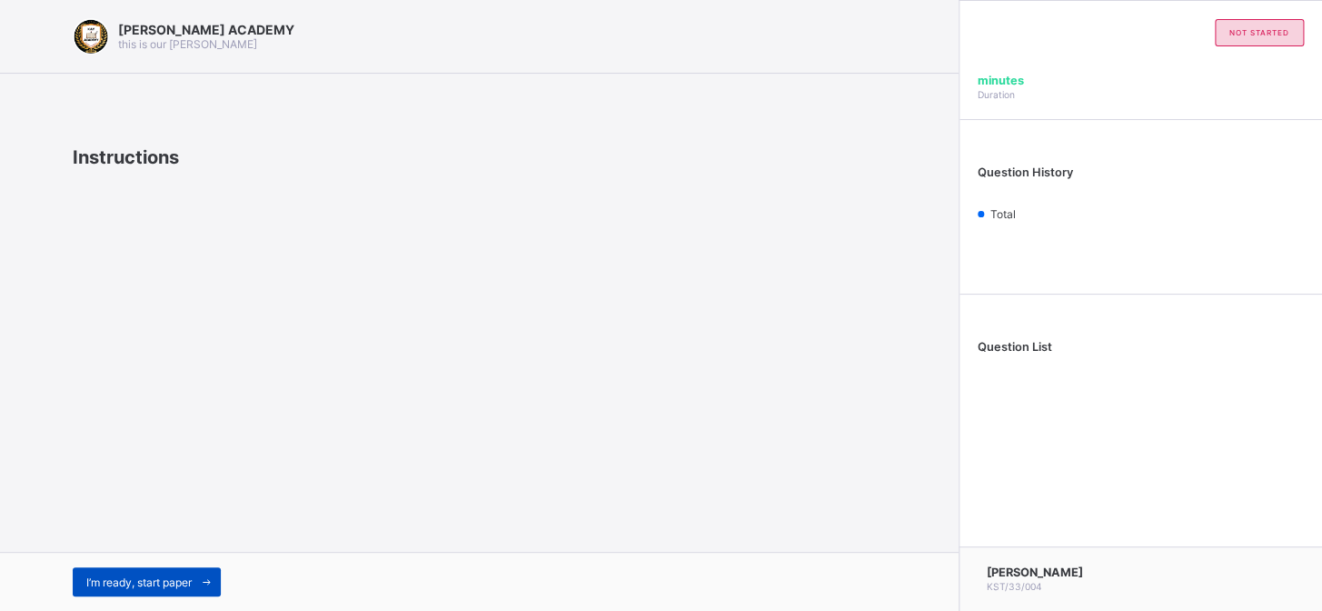
click at [137, 571] on div "I’m ready, start paper" at bounding box center [147, 581] width 148 height 29
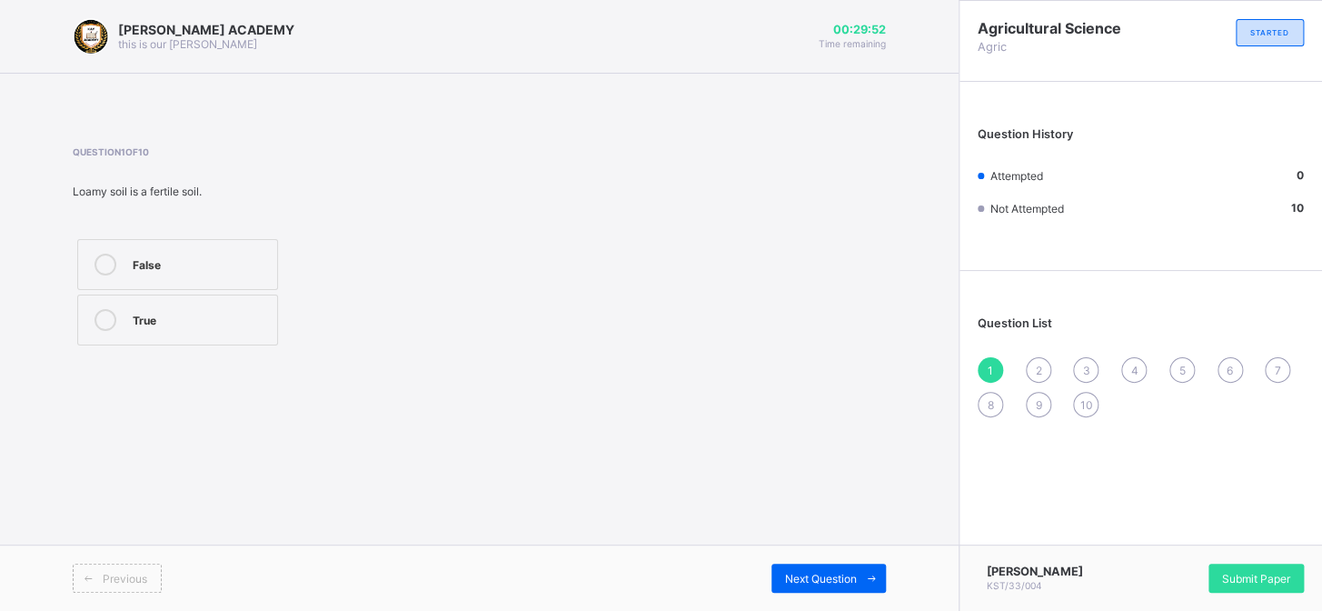
click at [107, 264] on icon at bounding box center [106, 265] width 22 height 22
click at [1033, 369] on div "2" at bounding box center [1038, 369] width 25 height 25
click at [107, 377] on icon at bounding box center [106, 375] width 22 height 22
click at [1080, 372] on div "3" at bounding box center [1085, 369] width 25 height 25
click at [108, 263] on icon at bounding box center [106, 265] width 22 height 22
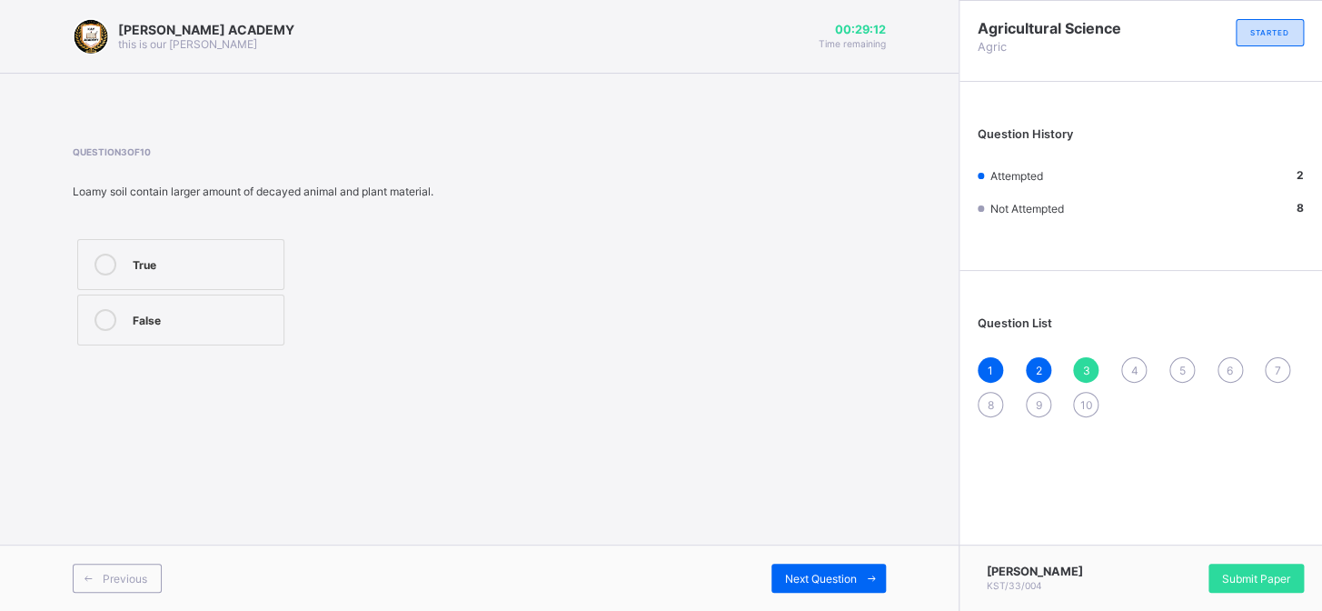
click at [1134, 367] on span "4" at bounding box center [1133, 370] width 7 height 14
click at [106, 261] on icon at bounding box center [106, 265] width 22 height 22
click at [812, 563] on div "Next Question" at bounding box center [828, 577] width 114 height 29
click at [1129, 373] on div "4" at bounding box center [1133, 369] width 25 height 25
click at [103, 264] on icon at bounding box center [106, 265] width 22 height 22
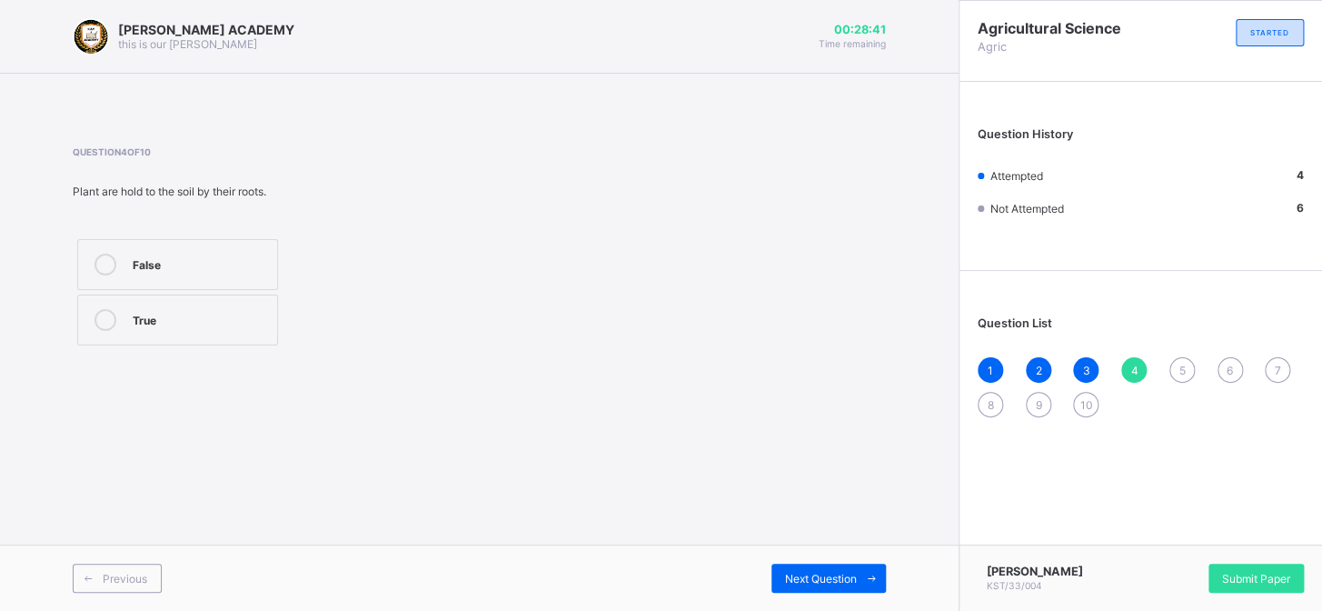
click at [1181, 373] on span "5" at bounding box center [1182, 370] width 6 height 14
click at [105, 268] on icon at bounding box center [106, 265] width 22 height 22
click at [788, 578] on span "Next Question" at bounding box center [821, 579] width 72 height 14
click at [105, 426] on icon at bounding box center [106, 431] width 22 height 22
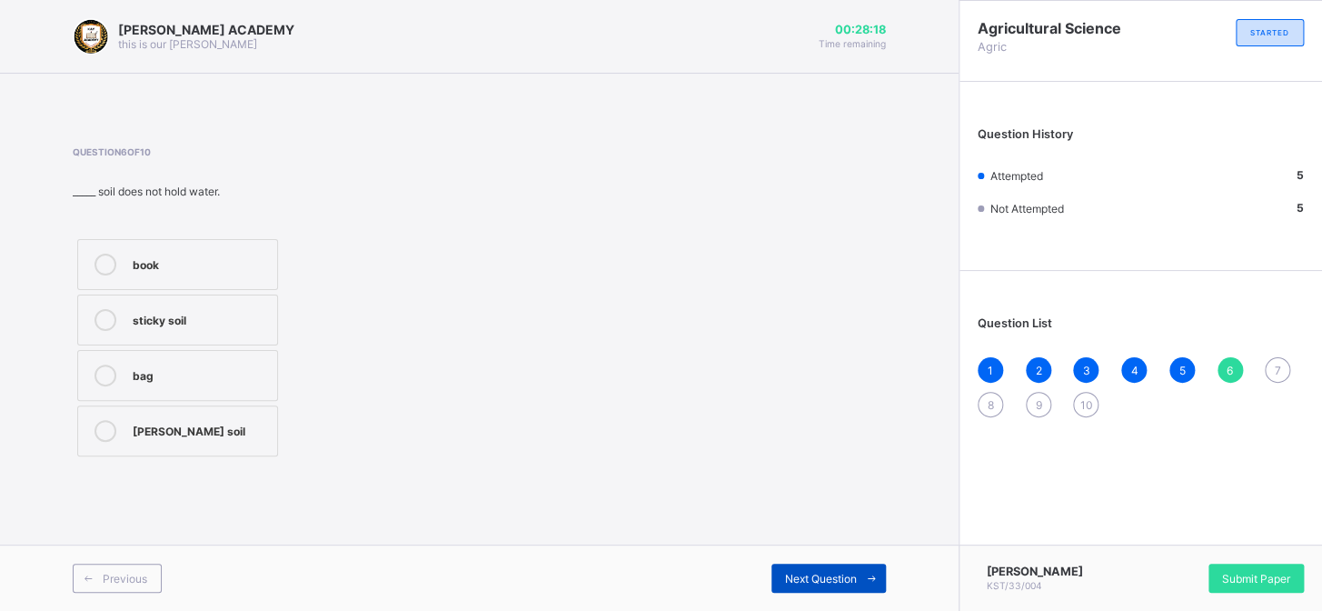
click at [801, 569] on div "Next Question" at bounding box center [828, 577] width 114 height 29
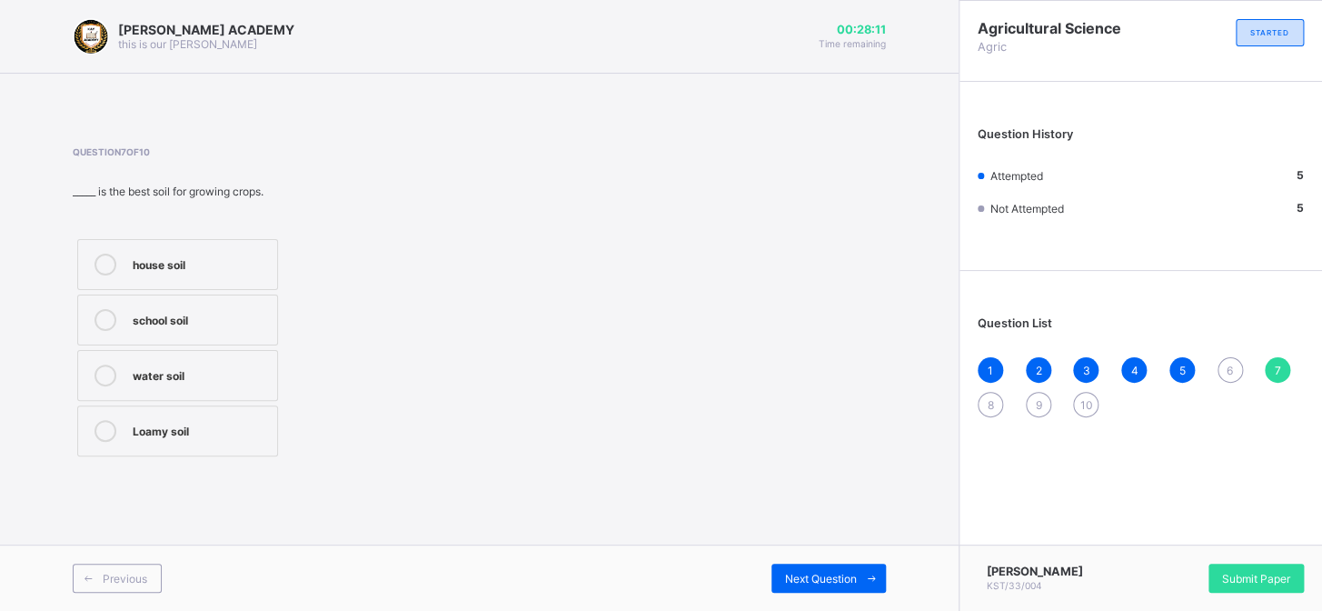
click at [1230, 366] on span "6" at bounding box center [1230, 370] width 6 height 14
click at [56, 555] on div "Previous Next Question" at bounding box center [479, 577] width 959 height 66
click at [101, 430] on icon at bounding box center [106, 431] width 22 height 22
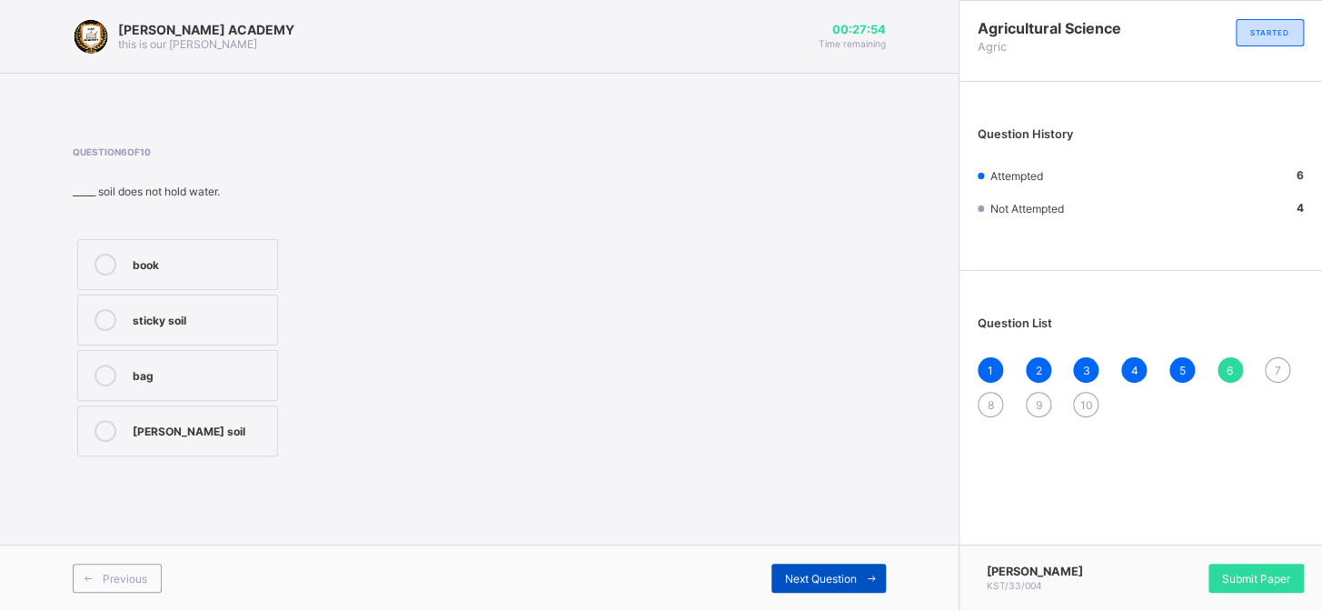
click at [786, 573] on span "Next Question" at bounding box center [821, 579] width 72 height 14
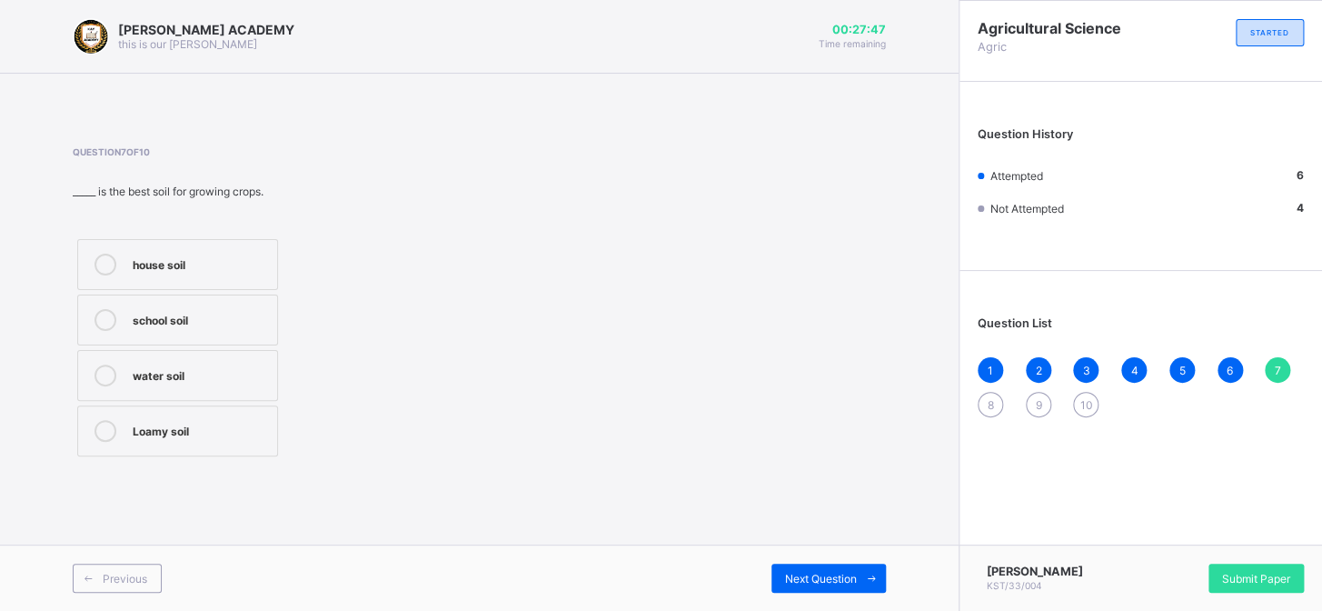
click at [100, 433] on icon at bounding box center [106, 431] width 22 height 22
click at [837, 578] on span "Next Question" at bounding box center [821, 579] width 72 height 14
click at [106, 267] on icon at bounding box center [106, 265] width 22 height 22
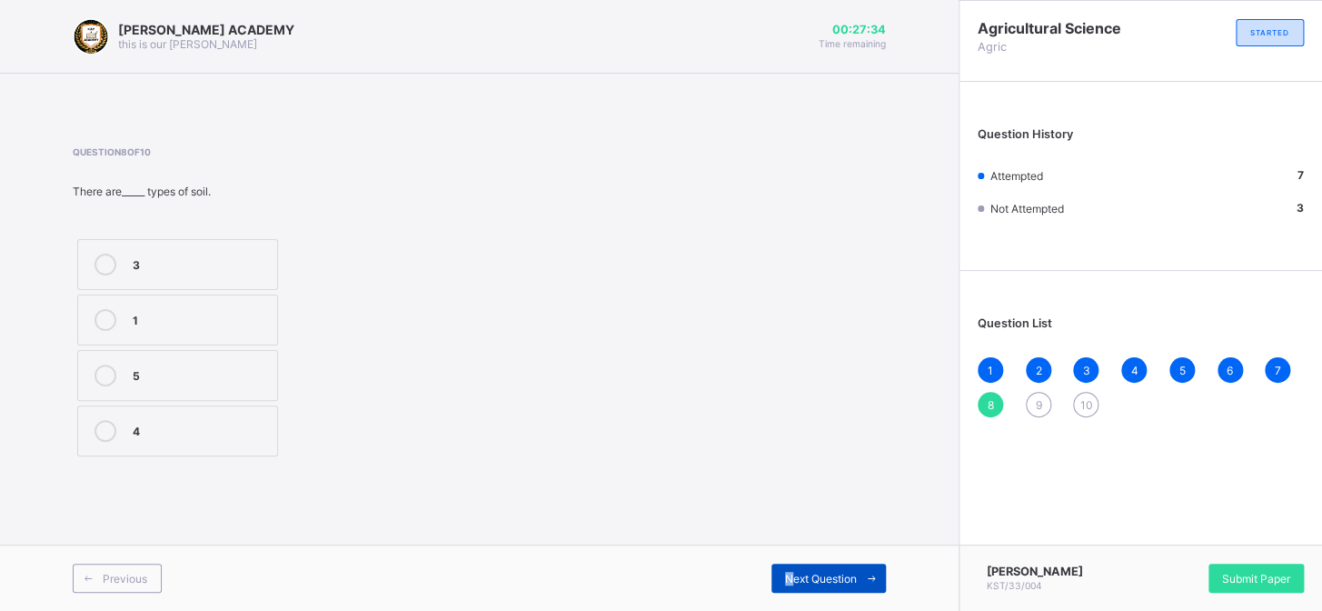
drag, startPoint x: 744, startPoint y: 567, endPoint x: 791, endPoint y: 572, distance: 46.6
click at [791, 572] on div "Next Question" at bounding box center [683, 577] width 407 height 29
click at [791, 572] on span "Next Question" at bounding box center [821, 579] width 72 height 14
click at [104, 266] on icon at bounding box center [106, 265] width 22 height 22
click at [839, 573] on span "Next Question" at bounding box center [821, 579] width 72 height 14
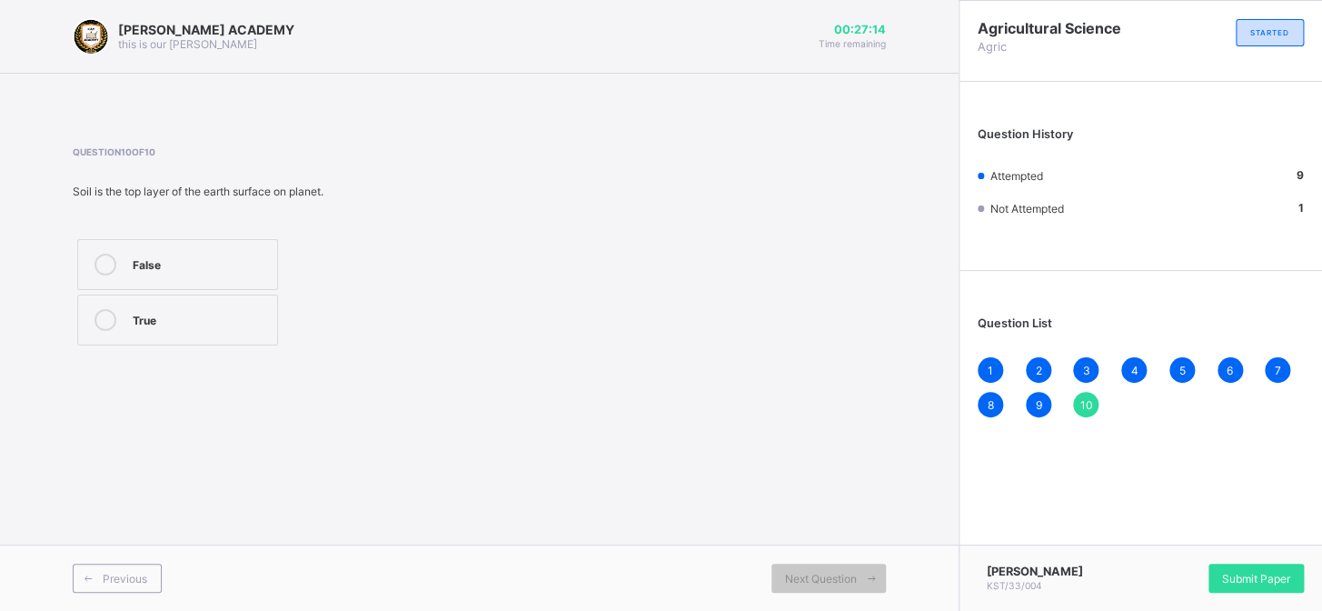
click at [1037, 399] on span "9" at bounding box center [1038, 405] width 6 height 14
click at [826, 582] on span "Next Question" at bounding box center [821, 579] width 72 height 14
click at [105, 327] on icon at bounding box center [106, 320] width 22 height 22
click at [1134, 371] on span "4" at bounding box center [1133, 370] width 7 height 14
click at [95, 327] on div at bounding box center [105, 320] width 36 height 22
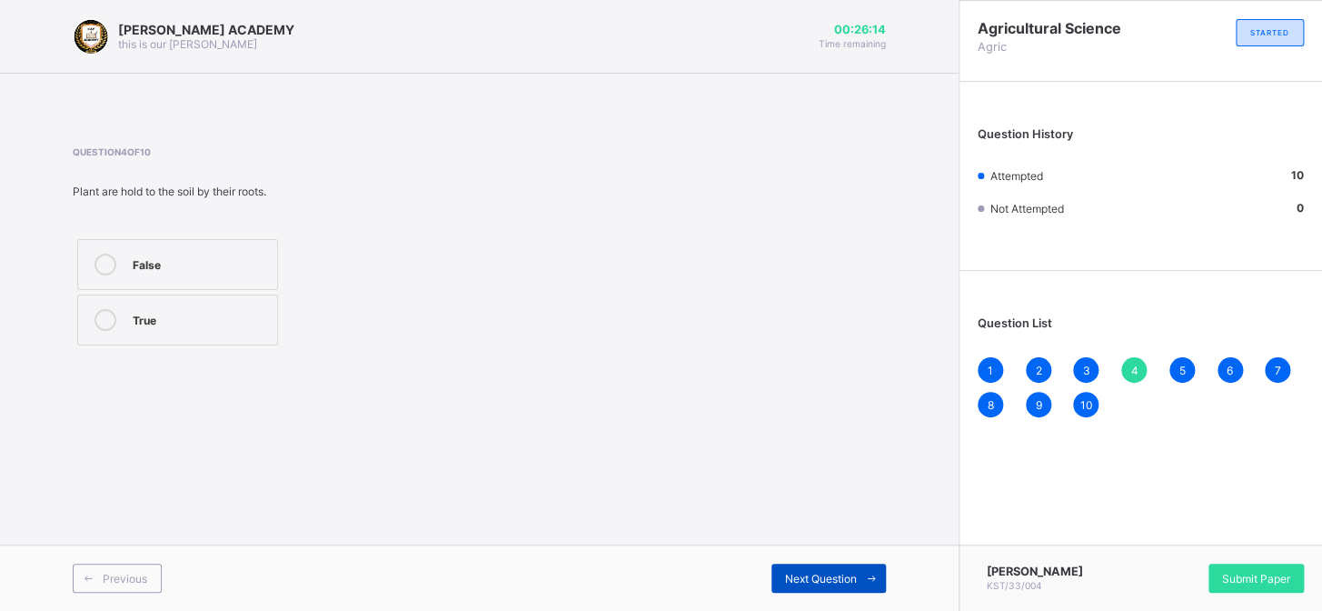
click at [832, 582] on span "Next Question" at bounding box center [821, 579] width 72 height 14
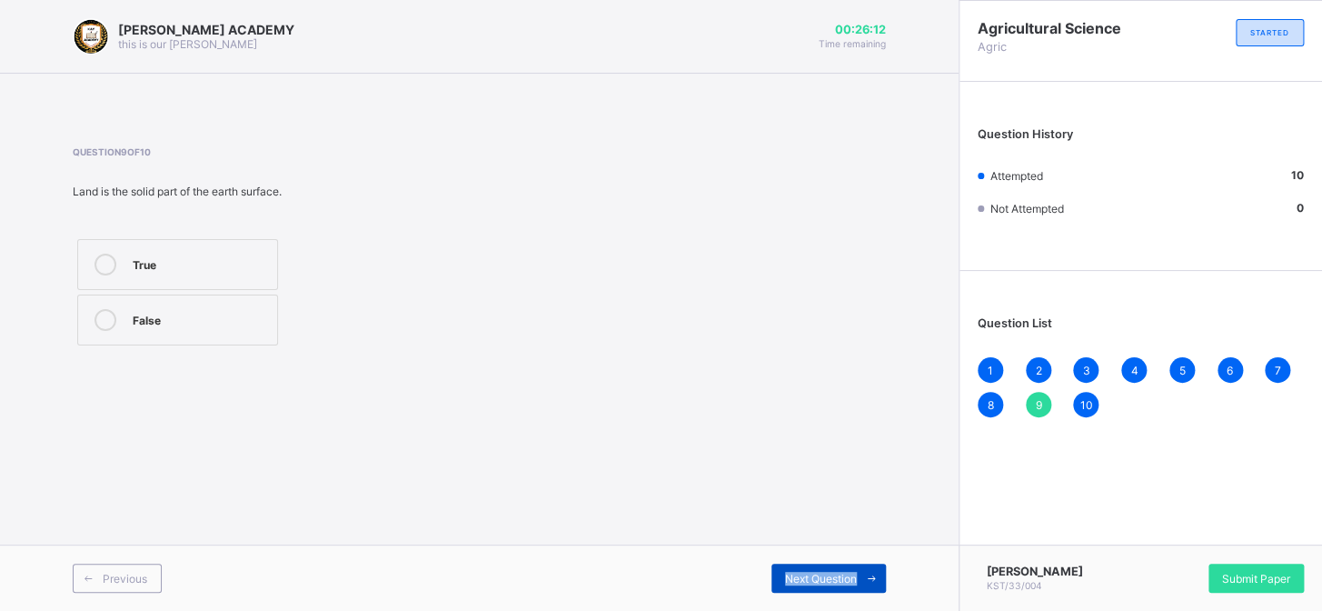
click at [832, 582] on span "Next Question" at bounding box center [821, 579] width 72 height 14
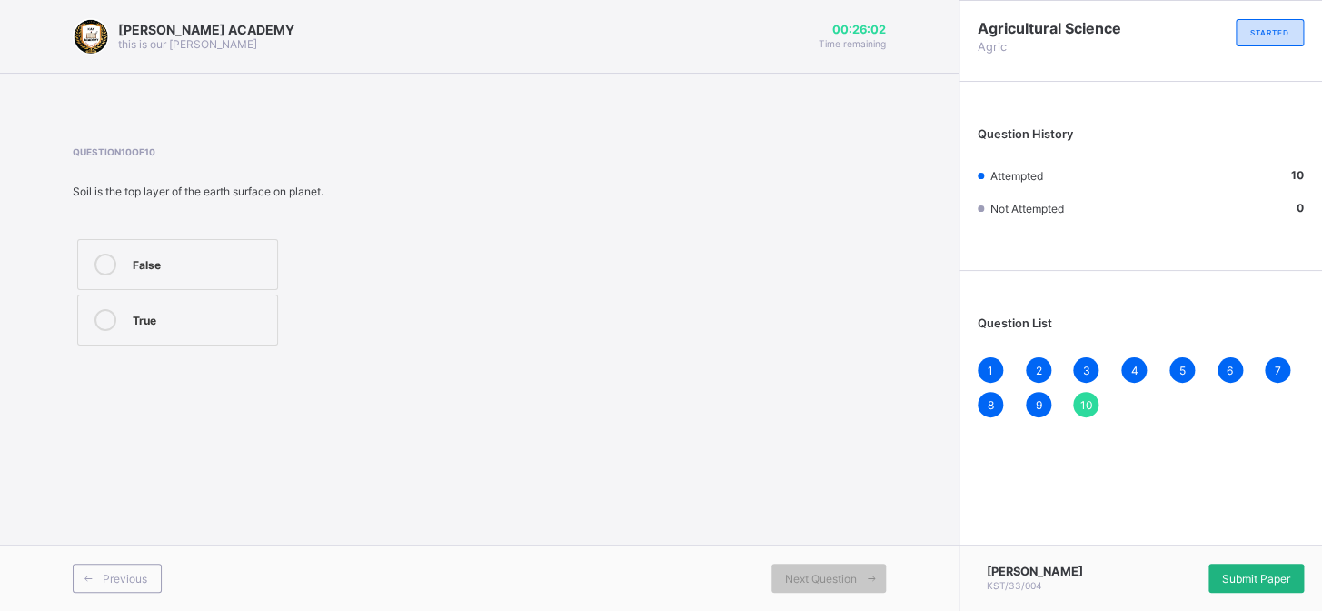
click at [1250, 563] on div "Submit Paper" at bounding box center [1256, 577] width 95 height 29
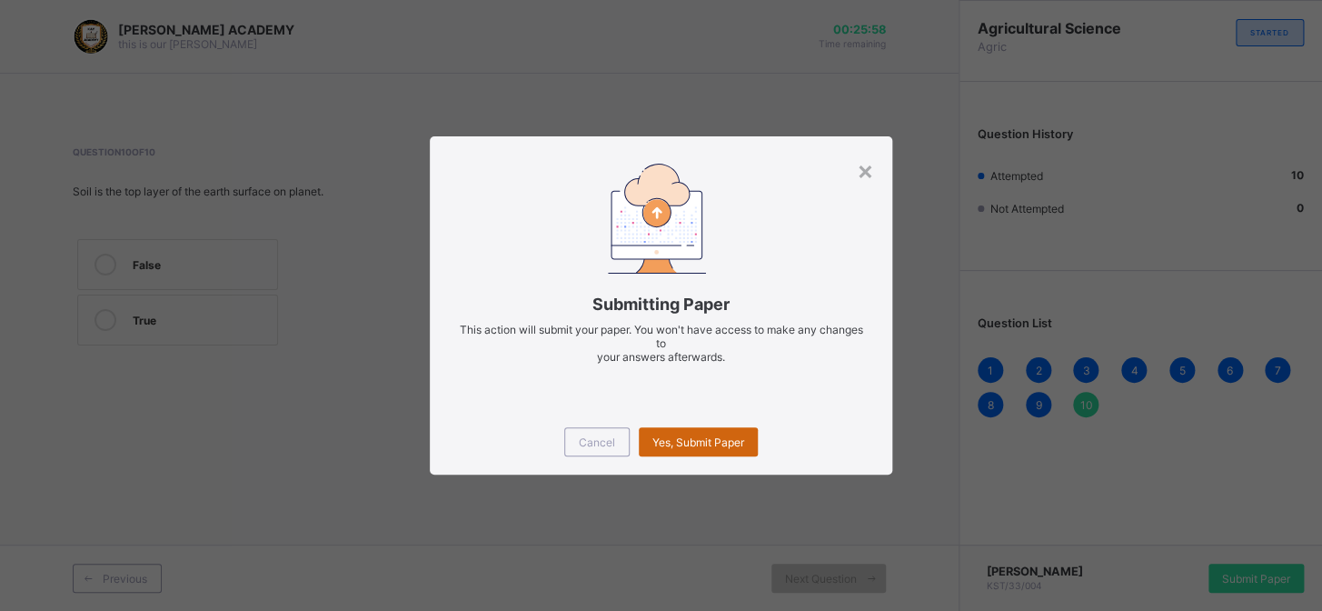
click at [695, 450] on div "Yes, Submit Paper" at bounding box center [698, 441] width 119 height 29
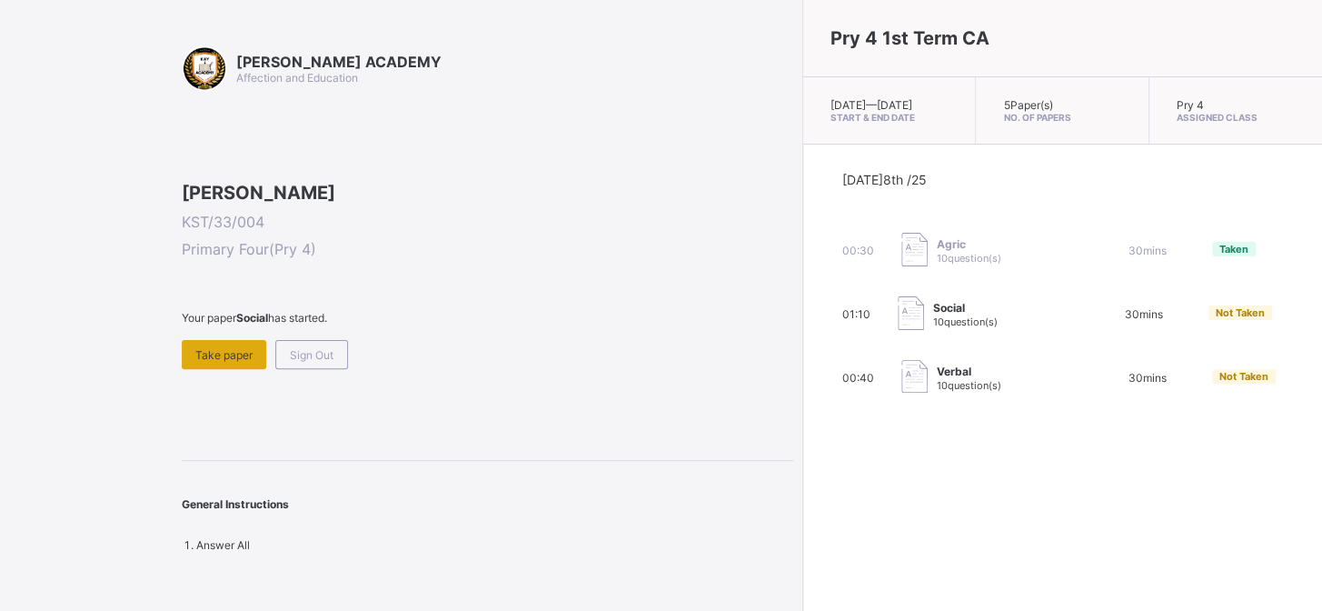
click at [238, 362] on span "Take paper" at bounding box center [223, 355] width 57 height 14
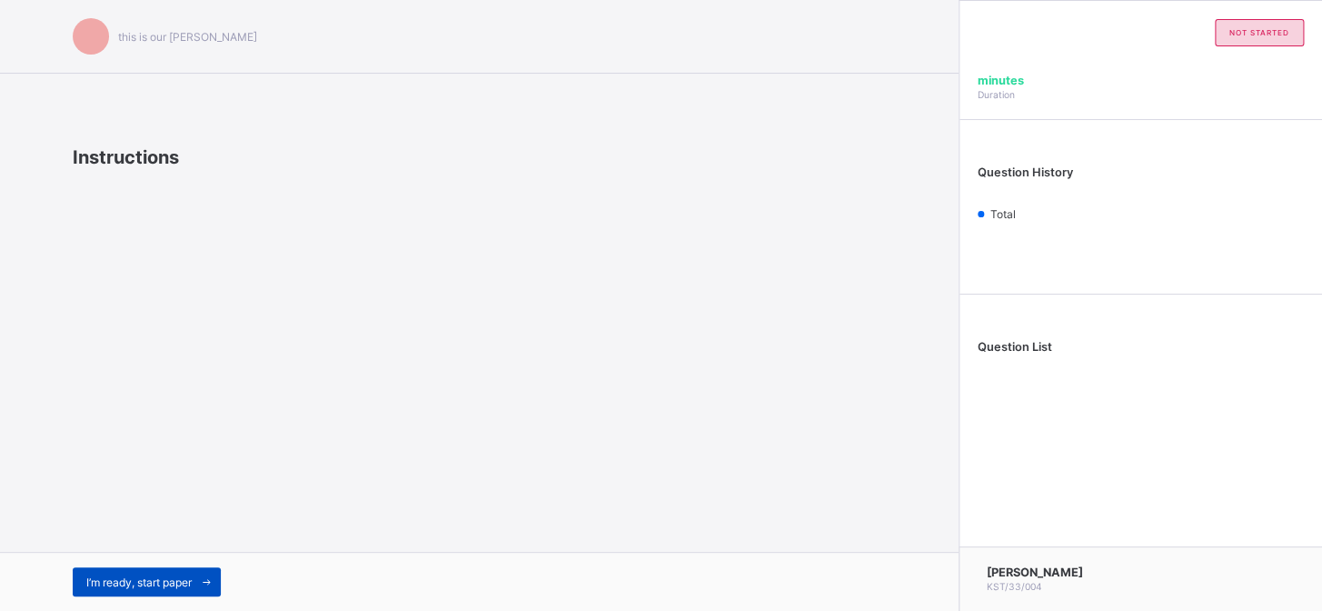
click at [163, 572] on div "I’m ready, start paper" at bounding box center [147, 581] width 148 height 29
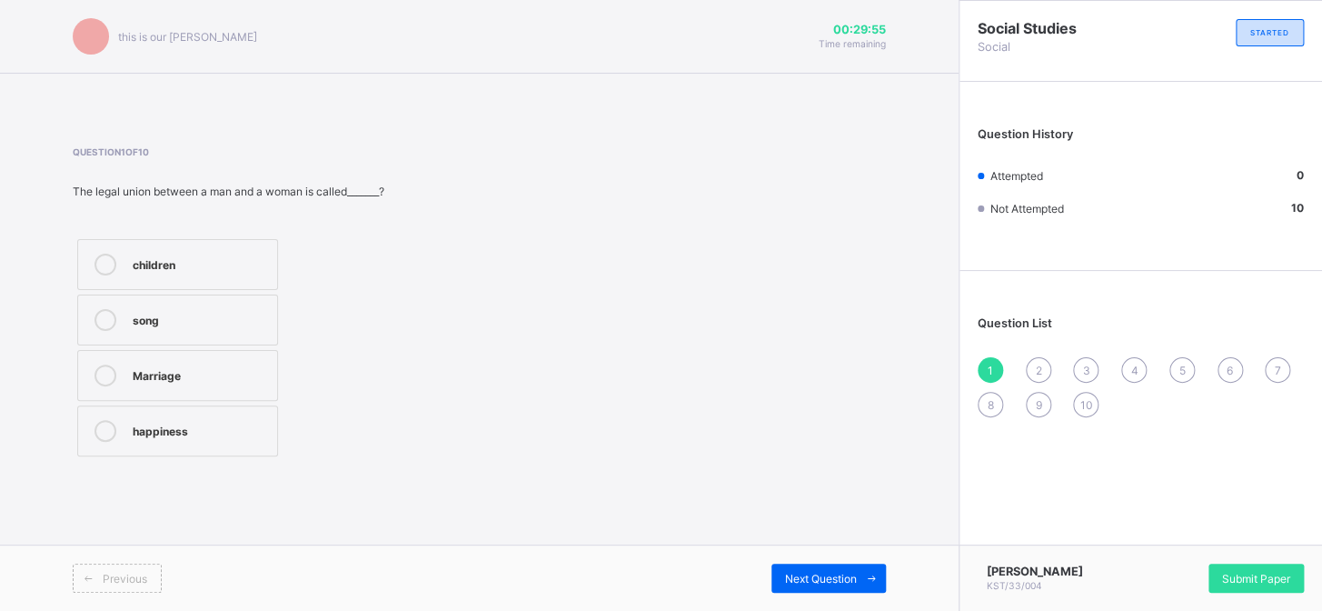
click at [106, 373] on icon at bounding box center [106, 375] width 22 height 22
click at [804, 562] on div "Previous Next Question" at bounding box center [479, 577] width 959 height 66
click at [808, 582] on span "Next Question" at bounding box center [821, 579] width 72 height 14
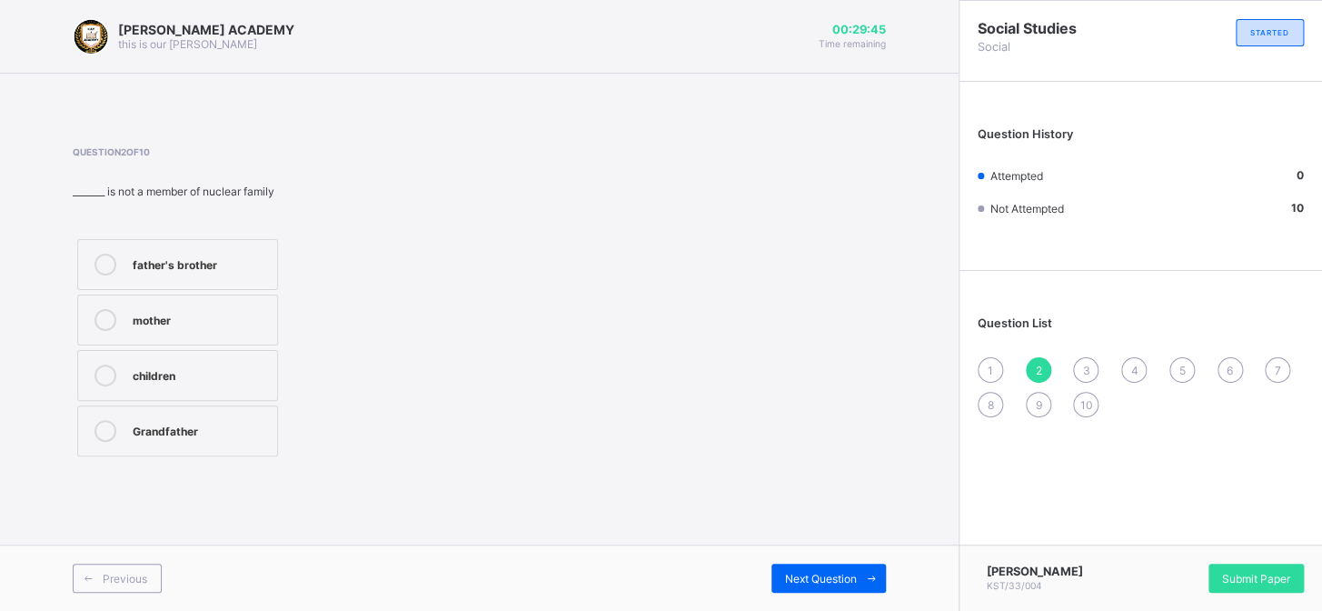
click at [982, 363] on div "1" at bounding box center [990, 369] width 25 height 25
click at [108, 373] on icon at bounding box center [106, 375] width 22 height 22
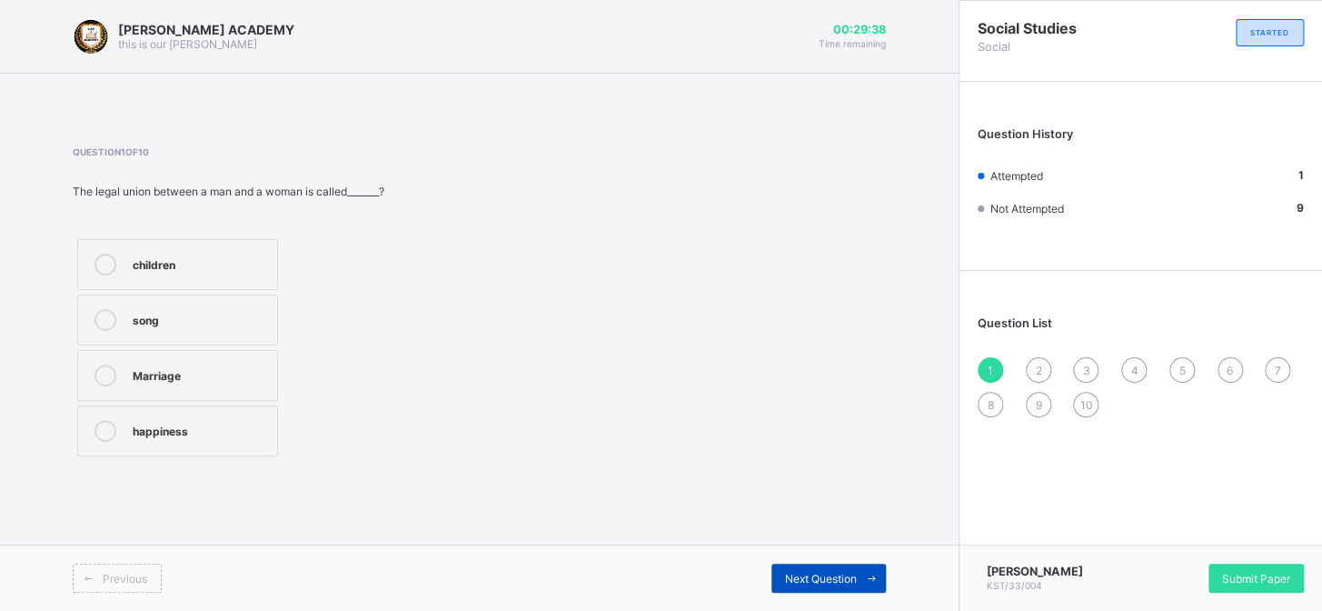
click at [815, 572] on span "Next Question" at bounding box center [821, 579] width 72 height 14
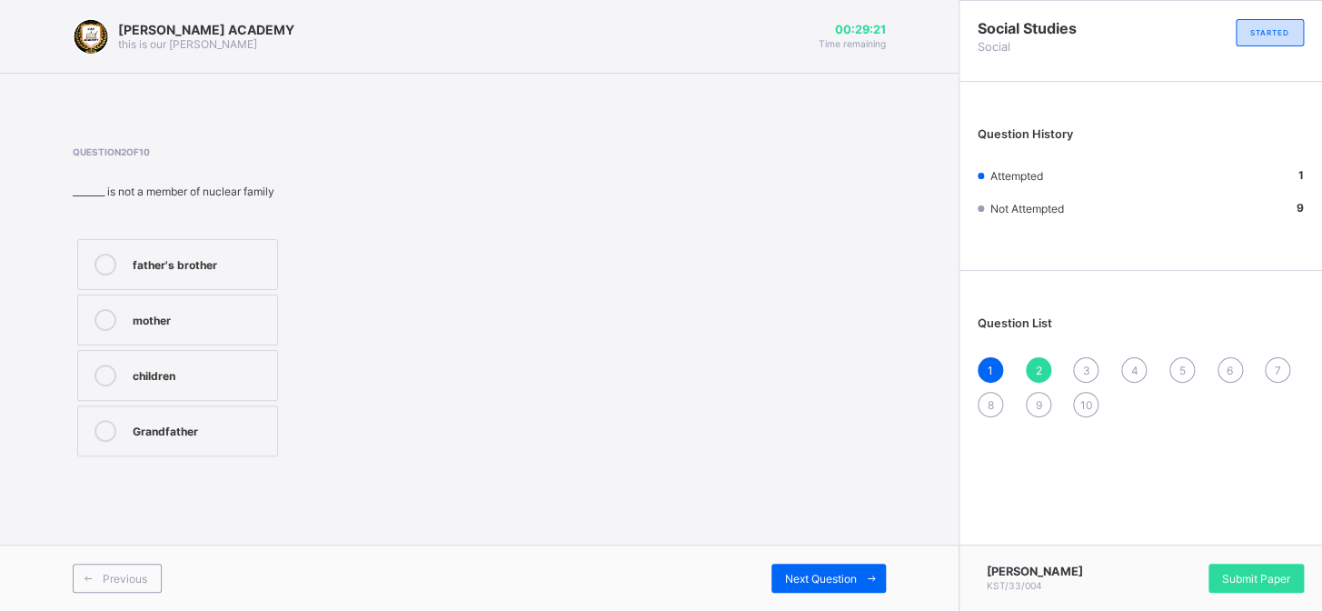
click at [144, 370] on div "children" at bounding box center [200, 373] width 135 height 18
click at [810, 573] on span "Next Question" at bounding box center [821, 579] width 72 height 14
click at [1039, 371] on span "2" at bounding box center [1038, 370] width 6 height 14
click at [164, 385] on div "children" at bounding box center [200, 375] width 135 height 22
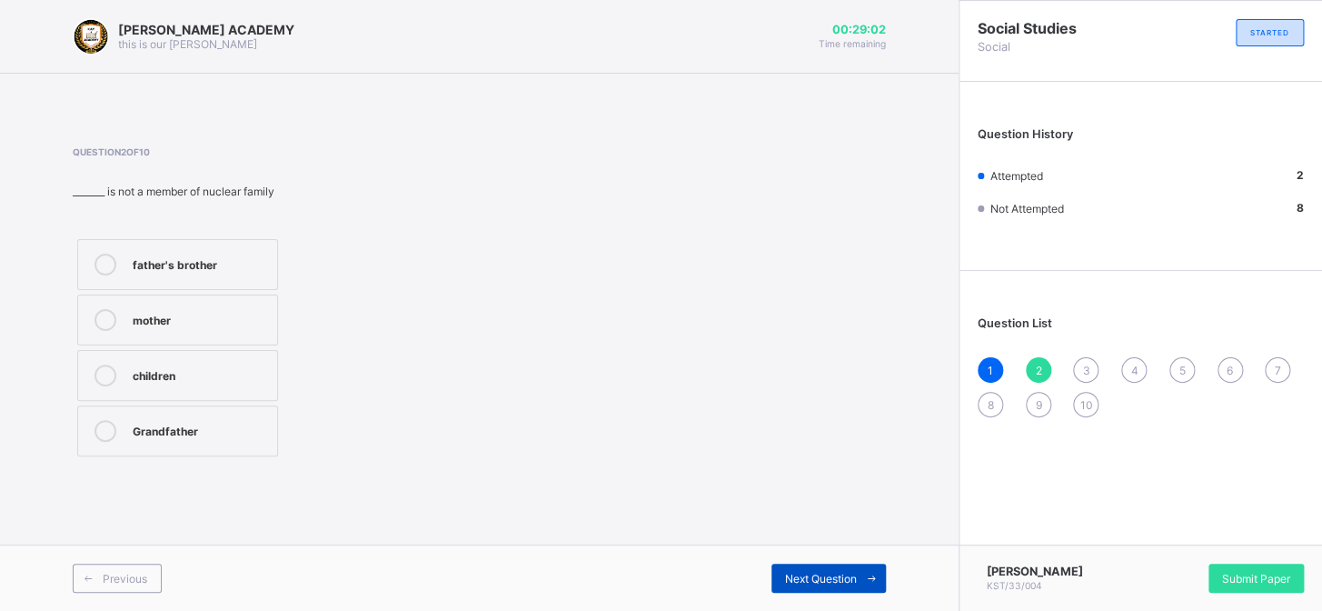
click at [808, 572] on span "Next Question" at bounding box center [821, 579] width 72 height 14
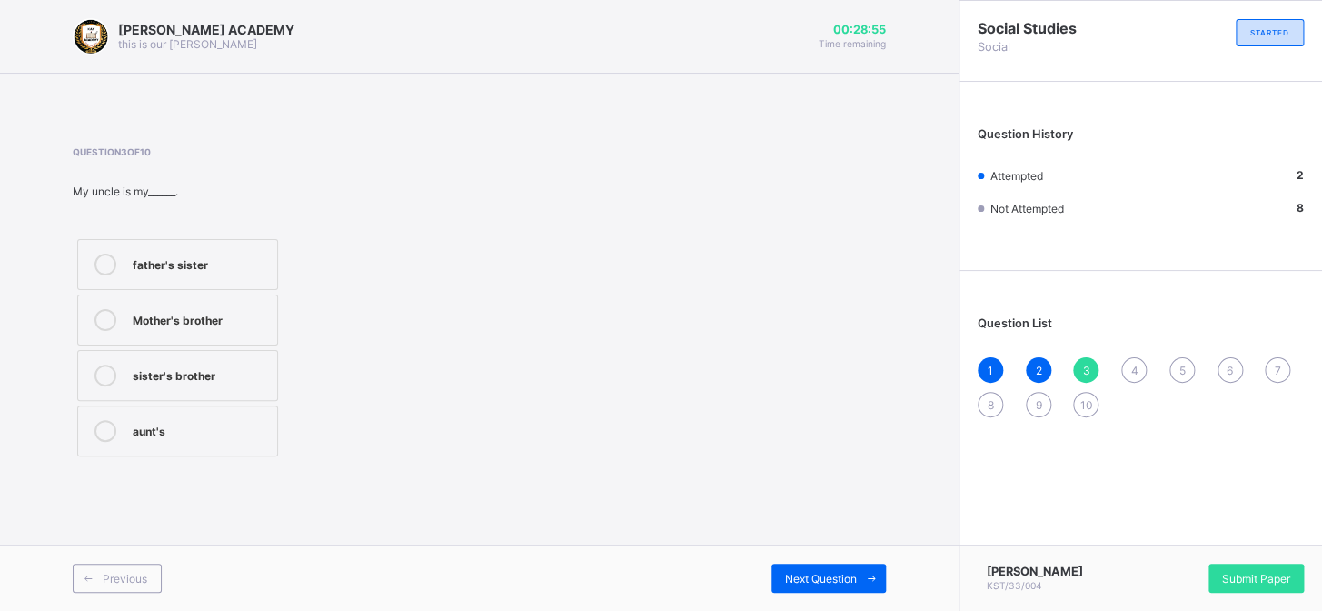
click at [213, 410] on label "aunt's" at bounding box center [177, 430] width 201 height 51
click at [815, 574] on span "Next Question" at bounding box center [821, 579] width 72 height 14
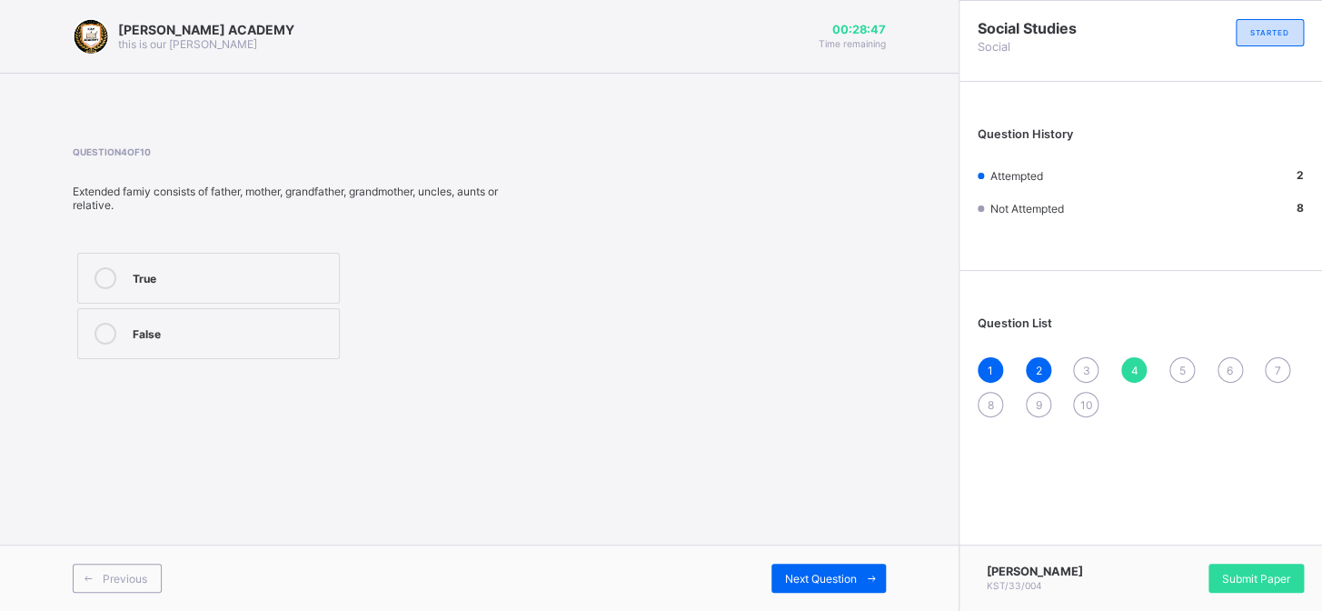
click at [1079, 372] on div "3" at bounding box center [1085, 369] width 25 height 25
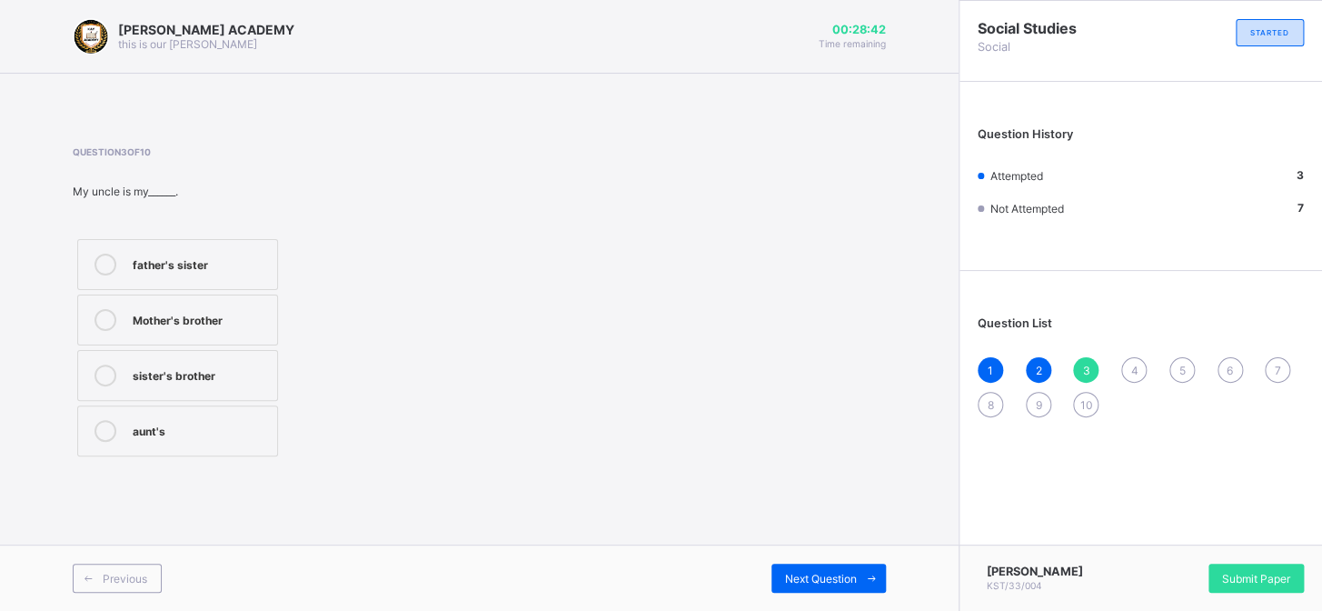
click at [108, 432] on icon at bounding box center [106, 431] width 22 height 22
click at [815, 577] on span "Next Question" at bounding box center [821, 579] width 72 height 14
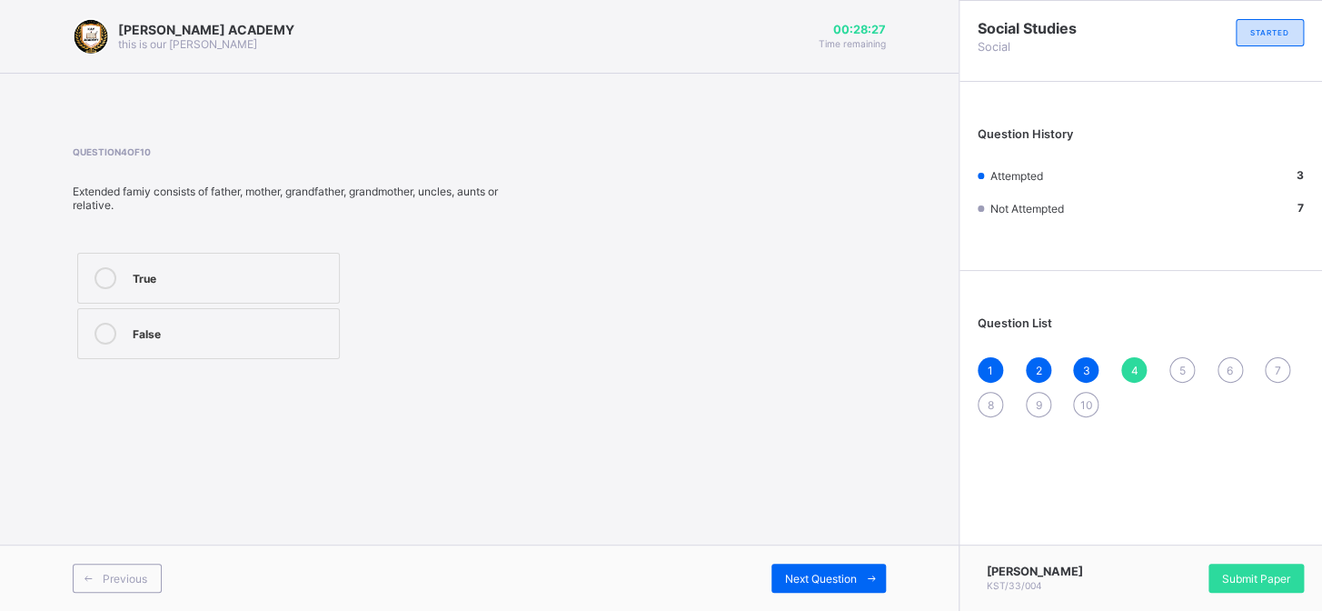
click at [268, 298] on label "True" at bounding box center [208, 278] width 263 height 51
click at [808, 576] on span "Next Question" at bounding box center [821, 579] width 72 height 14
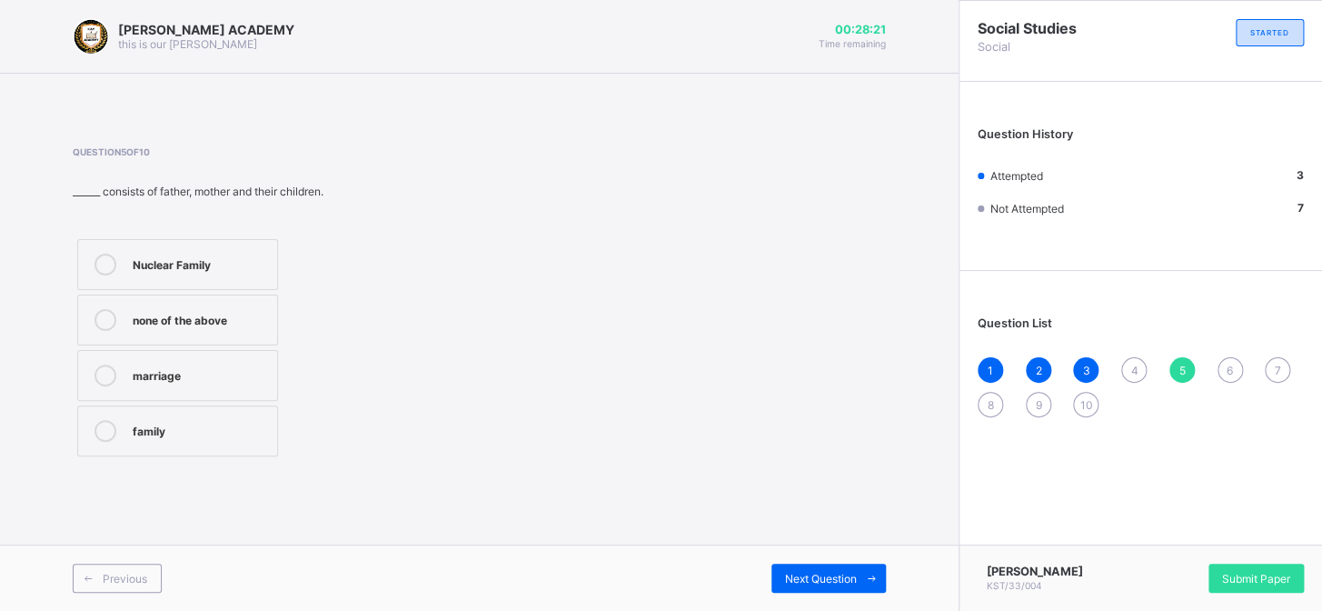
click at [1127, 368] on div "4" at bounding box center [1133, 369] width 25 height 25
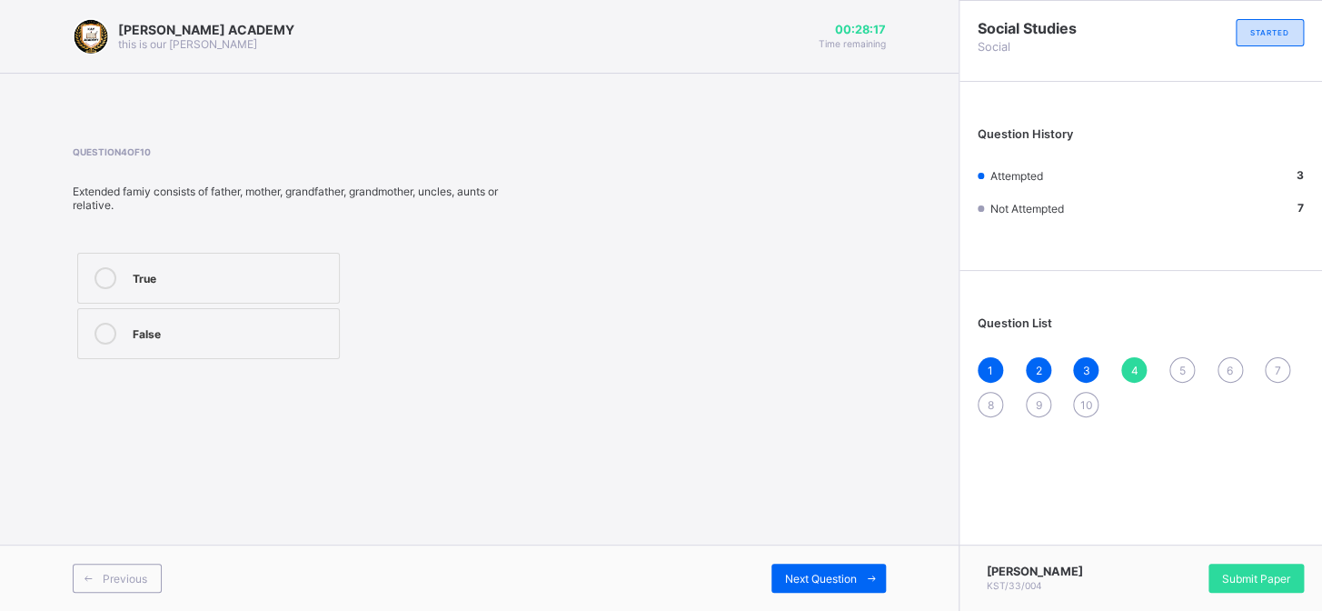
click at [150, 295] on label "True" at bounding box center [208, 278] width 263 height 51
click at [825, 584] on div "Next Question" at bounding box center [828, 577] width 114 height 29
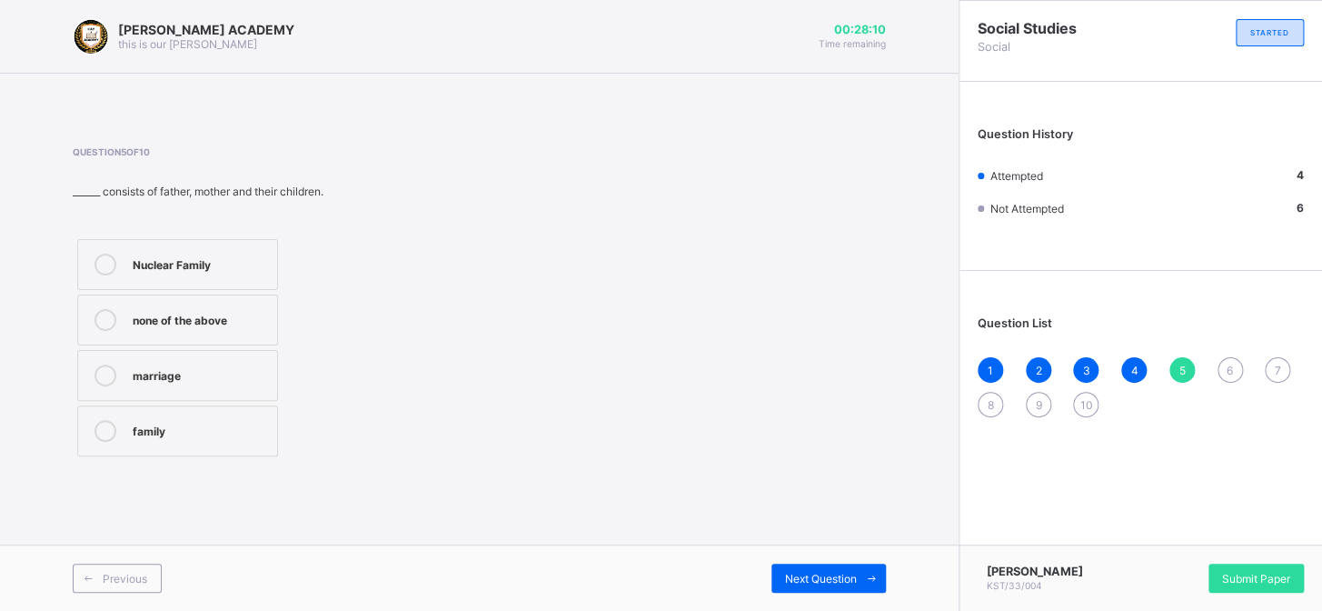
click at [1130, 364] on span "4" at bounding box center [1133, 370] width 7 height 14
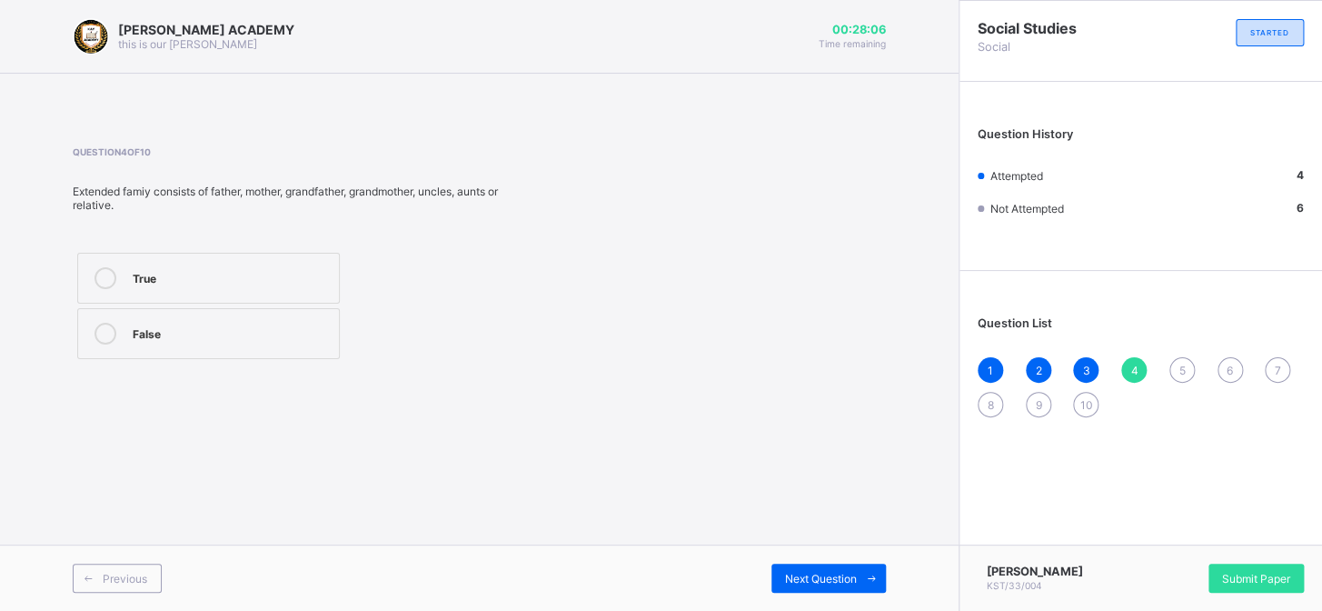
click at [1182, 369] on span "5" at bounding box center [1182, 370] width 6 height 14
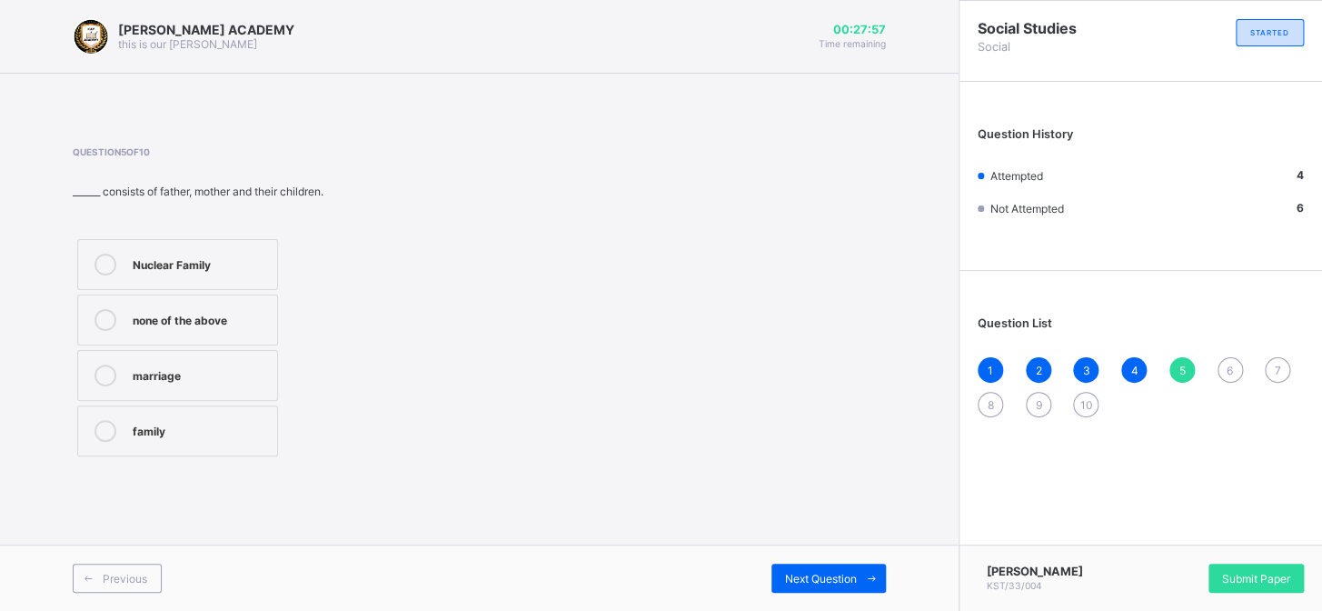
click at [141, 267] on div "Nuclear Family" at bounding box center [200, 263] width 135 height 18
click at [848, 582] on span "Next Question" at bounding box center [821, 579] width 72 height 14
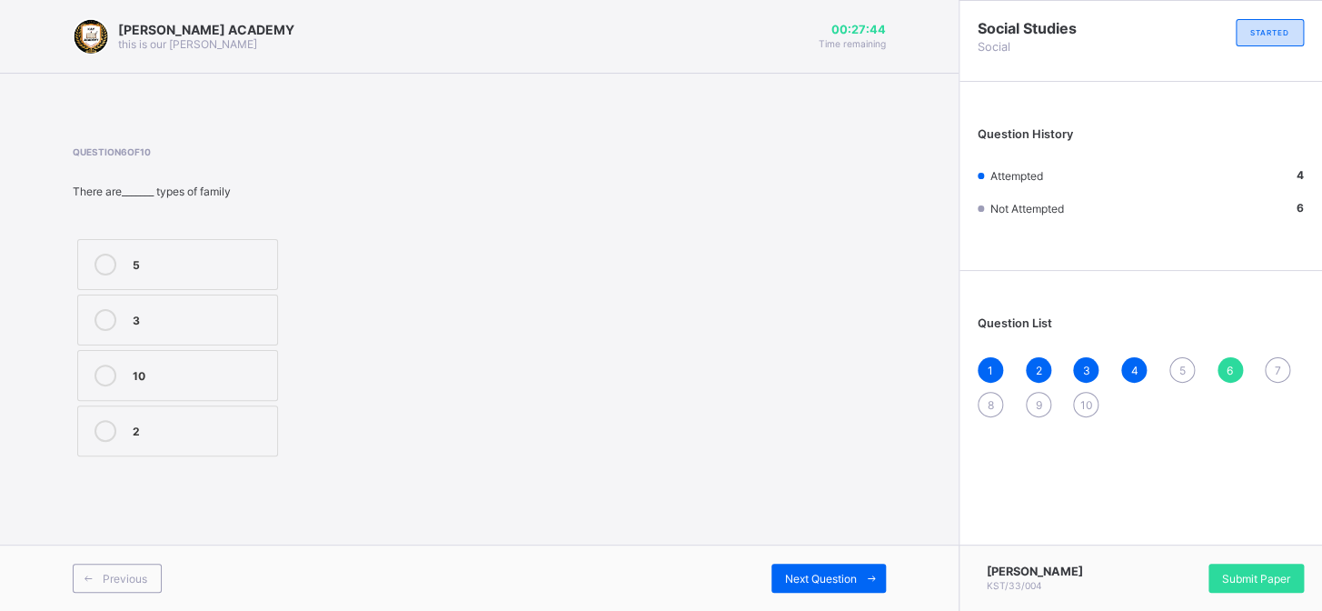
click at [1177, 370] on div "5" at bounding box center [1181, 369] width 25 height 25
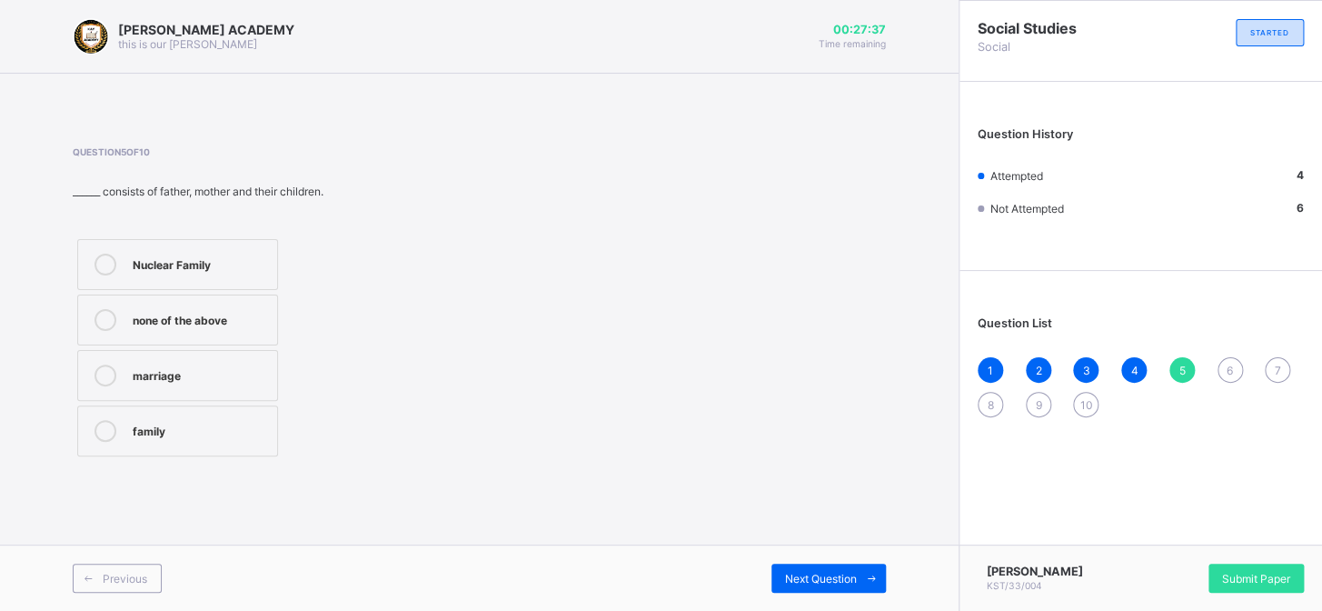
click at [247, 249] on label "Nuclear Family" at bounding box center [177, 264] width 201 height 51
click at [1225, 368] on div "6" at bounding box center [1230, 369] width 25 height 25
click at [164, 359] on label "10" at bounding box center [177, 375] width 201 height 51
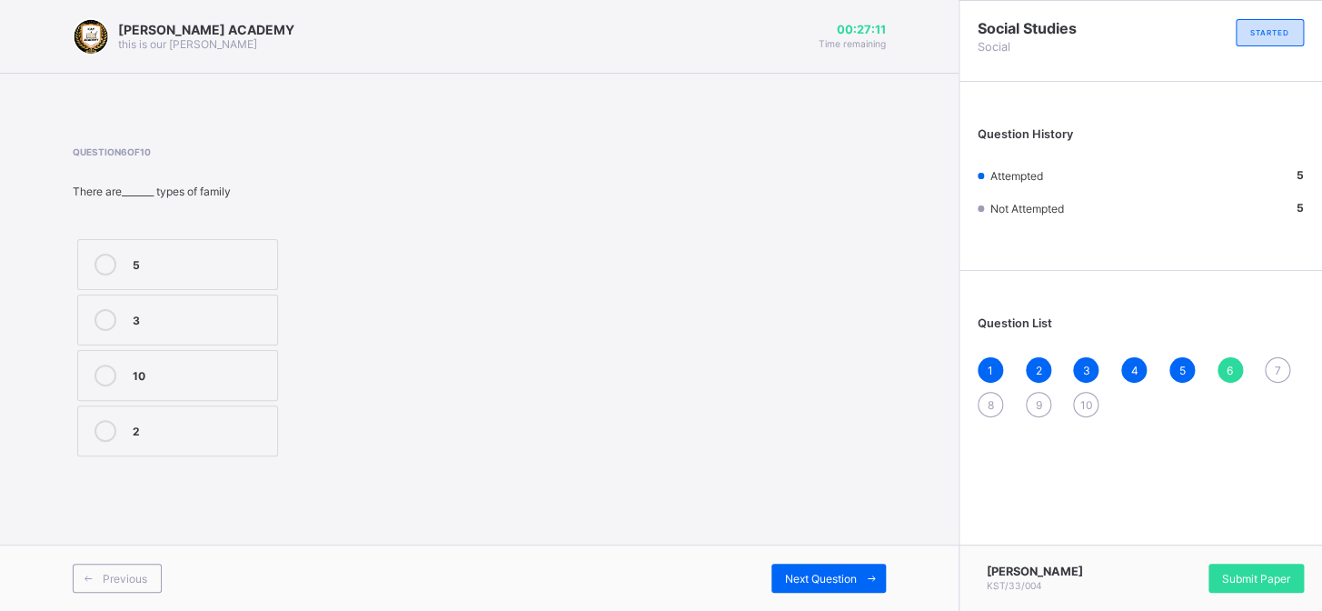
click at [202, 324] on div "3" at bounding box center [200, 318] width 135 height 18
click at [118, 417] on label "2" at bounding box center [177, 430] width 201 height 51
click at [817, 570] on div "Next Question" at bounding box center [828, 577] width 114 height 29
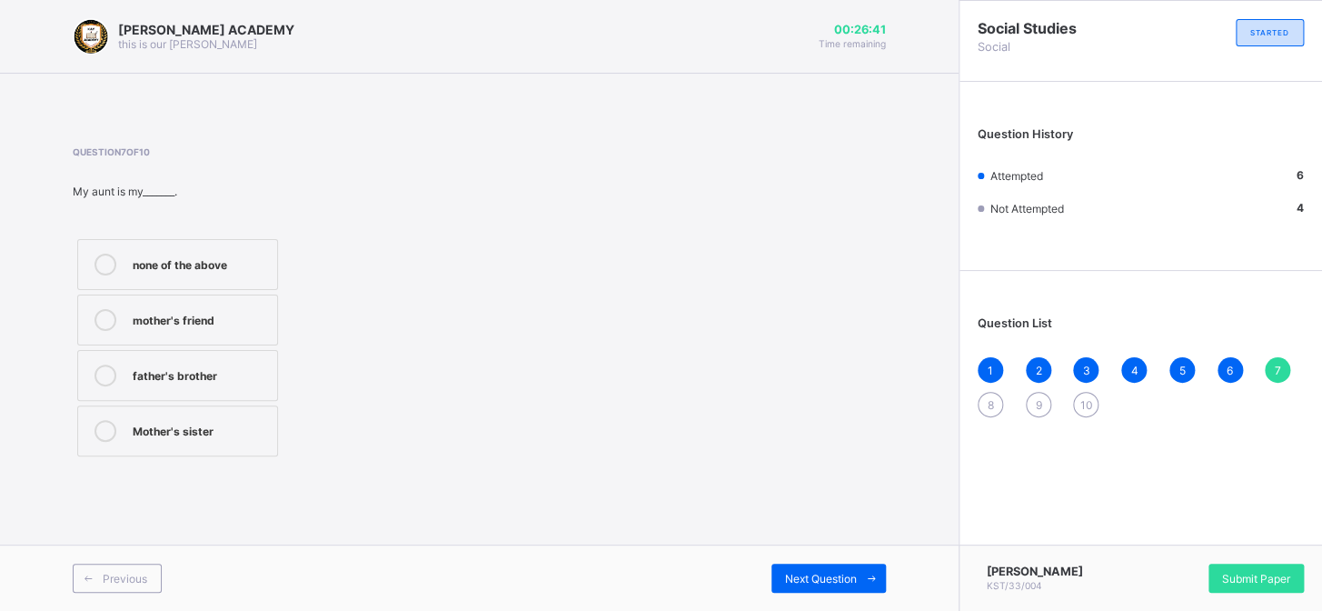
click at [161, 435] on div "Mother's sister" at bounding box center [200, 429] width 135 height 18
click at [989, 409] on span "8" at bounding box center [991, 405] width 6 height 14
click at [1273, 362] on div "7" at bounding box center [1277, 369] width 25 height 25
click at [112, 432] on icon at bounding box center [106, 431] width 22 height 22
click at [981, 403] on div "8" at bounding box center [990, 404] width 25 height 25
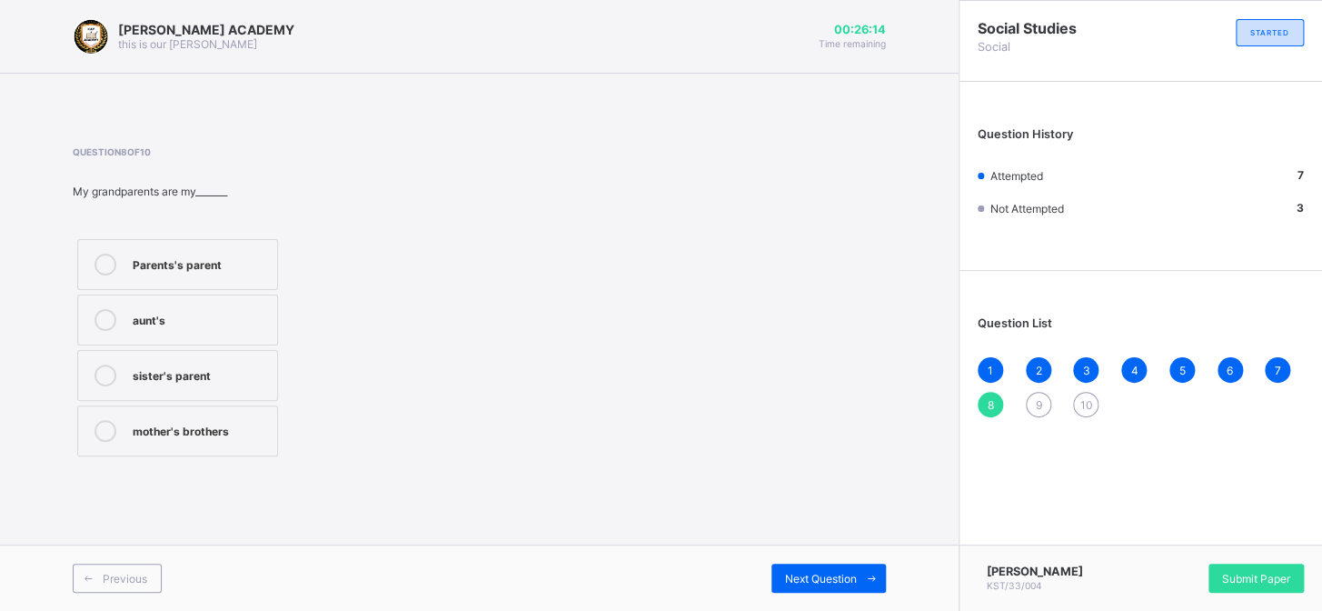
click at [108, 258] on icon at bounding box center [106, 265] width 22 height 22
click at [1029, 411] on div "9" at bounding box center [1038, 404] width 25 height 25
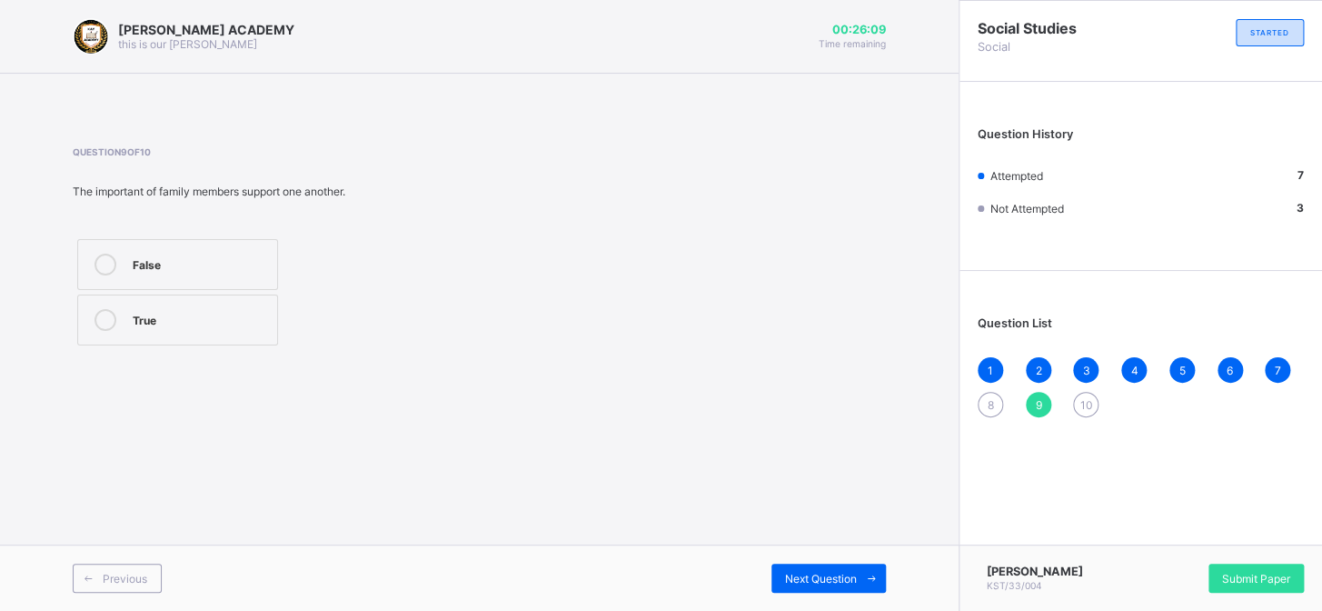
click at [1029, 411] on div "9" at bounding box center [1038, 404] width 25 height 25
click at [990, 412] on div "8" at bounding box center [990, 404] width 25 height 25
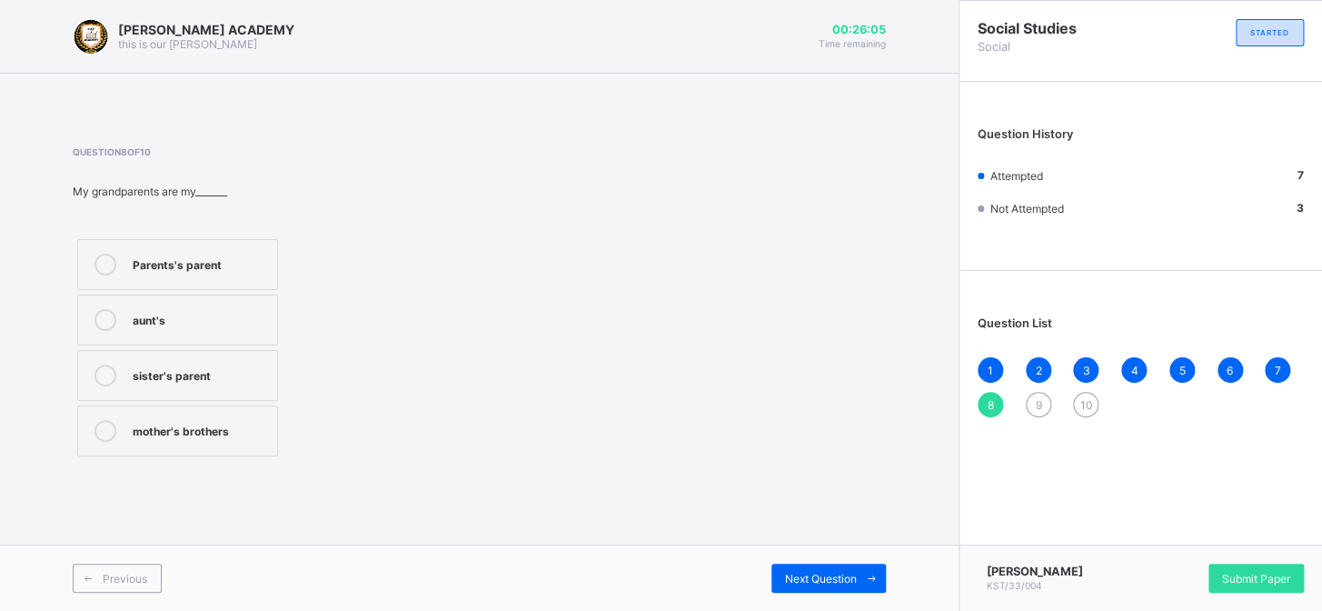
click at [137, 254] on div "Parents's parent" at bounding box center [200, 263] width 135 height 18
click at [1030, 404] on div "9" at bounding box center [1038, 404] width 25 height 25
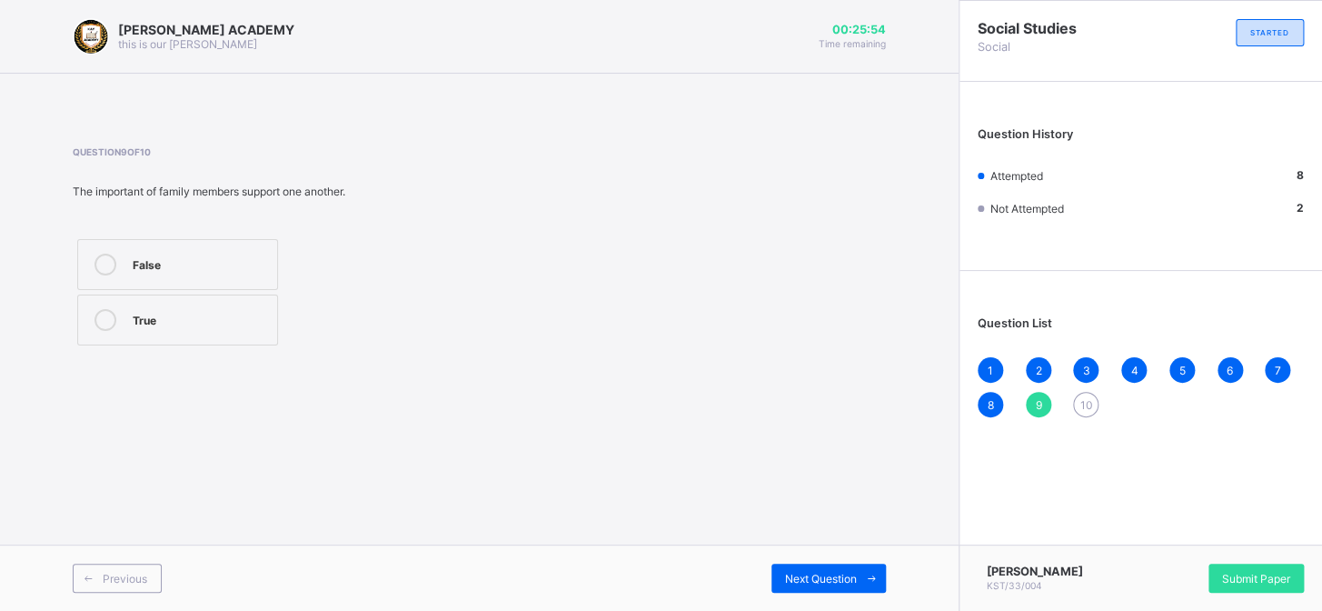
click at [101, 335] on label "True" at bounding box center [177, 319] width 201 height 51
click at [1081, 394] on div "10" at bounding box center [1085, 404] width 25 height 25
click at [1044, 404] on div "9" at bounding box center [1038, 404] width 25 height 25
click at [135, 322] on div "True" at bounding box center [200, 318] width 135 height 18
click at [1084, 408] on span "10" at bounding box center [1086, 405] width 13 height 14
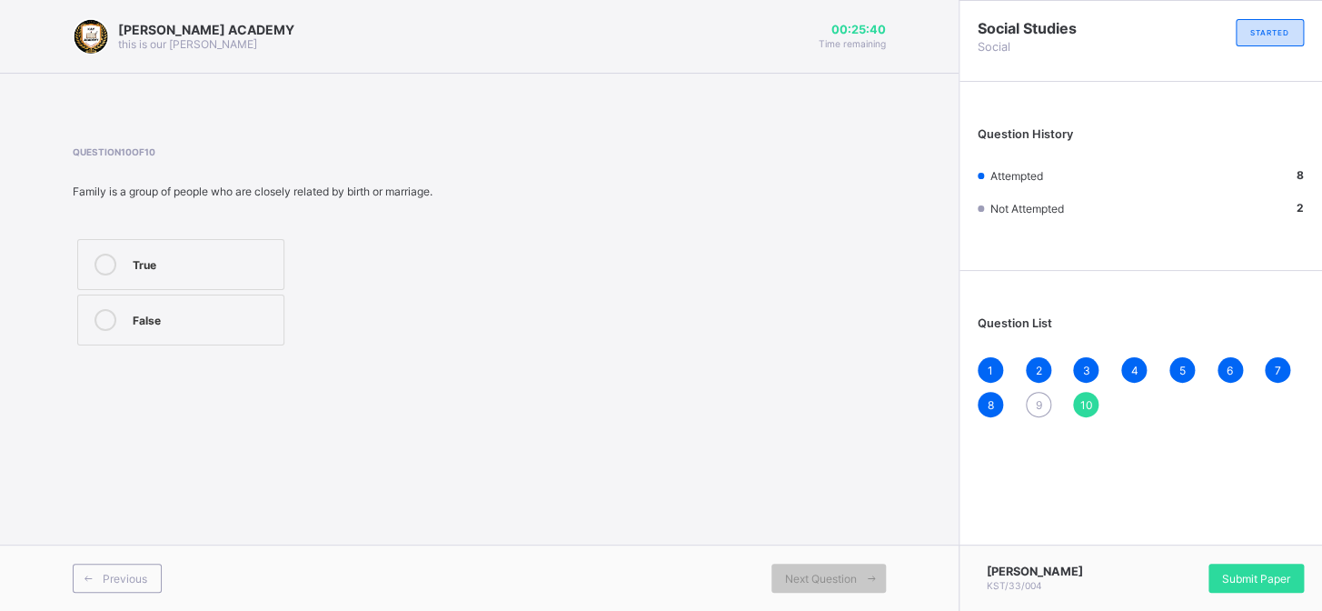
click at [1045, 395] on div "9" at bounding box center [1038, 404] width 25 height 25
click at [1074, 397] on div "10" at bounding box center [1085, 404] width 25 height 25
click at [1045, 403] on div "9" at bounding box center [1038, 404] width 25 height 25
click at [108, 318] on icon at bounding box center [106, 320] width 22 height 22
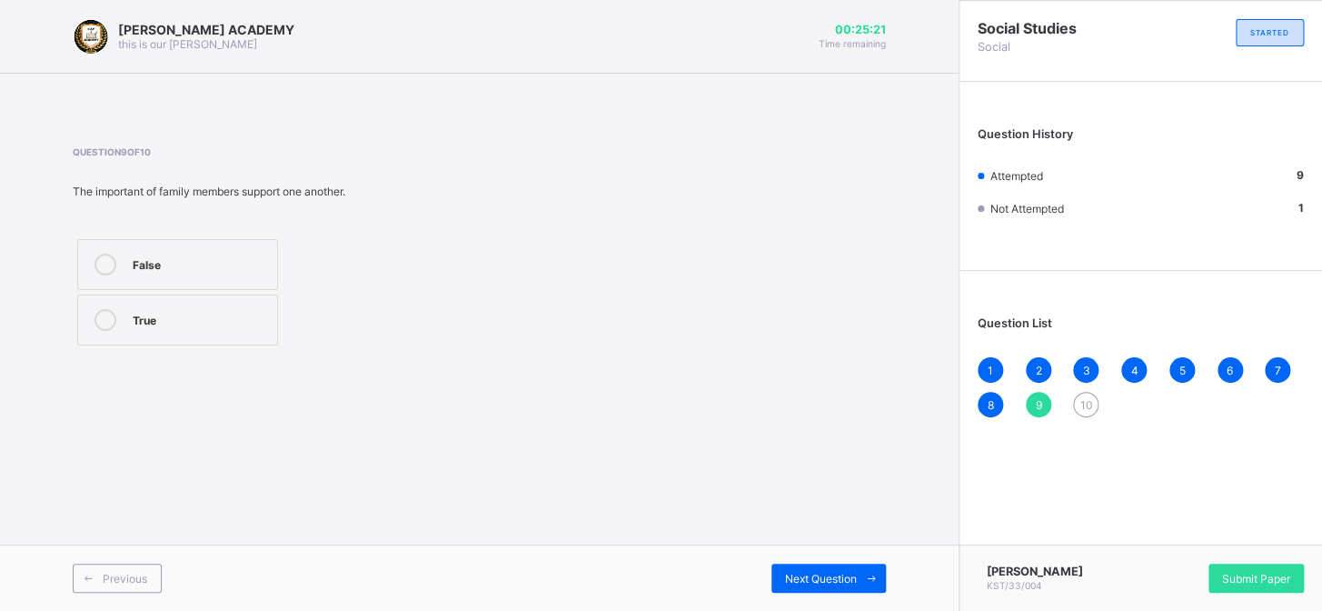
drag, startPoint x: 1089, startPoint y: 399, endPoint x: 1130, endPoint y: 426, distance: 49.9
click at [1130, 426] on div "Question List 1 2 3 4 5 6 7 8 9 10" at bounding box center [1141, 357] width 363 height 155
click at [1079, 400] on div "10" at bounding box center [1085, 404] width 25 height 25
click at [104, 259] on icon at bounding box center [106, 265] width 22 height 22
click at [982, 373] on div "1" at bounding box center [990, 369] width 25 height 25
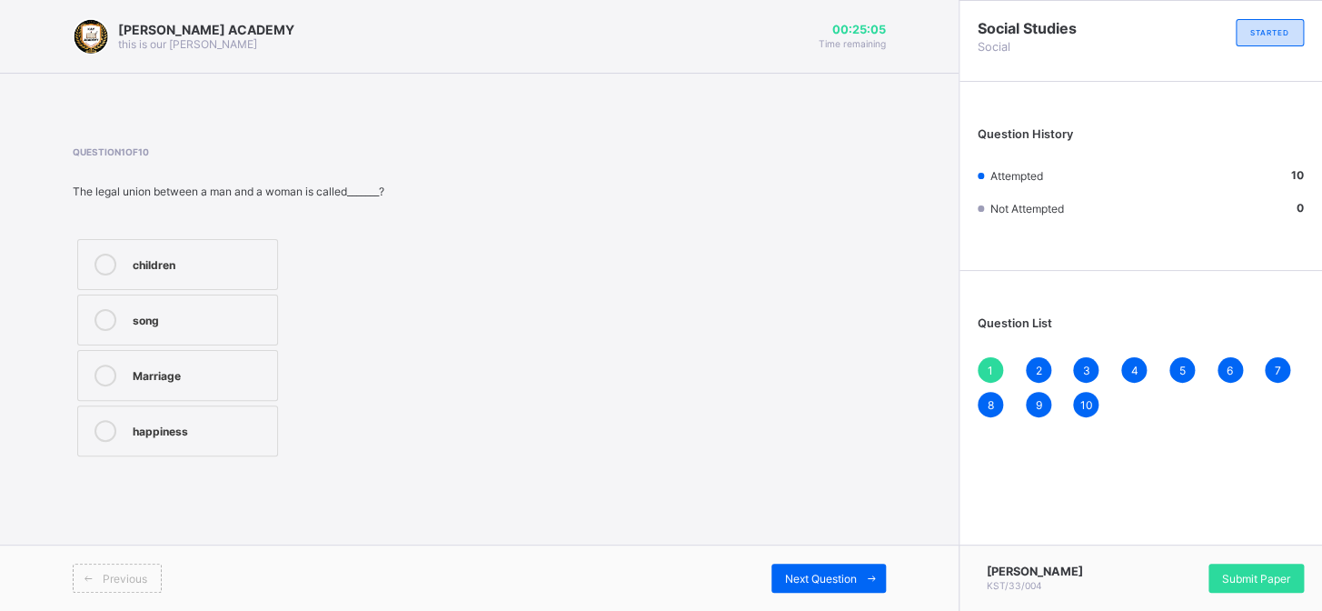
click at [982, 373] on div "1" at bounding box center [990, 369] width 25 height 25
click at [1081, 396] on div "10" at bounding box center [1085, 404] width 25 height 25
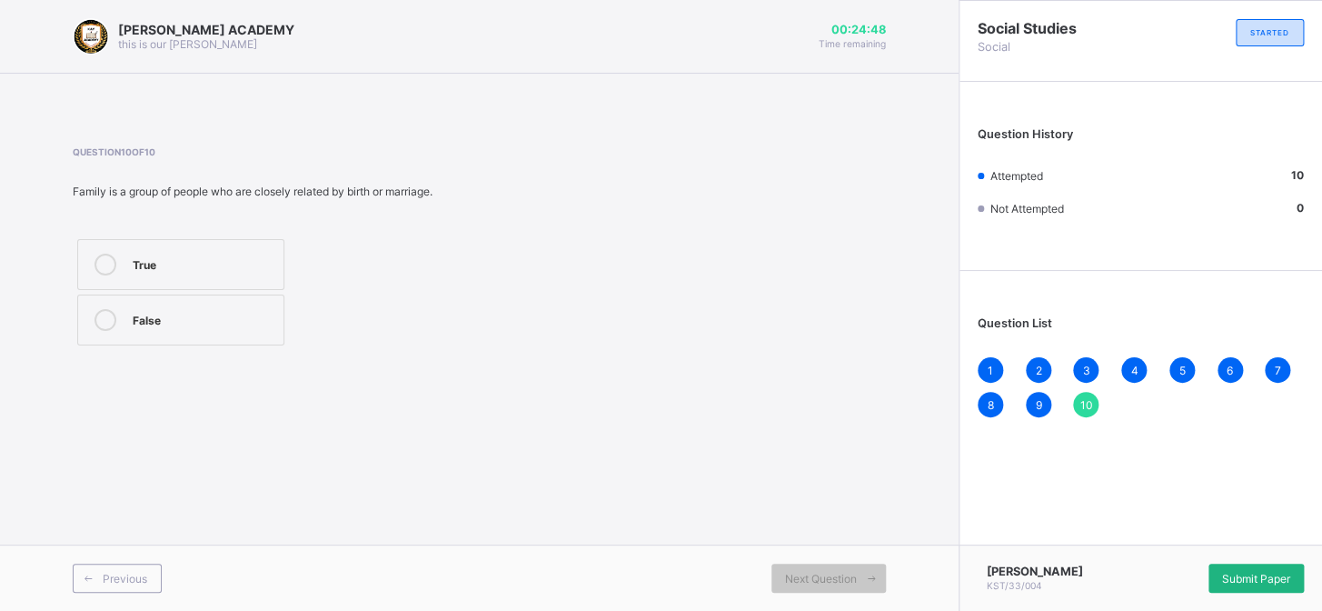
click at [1222, 572] on span "Submit Paper" at bounding box center [1256, 579] width 68 height 14
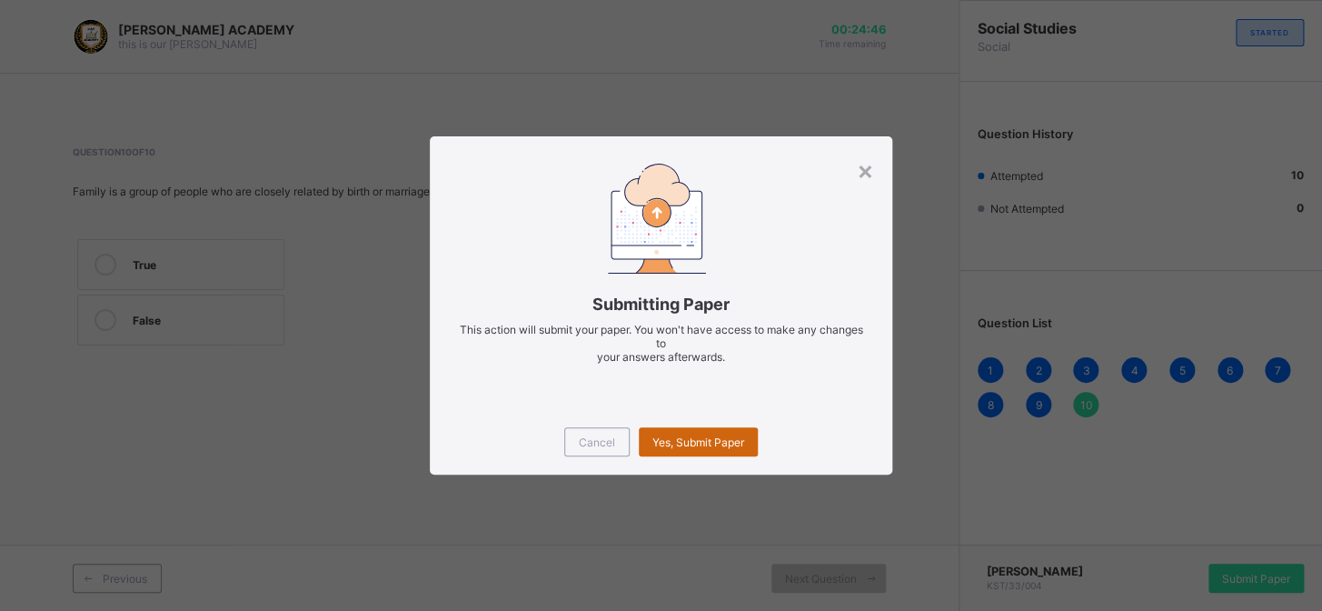
click at [686, 441] on span "Yes, Submit Paper" at bounding box center [698, 442] width 92 height 14
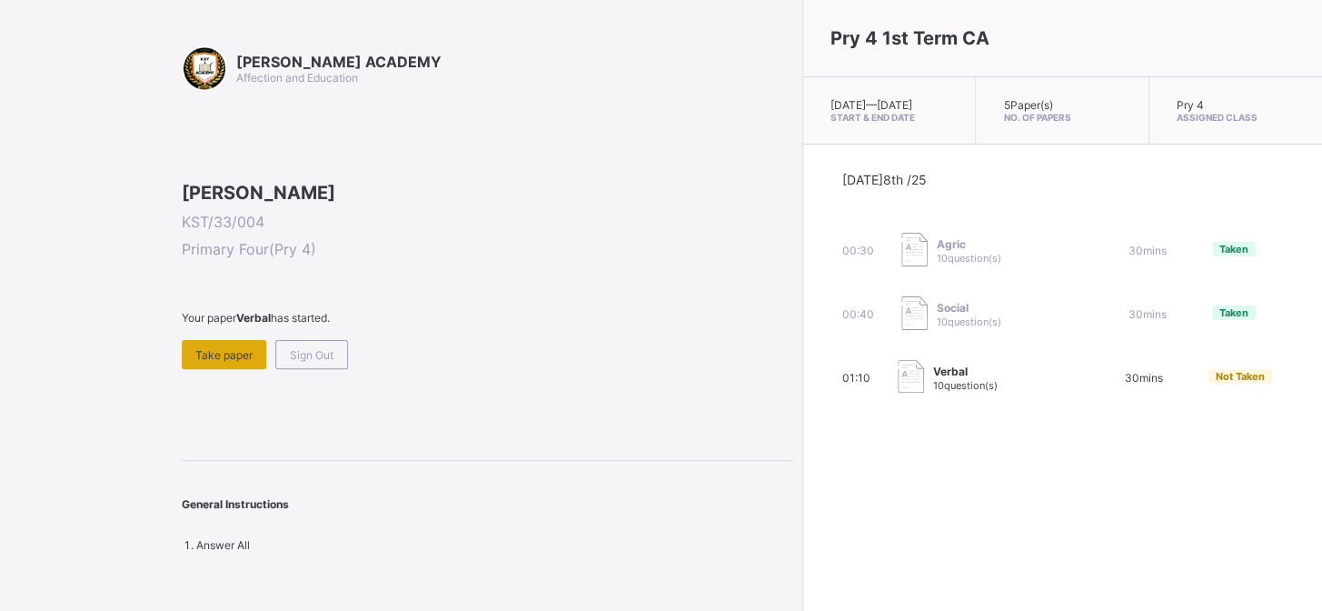
click at [236, 362] on span "Take paper" at bounding box center [223, 355] width 57 height 14
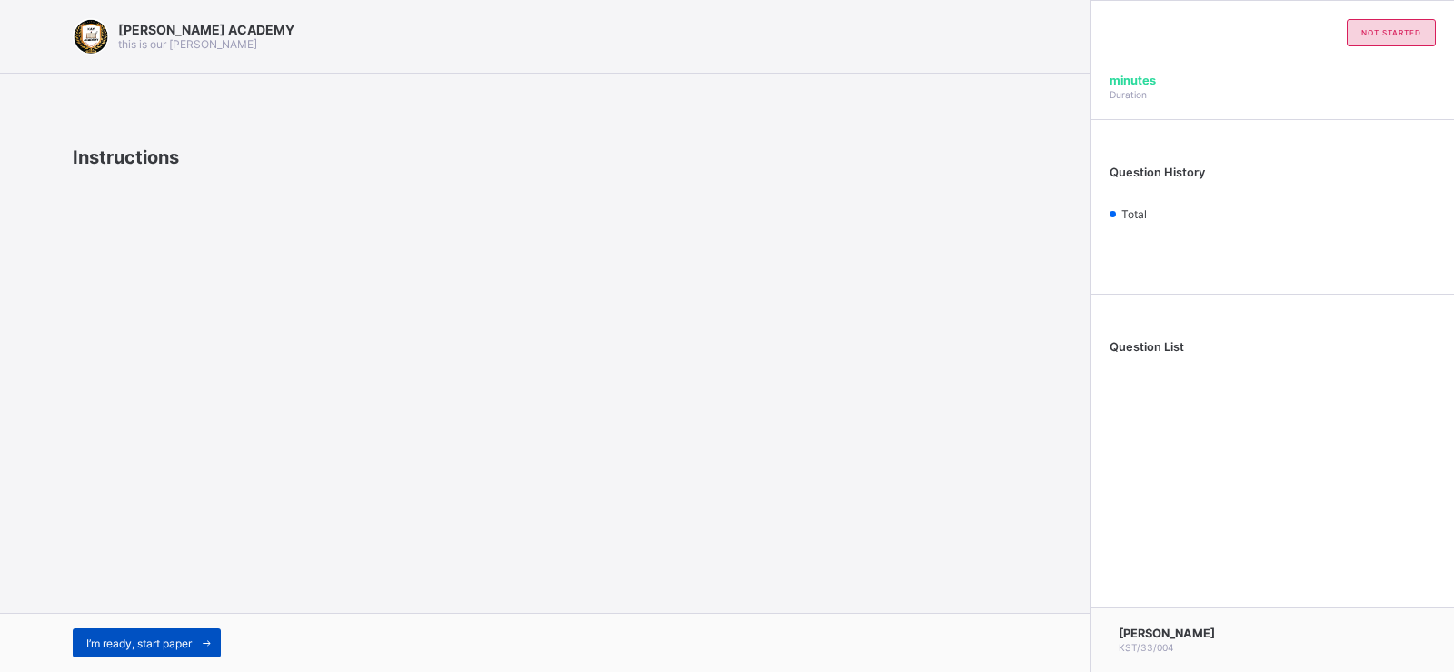
click at [165, 644] on span "I’m ready, start paper" at bounding box center [138, 643] width 105 height 14
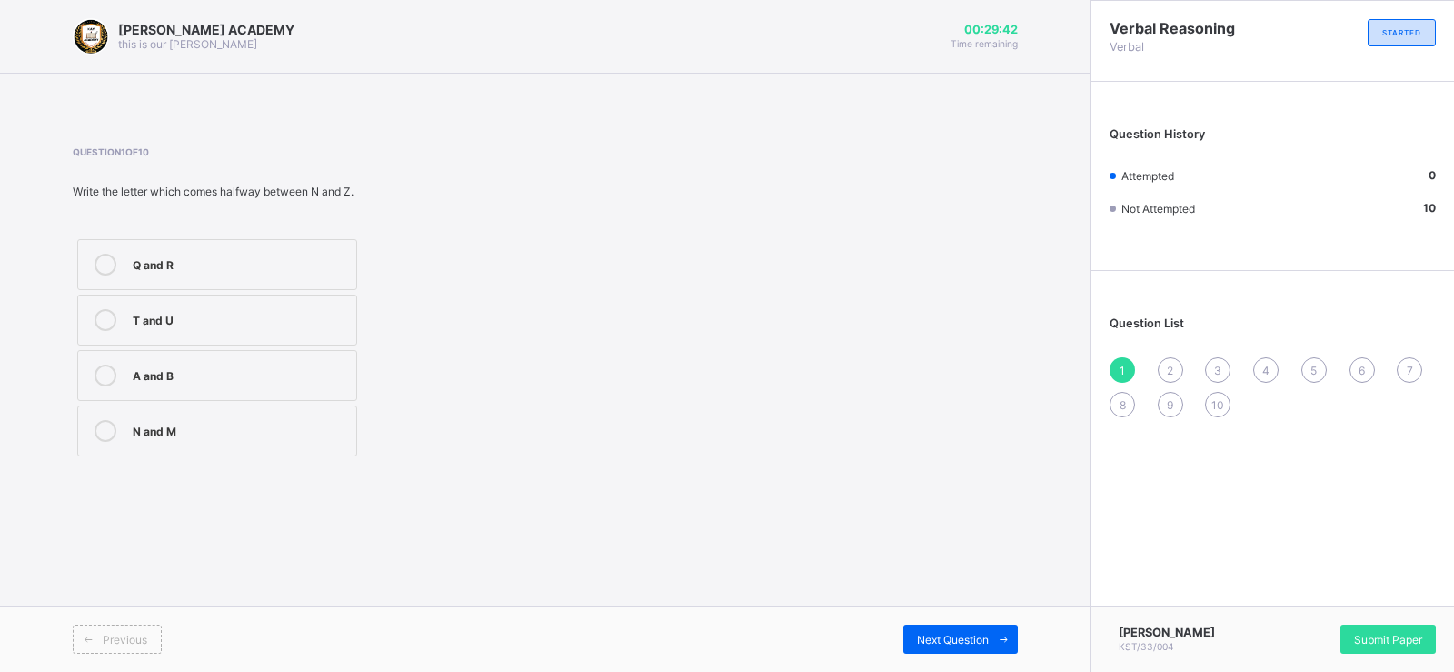
click at [109, 263] on icon at bounding box center [106, 265] width 22 height 22
click at [1164, 365] on div "2" at bounding box center [1170, 369] width 25 height 25
click at [1120, 365] on span "1" at bounding box center [1122, 370] width 5 height 14
click at [272, 251] on label "Q and R" at bounding box center [217, 264] width 280 height 51
click at [1177, 373] on div "2" at bounding box center [1170, 369] width 25 height 25
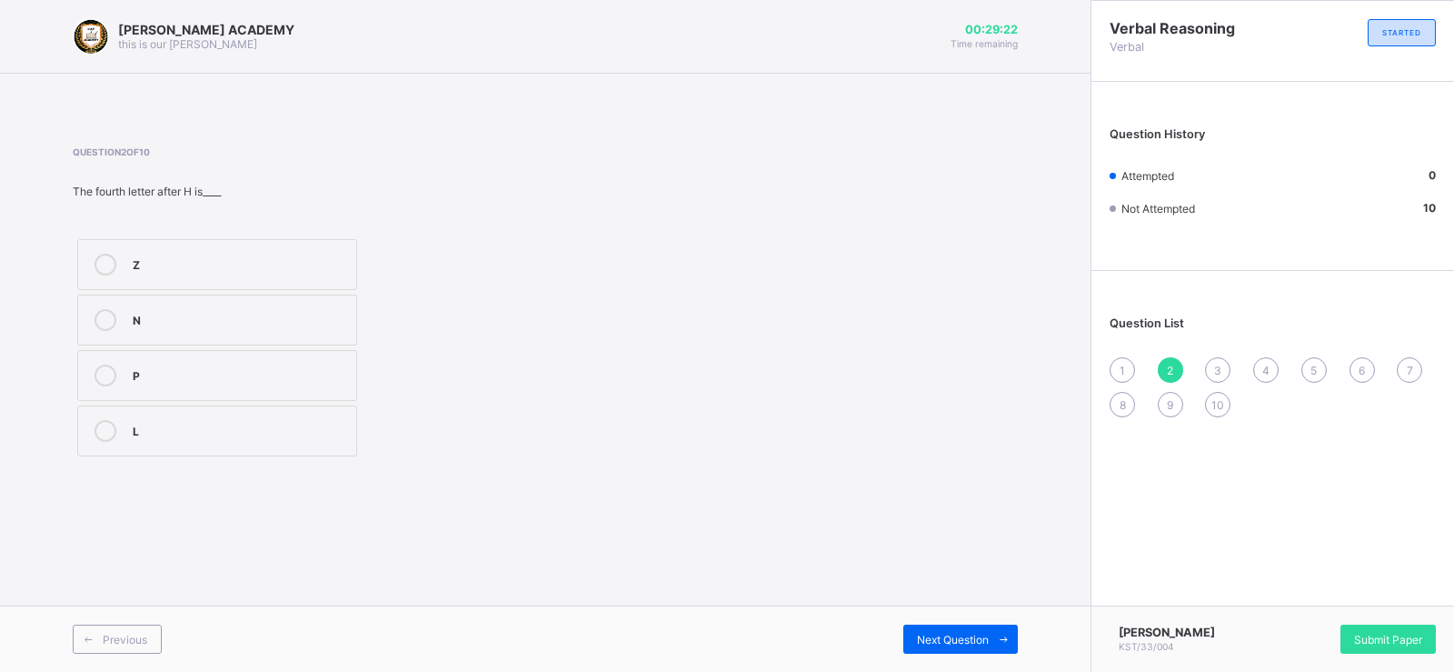
click at [1123, 366] on span "1" at bounding box center [1122, 370] width 5 height 14
click at [106, 264] on icon at bounding box center [106, 265] width 22 height 22
click at [1169, 371] on span "2" at bounding box center [1170, 370] width 6 height 14
click at [147, 443] on label "L" at bounding box center [217, 430] width 280 height 51
click at [1219, 367] on span "3" at bounding box center [1217, 370] width 7 height 14
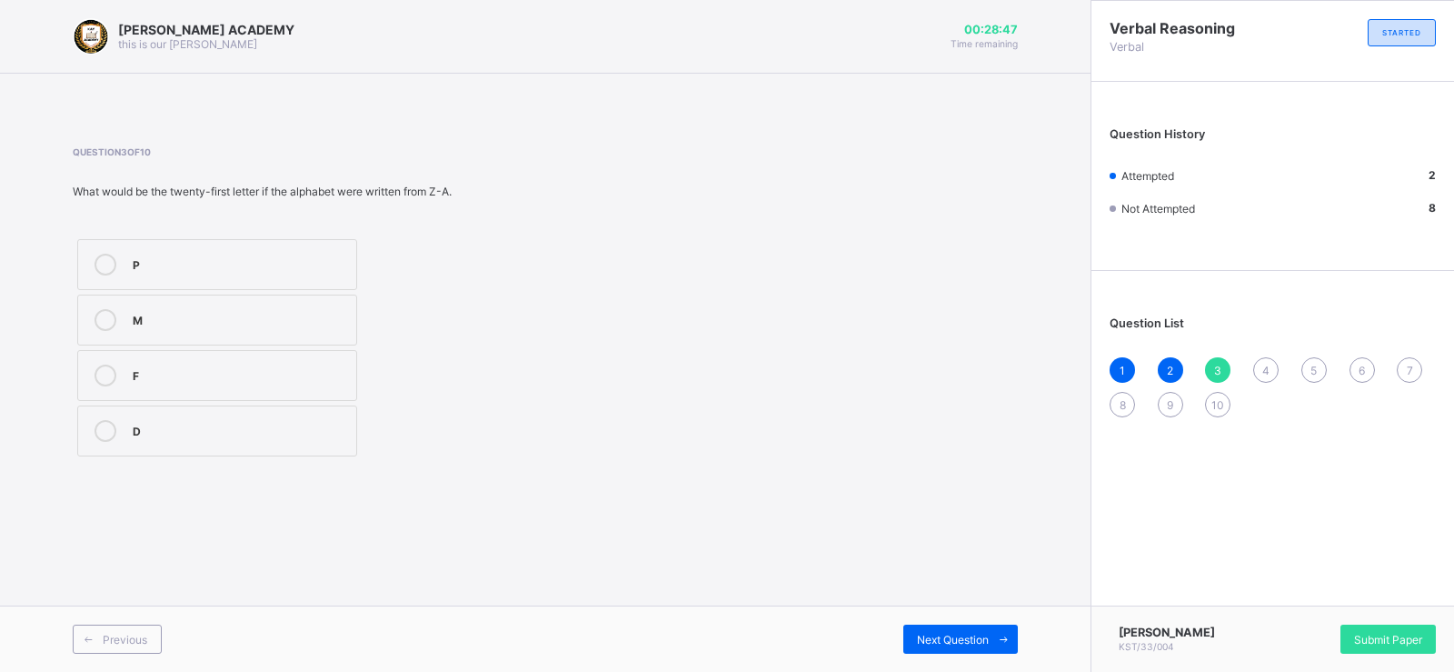
click at [106, 363] on label "F" at bounding box center [217, 375] width 280 height 51
click at [1267, 372] on span "4" at bounding box center [1265, 370] width 7 height 14
click at [1215, 364] on span "3" at bounding box center [1217, 370] width 7 height 14
click at [222, 363] on label "F" at bounding box center [217, 375] width 280 height 51
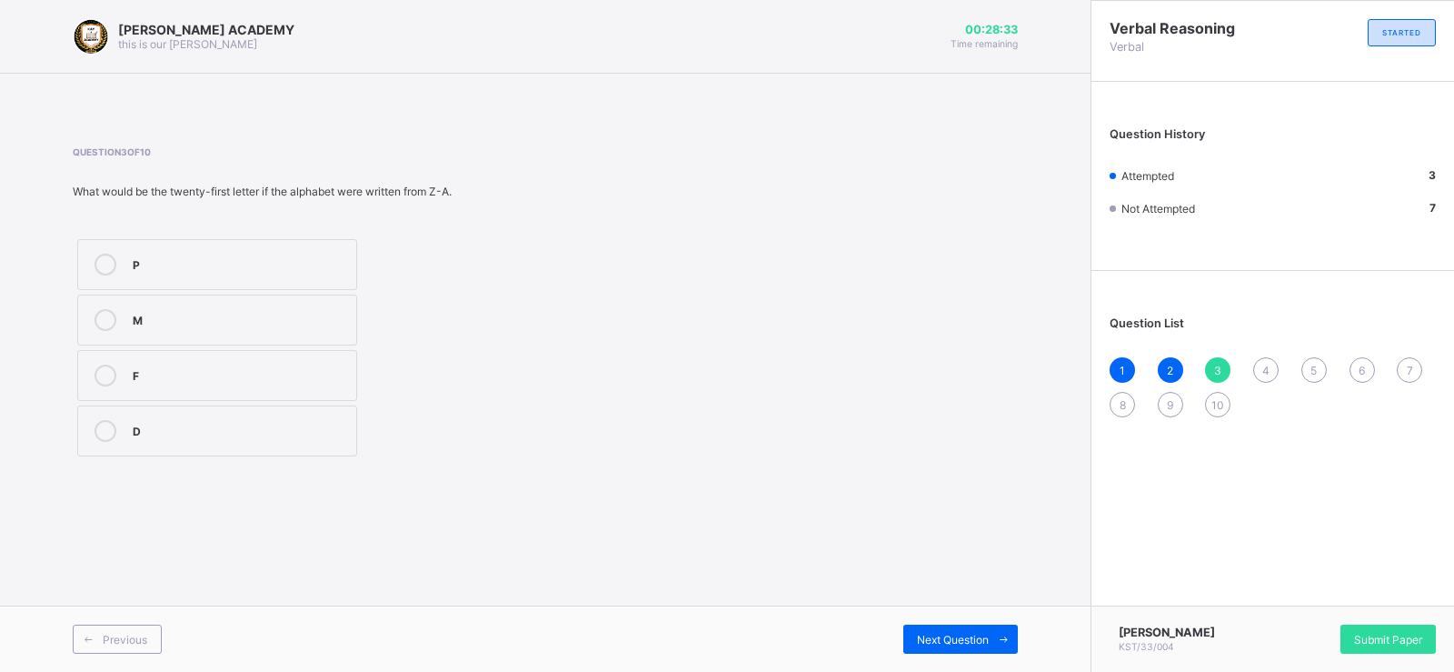
click at [1268, 369] on span "4" at bounding box center [1265, 370] width 7 height 14
click at [152, 365] on div "Z" at bounding box center [240, 373] width 214 height 18
click at [1312, 366] on span "5" at bounding box center [1313, 370] width 6 height 14
click at [1268, 370] on span "4" at bounding box center [1265, 370] width 7 height 14
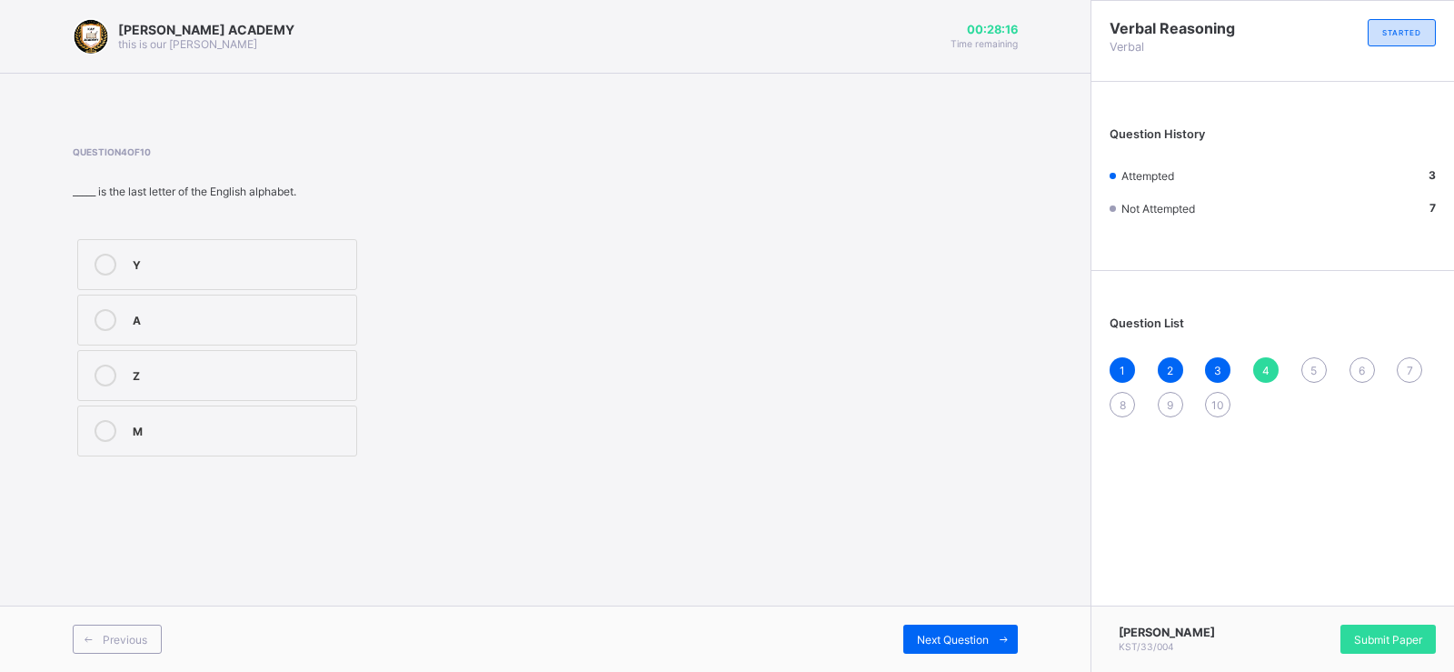
click at [96, 359] on label "Z" at bounding box center [217, 375] width 280 height 51
click at [1310, 364] on span "5" at bounding box center [1313, 370] width 6 height 14
click at [154, 339] on label "E" at bounding box center [217, 319] width 280 height 51
click at [1357, 369] on div "6" at bounding box center [1361, 369] width 25 height 25
click at [1316, 365] on span "5" at bounding box center [1313, 370] width 6 height 14
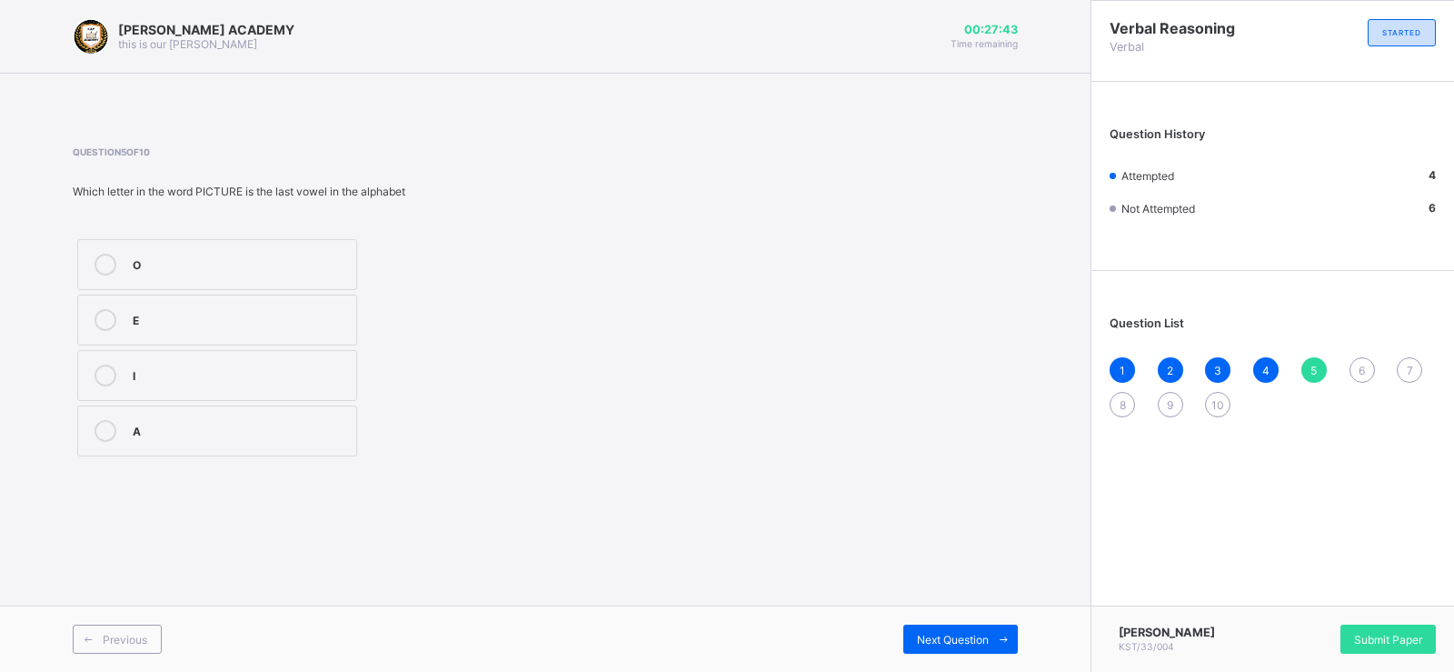
click at [193, 336] on label "E" at bounding box center [217, 319] width 280 height 51
click at [1362, 373] on span "6" at bounding box center [1362, 370] width 6 height 14
click at [148, 433] on div "None" at bounding box center [240, 429] width 214 height 18
click at [1407, 376] on span "7" at bounding box center [1410, 370] width 6 height 14
click at [176, 298] on label "B" at bounding box center [217, 319] width 280 height 51
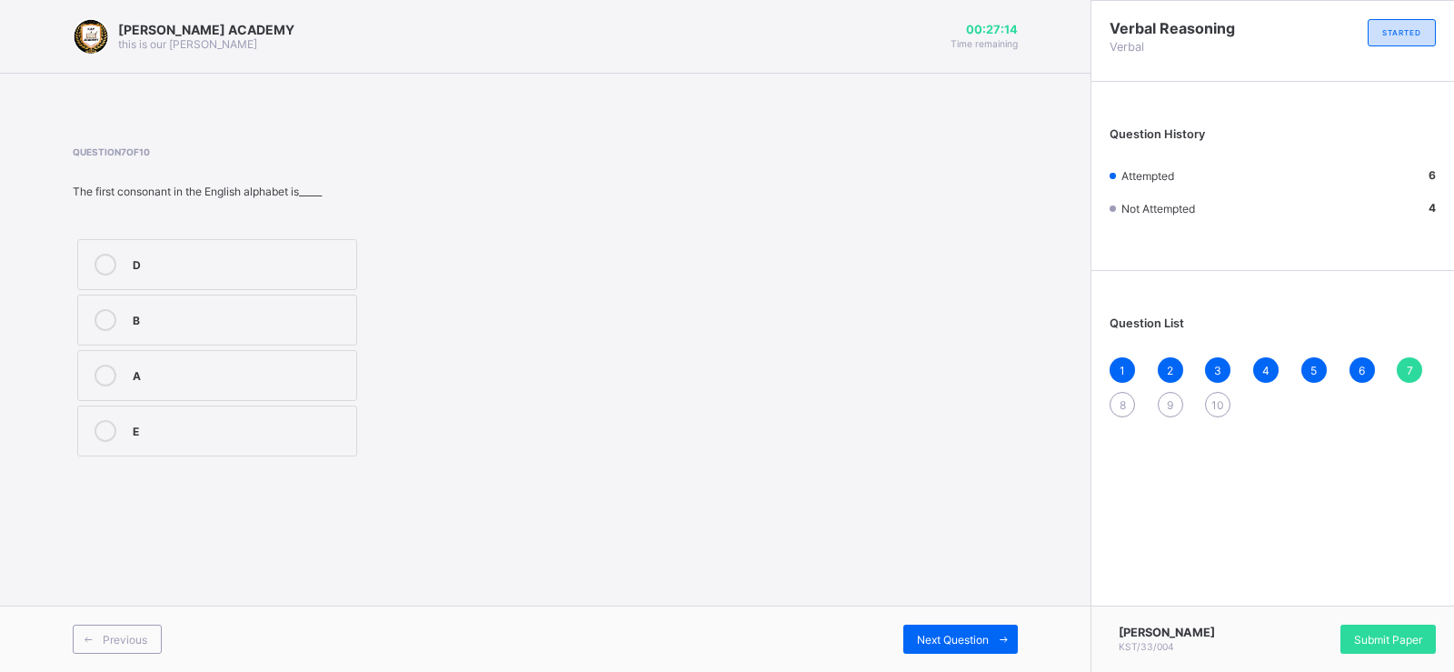
click at [176, 298] on label "B" at bounding box center [217, 319] width 280 height 51
click at [1121, 401] on span "8" at bounding box center [1123, 405] width 6 height 14
click at [192, 408] on label "21" at bounding box center [217, 430] width 280 height 51
click at [1165, 401] on div "9" at bounding box center [1170, 404] width 25 height 25
click at [232, 380] on div "5" at bounding box center [240, 373] width 214 height 18
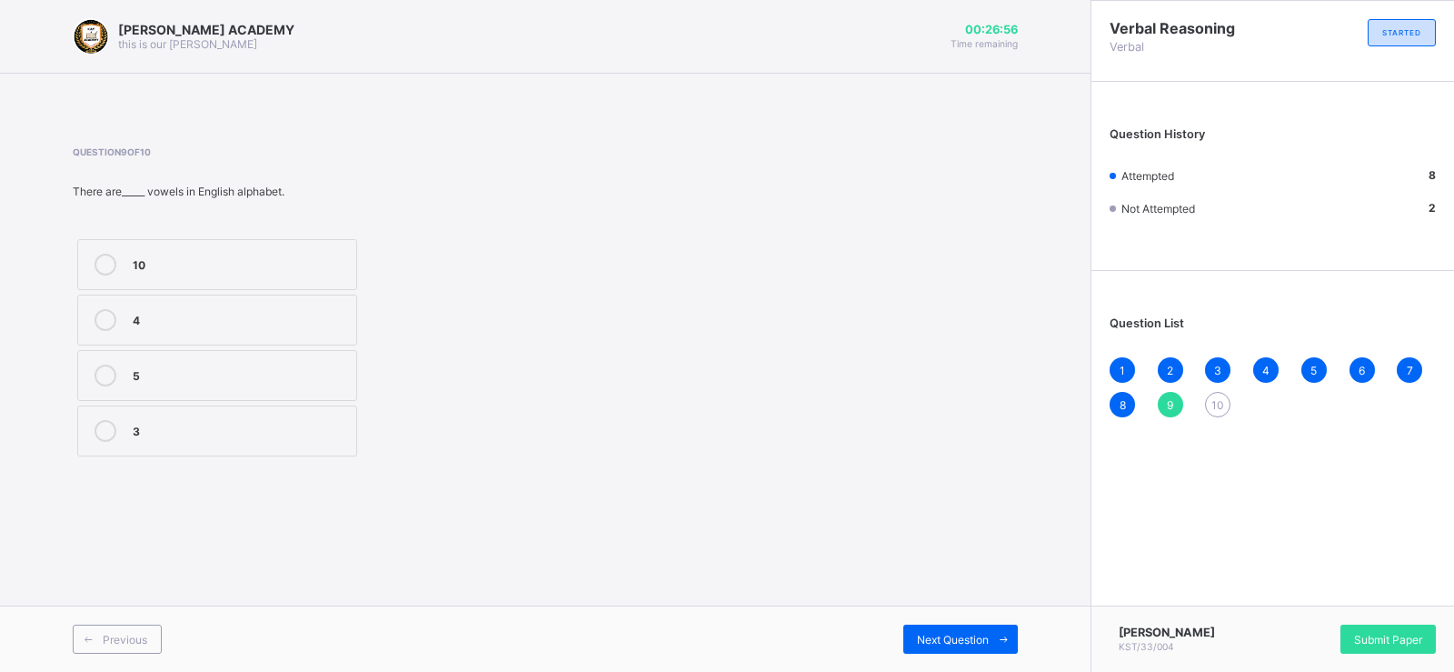
click at [1213, 409] on span "10" at bounding box center [1217, 405] width 13 height 14
click at [147, 427] on div "26" at bounding box center [240, 429] width 214 height 18
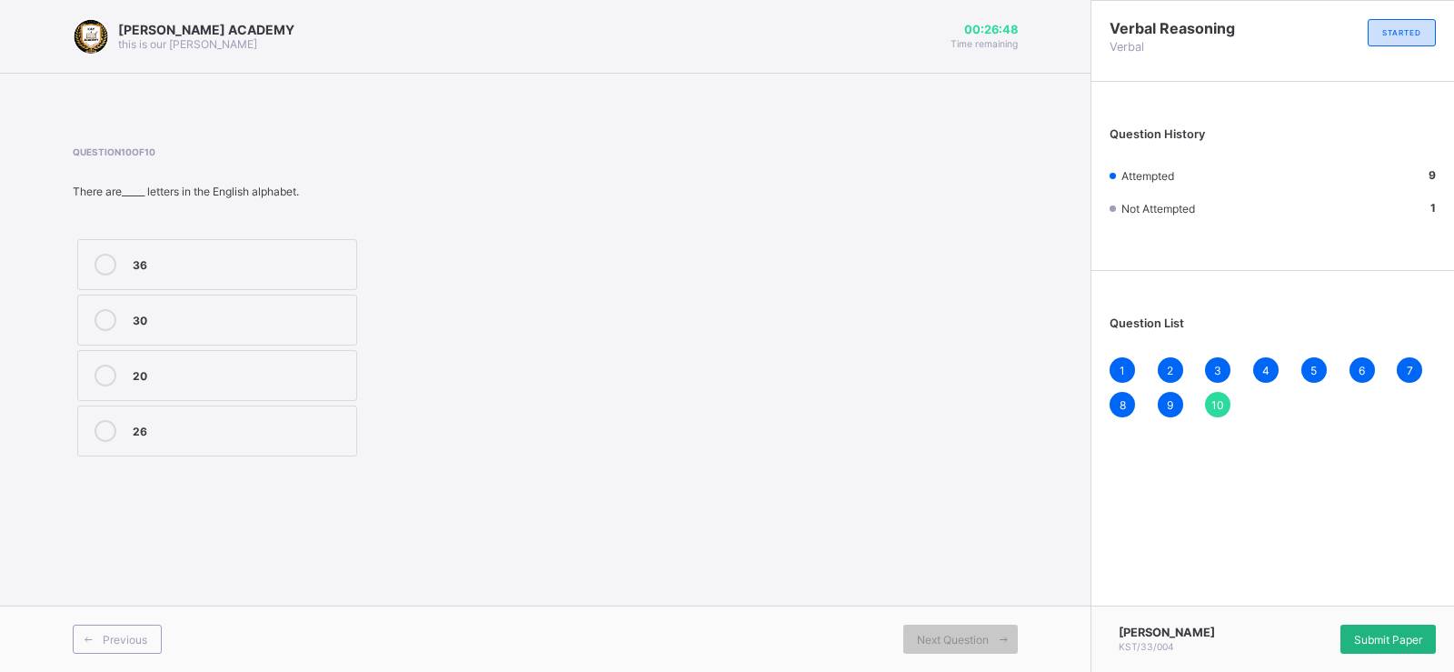
click at [1424, 624] on div "Submit Paper" at bounding box center [1387, 638] width 95 height 29
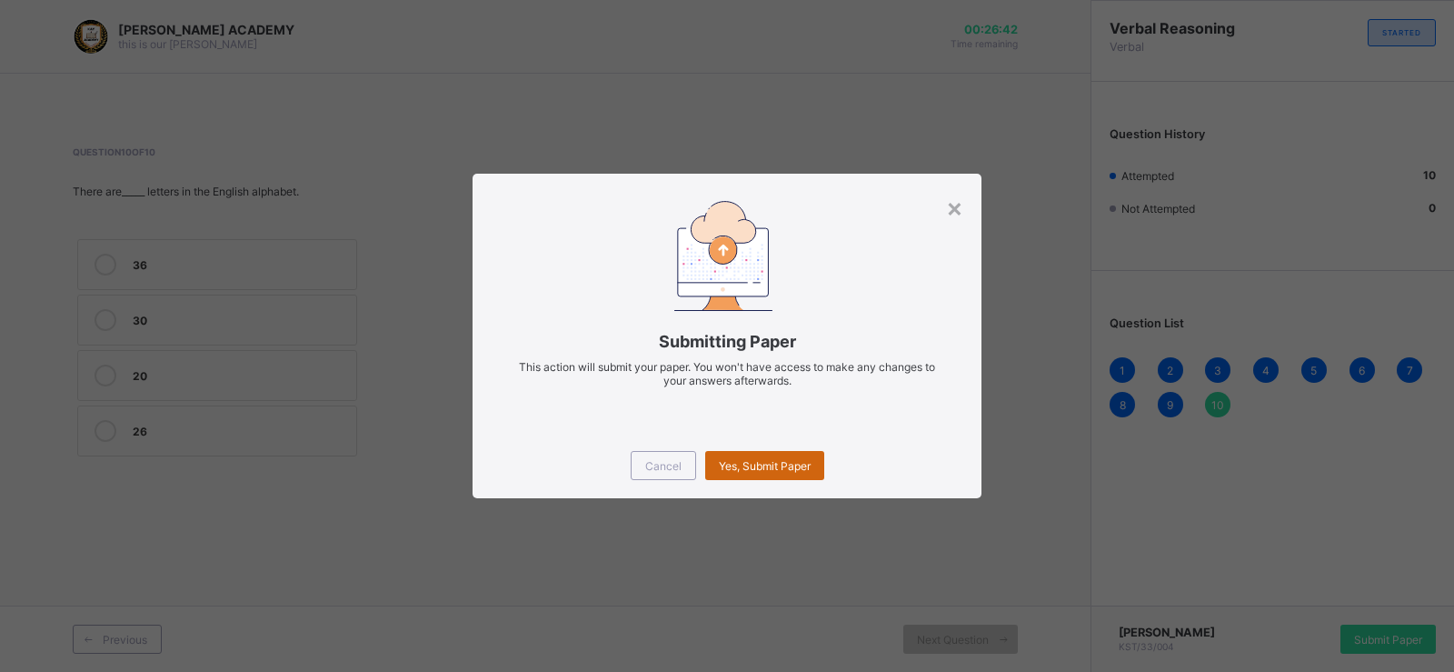
click at [757, 453] on div "Yes, Submit Paper" at bounding box center [764, 465] width 119 height 29
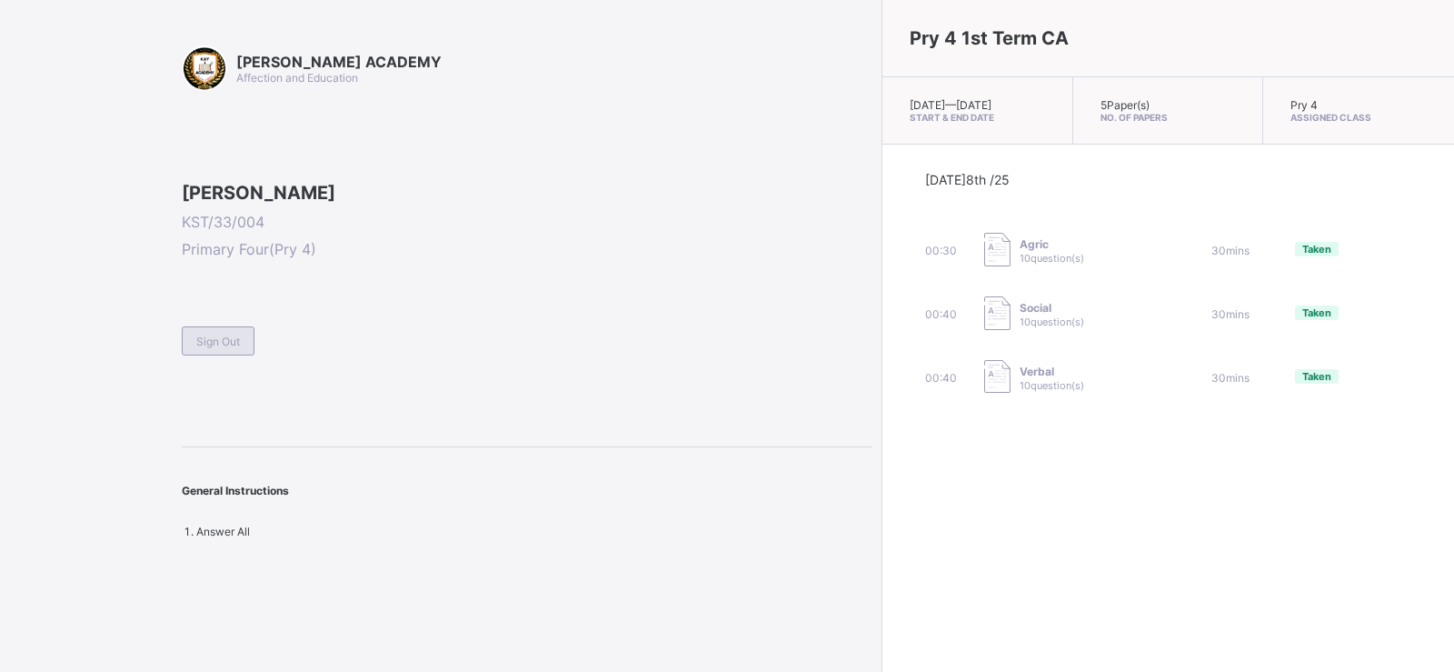
click at [206, 348] on span "Sign Out" at bounding box center [218, 341] width 44 height 14
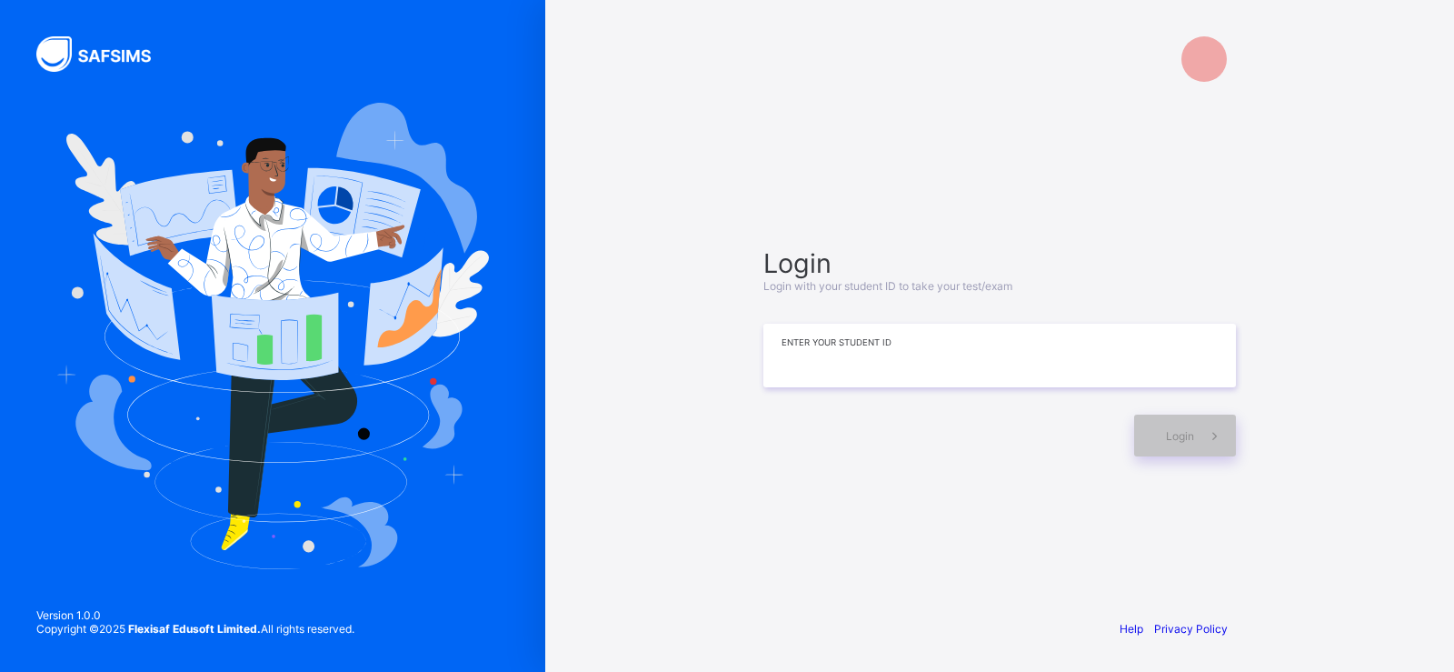
click at [806, 372] on input at bounding box center [999, 355] width 473 height 64
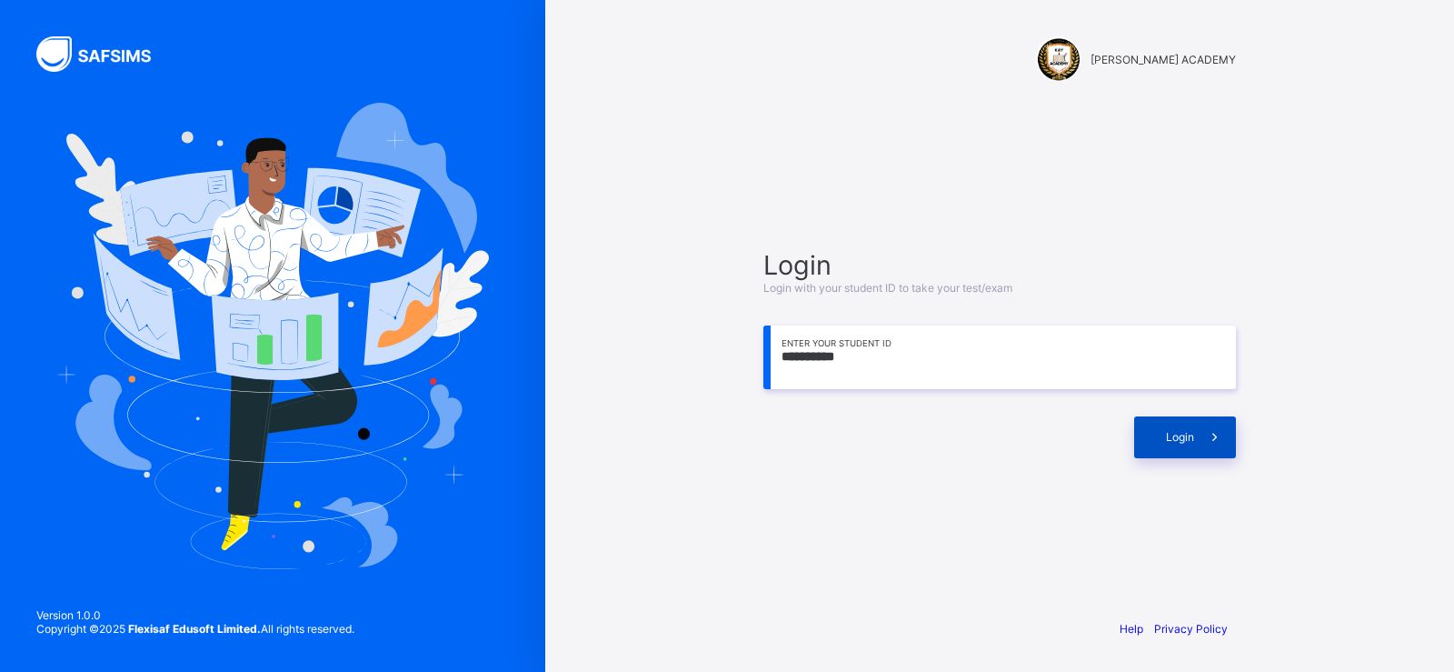
type input "**********"
click at [1196, 433] on span at bounding box center [1215, 437] width 42 height 42
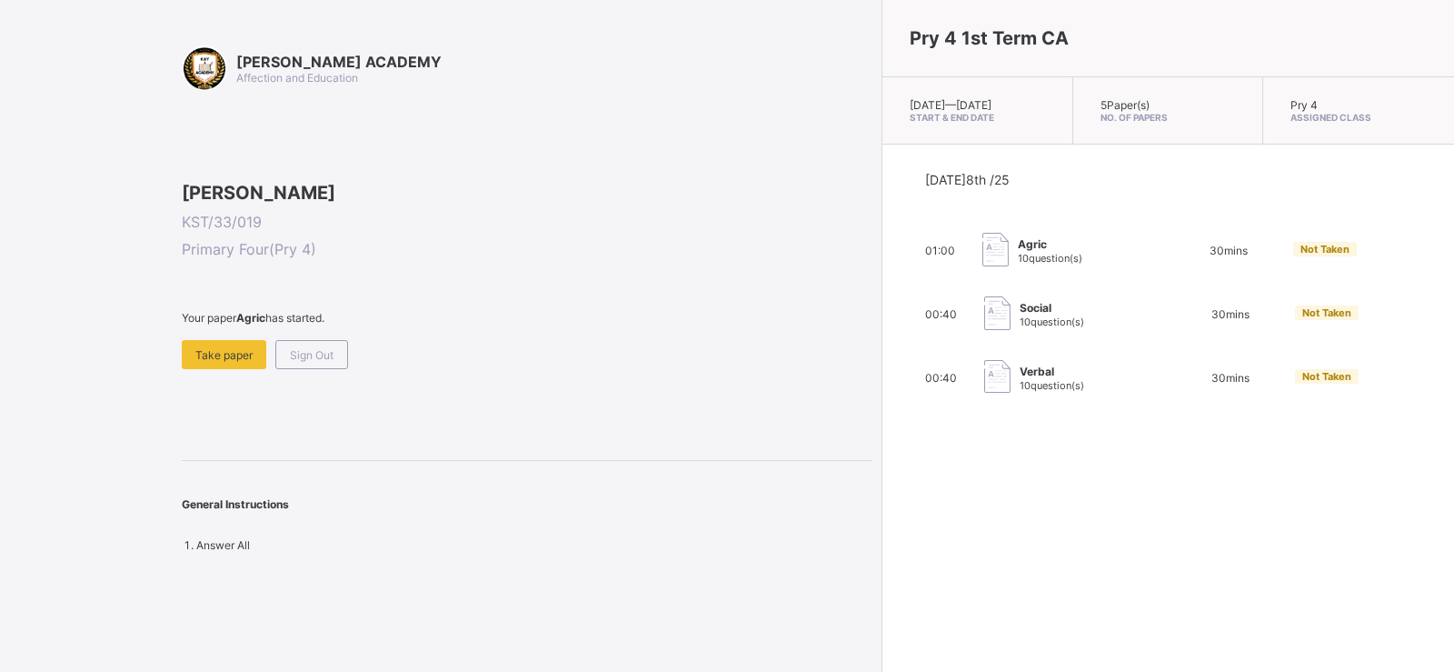
click at [196, 340] on span at bounding box center [527, 331] width 691 height 15
click at [207, 340] on span at bounding box center [527, 331] width 691 height 15
click at [214, 340] on span at bounding box center [527, 331] width 691 height 15
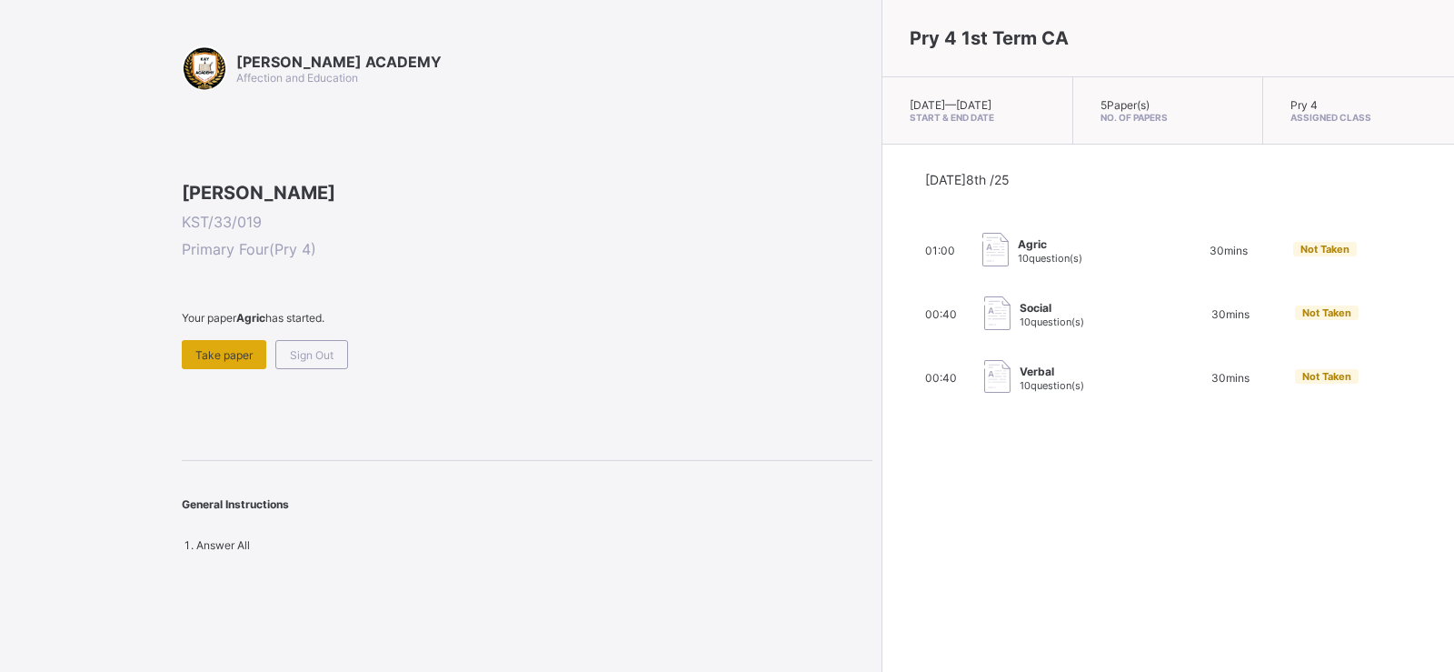
click at [224, 369] on div "Take paper" at bounding box center [224, 354] width 85 height 29
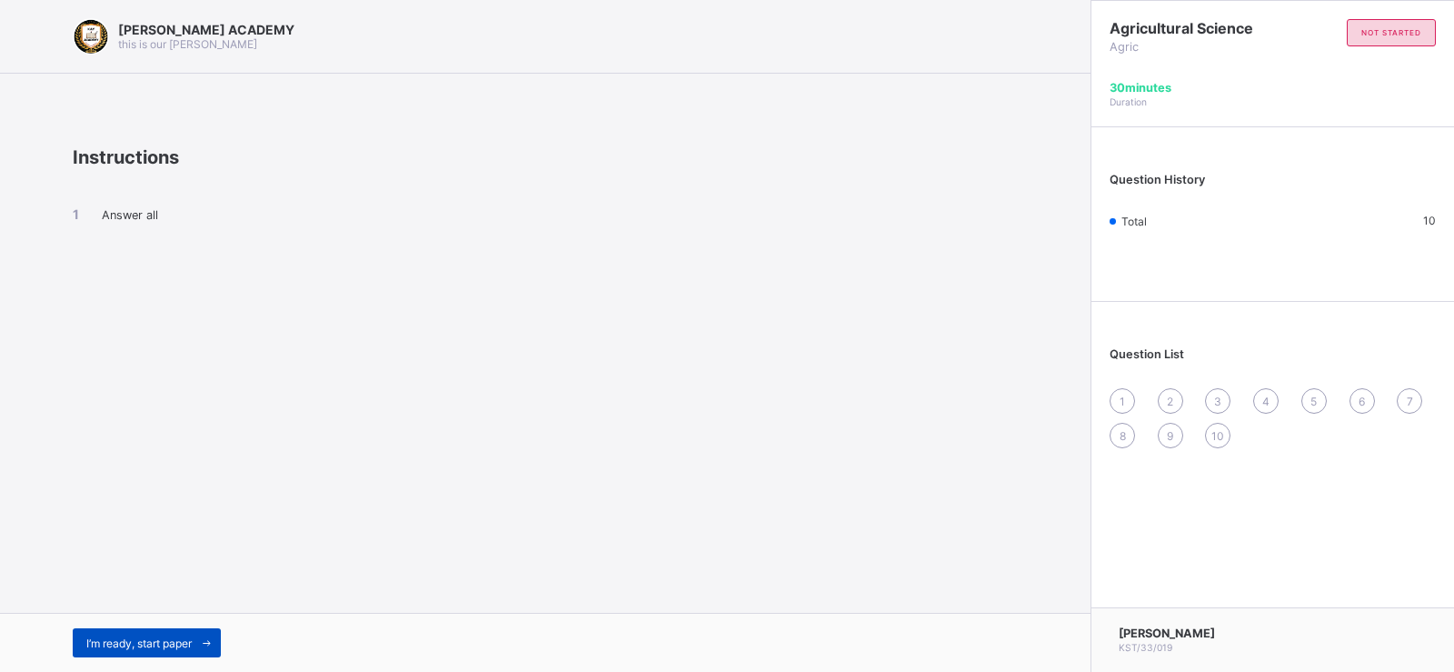
click at [144, 632] on div "I’m ready, start paper" at bounding box center [147, 642] width 148 height 29
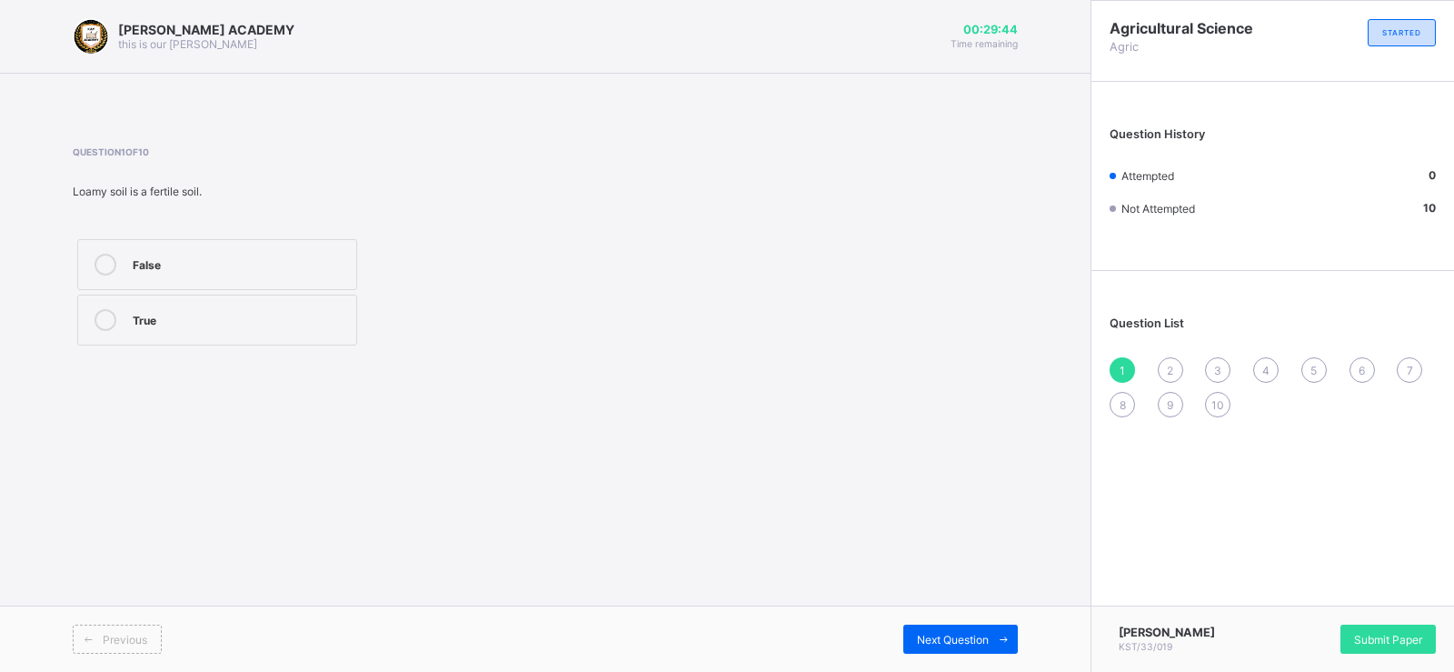
click at [145, 304] on label "True" at bounding box center [217, 319] width 280 height 51
click at [965, 632] on span "Next Question" at bounding box center [953, 639] width 72 height 14
click at [129, 363] on label "clay" at bounding box center [217, 375] width 280 height 51
click at [1000, 635] on icon at bounding box center [1004, 639] width 14 height 12
click at [149, 251] on label "True" at bounding box center [217, 264] width 280 height 51
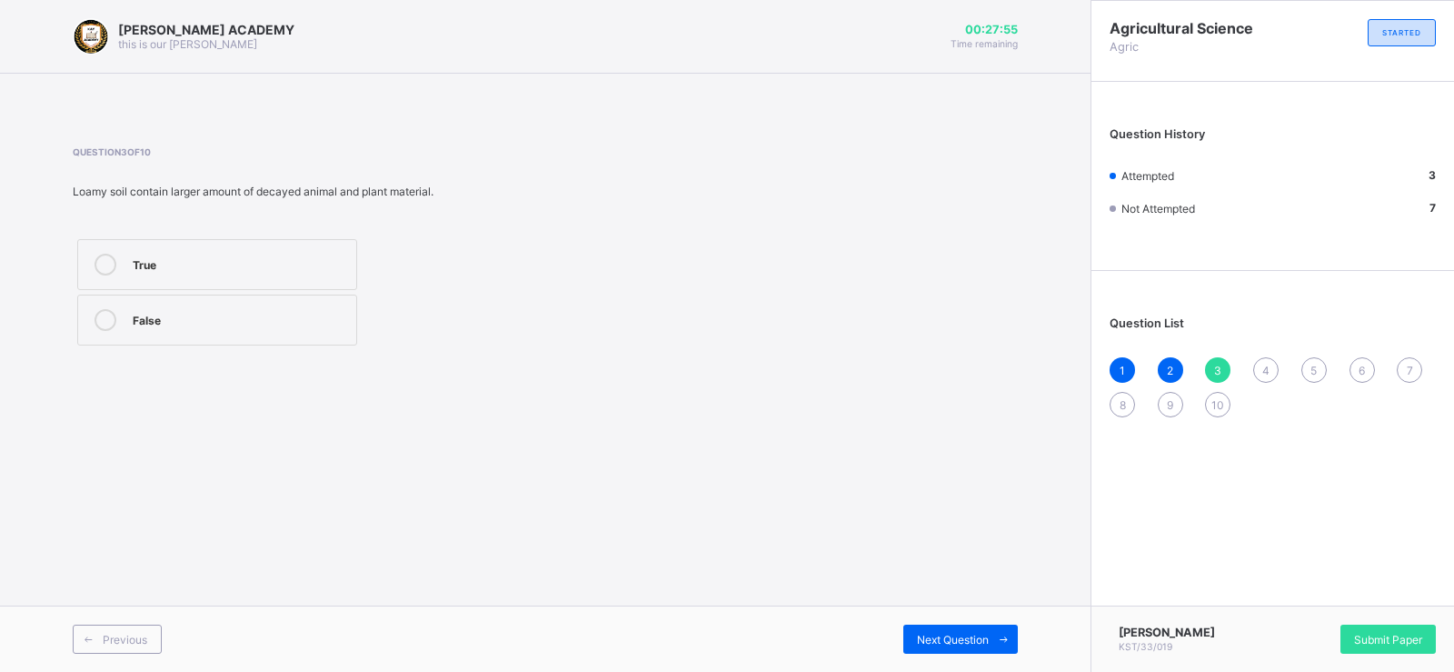
click at [928, 608] on div "Previous Next Question" at bounding box center [545, 638] width 1090 height 66
click at [946, 628] on div "Next Question" at bounding box center [960, 638] width 114 height 29
click at [1258, 361] on div "4" at bounding box center [1265, 369] width 25 height 25
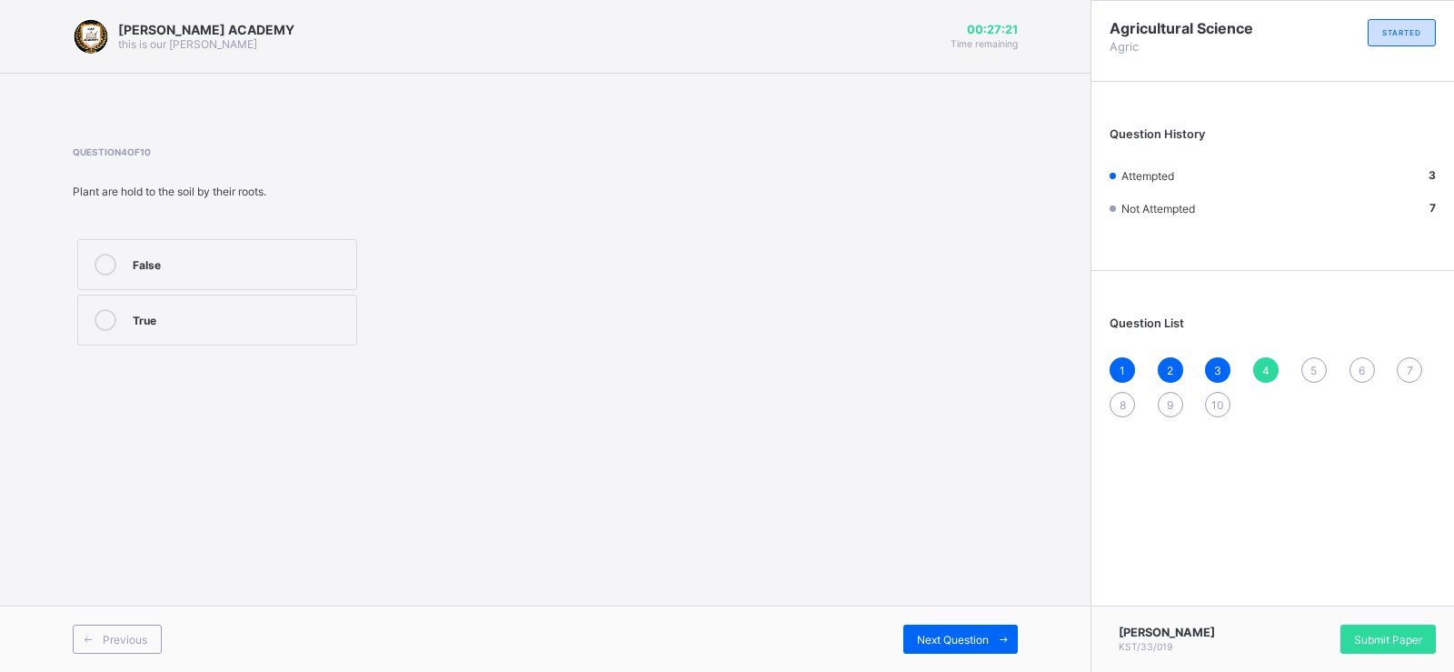
click at [255, 276] on label "False" at bounding box center [217, 264] width 280 height 51
click at [983, 624] on div "Next Question" at bounding box center [960, 638] width 114 height 29
click at [163, 309] on div "false" at bounding box center [240, 318] width 214 height 18
click at [961, 627] on div "Next Question" at bounding box center [960, 638] width 114 height 29
click at [169, 429] on div "Sandy soil" at bounding box center [240, 429] width 214 height 18
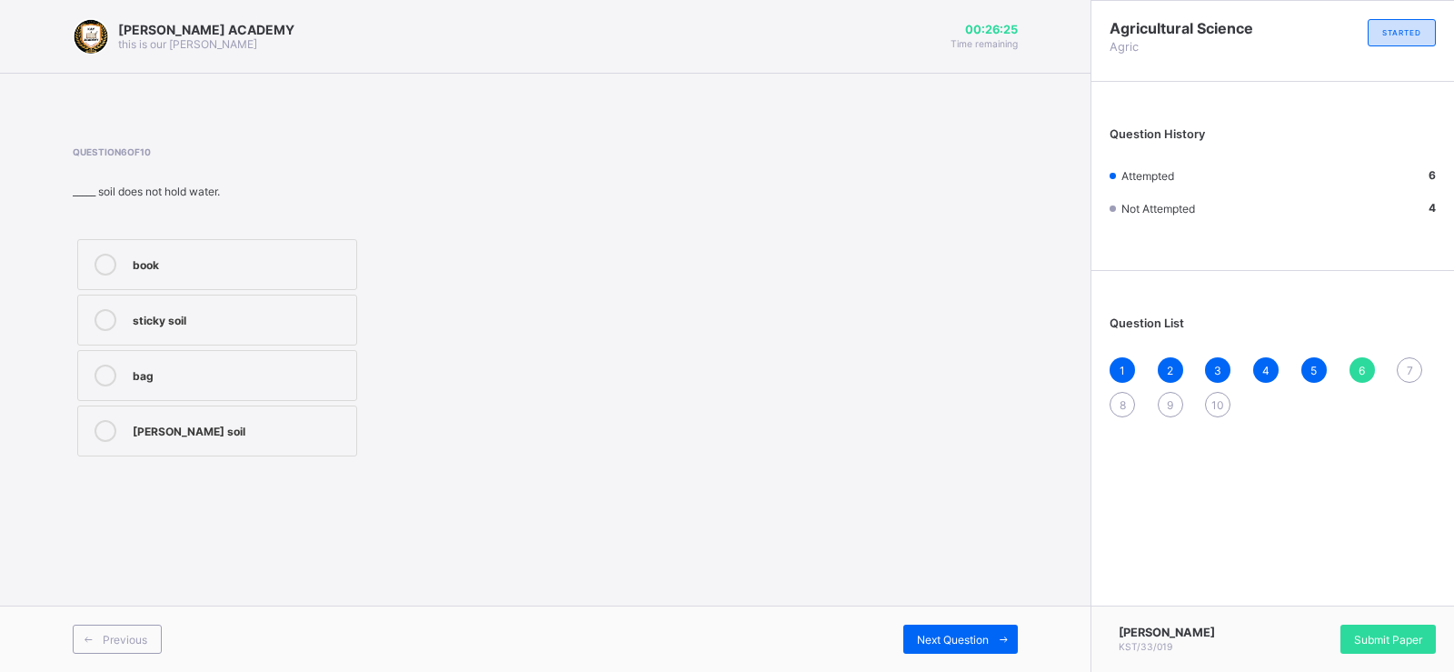
click at [970, 621] on div "Previous Next Question" at bounding box center [545, 638] width 1090 height 66
click at [971, 621] on div "Previous Next Question" at bounding box center [545, 638] width 1090 height 66
click at [957, 632] on span "Next Question" at bounding box center [953, 639] width 72 height 14
click at [153, 433] on div "Loamy soil" at bounding box center [240, 429] width 214 height 18
click at [968, 620] on div "Previous Next Question" at bounding box center [545, 638] width 1090 height 66
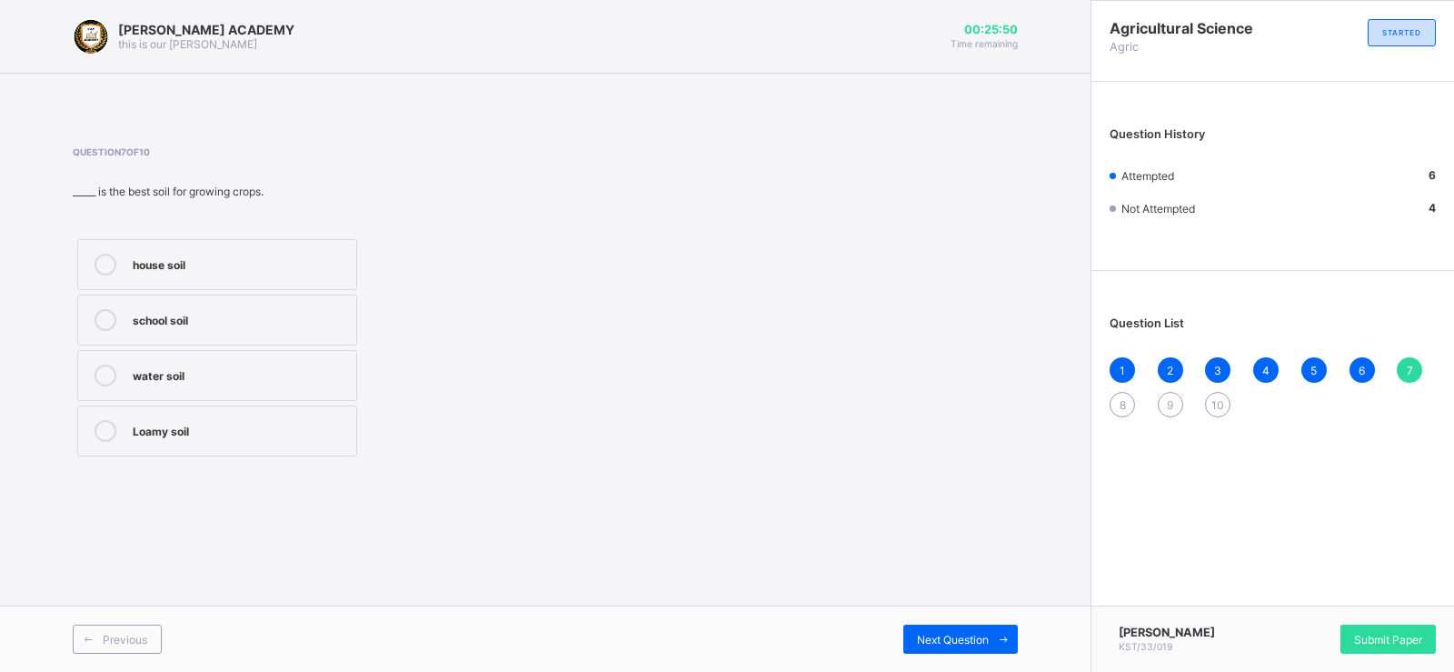
click at [968, 620] on div "Previous Next Question" at bounding box center [545, 638] width 1090 height 66
click at [968, 624] on div "Next Question" at bounding box center [960, 638] width 114 height 29
click at [199, 257] on div "3" at bounding box center [240, 263] width 214 height 18
click at [1003, 637] on icon at bounding box center [1004, 639] width 14 height 12
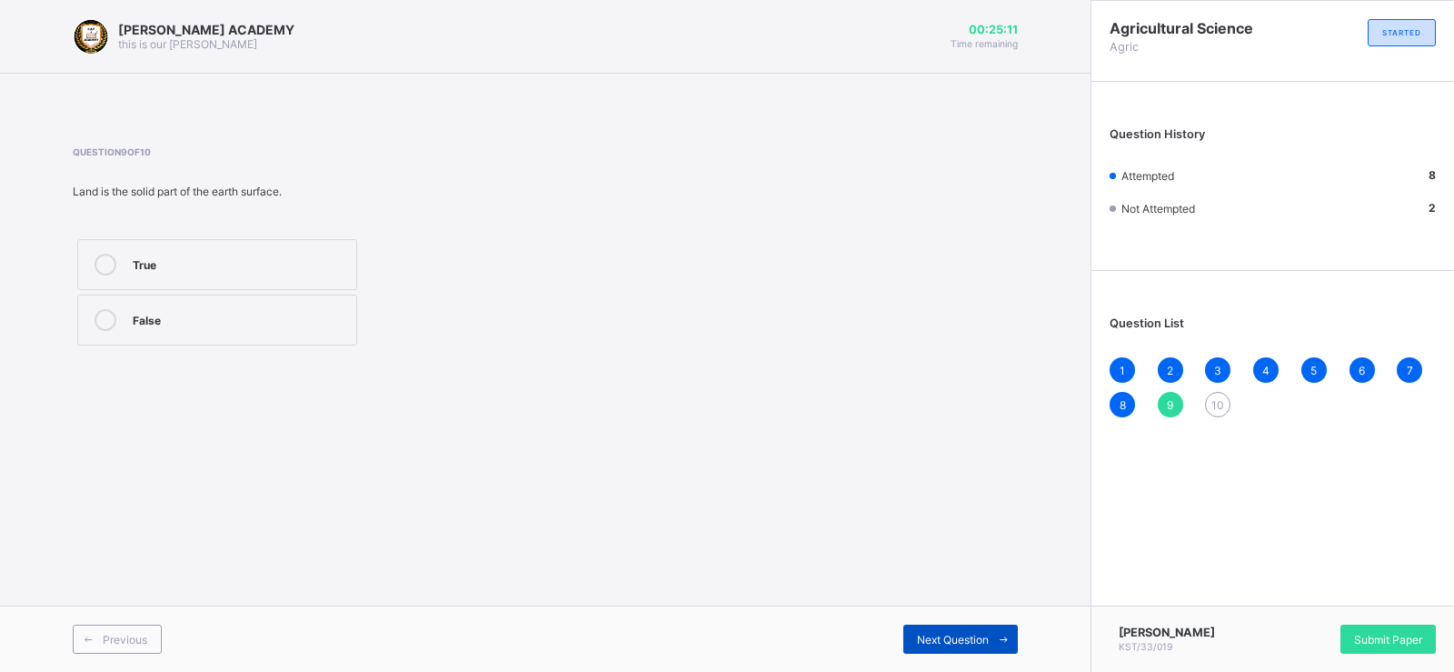
click at [1000, 635] on icon at bounding box center [1004, 639] width 14 height 12
click at [1163, 401] on div "9" at bounding box center [1170, 404] width 25 height 25
click at [1117, 393] on div "8" at bounding box center [1122, 404] width 25 height 25
click at [1169, 383] on div "1 2 3 4 5 6 7 8 9 10" at bounding box center [1273, 387] width 326 height 60
click at [1166, 393] on div "9" at bounding box center [1170, 404] width 25 height 25
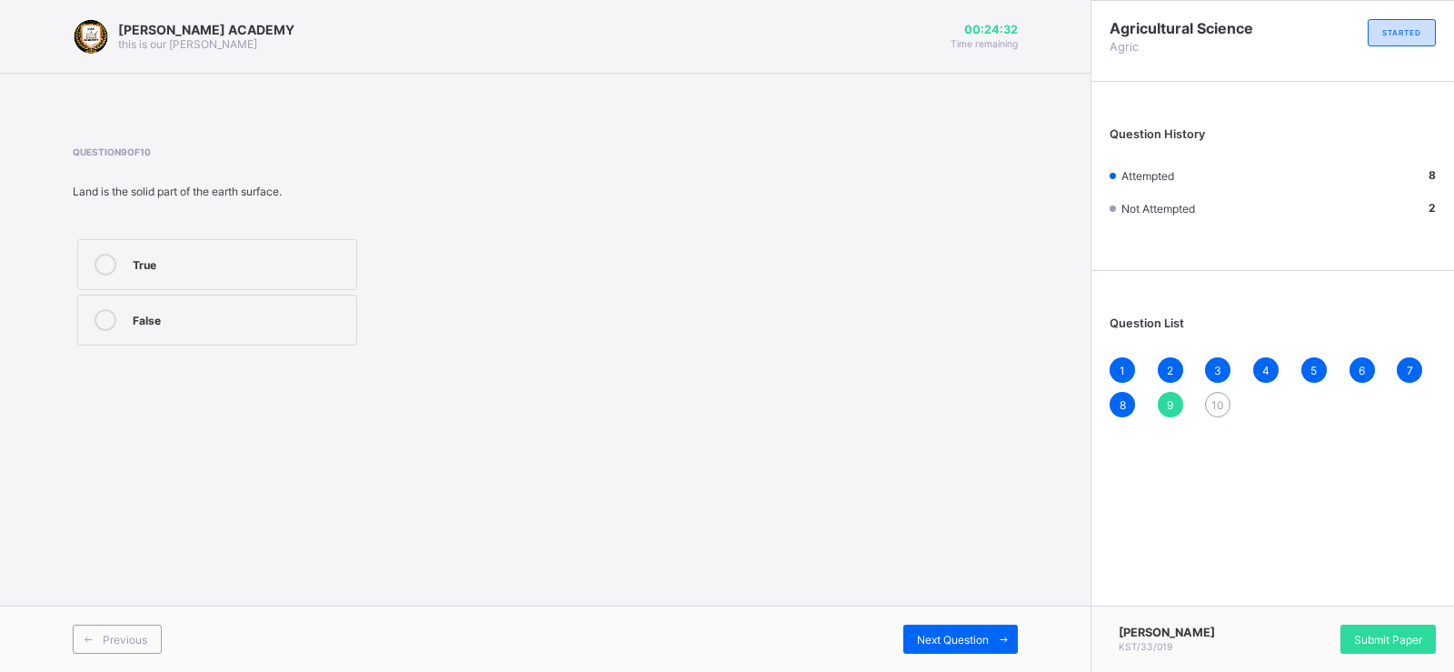
click at [197, 252] on label "True" at bounding box center [217, 264] width 280 height 51
click at [1210, 389] on div "1 2 3 4 5 6 7 8 9 10" at bounding box center [1273, 387] width 326 height 60
click at [1216, 391] on div "1 2 3 4 5 6 7 8 9 10" at bounding box center [1273, 387] width 326 height 60
click at [1215, 398] on span "10" at bounding box center [1217, 405] width 13 height 14
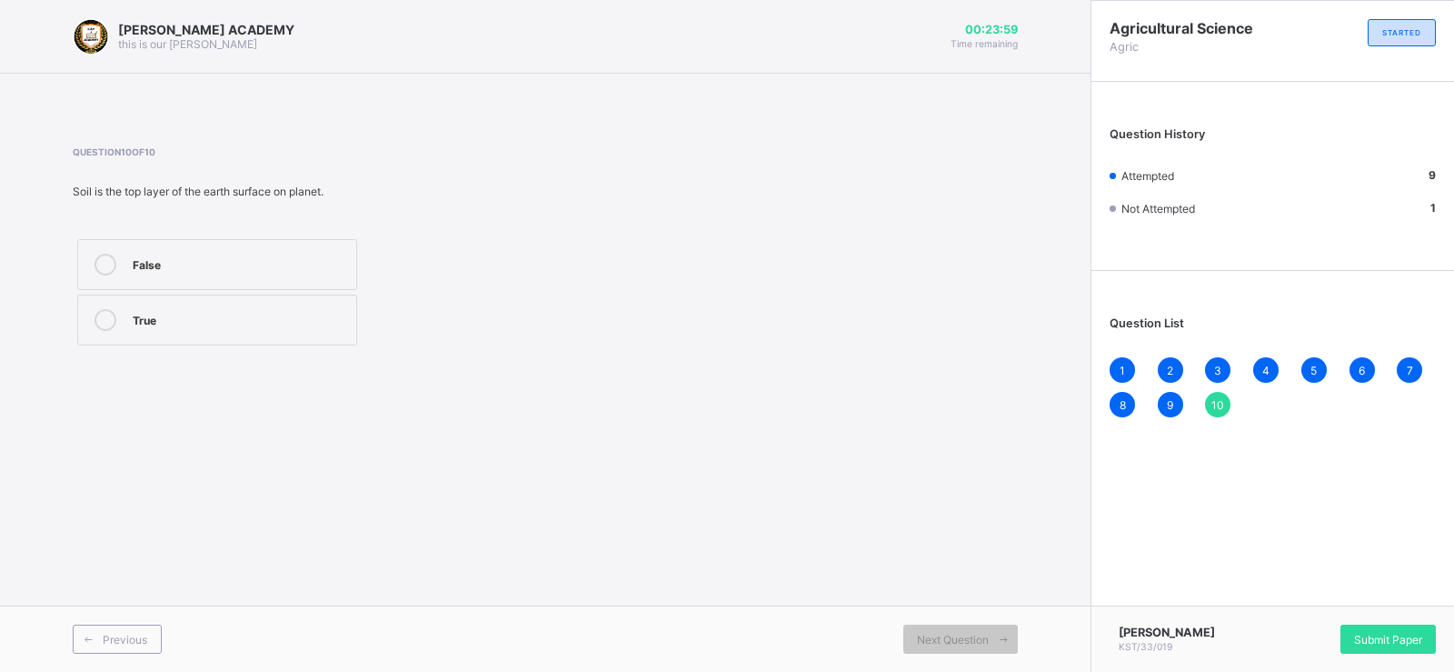
click at [198, 307] on label "True" at bounding box center [217, 319] width 280 height 51
click at [1402, 634] on span "Submit Paper" at bounding box center [1388, 639] width 68 height 14
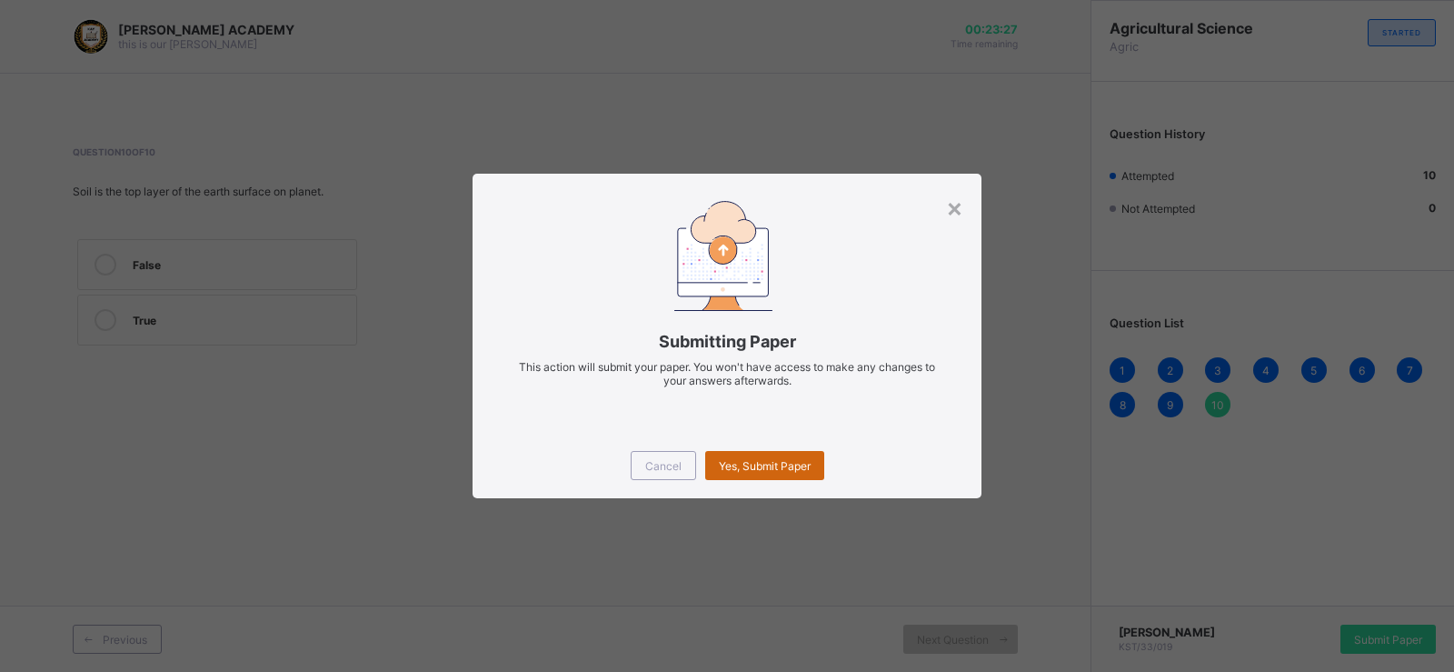
click at [765, 464] on span "Yes, Submit Paper" at bounding box center [765, 466] width 92 height 14
click at [761, 458] on div "Yes, Submit Paper" at bounding box center [764, 465] width 119 height 29
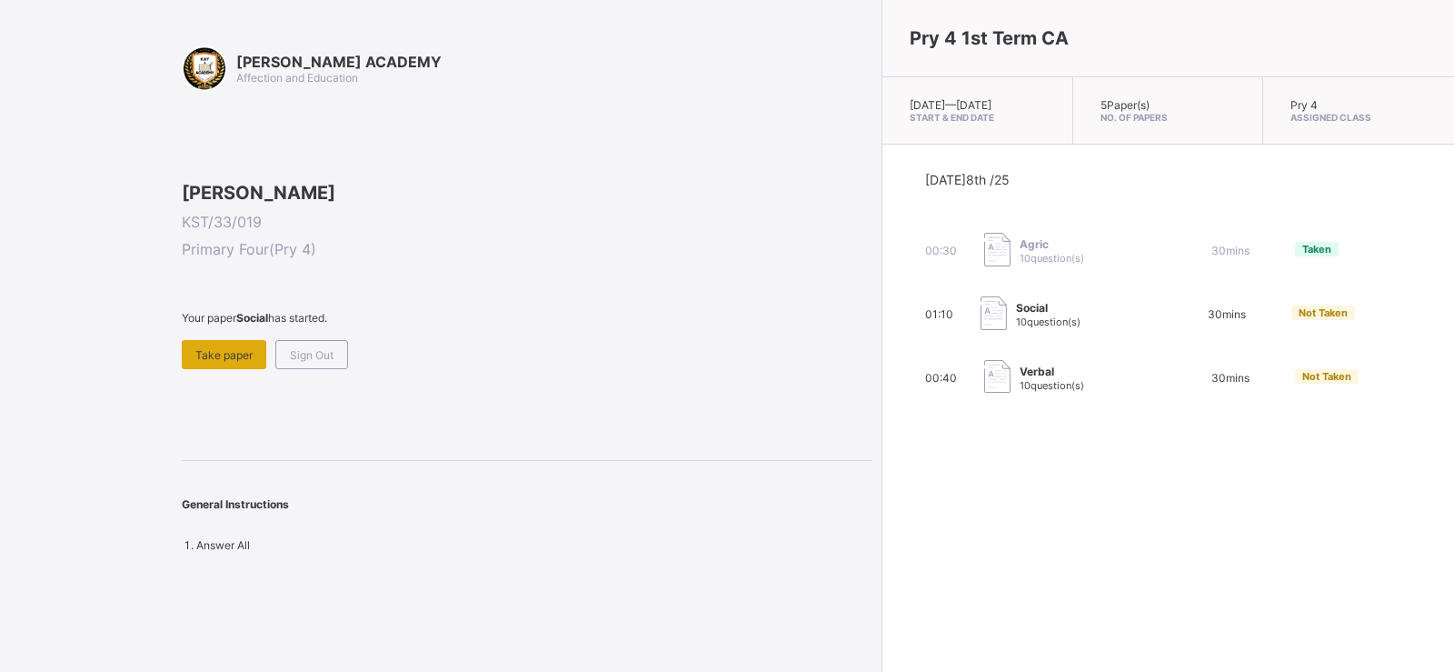
click at [198, 369] on div "Take paper" at bounding box center [224, 354] width 85 height 29
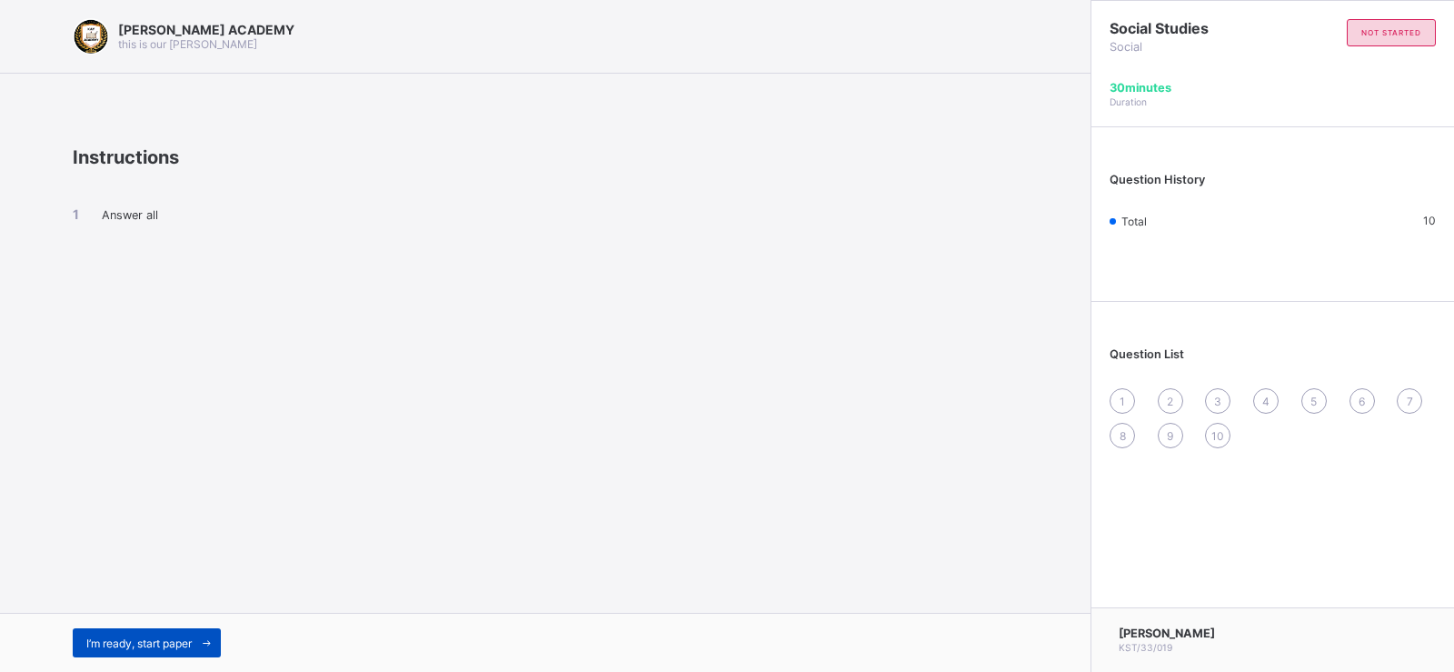
click at [95, 632] on div "I’m ready, start paper" at bounding box center [147, 642] width 148 height 29
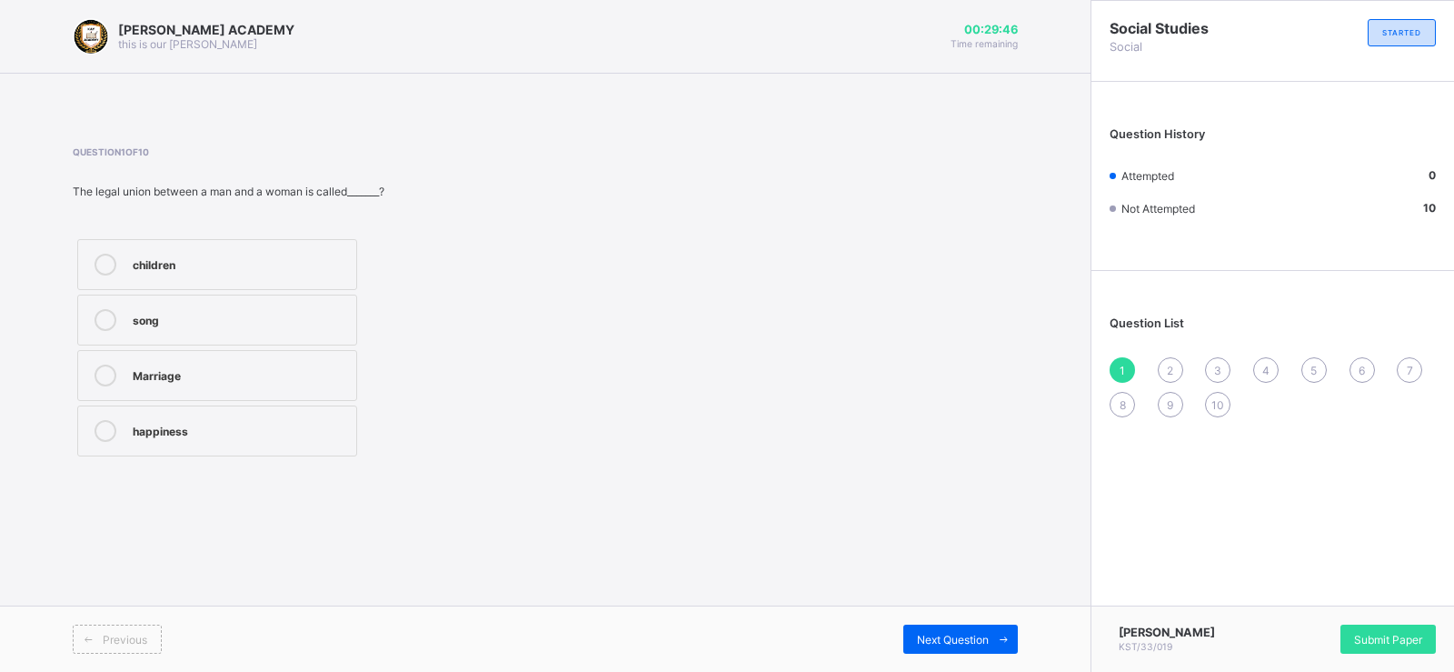
click at [156, 363] on label "Marriage" at bounding box center [217, 375] width 280 height 51
click at [947, 634] on span "Next Question" at bounding box center [953, 639] width 72 height 14
click at [329, 416] on label "Grandfather" at bounding box center [217, 430] width 280 height 51
click at [990, 620] on div "Previous Next Question" at bounding box center [545, 638] width 1090 height 66
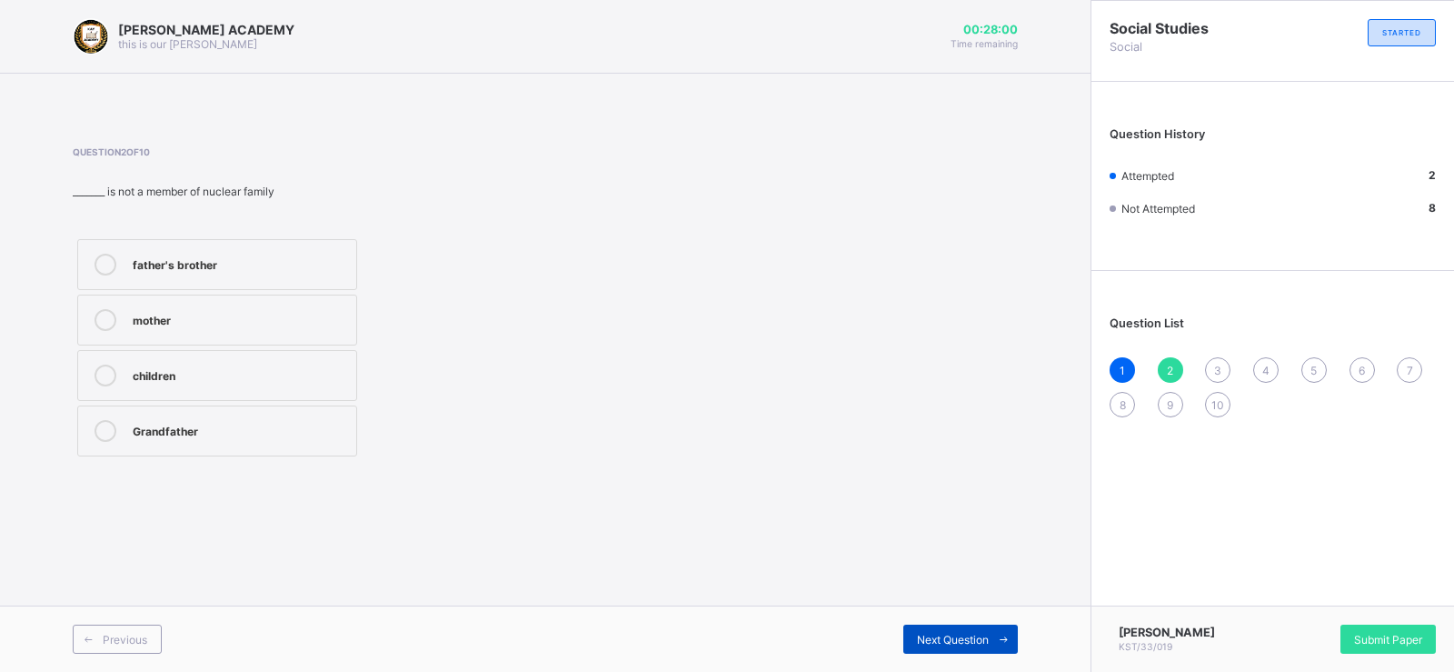
click at [985, 632] on span "Next Question" at bounding box center [953, 639] width 72 height 14
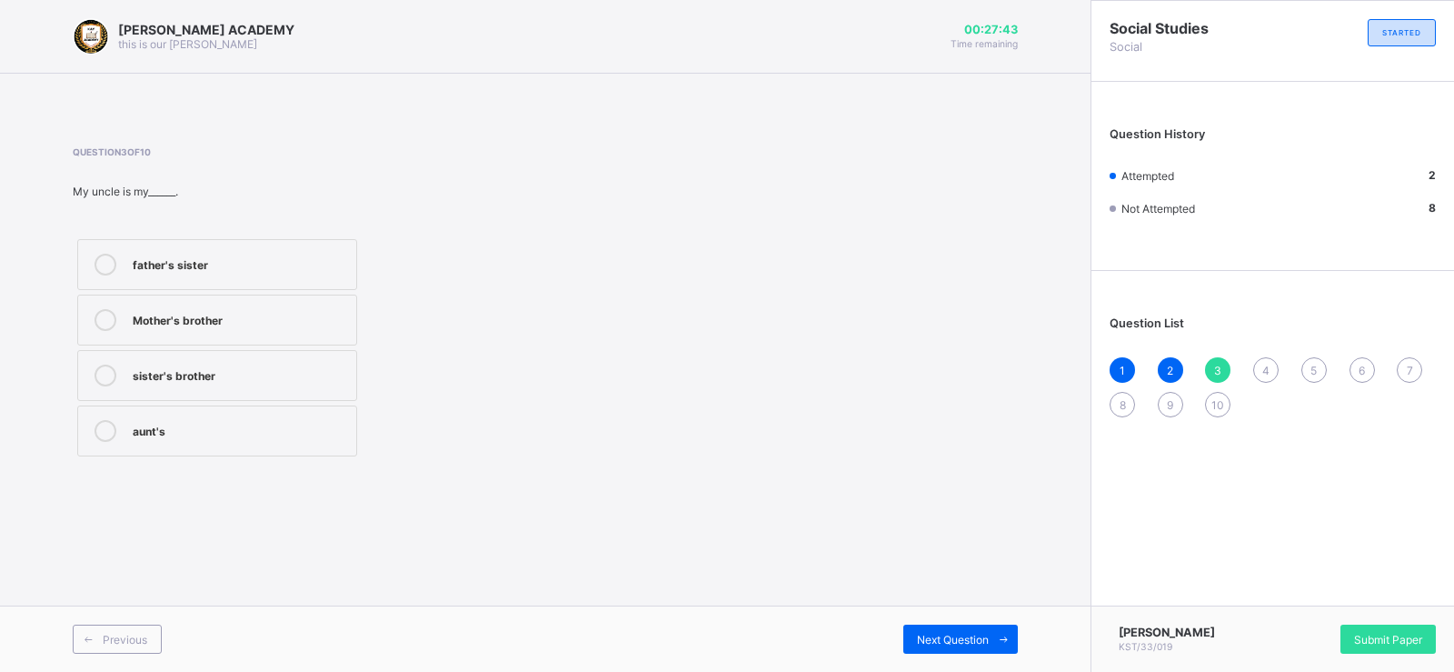
click at [173, 308] on label "Mother's brother" at bounding box center [217, 319] width 280 height 51
click at [582, 305] on div "Question 3 of 10 My uncle is my______. father's sister Mother's brother sister'…" at bounding box center [545, 303] width 945 height 314
click at [583, 305] on div "Question 3 of 10 My uncle is my______. father's sister Mother's brother sister'…" at bounding box center [545, 303] width 945 height 314
drag, startPoint x: 588, startPoint y: 532, endPoint x: 917, endPoint y: 449, distance: 339.4
click at [917, 449] on div "KAY ACADEMY this is our motton 00:27:27 Time remaining Question 3 of 10 My uncl…" at bounding box center [545, 336] width 1090 height 672
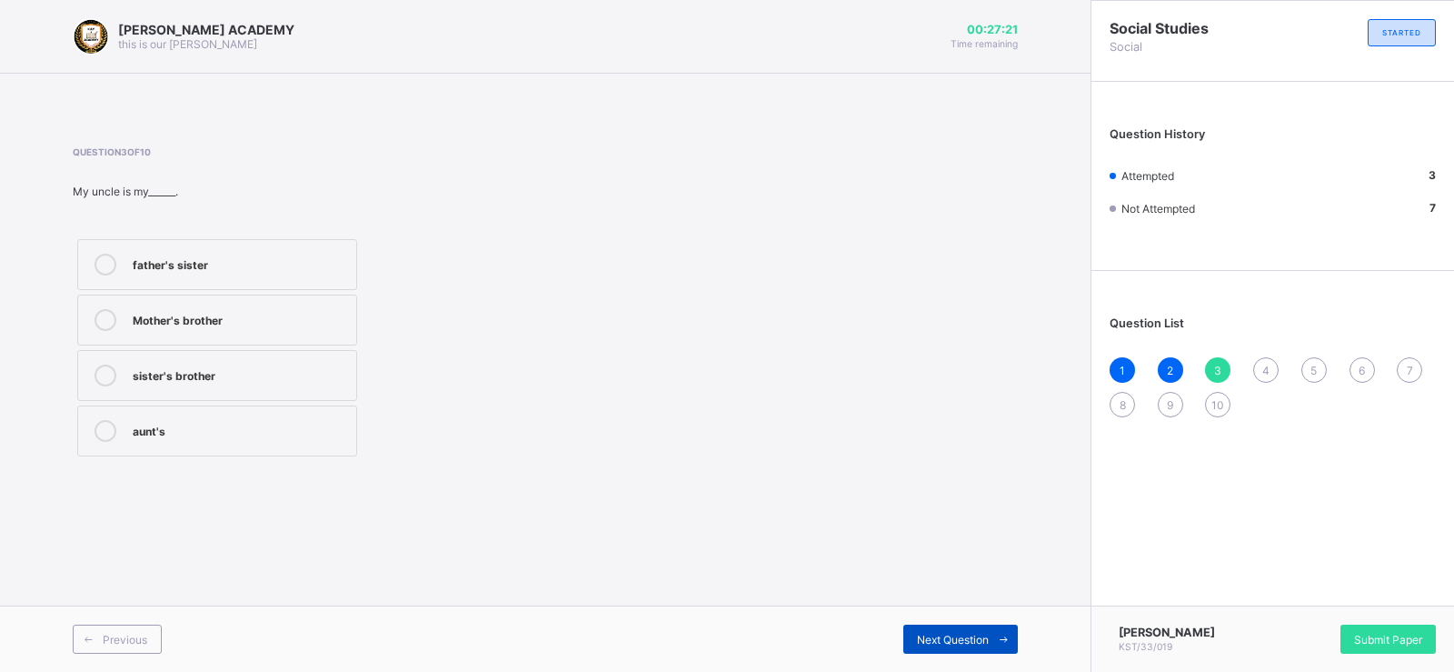
click at [977, 634] on span "Next Question" at bounding box center [953, 639] width 72 height 14
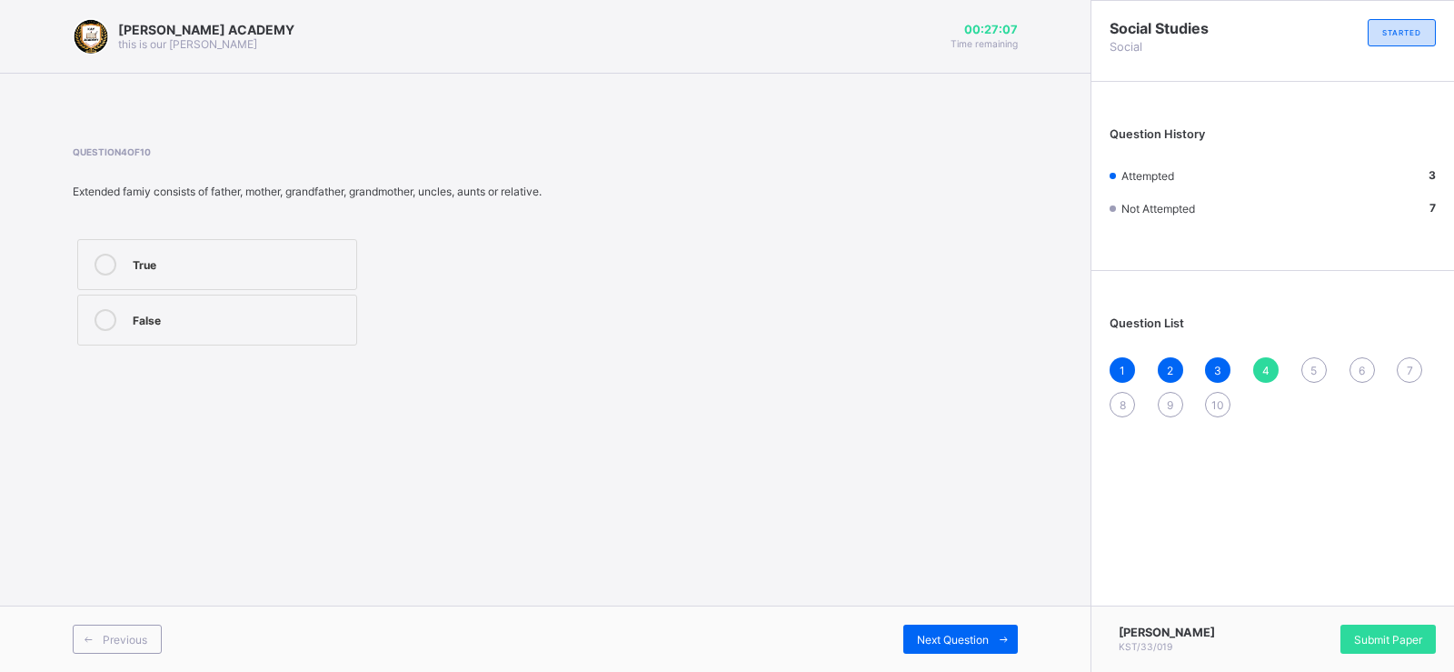
click at [249, 243] on label "True" at bounding box center [217, 264] width 280 height 51
click at [947, 634] on span "Next Question" at bounding box center [953, 639] width 72 height 14
click at [1264, 358] on div "4" at bounding box center [1265, 369] width 25 height 25
click at [999, 635] on icon at bounding box center [1004, 639] width 14 height 12
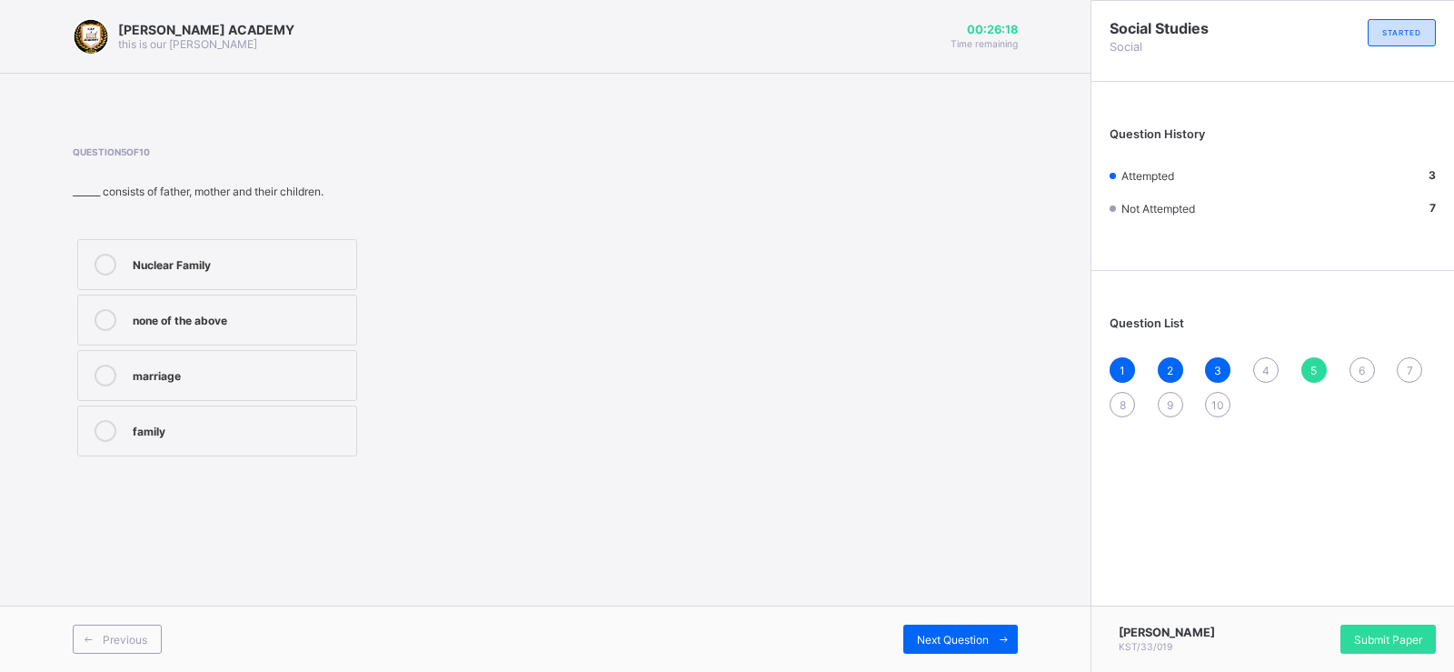
click at [237, 265] on div "Nuclear Family" at bounding box center [240, 263] width 214 height 18
click at [236, 264] on div "Nuclear Family" at bounding box center [240, 263] width 214 height 18
click at [955, 620] on div "Previous Next Question" at bounding box center [545, 638] width 1090 height 66
click at [952, 633] on span "Next Question" at bounding box center [953, 639] width 72 height 14
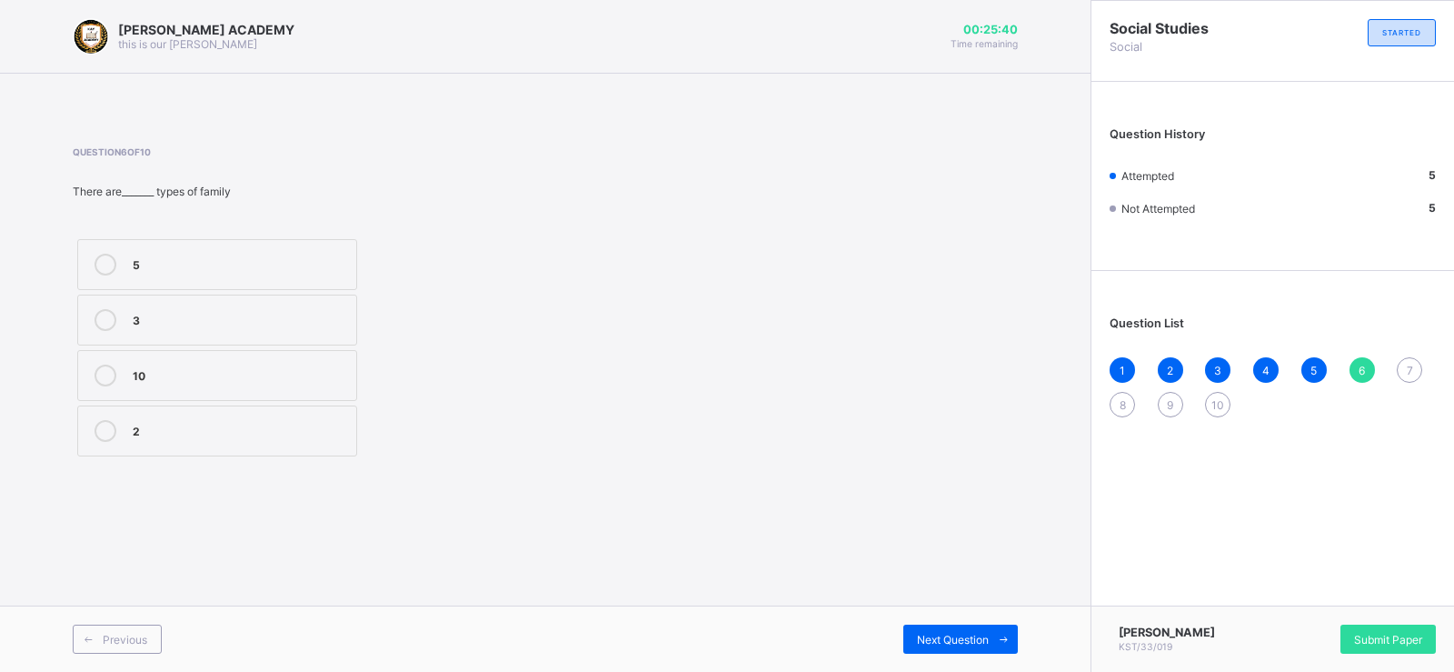
click at [174, 425] on div "2" at bounding box center [240, 429] width 214 height 18
click at [1402, 361] on div "7" at bounding box center [1409, 369] width 25 height 25
click at [246, 428] on div "Mother's sister" at bounding box center [240, 429] width 214 height 18
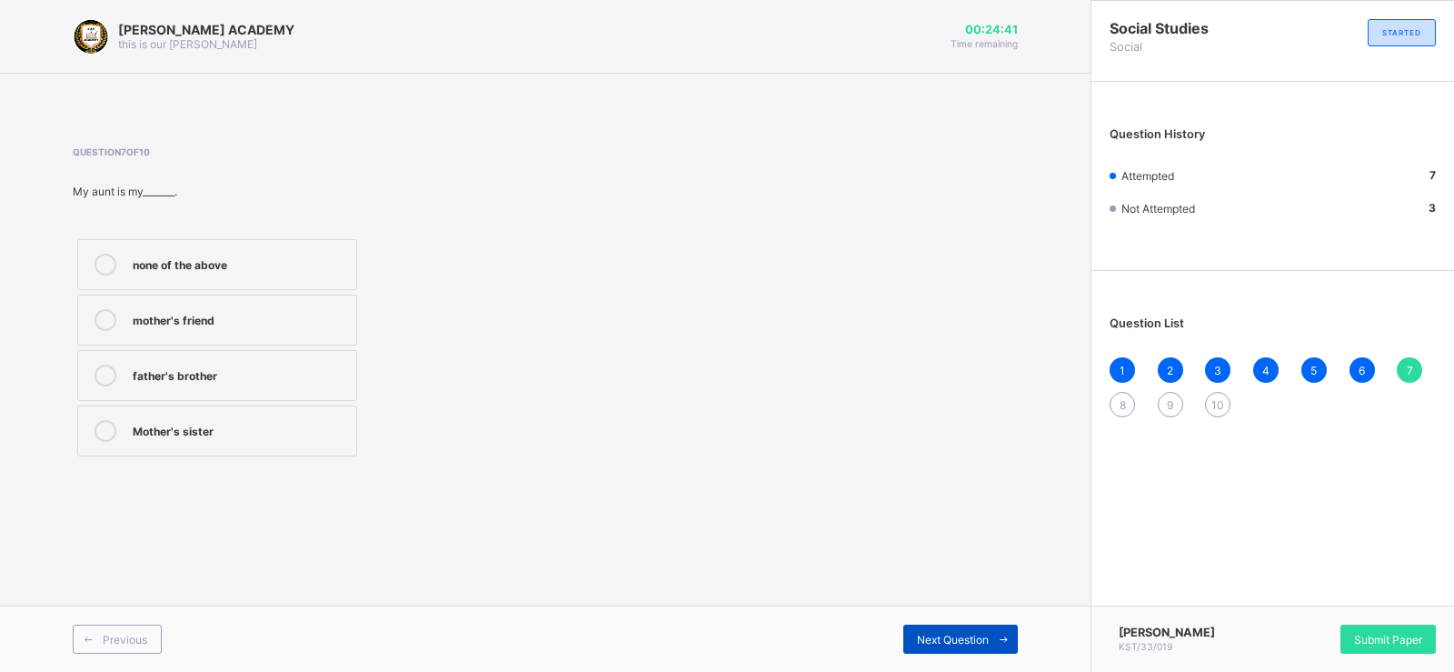
click at [997, 631] on span at bounding box center [1003, 638] width 29 height 29
click at [243, 259] on div "Parents's parent" at bounding box center [240, 263] width 214 height 18
click at [939, 624] on div "Next Question" at bounding box center [960, 638] width 114 height 29
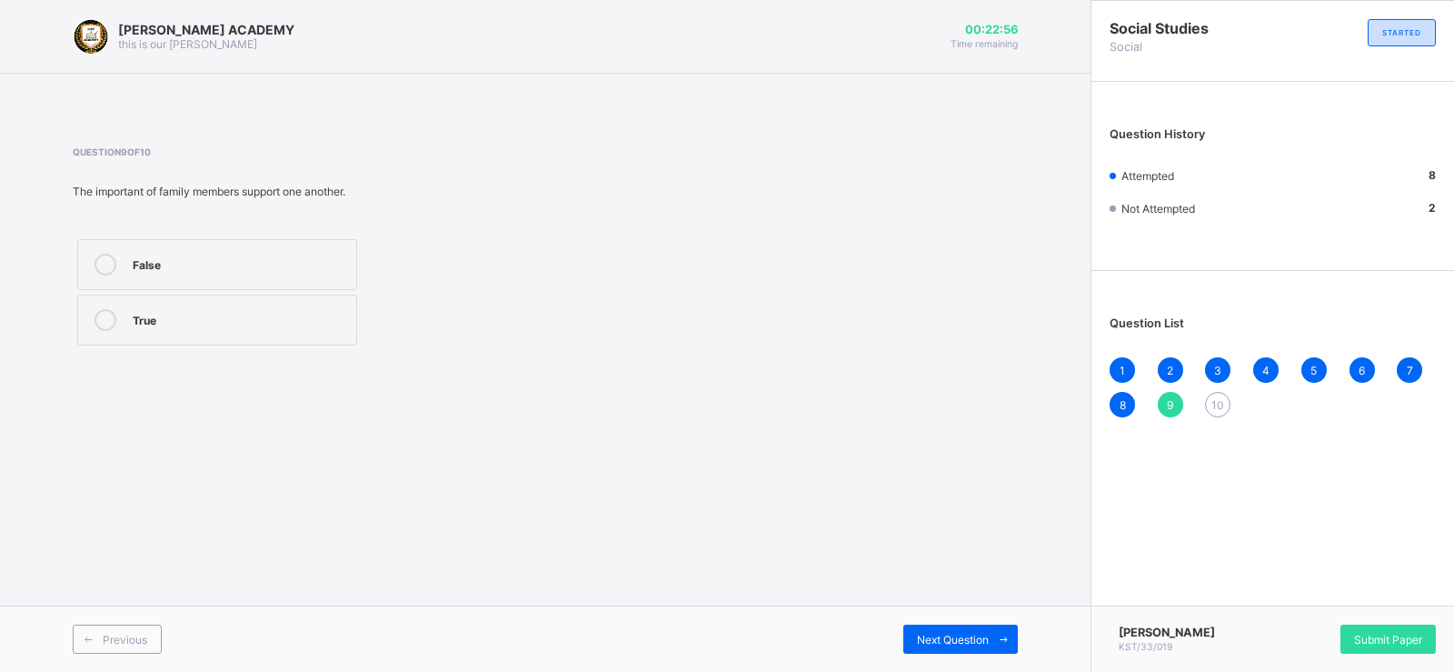
click at [115, 314] on div at bounding box center [105, 320] width 36 height 22
click at [970, 632] on span "Next Question" at bounding box center [953, 639] width 72 height 14
click at [228, 261] on div "True" at bounding box center [240, 263] width 214 height 18
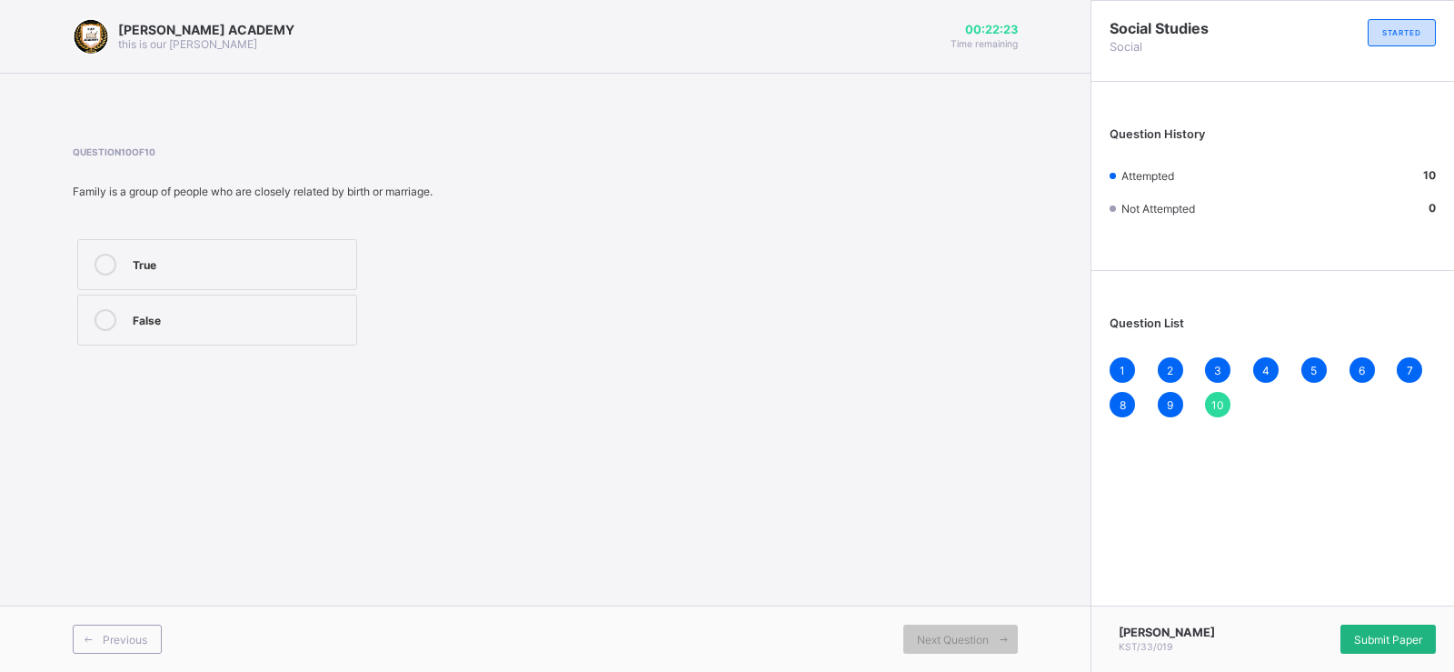
click at [1399, 626] on div "Submit Paper" at bounding box center [1387, 638] width 95 height 29
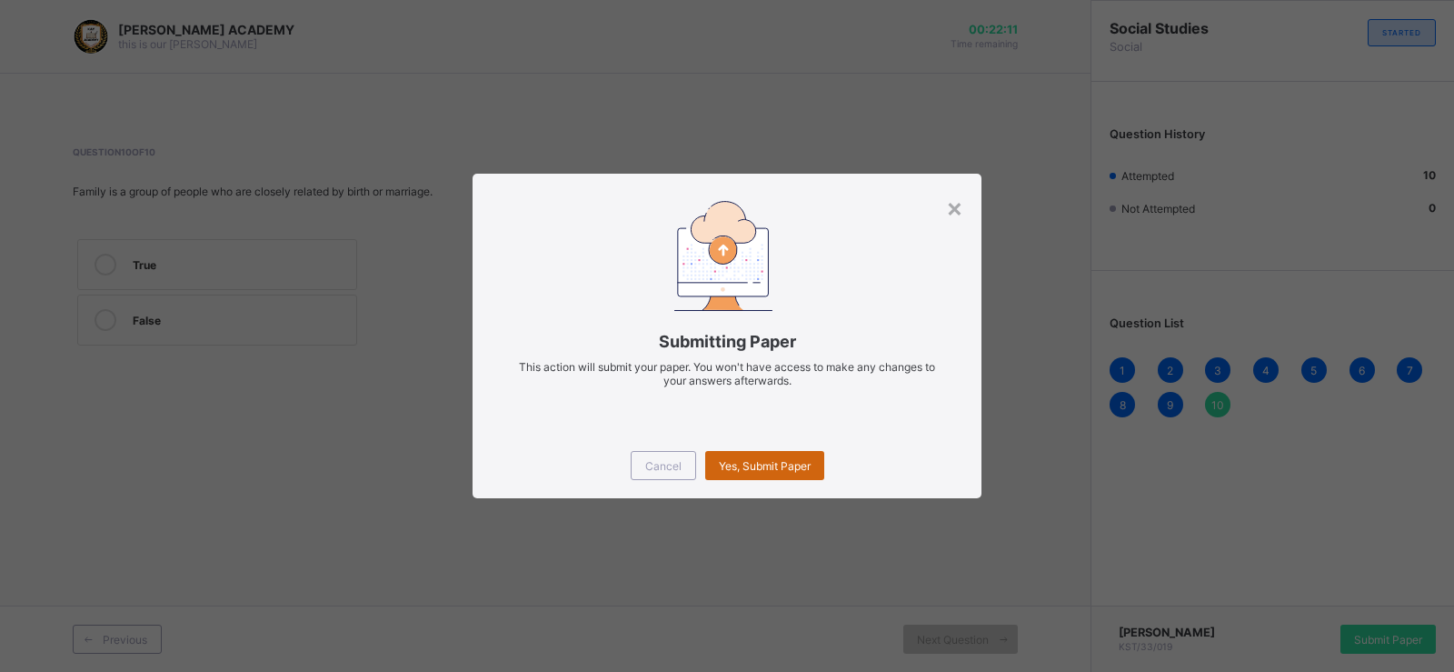
click at [784, 454] on div "Yes, Submit Paper" at bounding box center [764, 465] width 119 height 29
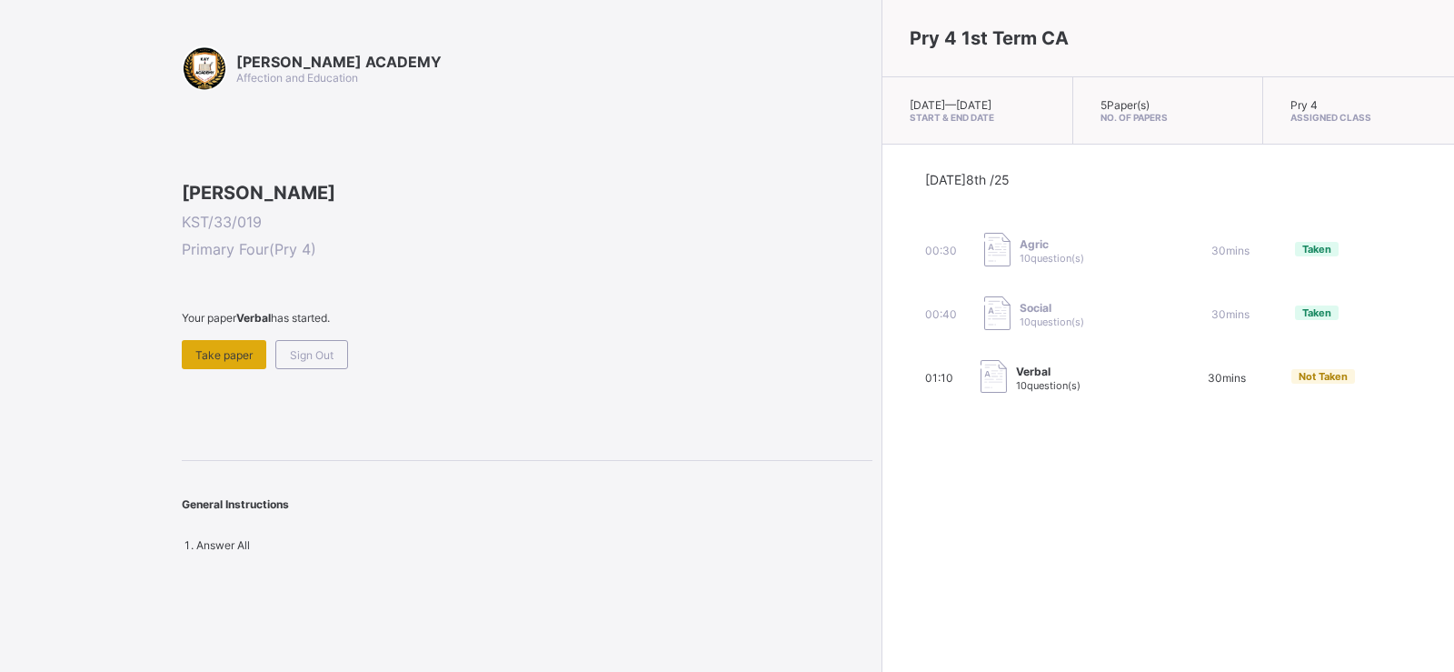
click at [214, 362] on span "Take paper" at bounding box center [223, 355] width 57 height 14
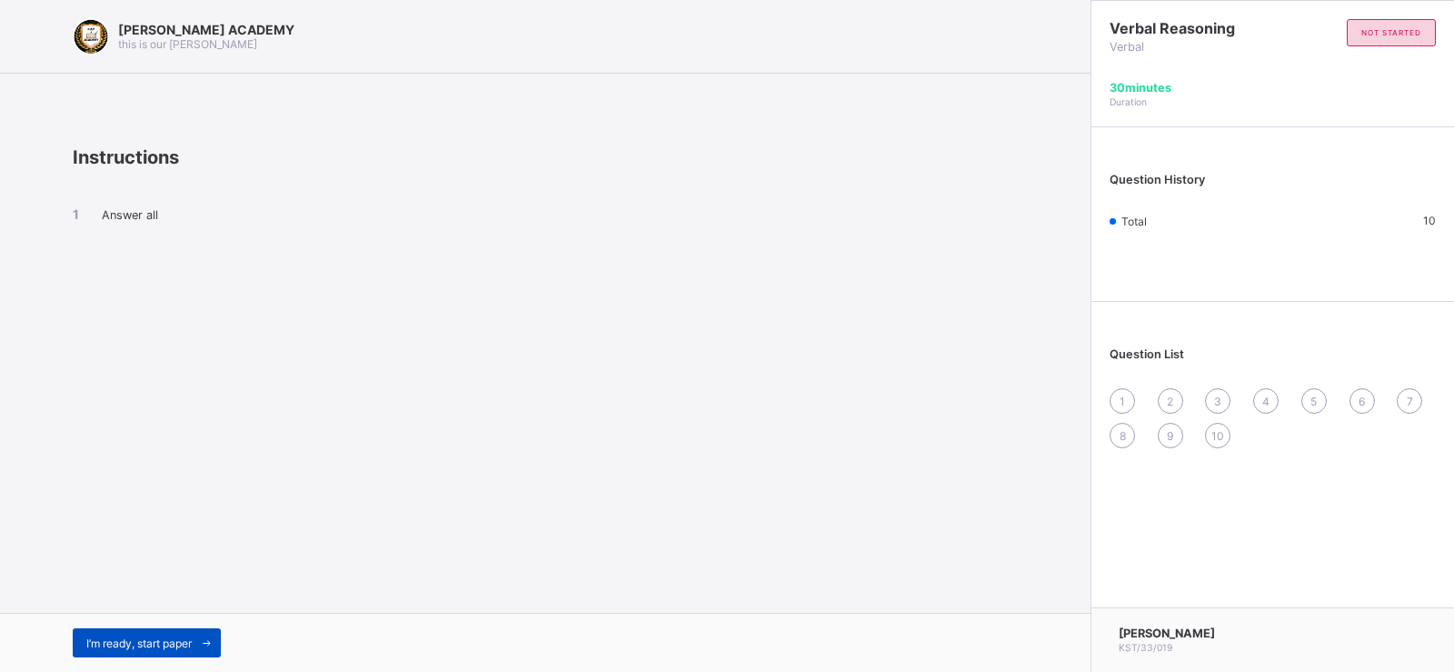
click at [130, 631] on div "I’m ready, start paper" at bounding box center [147, 642] width 148 height 29
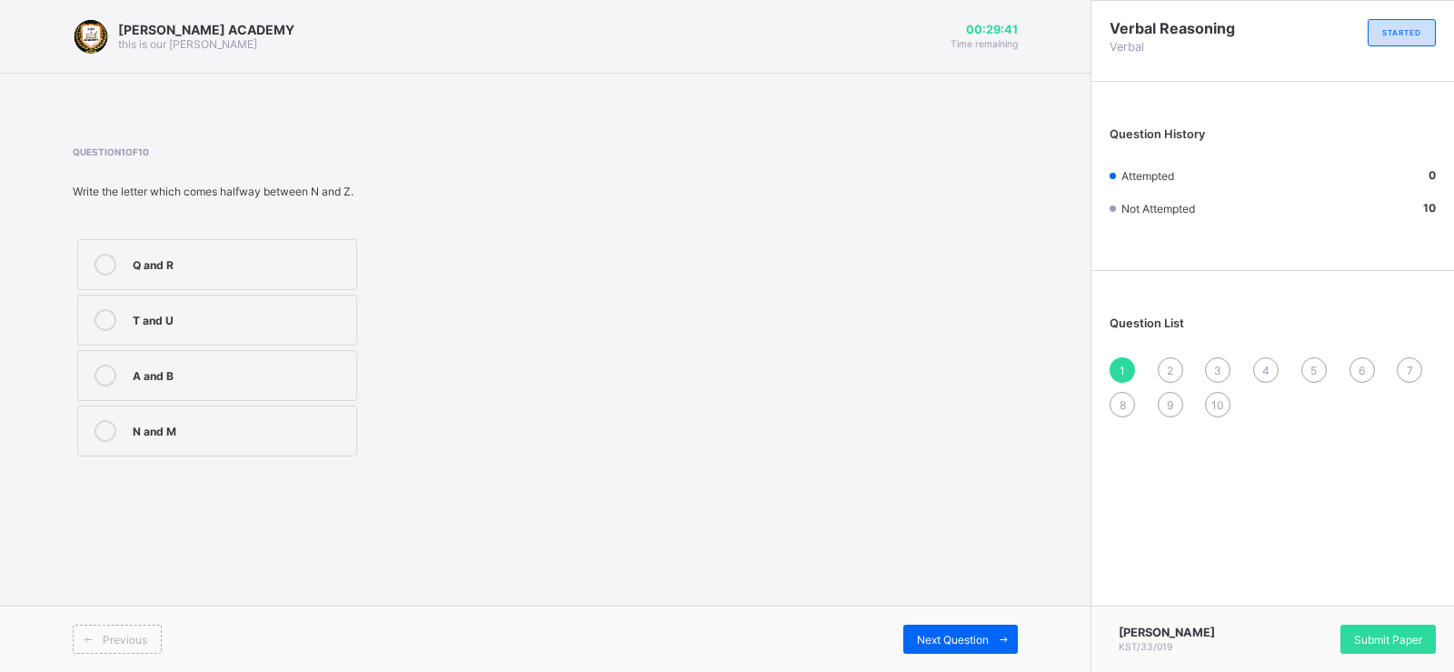
click at [265, 439] on div "N and M" at bounding box center [240, 431] width 214 height 22
click at [941, 634] on span "Next Question" at bounding box center [953, 639] width 72 height 14
click at [93, 423] on div at bounding box center [105, 431] width 36 height 22
click at [980, 623] on div "Previous Next Question" at bounding box center [545, 638] width 1090 height 66
click at [975, 631] on div "Next Question" at bounding box center [960, 638] width 114 height 29
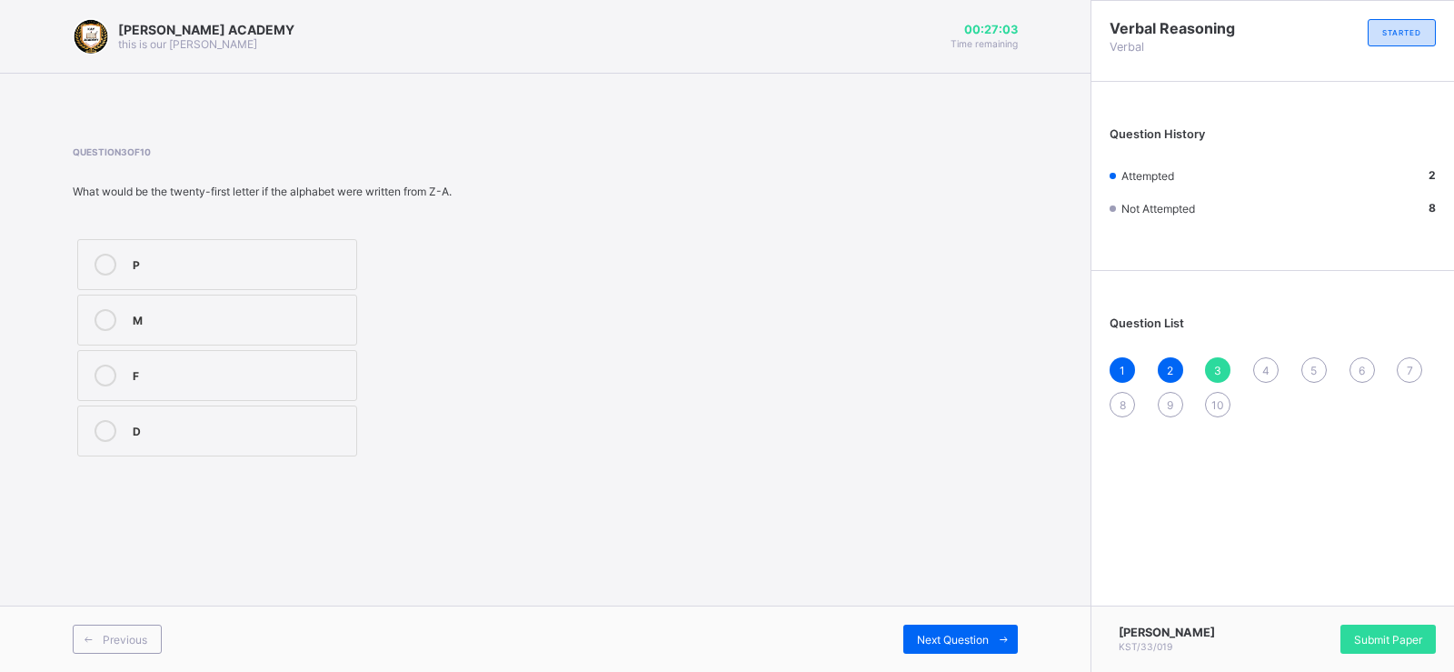
click at [152, 262] on div "P" at bounding box center [240, 263] width 214 height 18
click at [546, 13] on div "KAY ACADEMY this is our motton 00:27:01 Time remaining" at bounding box center [545, 37] width 1090 height 74
click at [1171, 105] on div "Question History Attempted 3 Not Attempted 7" at bounding box center [1272, 180] width 363 height 179
click at [1172, 107] on div "Question History Attempted 3 Not Attempted 7" at bounding box center [1272, 180] width 363 height 179
drag, startPoint x: 1172, startPoint y: 107, endPoint x: 1159, endPoint y: 160, distance: 54.4
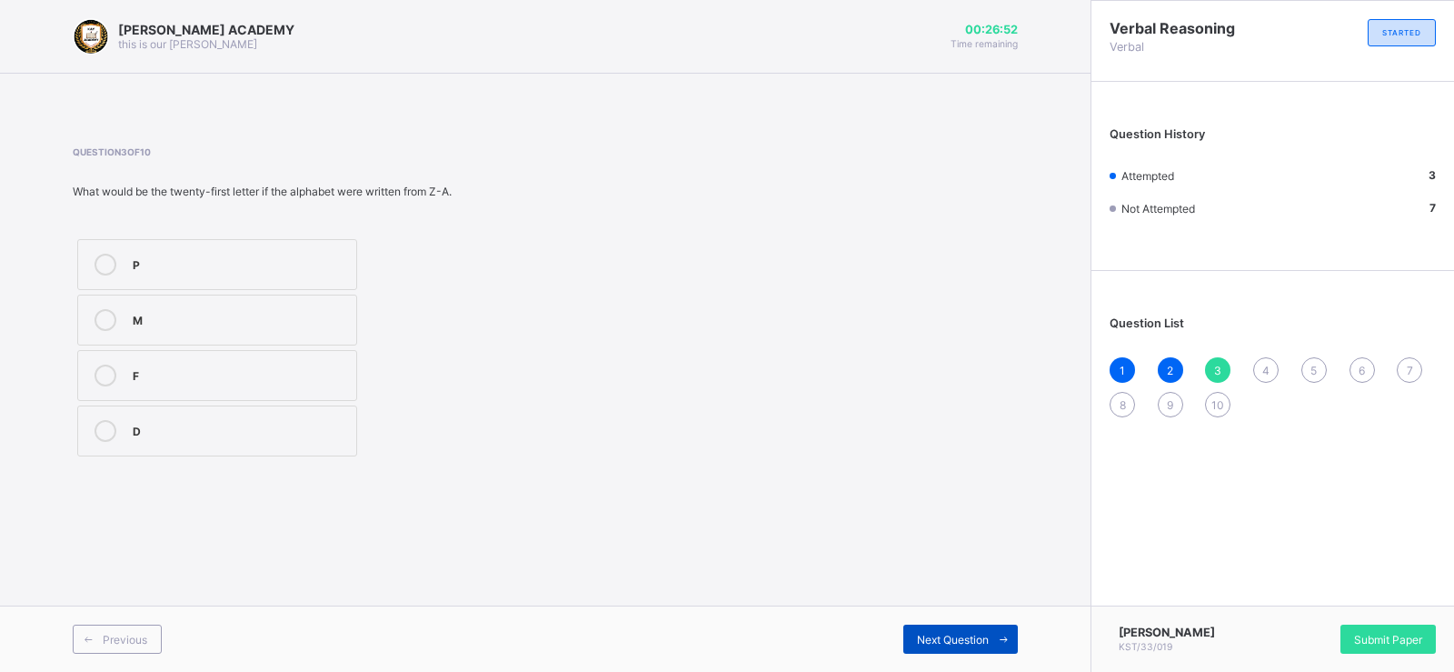
click at [932, 624] on div "Next Question" at bounding box center [960, 638] width 114 height 29
click at [266, 381] on div "Z" at bounding box center [240, 373] width 214 height 18
click at [243, 344] on label "A" at bounding box center [217, 319] width 280 height 51
click at [134, 359] on label "Z" at bounding box center [217, 375] width 280 height 51
click at [876, 465] on div "Question 4 of 10 _____ is the last letter of the English alphabet. Y A Z M" at bounding box center [545, 303] width 945 height 369
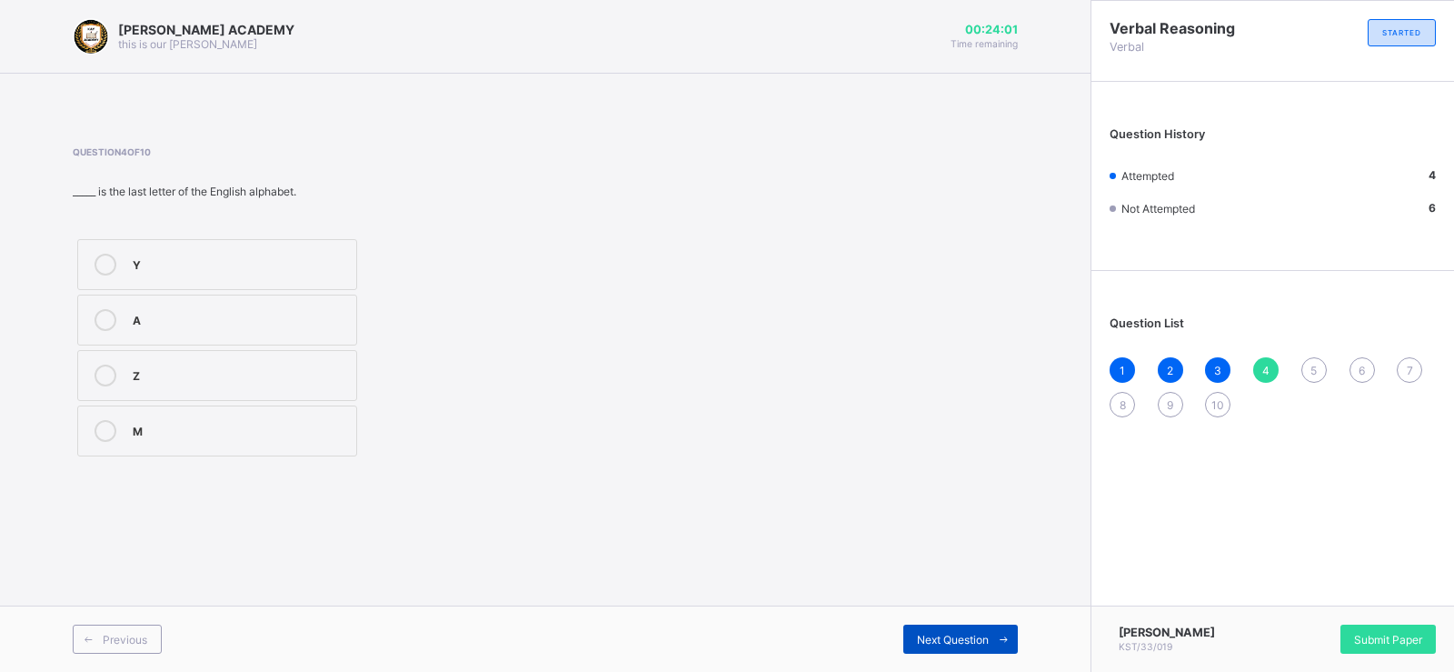
click at [986, 630] on div "Next Question" at bounding box center [960, 638] width 114 height 29
click at [220, 307] on label "E" at bounding box center [217, 319] width 280 height 51
click at [952, 624] on div "Next Question" at bounding box center [960, 638] width 114 height 29
click at [258, 296] on label "2" at bounding box center [217, 319] width 280 height 51
click at [981, 634] on span "Next Question" at bounding box center [953, 639] width 72 height 14
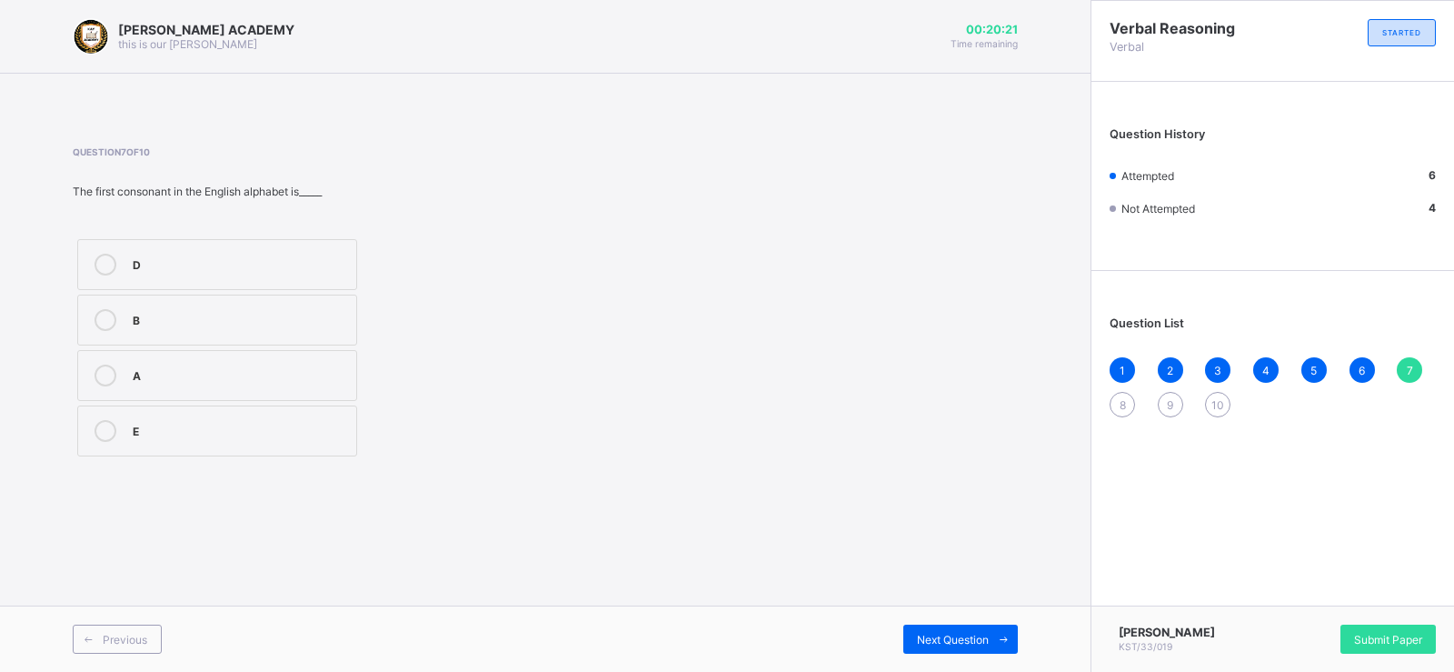
click at [308, 315] on div "B" at bounding box center [240, 318] width 214 height 18
click at [958, 640] on span "Next Question" at bounding box center [953, 639] width 72 height 14
click at [184, 418] on label "21" at bounding box center [217, 430] width 280 height 51
click at [945, 638] on span "Next Question" at bounding box center [953, 639] width 72 height 14
click at [264, 373] on div "5" at bounding box center [240, 373] width 214 height 18
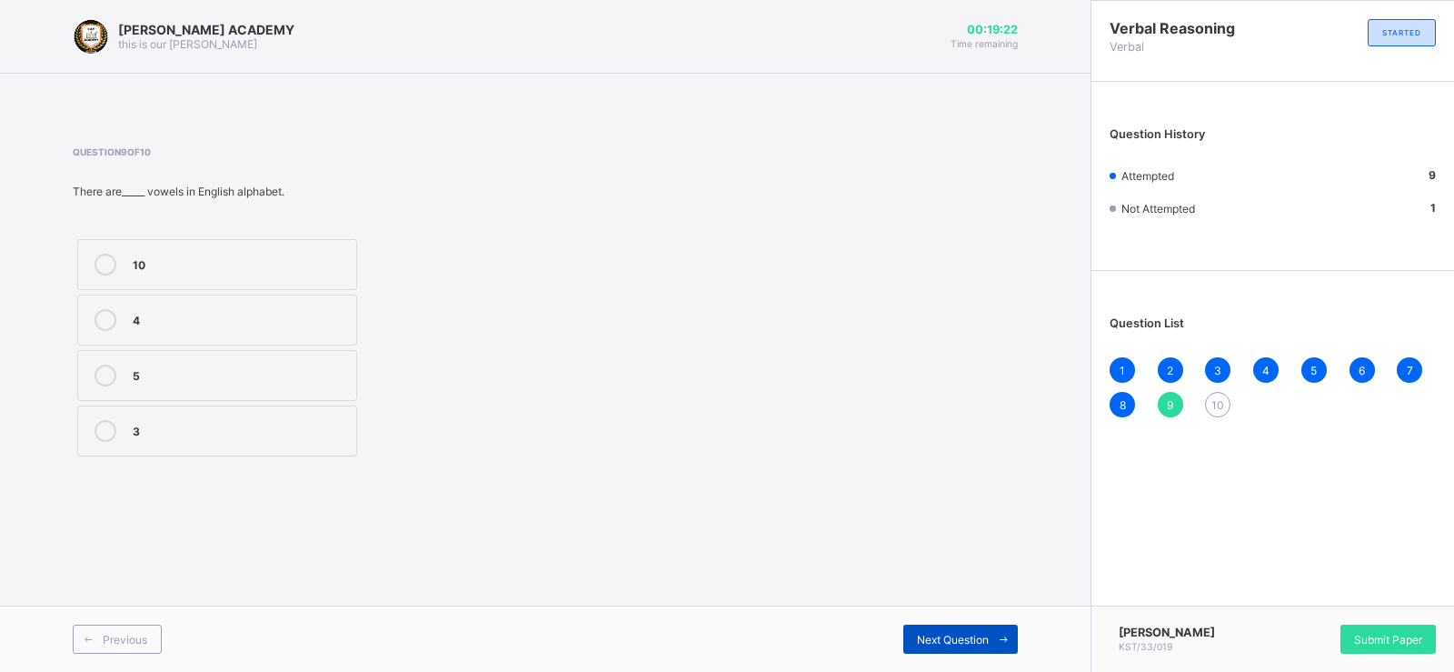
click at [962, 626] on div "Next Question" at bounding box center [960, 638] width 114 height 29
click at [180, 441] on div "26" at bounding box center [240, 431] width 214 height 22
click at [169, 423] on div "26" at bounding box center [240, 429] width 214 height 18
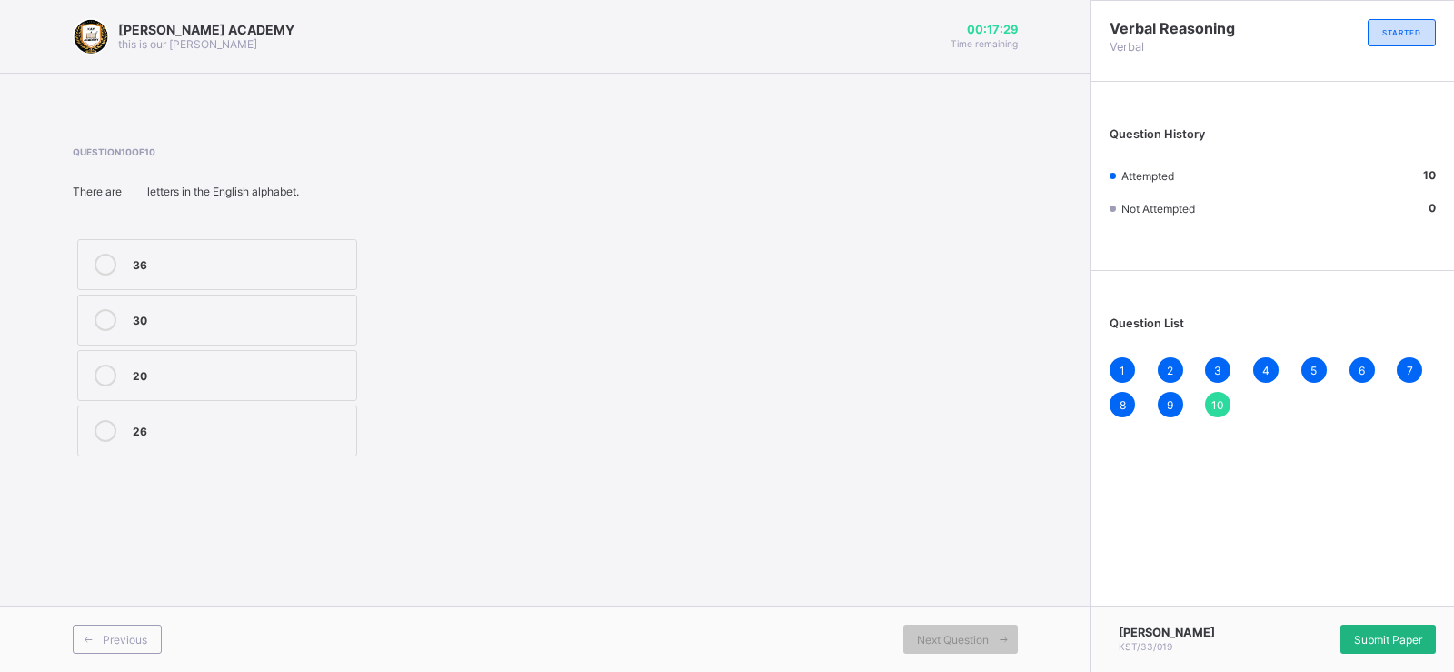
click at [1378, 644] on span "Submit Paper" at bounding box center [1388, 639] width 68 height 14
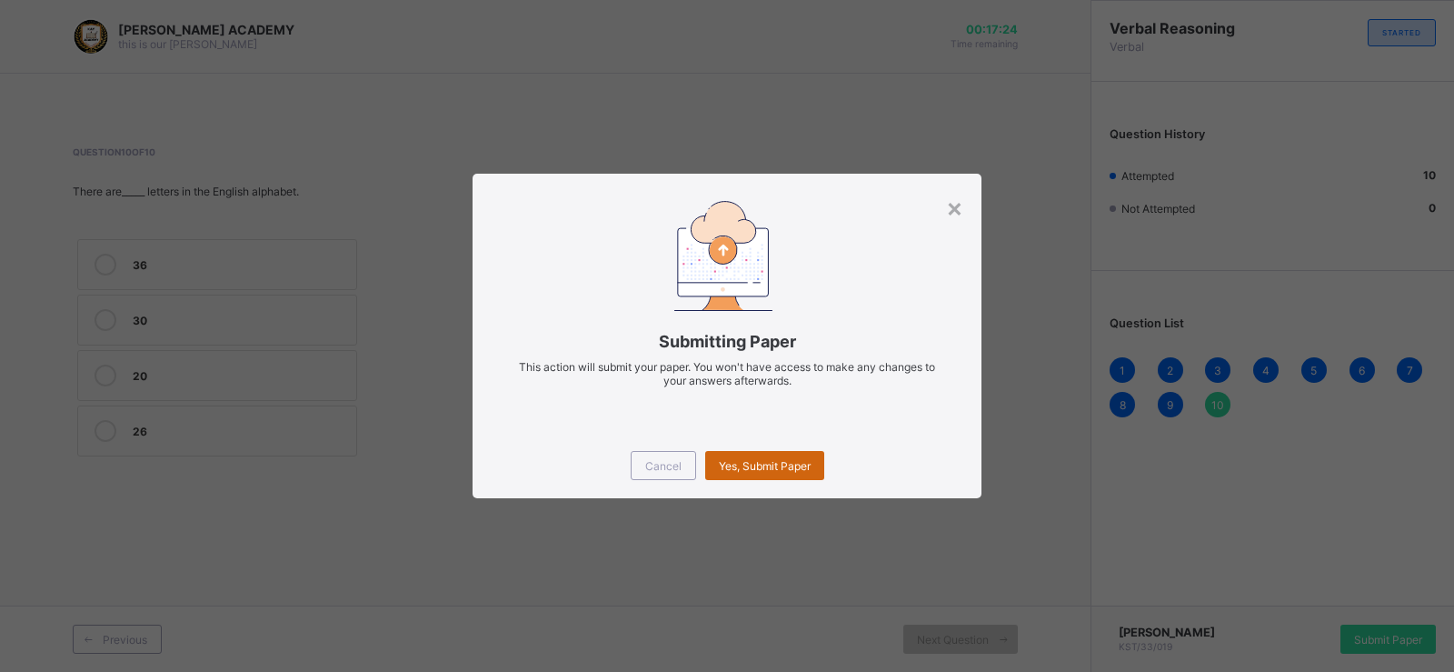
click at [764, 466] on span "Yes, Submit Paper" at bounding box center [765, 466] width 92 height 14
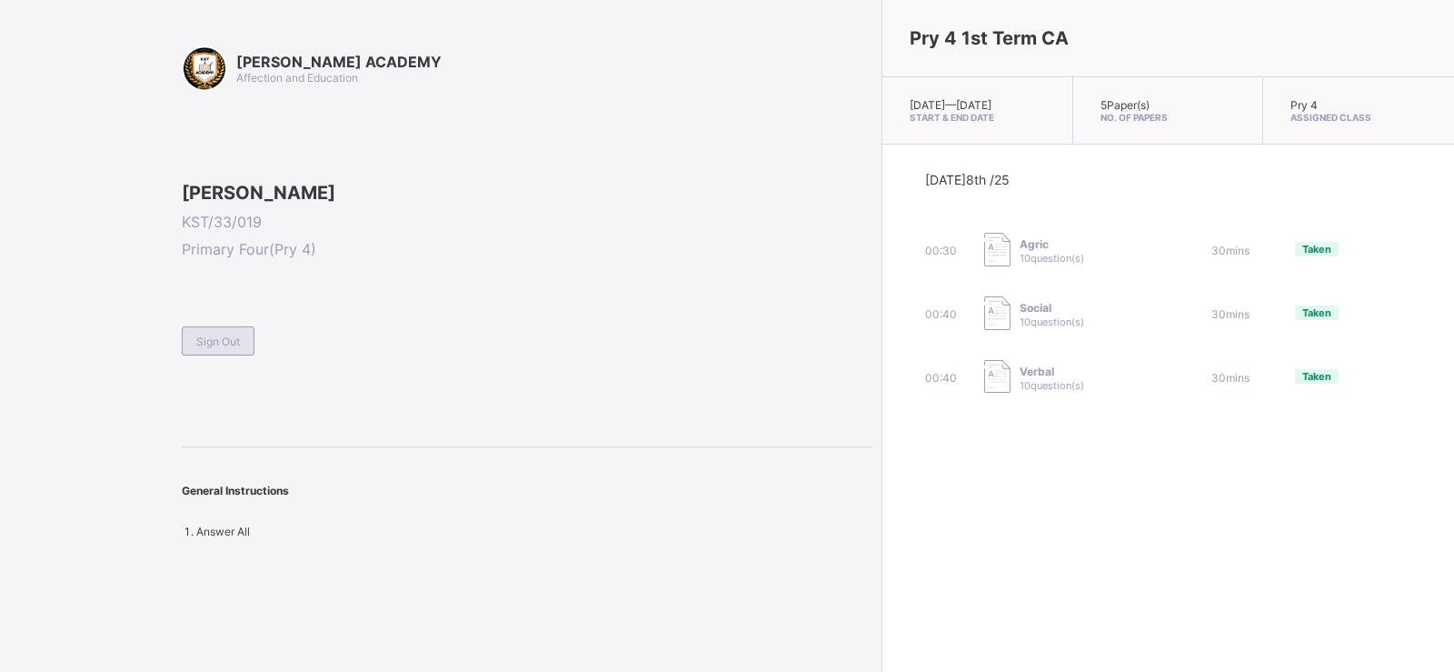
click at [219, 348] on span "Sign Out" at bounding box center [218, 341] width 44 height 14
